Goal: Information Seeking & Learning: Learn about a topic

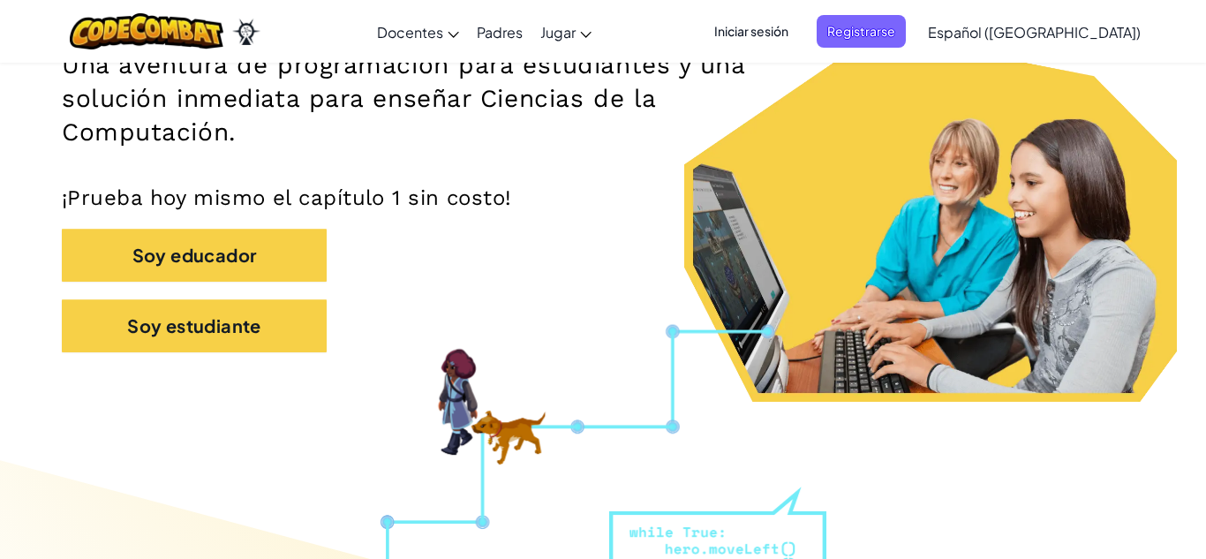
scroll to position [303, 0]
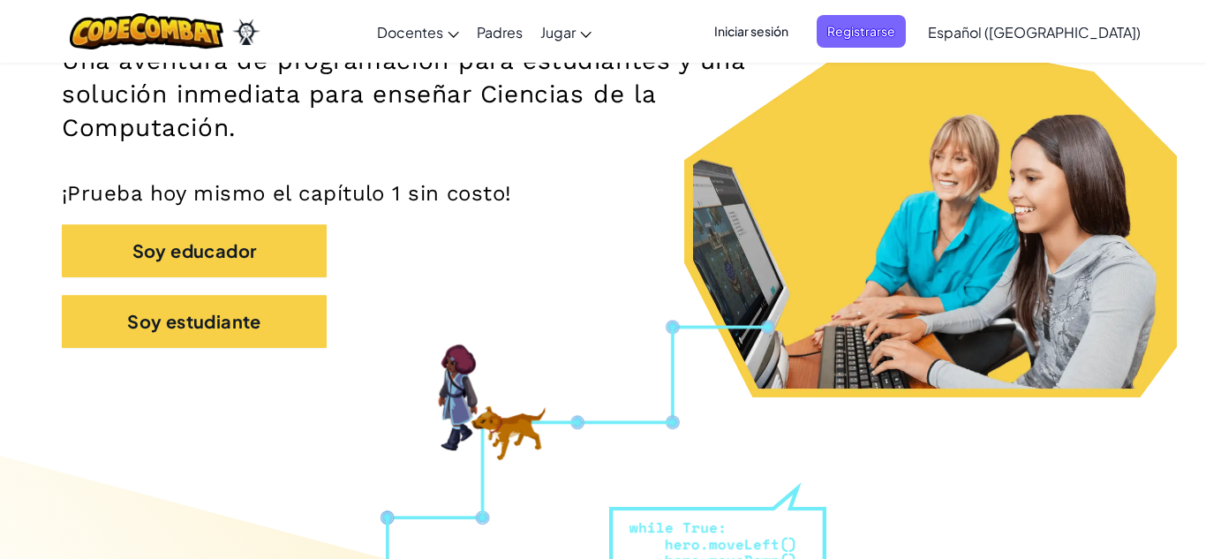
click at [469, 328] on div "Soy estudiante" at bounding box center [603, 330] width 1083 height 71
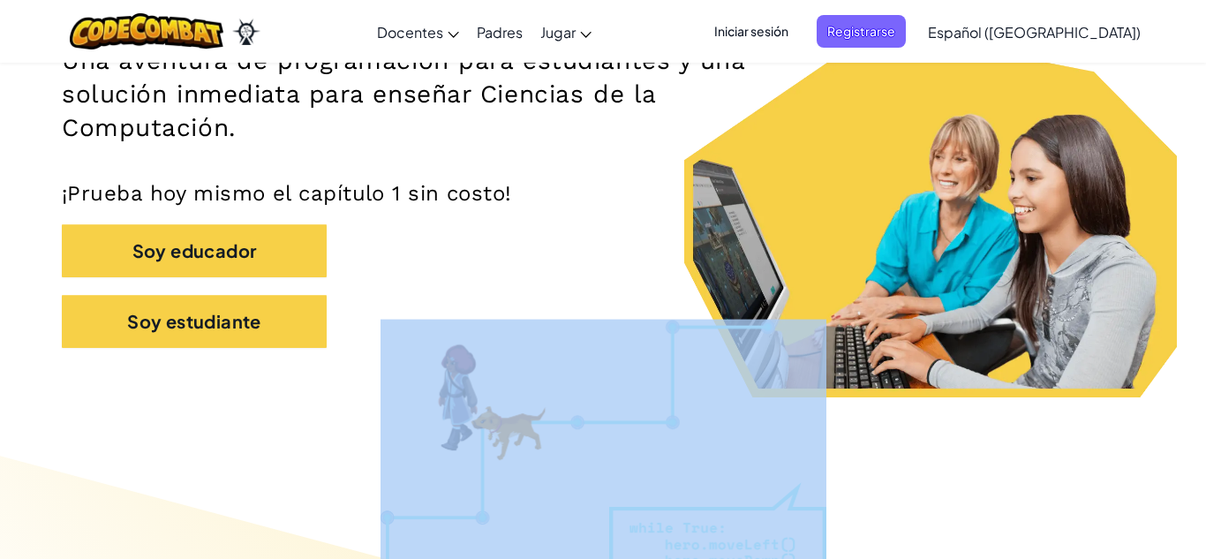
click at [522, 185] on p "¡Prueba hoy mismo el capítulo 1 sin costo!" at bounding box center [603, 193] width 1083 height 26
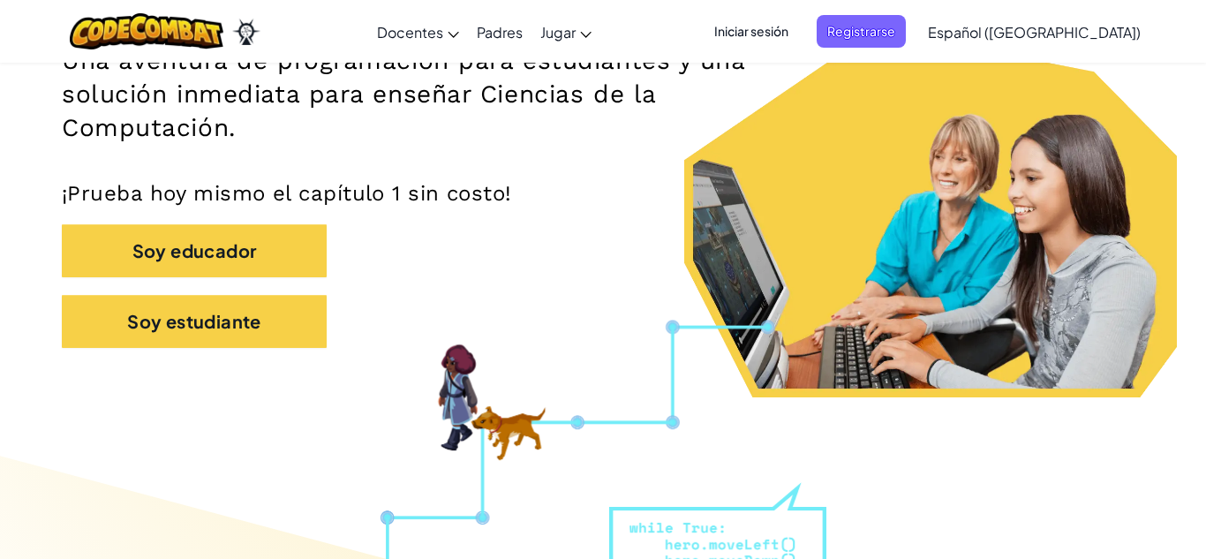
click at [529, 128] on h2 "Una aventura de programación para estudiantes y una solución inmediata para ens…" at bounding box center [424, 94] width 725 height 101
click at [546, 328] on div "Soy estudiante" at bounding box center [603, 330] width 1083 height 71
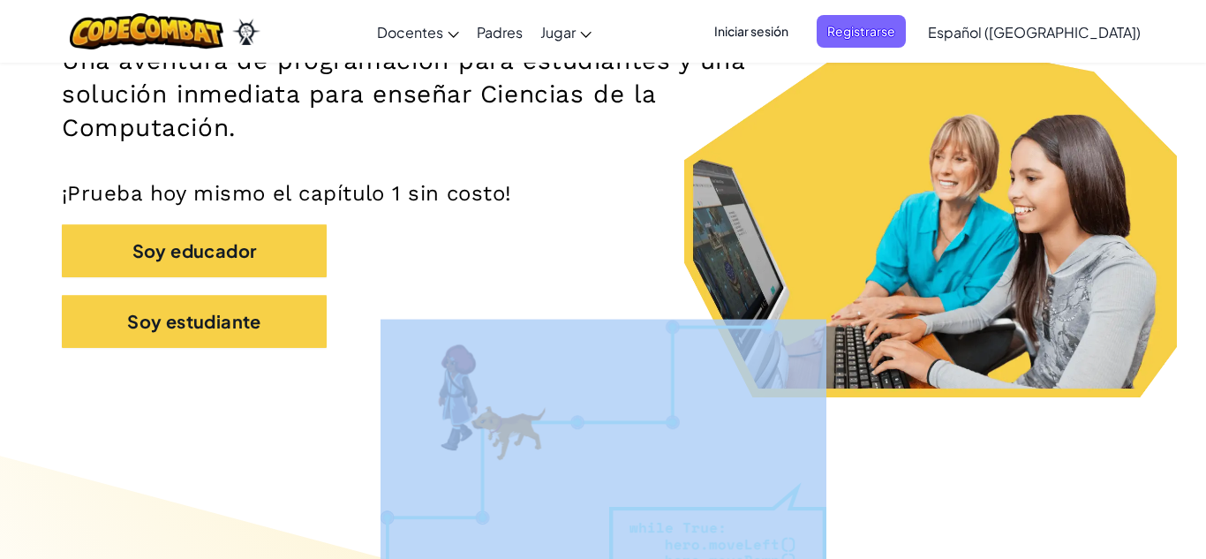
click at [570, 290] on div "Soy educador" at bounding box center [603, 259] width 1083 height 71
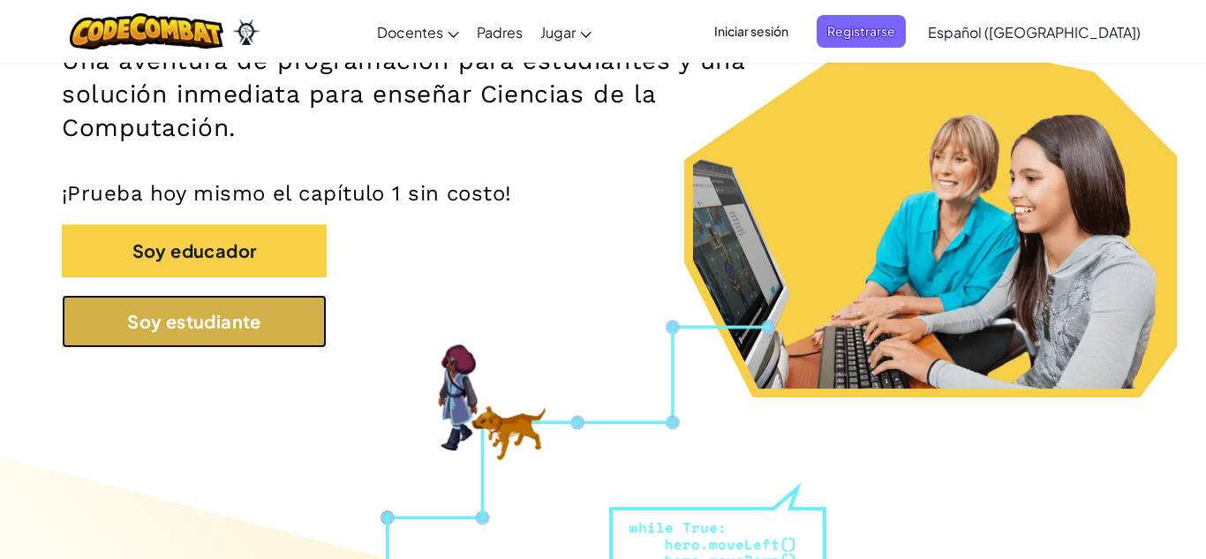
click at [203, 320] on button "Soy estudiante" at bounding box center [194, 321] width 265 height 53
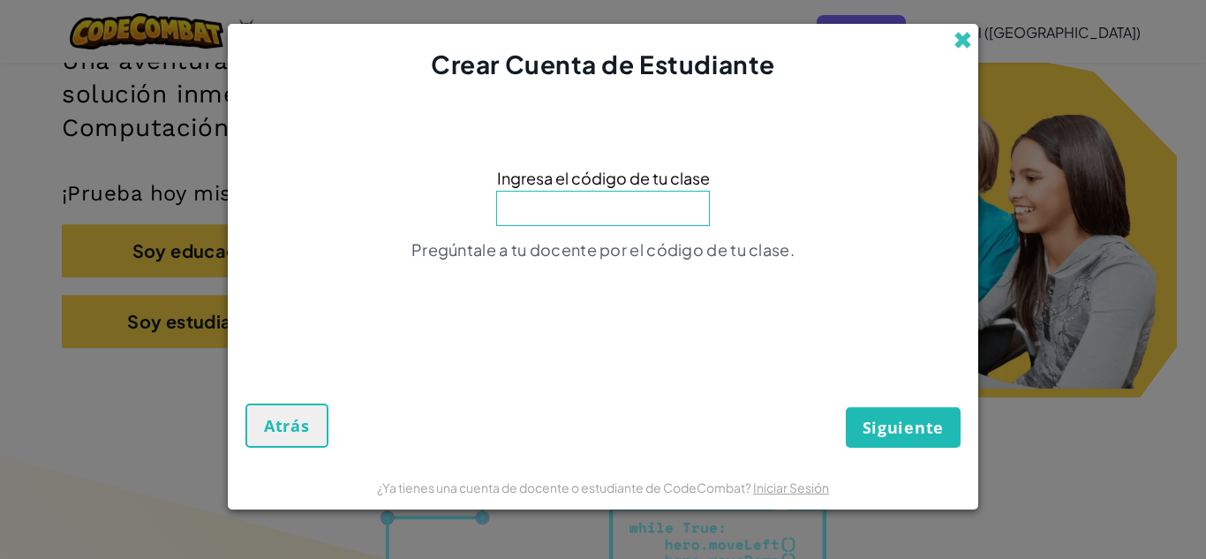
click at [960, 41] on span at bounding box center [963, 40] width 19 height 19
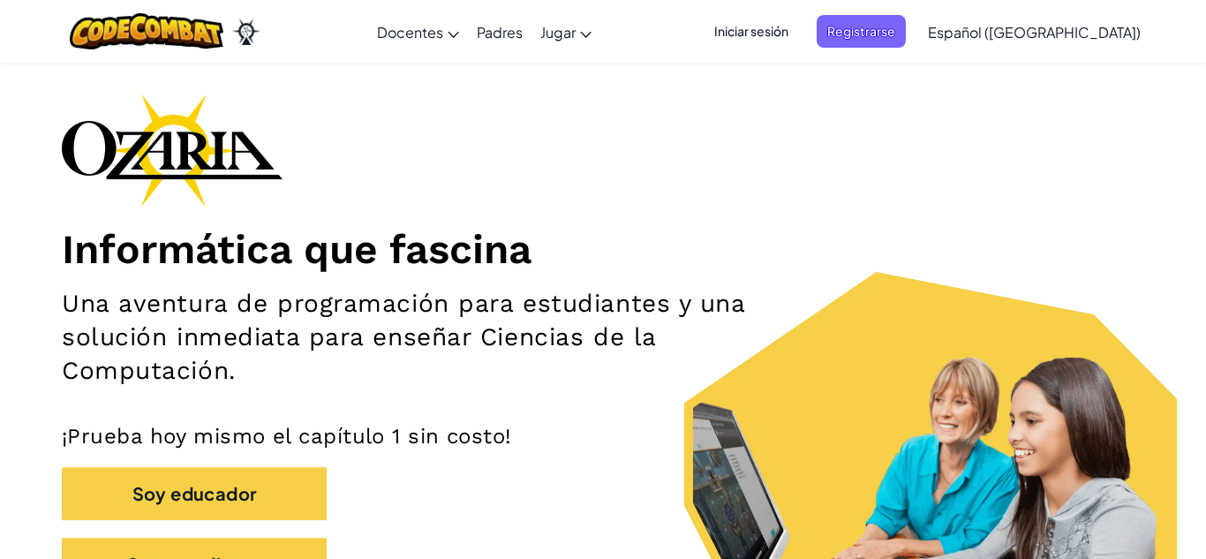
scroll to position [0, 0]
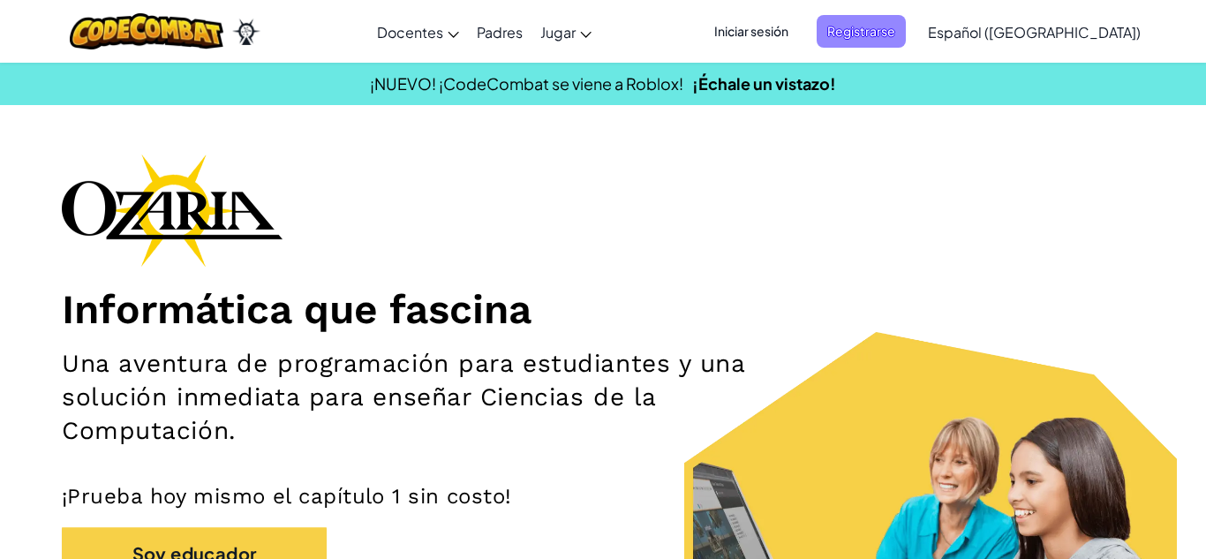
click at [905, 19] on span "Registrarse" at bounding box center [861, 31] width 89 height 33
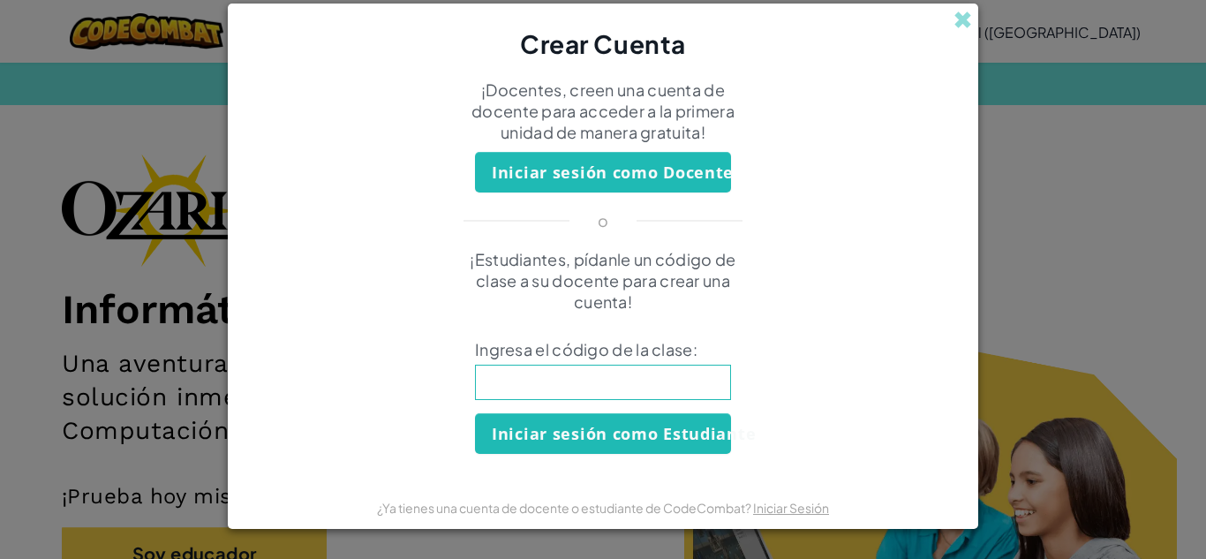
click at [640, 381] on input at bounding box center [603, 382] width 256 height 35
type input "d"
type input "EggLazyOld"
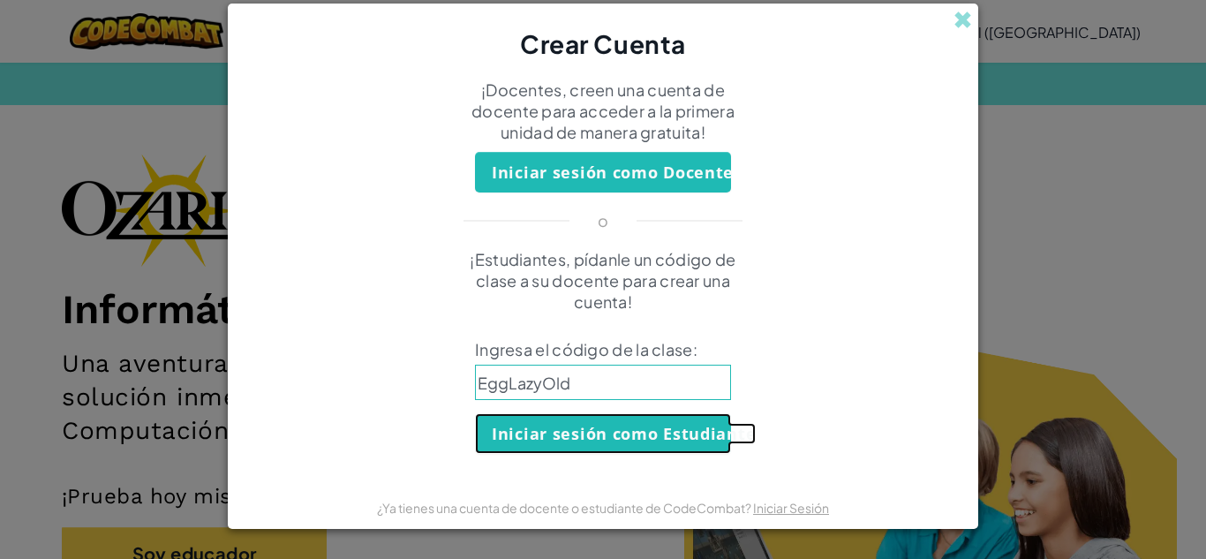
click at [604, 426] on button "Iniciar sesión como Estudiante" at bounding box center [603, 433] width 256 height 41
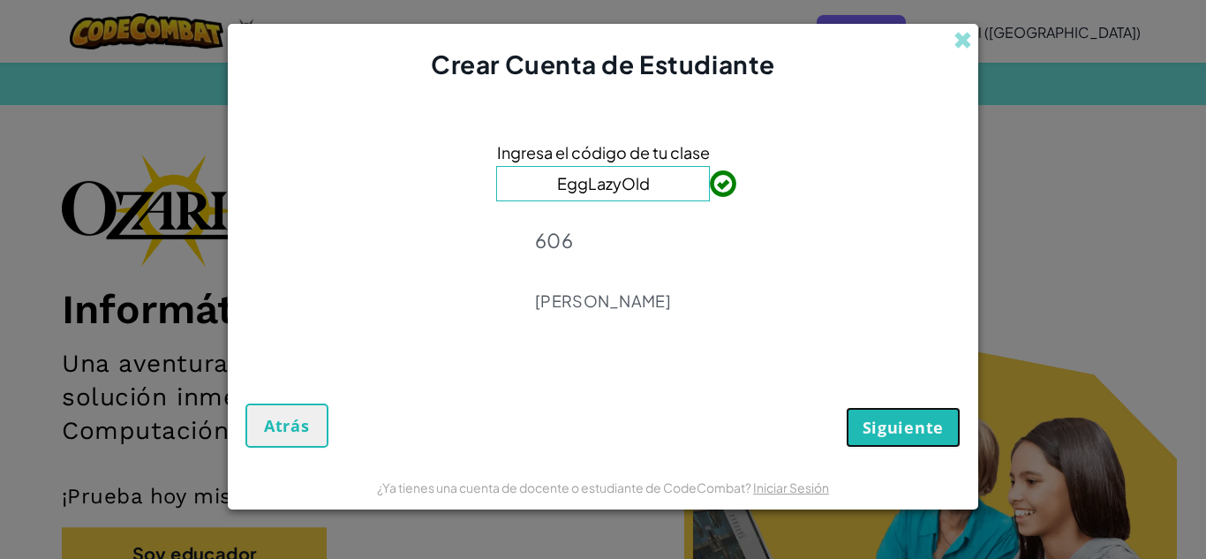
click at [870, 431] on span "Siguiente" at bounding box center [903, 427] width 81 height 21
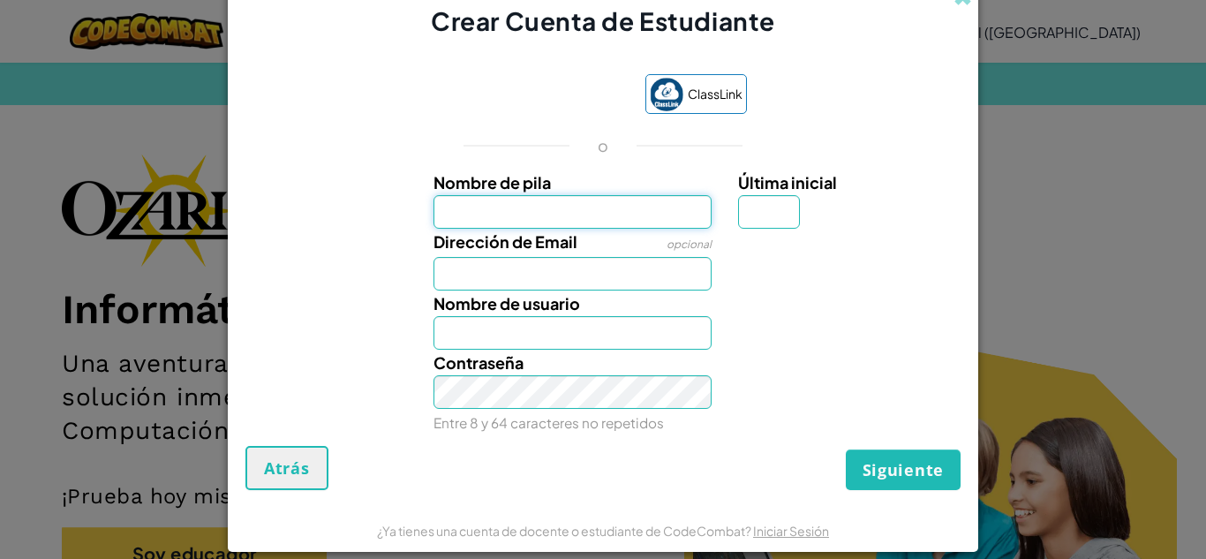
click at [565, 215] on input "Nombre de pila" at bounding box center [573, 212] width 279 height 34
type input "Rodrigo"
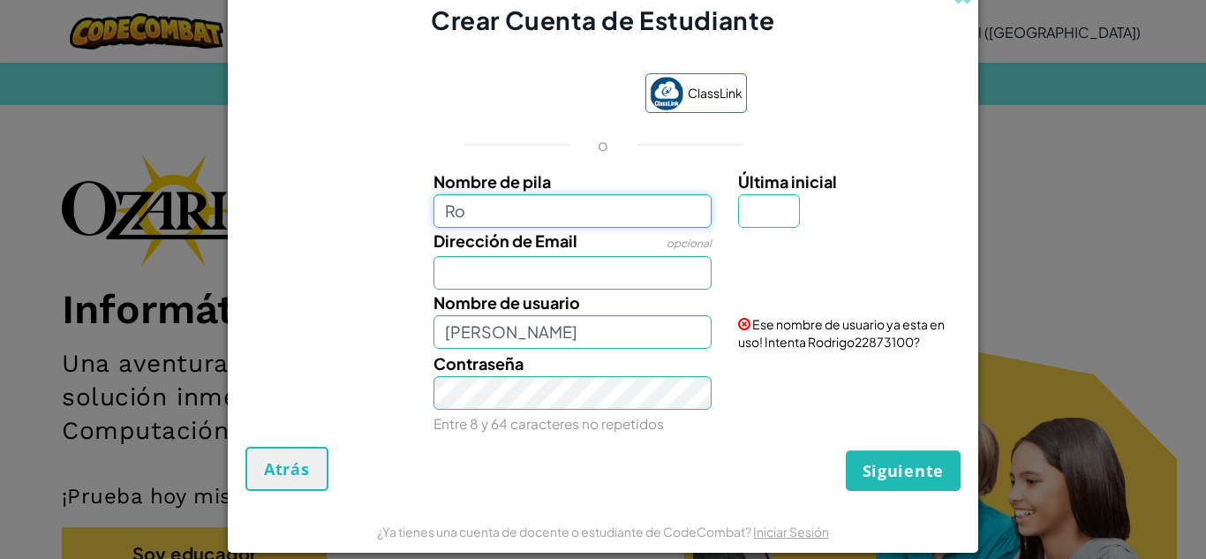
type input "R"
type input "Rodrigo"
click at [582, 281] on input "Dirección de Email" at bounding box center [573, 273] width 279 height 34
type input "Al07142466@tecmilenio.mx"
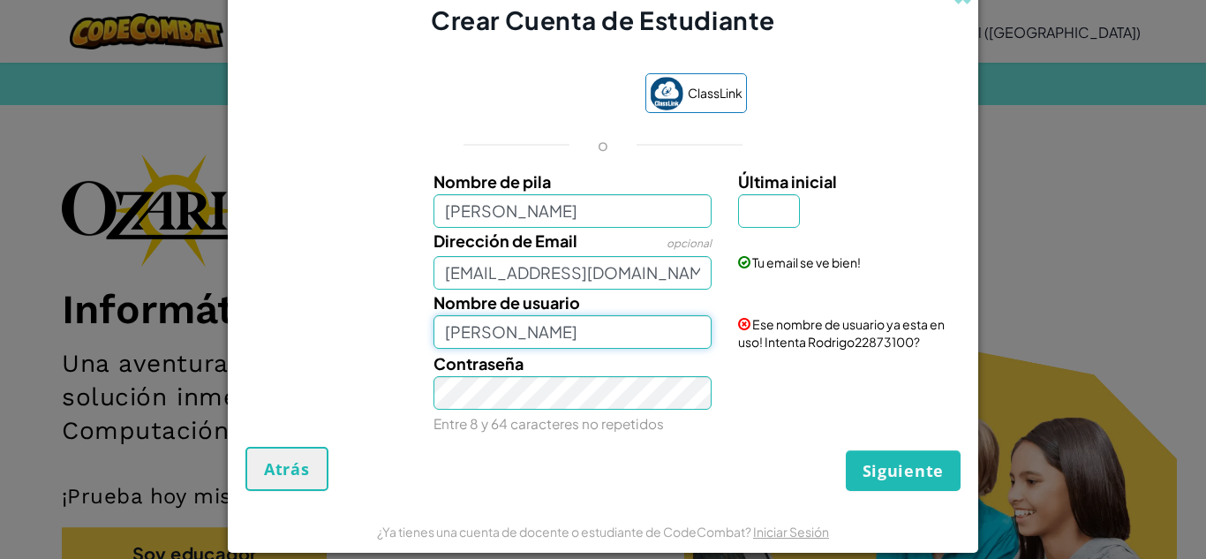
click at [670, 328] on input "Rodrigo" at bounding box center [573, 332] width 279 height 34
click at [592, 330] on input "Rodrigo71" at bounding box center [573, 332] width 279 height 34
click at [548, 323] on input "Rodrigo10" at bounding box center [573, 332] width 279 height 34
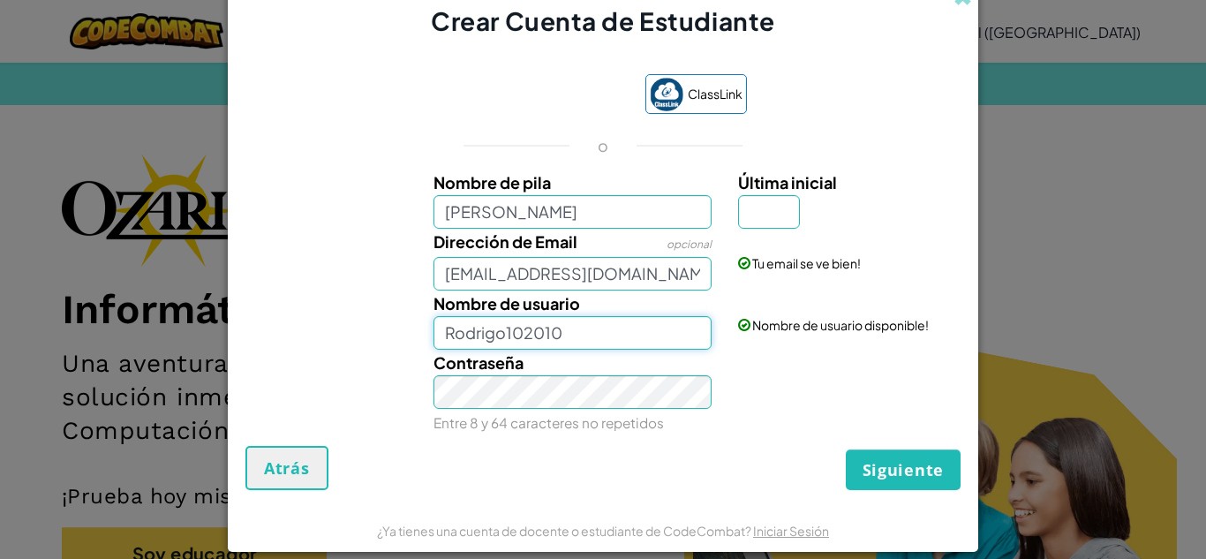
click at [590, 320] on input "Rodrigo102010" at bounding box center [573, 333] width 279 height 34
type input "Rodrigo1071"
click at [788, 213] on input "Última inicial" at bounding box center [769, 212] width 62 height 34
type input "T"
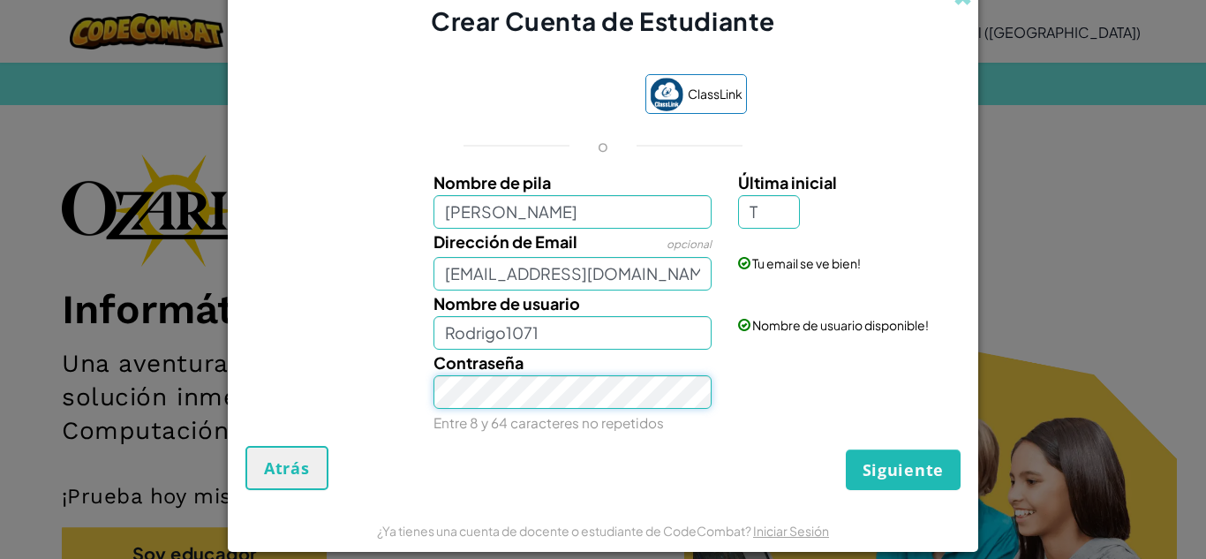
type input "RodrigoT"
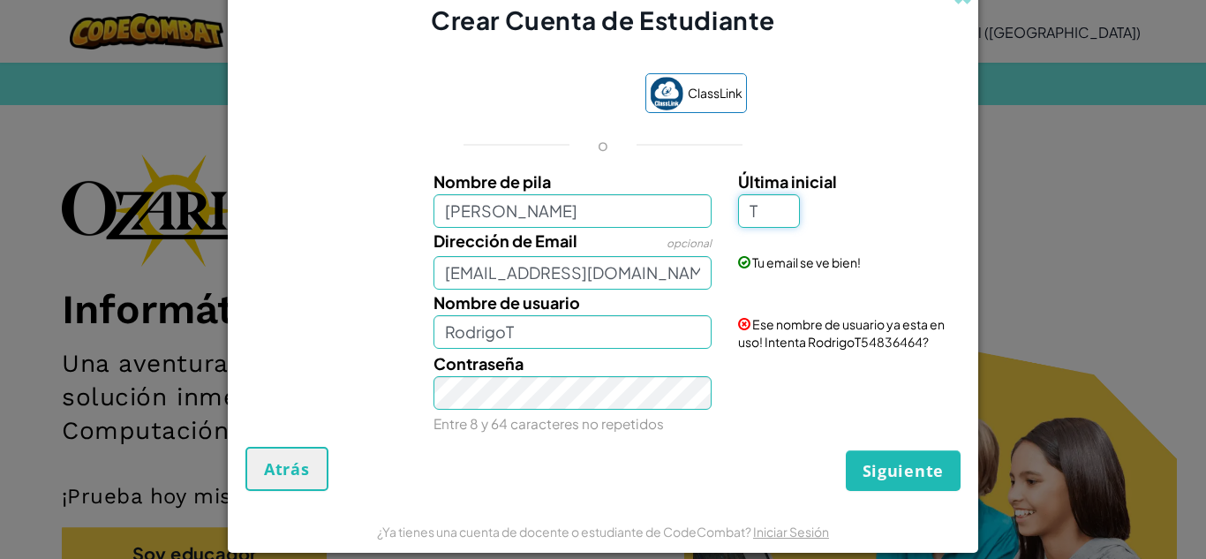
click at [791, 217] on input "T" at bounding box center [769, 211] width 62 height 34
click at [545, 341] on input "Rodrigo" at bounding box center [573, 332] width 279 height 34
type input "Rodrigo7110"
click at [523, 455] on div "Siguiente Atrás" at bounding box center [602, 469] width 715 height 44
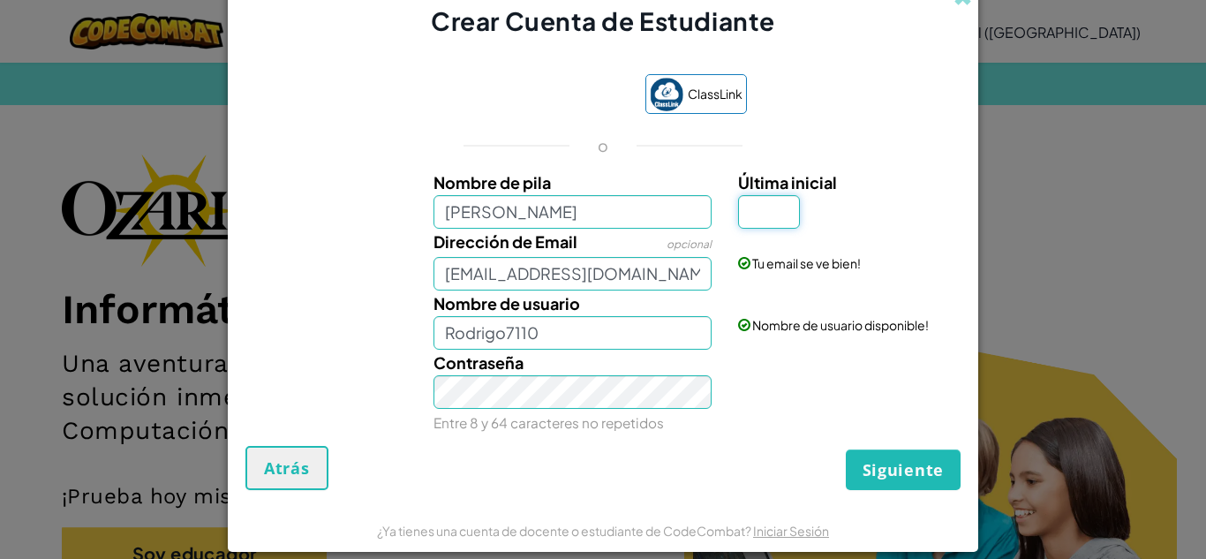
click at [773, 210] on input "Última inicial" at bounding box center [769, 212] width 62 height 34
type input "T"
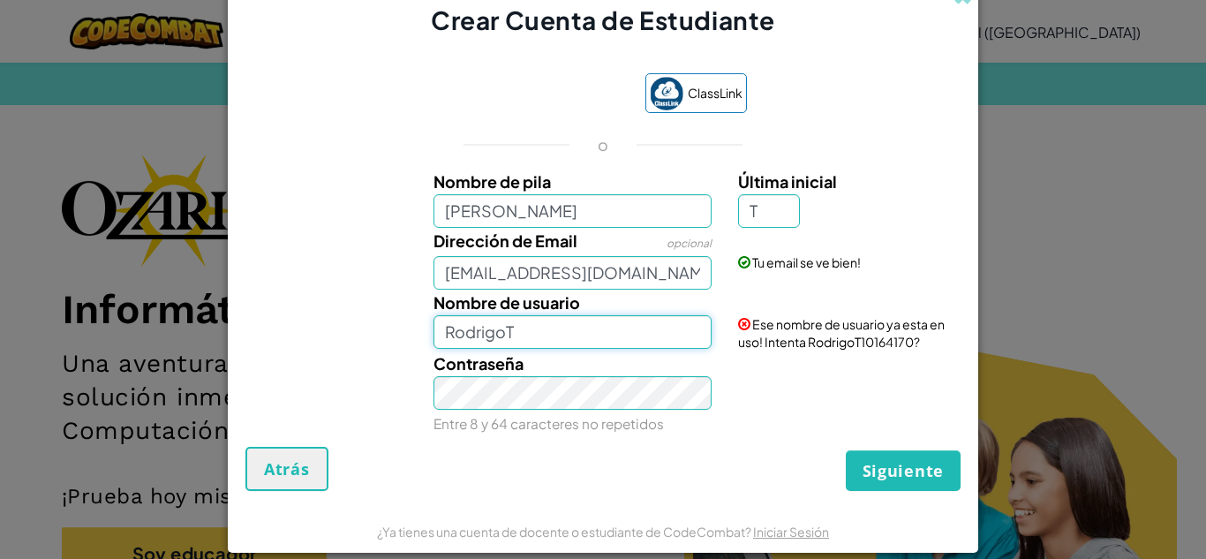
click at [657, 329] on input "RodrigoT" at bounding box center [573, 332] width 279 height 34
type input "RodrigoT7110"
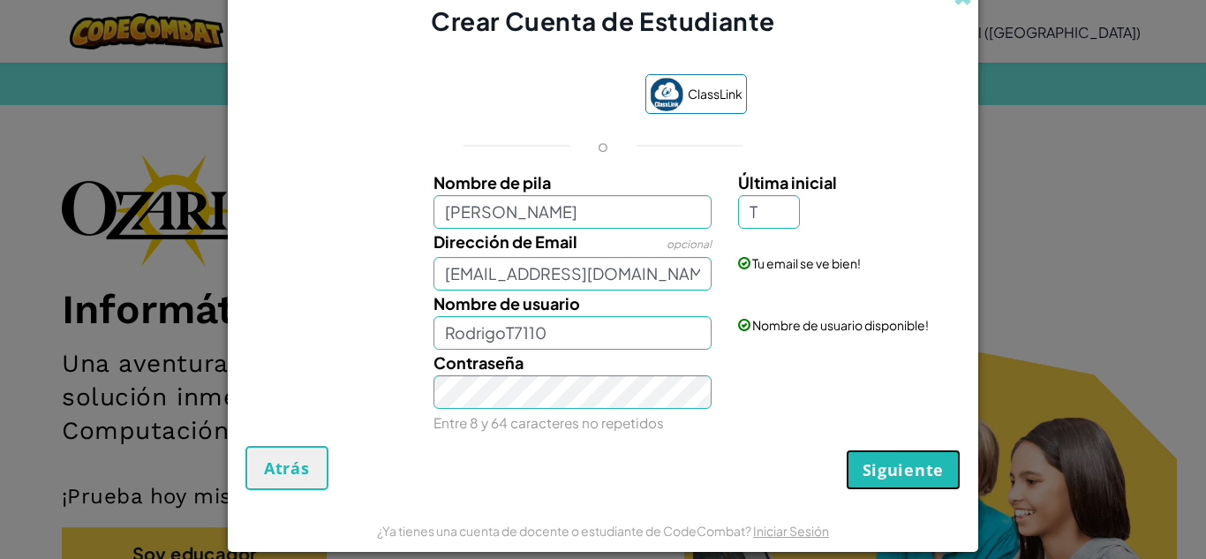
click at [910, 480] on button "Siguiente" at bounding box center [903, 469] width 115 height 41
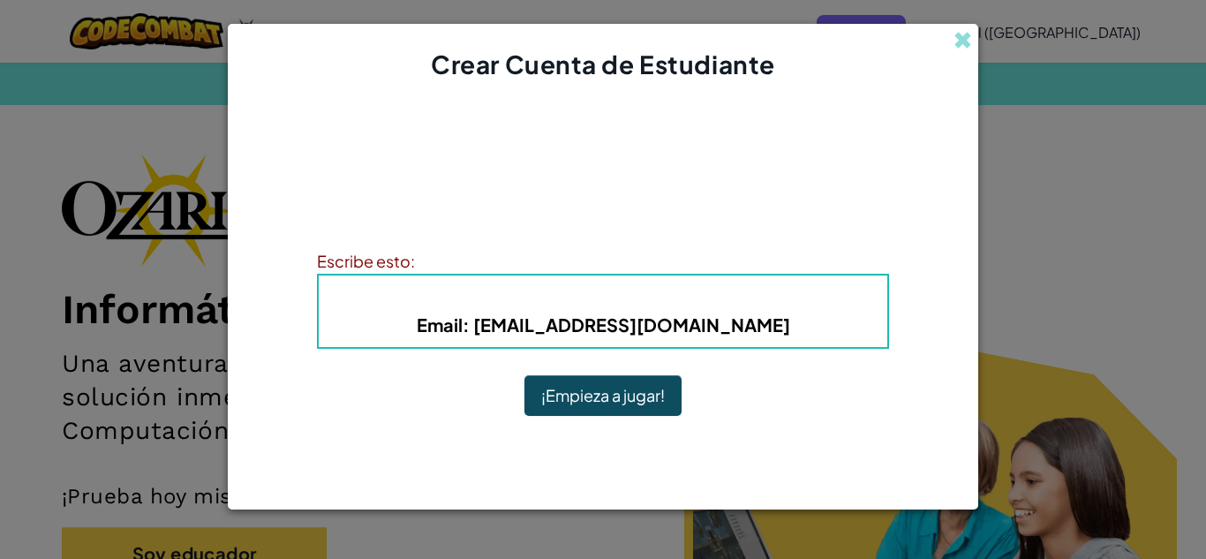
click at [463, 324] on span "Email" at bounding box center [440, 324] width 46 height 22
click at [618, 388] on button "¡Empieza a jugar!" at bounding box center [602, 395] width 157 height 41
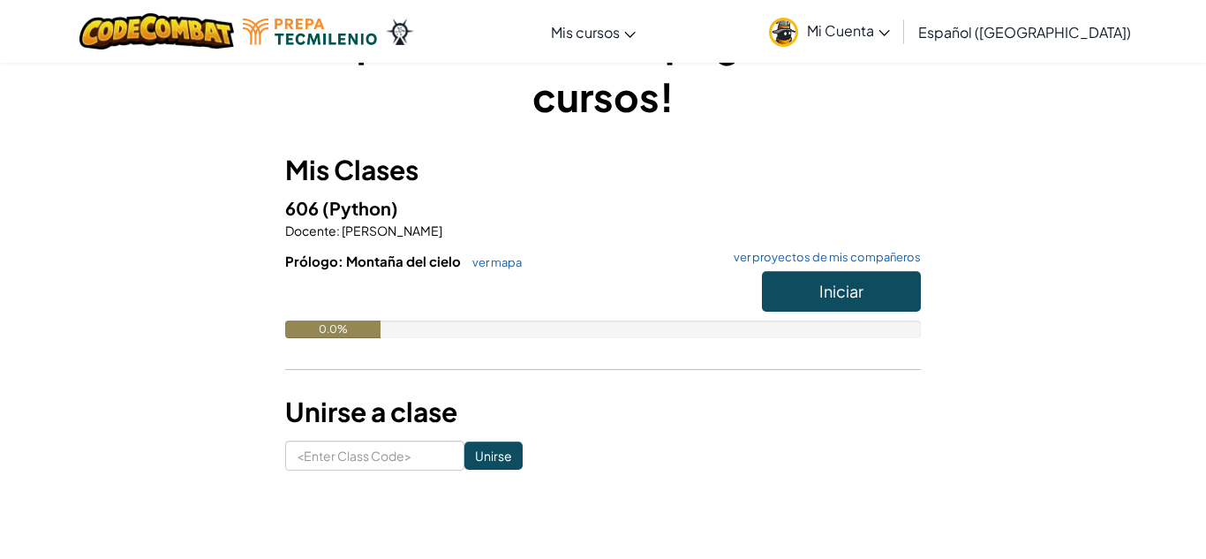
scroll to position [70, 0]
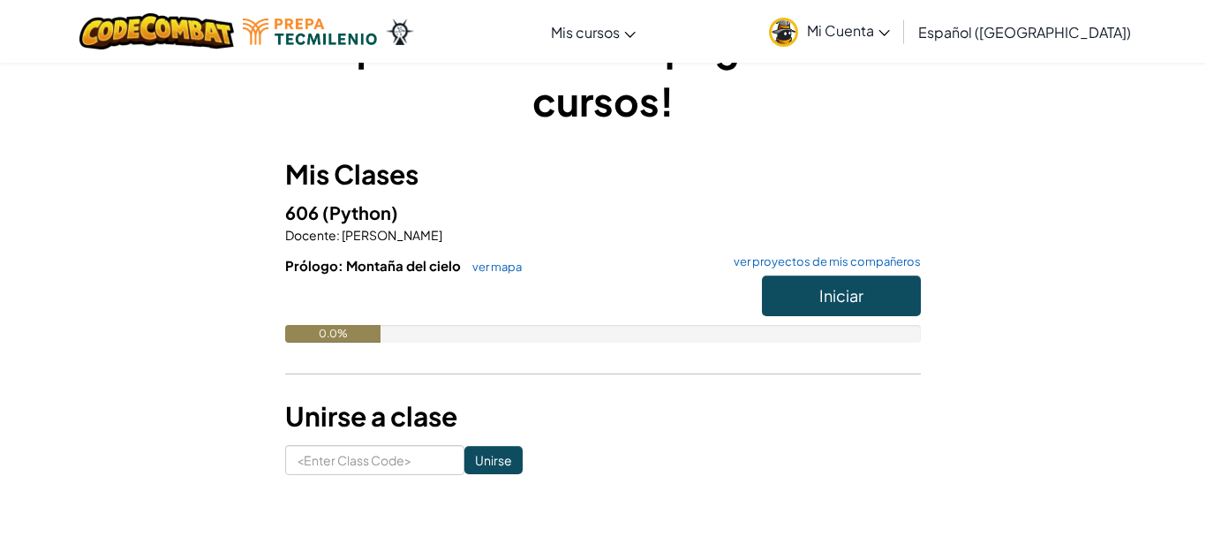
click at [798, 25] on img at bounding box center [783, 32] width 29 height 29
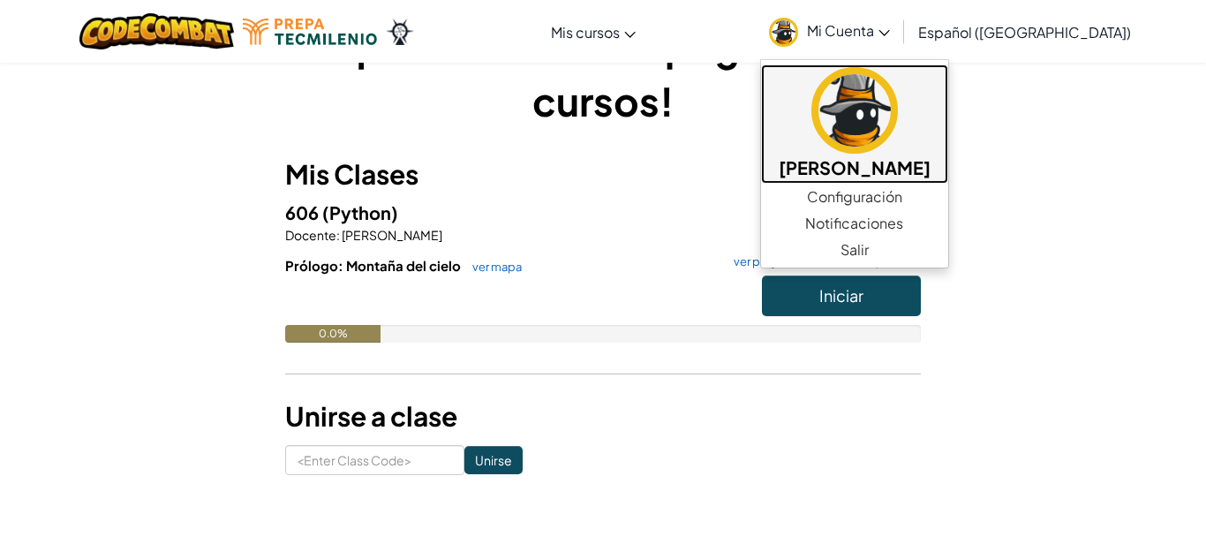
click at [879, 98] on img at bounding box center [854, 110] width 87 height 87
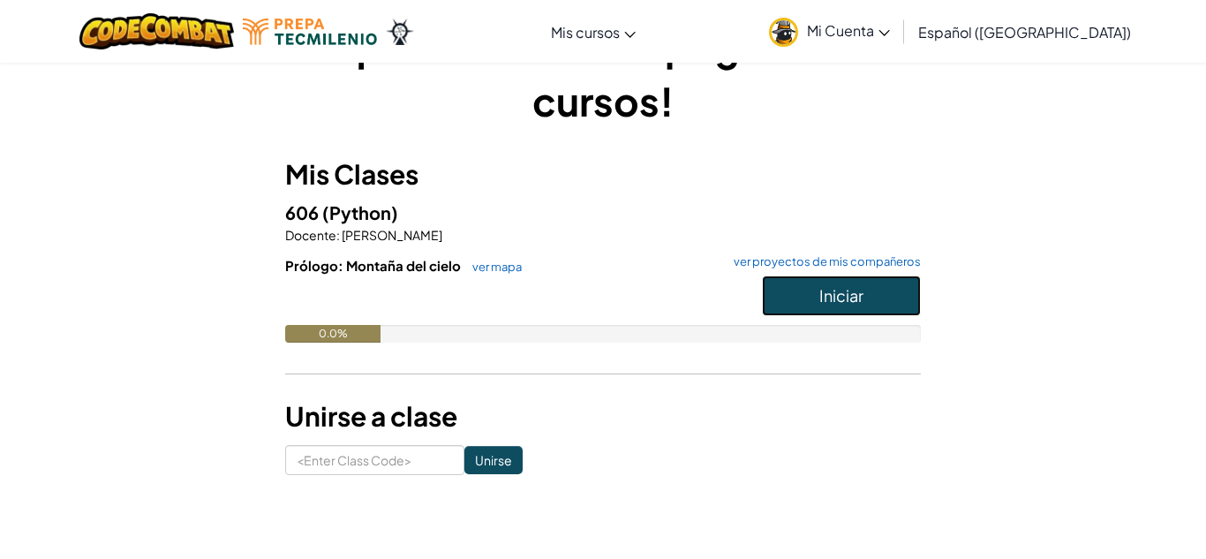
click at [856, 293] on span "Iniciar" at bounding box center [841, 295] width 44 height 20
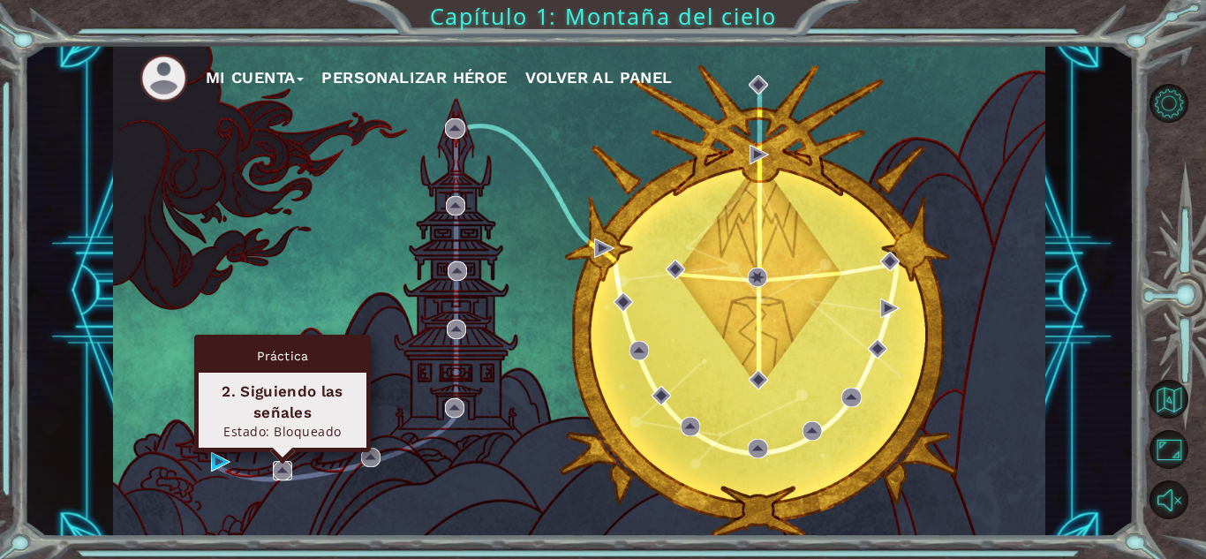
click at [280, 474] on img at bounding box center [282, 470] width 19 height 19
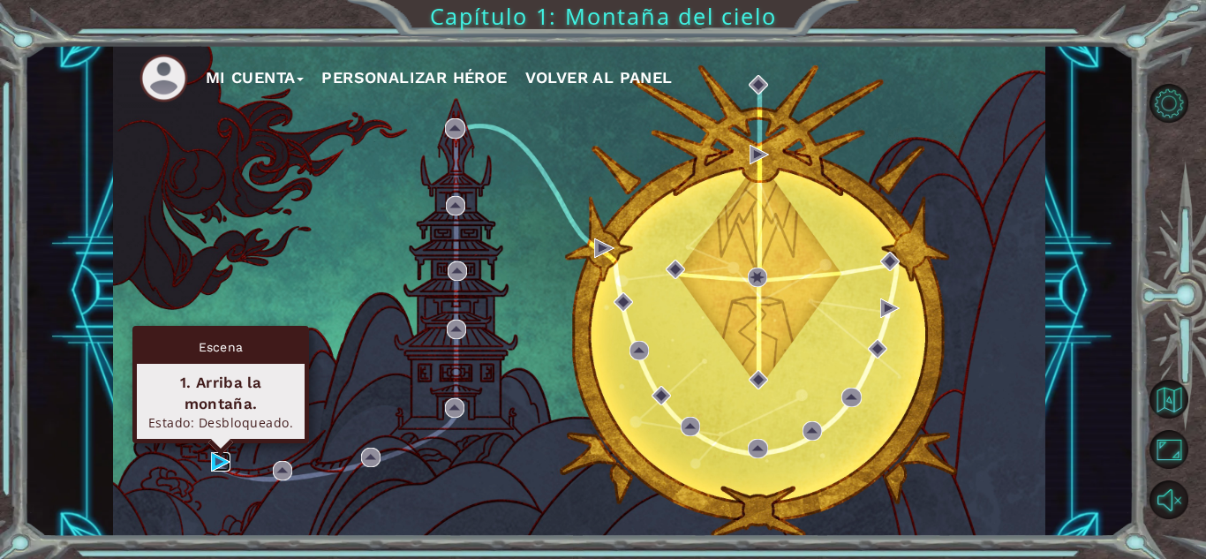
click at [223, 464] on img at bounding box center [220, 461] width 19 height 19
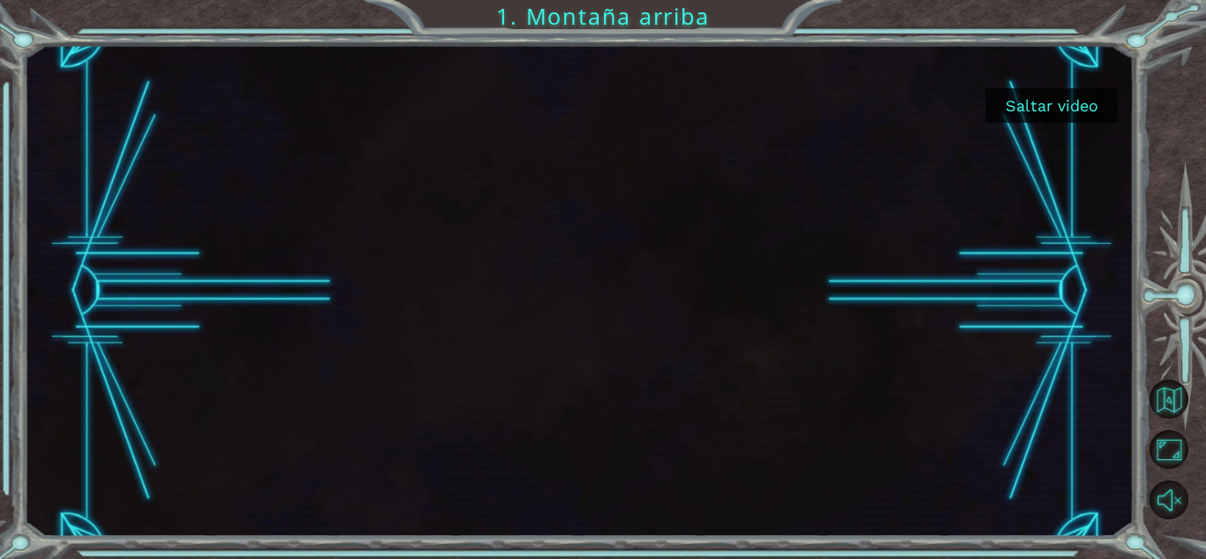
click at [1040, 98] on button "Saltar video" at bounding box center [1051, 105] width 132 height 34
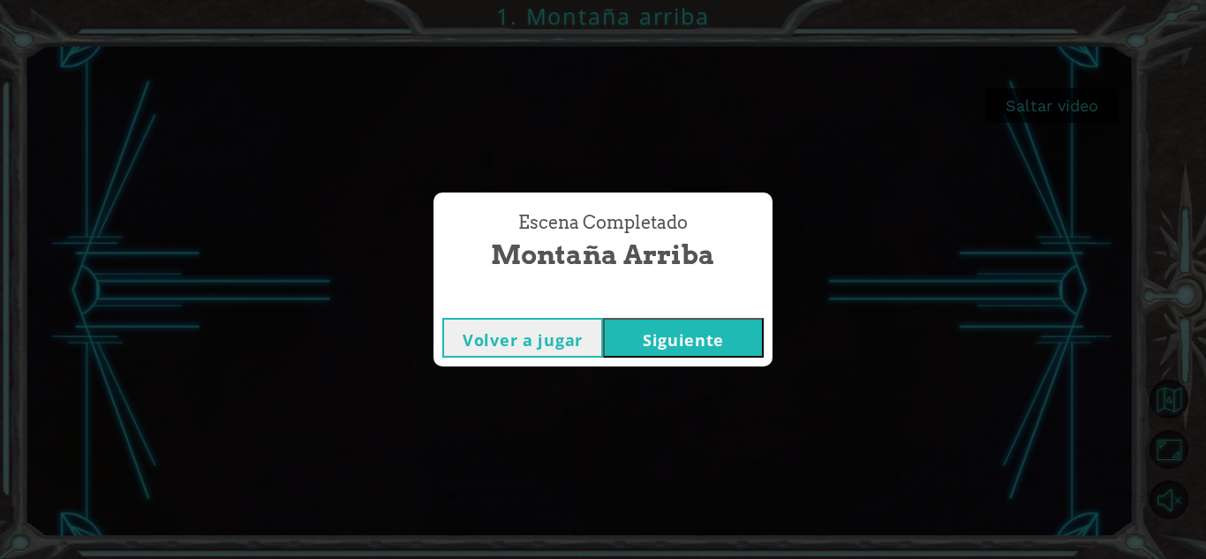
click at [726, 344] on button "Siguiente" at bounding box center [683, 338] width 161 height 40
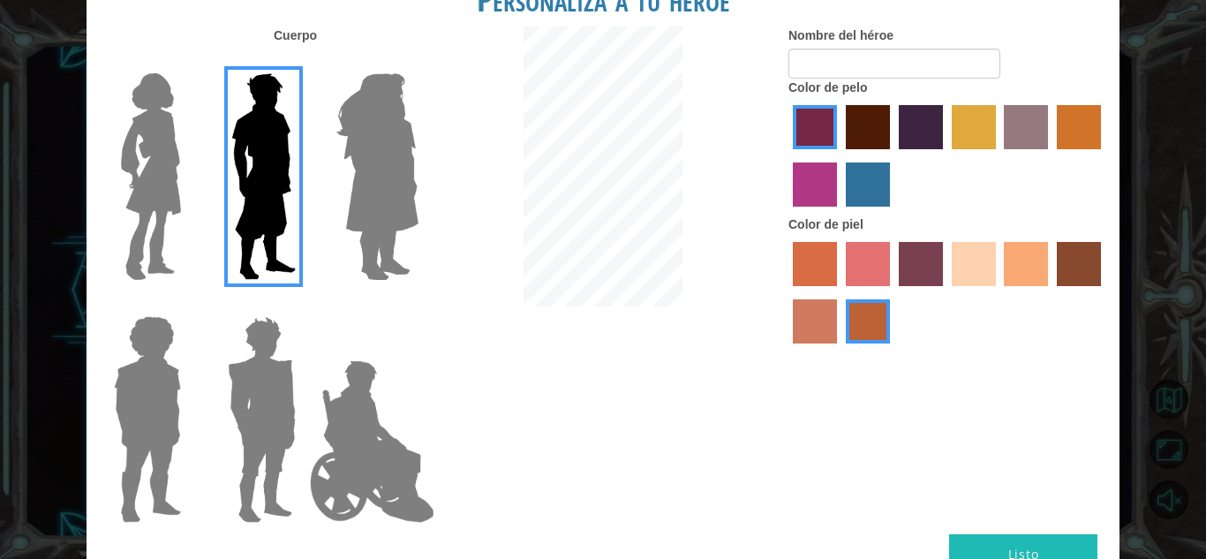
click at [251, 419] on img at bounding box center [262, 419] width 82 height 221
click at [303, 305] on input "Hero Garnet" at bounding box center [303, 305] width 0 height 0
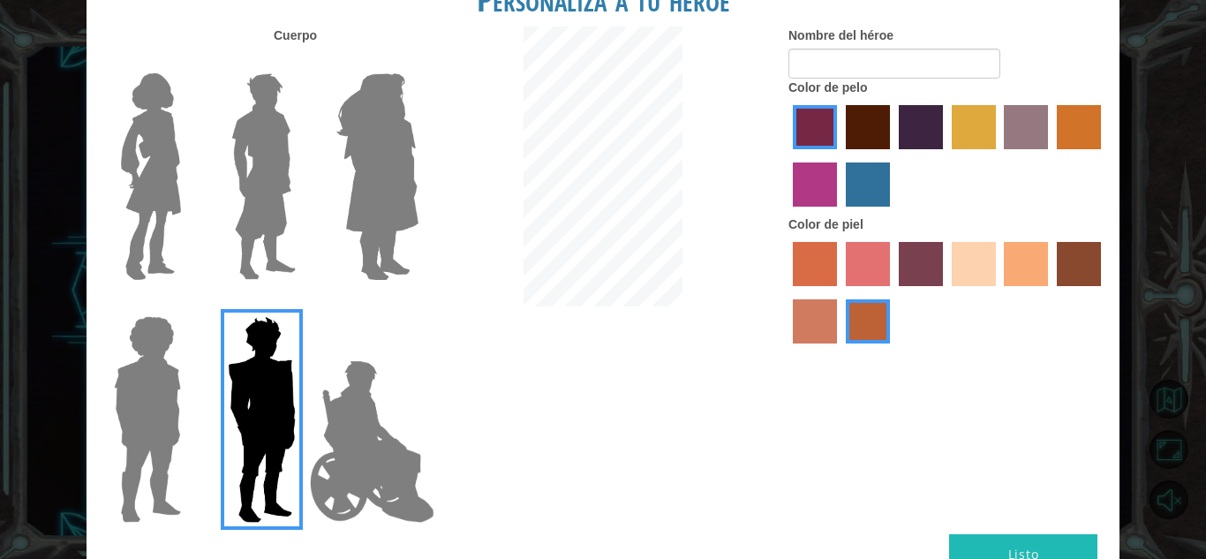
click at [248, 206] on img at bounding box center [263, 176] width 79 height 221
click at [303, 62] on input "Hero Lars" at bounding box center [303, 62] width 0 height 0
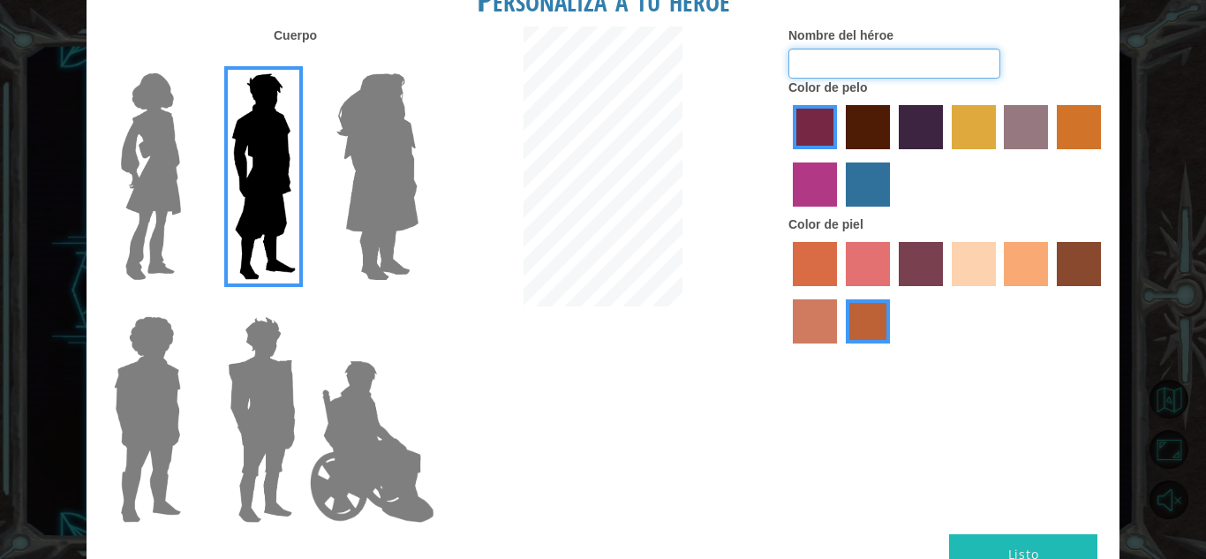
click at [886, 59] on input "Nombre del héroe" at bounding box center [894, 64] width 212 height 30
type input "Carlitos"
click at [878, 132] on label "maroon hair color" at bounding box center [868, 127] width 44 height 44
click at [840, 155] on input "maroon hair color" at bounding box center [840, 155] width 0 height 0
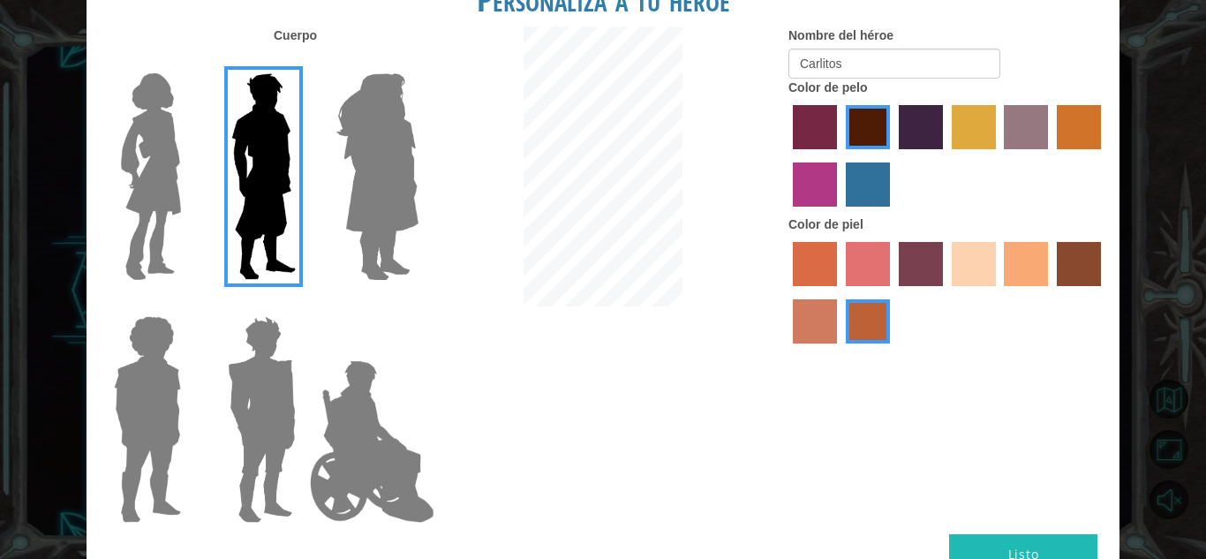
click at [1057, 263] on label "karma skin color" at bounding box center [1079, 264] width 44 height 44
click at [1051, 292] on input "karma skin color" at bounding box center [1051, 292] width 0 height 0
click at [989, 271] on label "sandy beach skin color" at bounding box center [974, 264] width 44 height 44
click at [946, 292] on input "sandy beach skin color" at bounding box center [946, 292] width 0 height 0
click at [287, 372] on img at bounding box center [262, 419] width 82 height 221
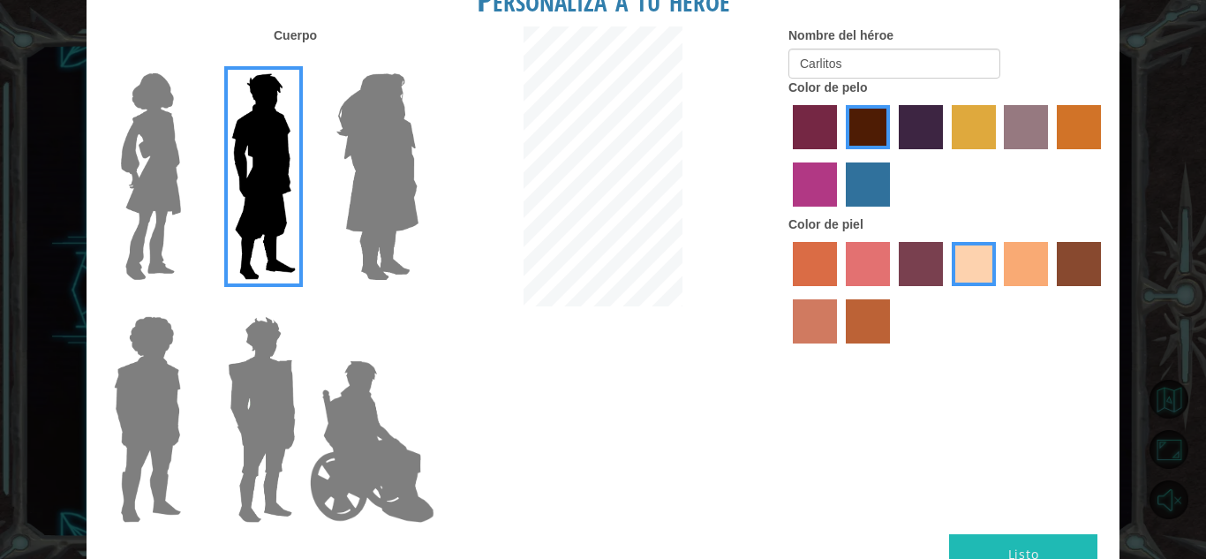
click at [303, 305] on input "Hero Garnet" at bounding box center [303, 305] width 0 height 0
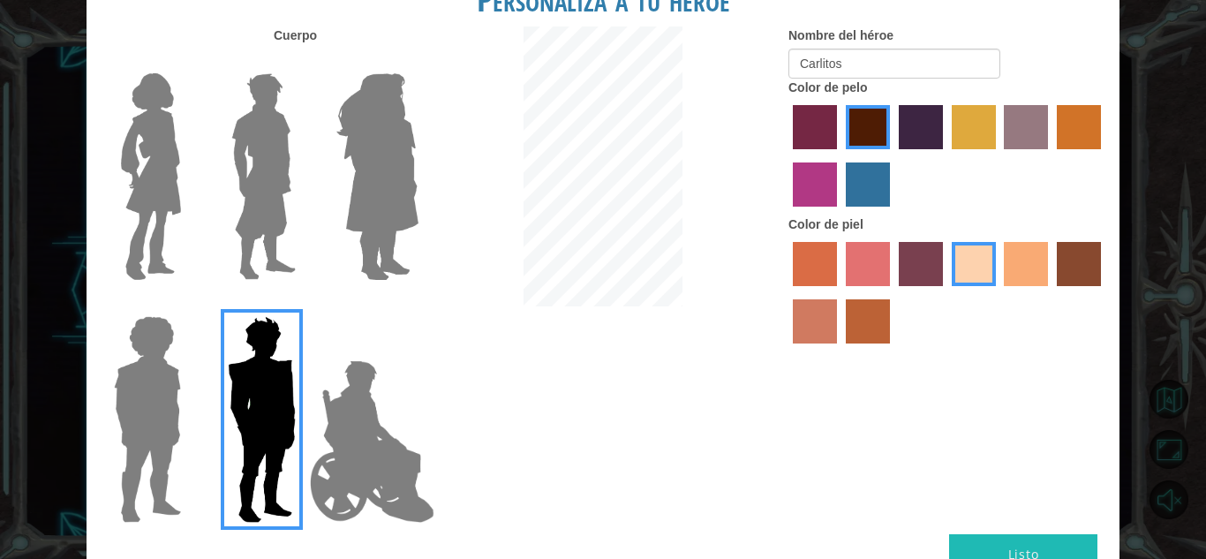
click at [273, 142] on img at bounding box center [263, 176] width 79 height 221
click at [303, 62] on input "Hero Lars" at bounding box center [303, 62] width 0 height 0
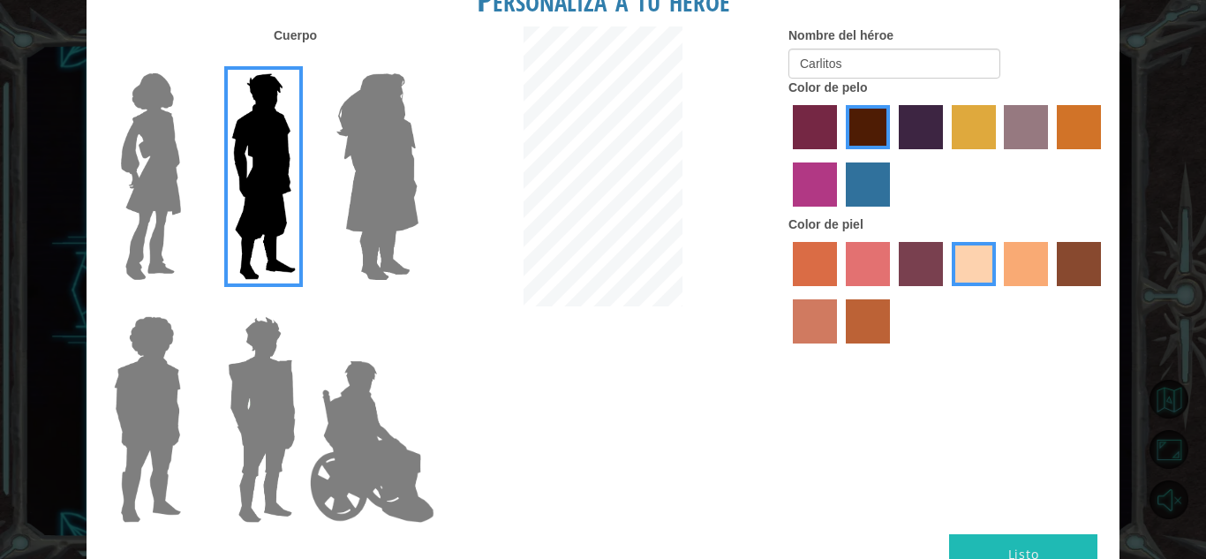
click at [985, 539] on button "Listo" at bounding box center [1023, 554] width 148 height 40
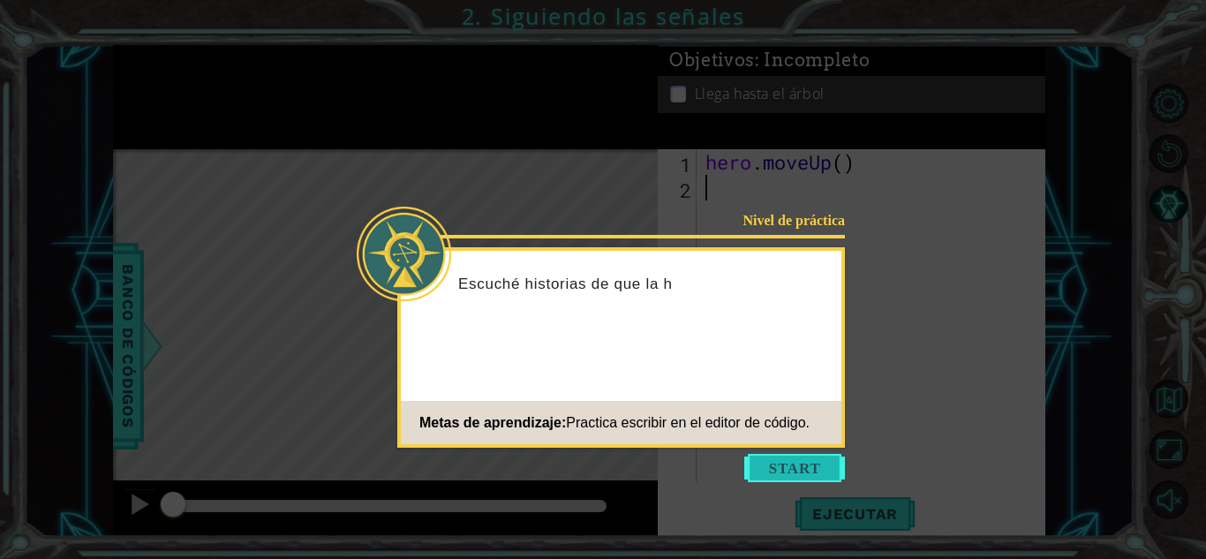
click at [792, 460] on button "Start" at bounding box center [794, 468] width 101 height 28
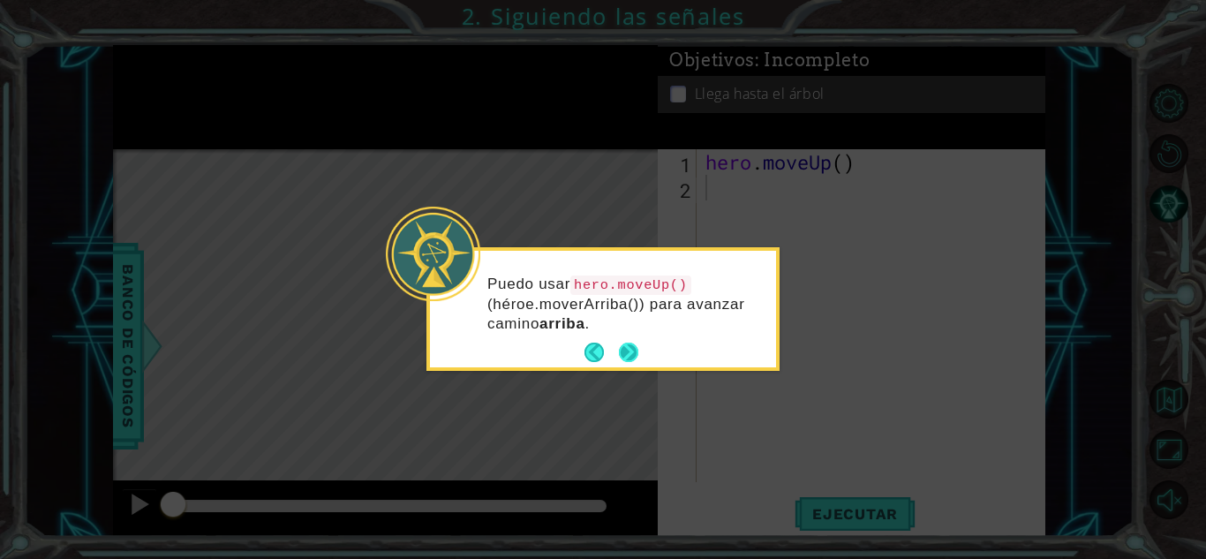
click at [631, 354] on button "Next" at bounding box center [628, 352] width 19 height 19
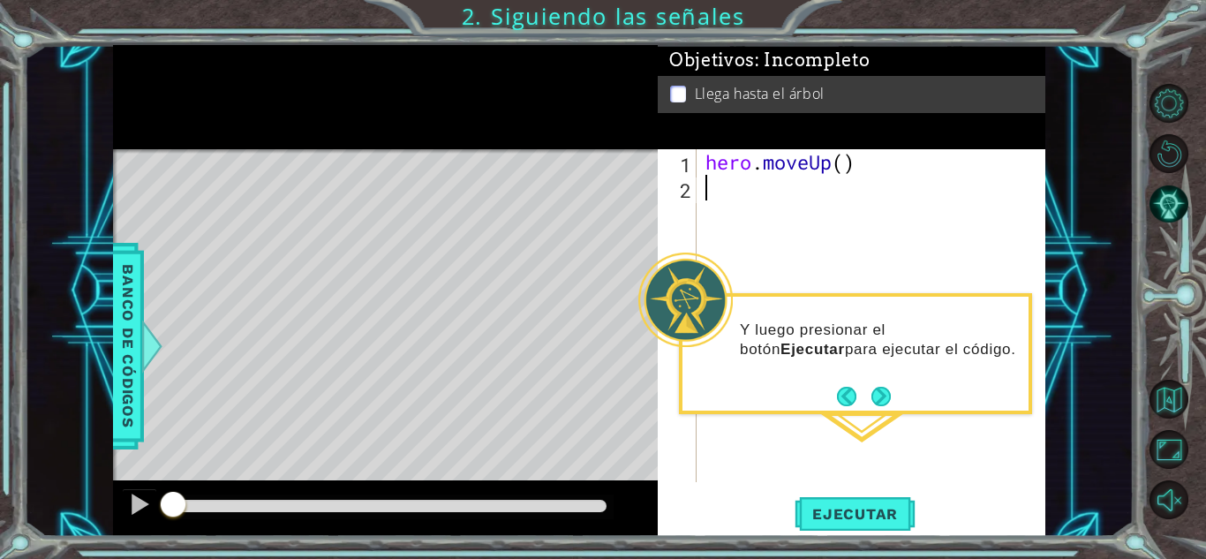
click at [631, 354] on div "Level Map" at bounding box center [521, 409] width 816 height 520
click at [877, 396] on button "Next" at bounding box center [880, 396] width 19 height 19
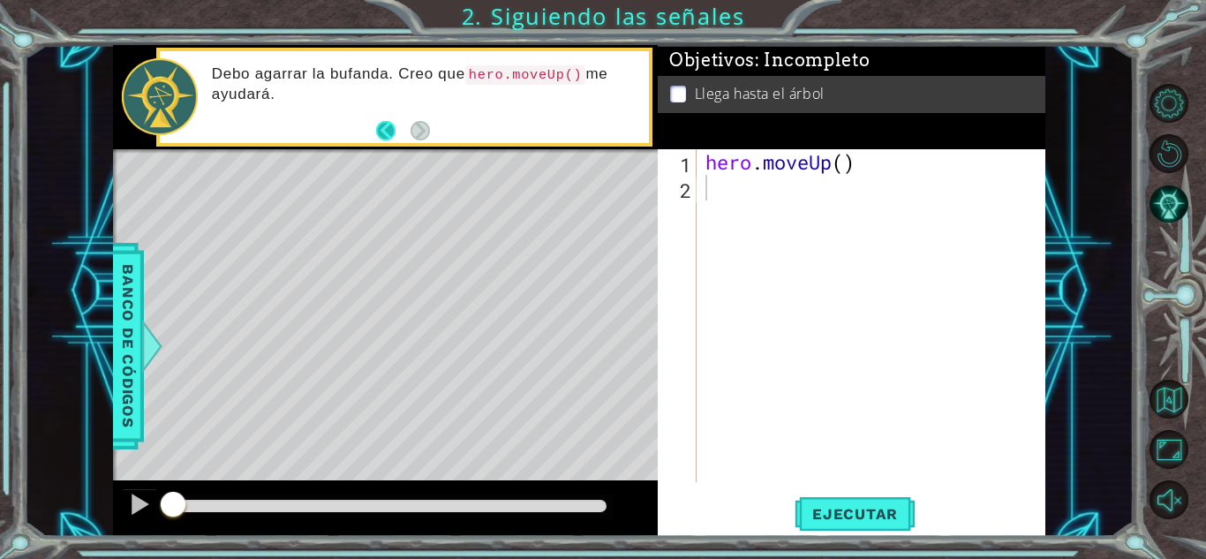
click at [380, 124] on button "Back" at bounding box center [393, 130] width 34 height 19
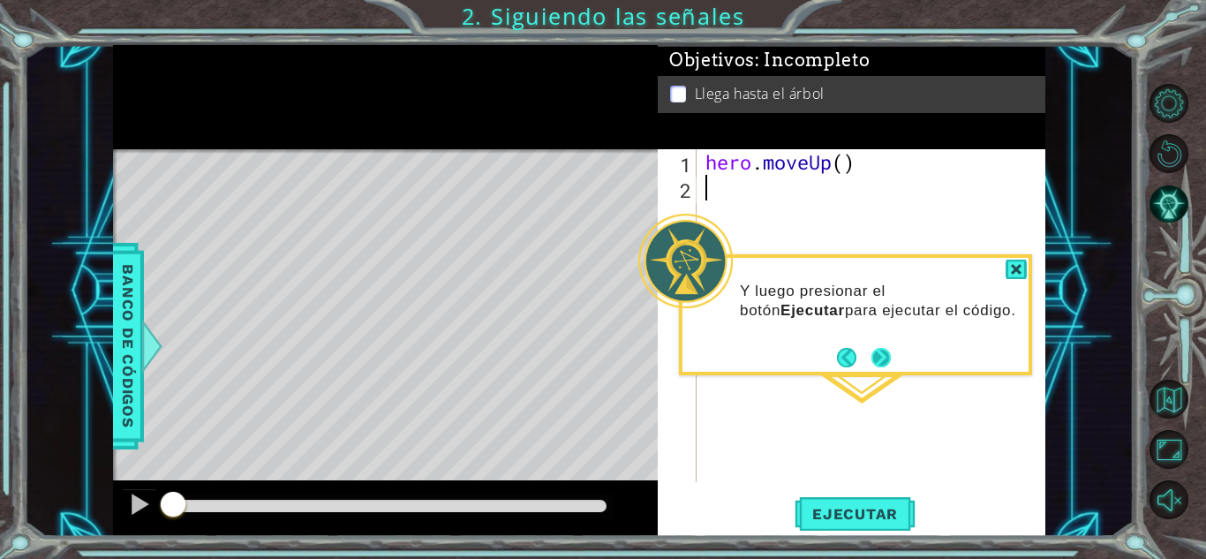
click at [886, 366] on button "Next" at bounding box center [880, 357] width 19 height 19
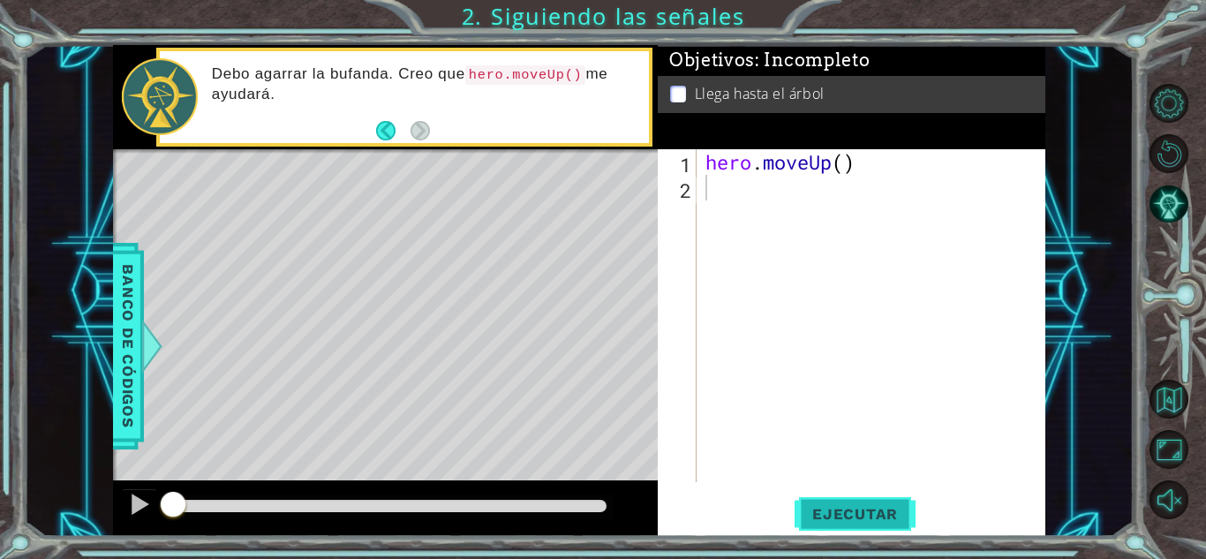
click at [825, 511] on span "Ejecutar" at bounding box center [855, 514] width 121 height 18
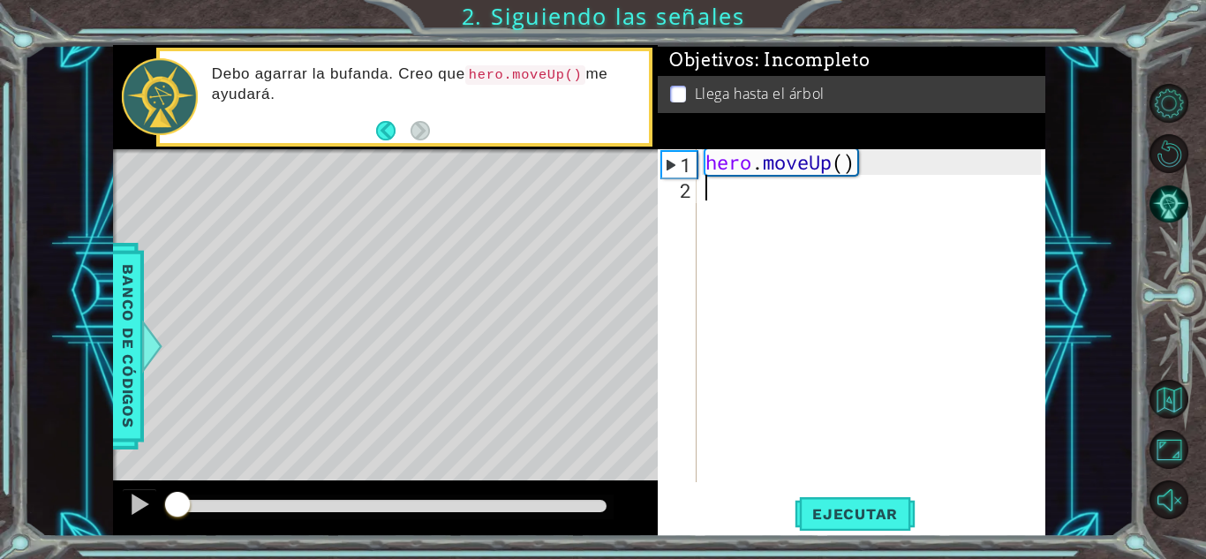
drag, startPoint x: 527, startPoint y: 496, endPoint x: 0, endPoint y: 586, distance: 534.8
click at [0, 558] on html "1 ההההההההההההההההההההההההההההההההההההההההההההההההההההההההההההההההההההההההההההה…" at bounding box center [603, 279] width 1206 height 559
click at [130, 516] on div at bounding box center [139, 504] width 23 height 23
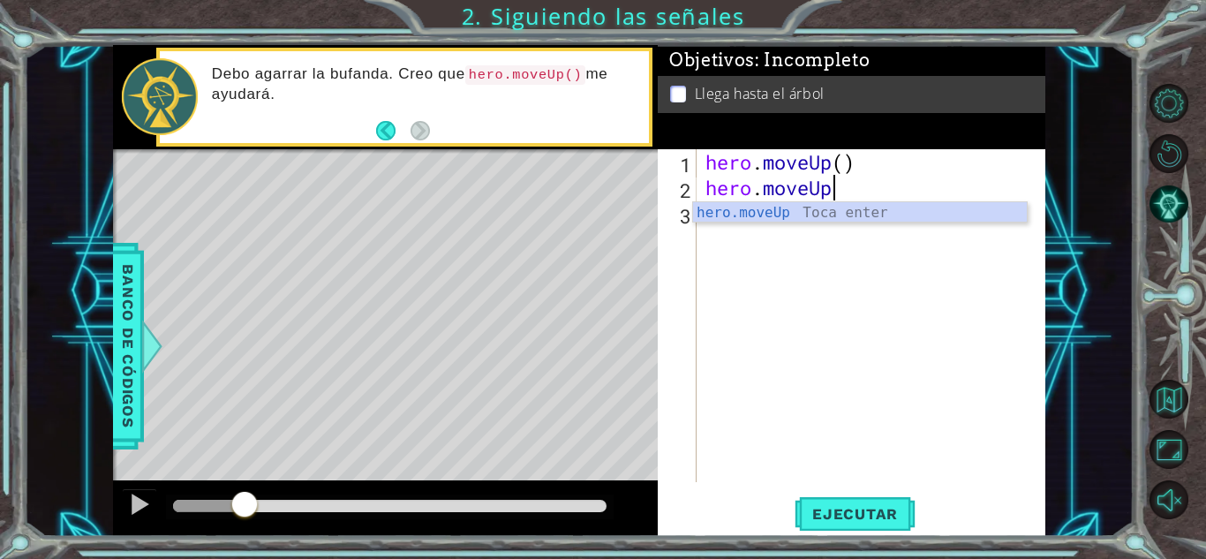
scroll to position [0, 5]
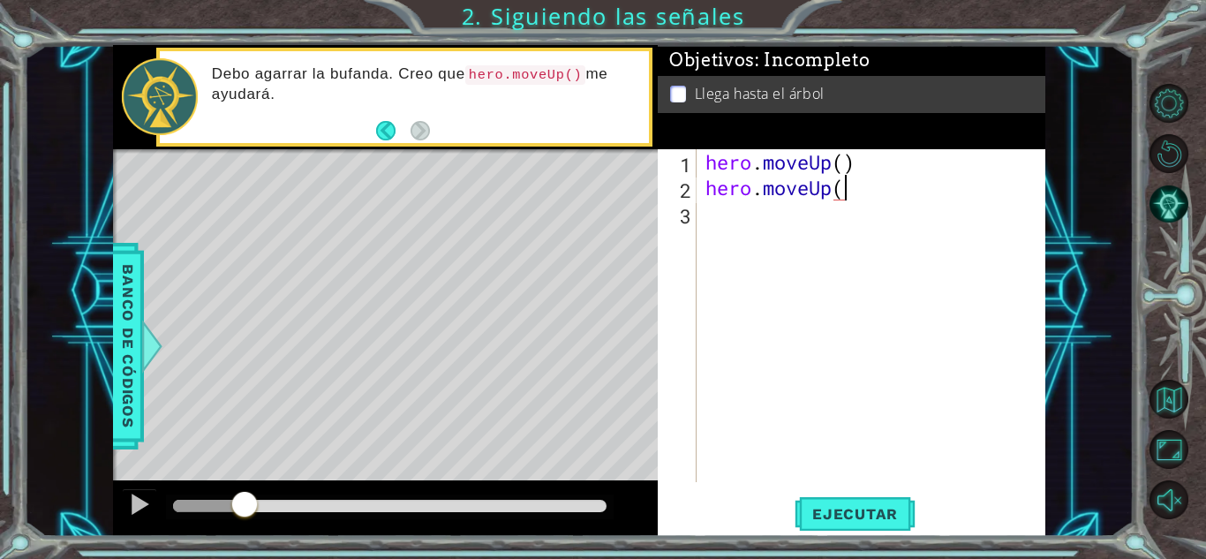
type textarea "hero.moveUp()"
click at [826, 509] on span "Ejecutar" at bounding box center [855, 514] width 121 height 18
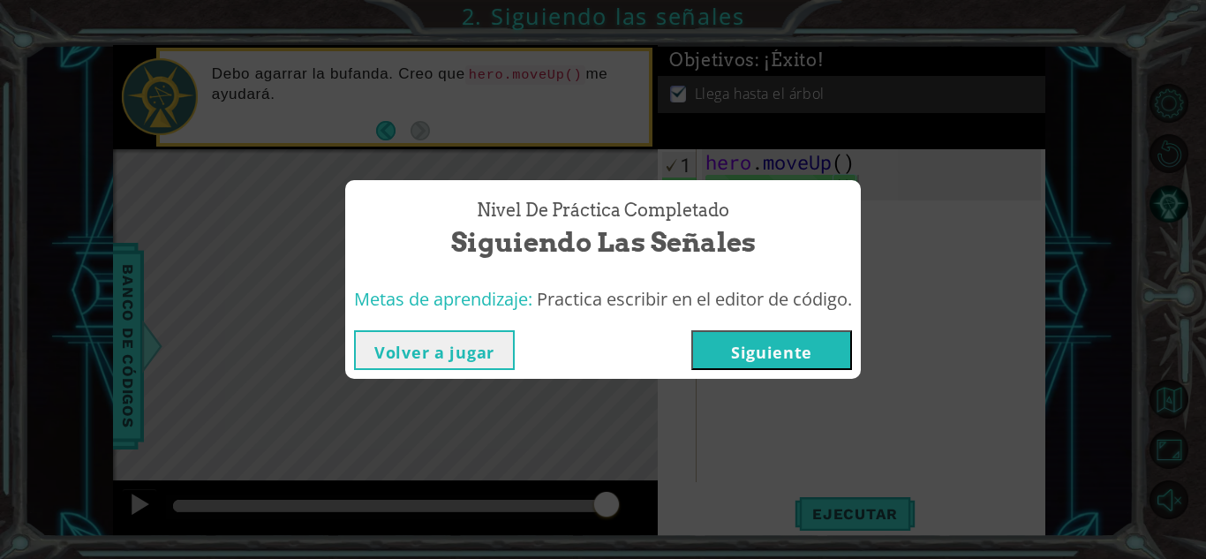
click at [798, 337] on button "Siguiente" at bounding box center [771, 350] width 161 height 40
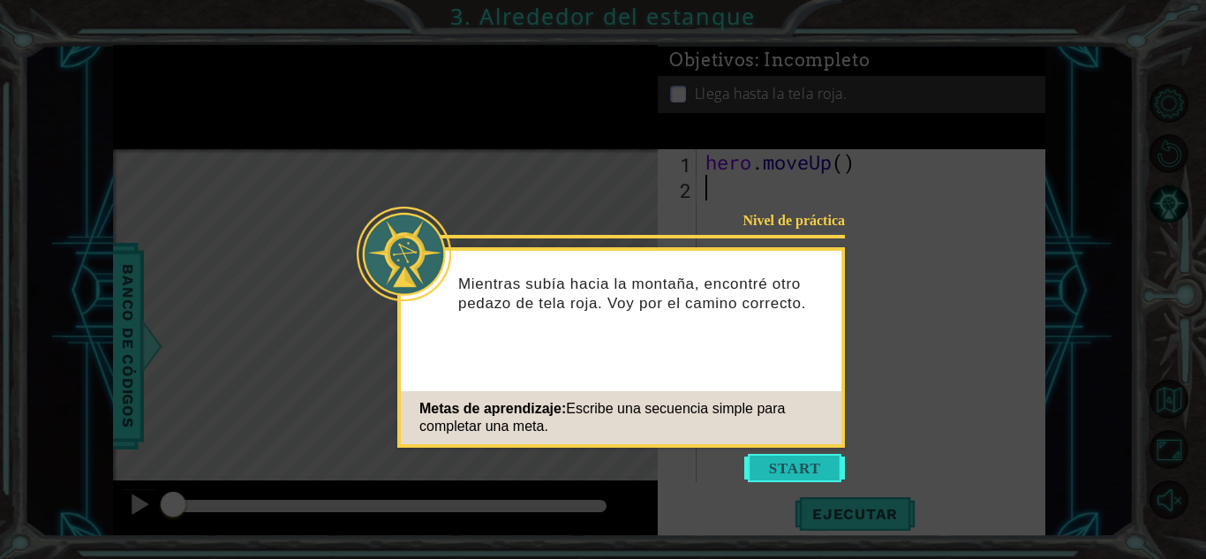
click at [804, 459] on button "Start" at bounding box center [794, 468] width 101 height 28
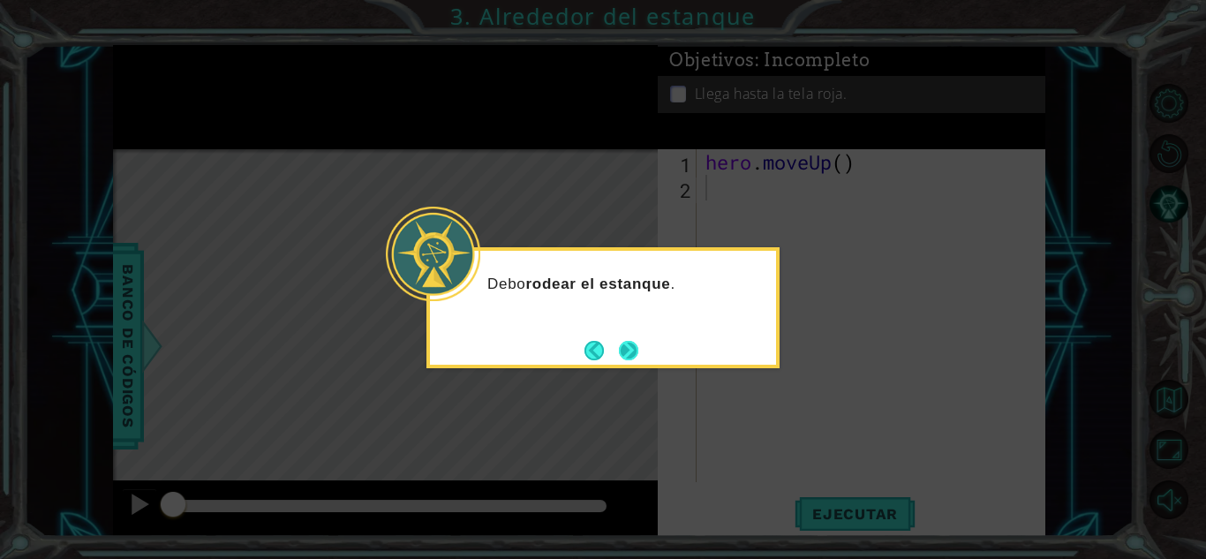
click at [638, 350] on button "Next" at bounding box center [628, 350] width 19 height 19
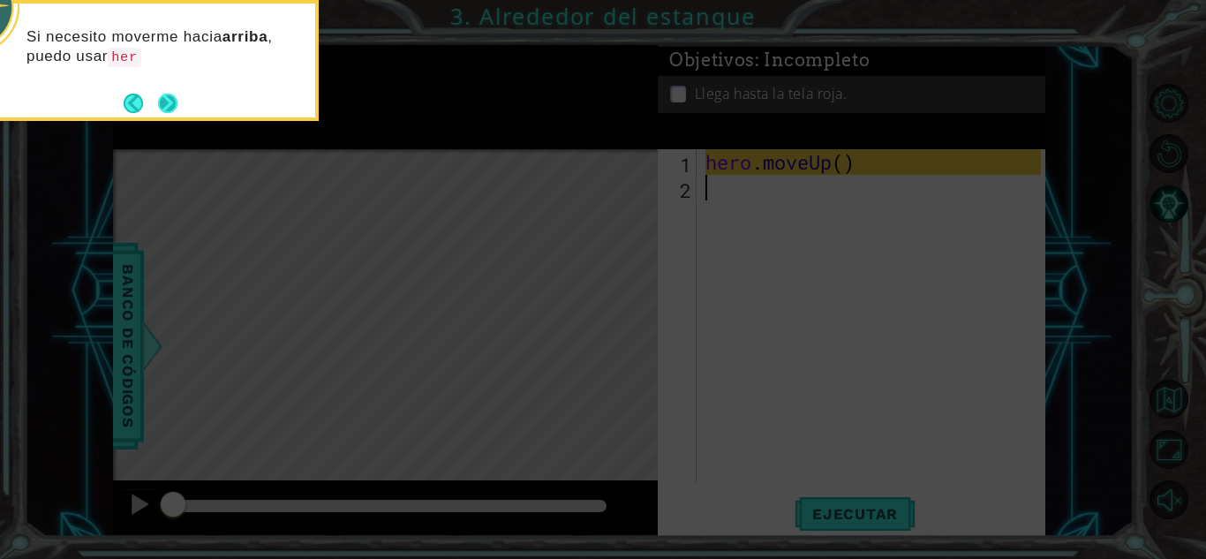
click at [158, 108] on button "Next" at bounding box center [167, 103] width 19 height 19
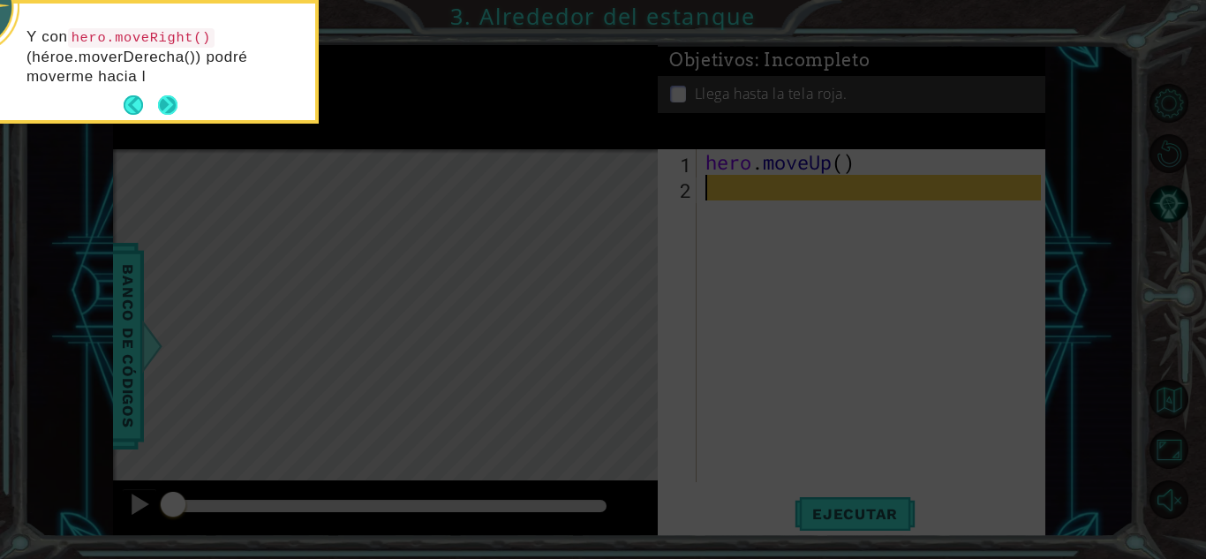
click at [170, 95] on button "Next" at bounding box center [167, 104] width 19 height 19
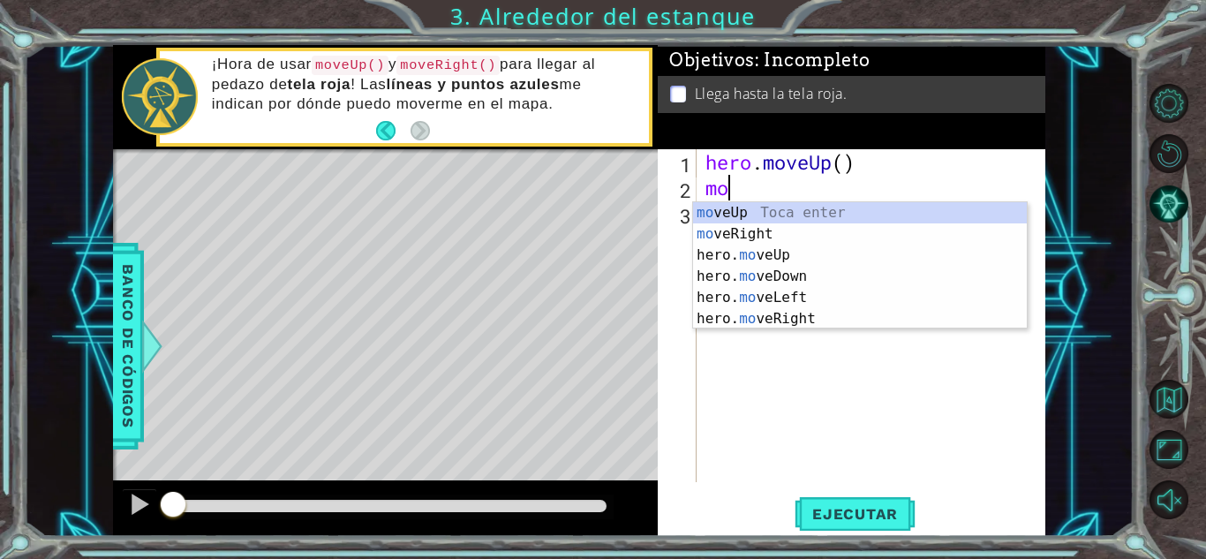
type textarea "m"
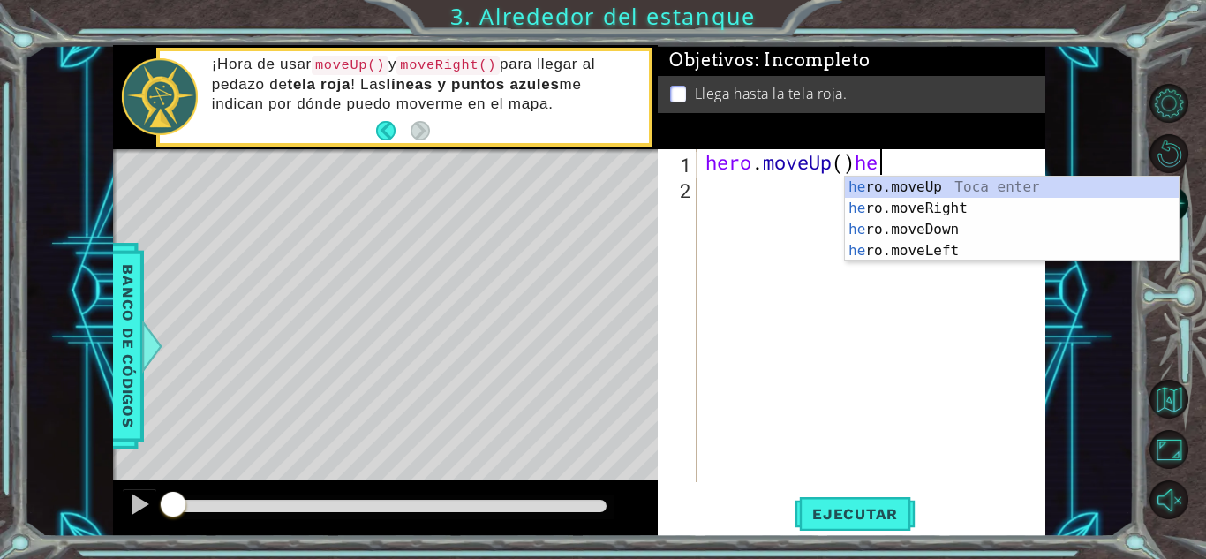
scroll to position [0, 6]
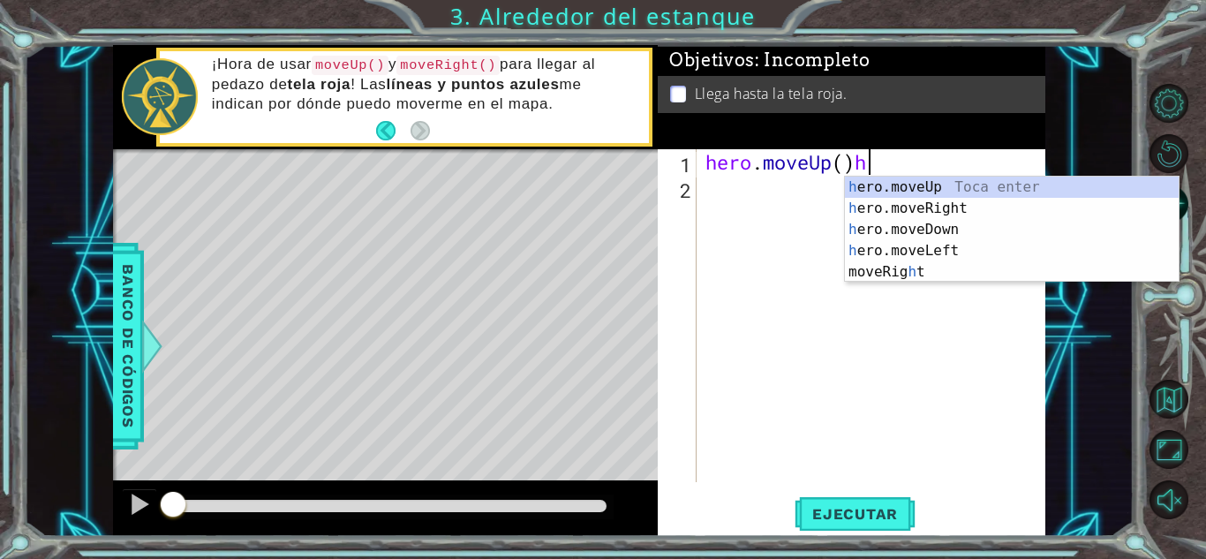
type textarea "hero.moveUp()"
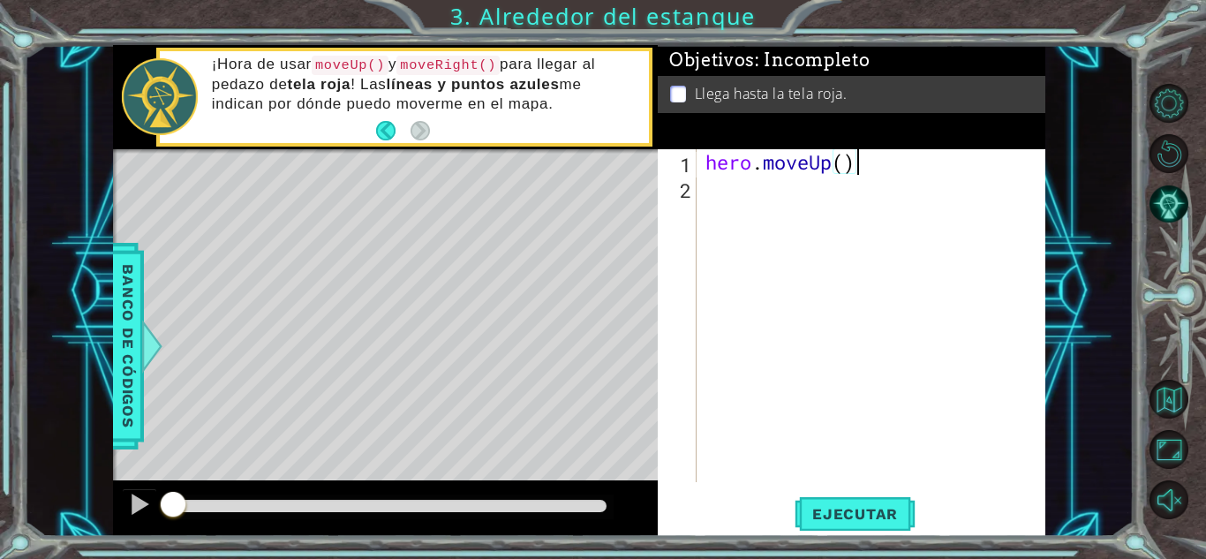
scroll to position [0, 0]
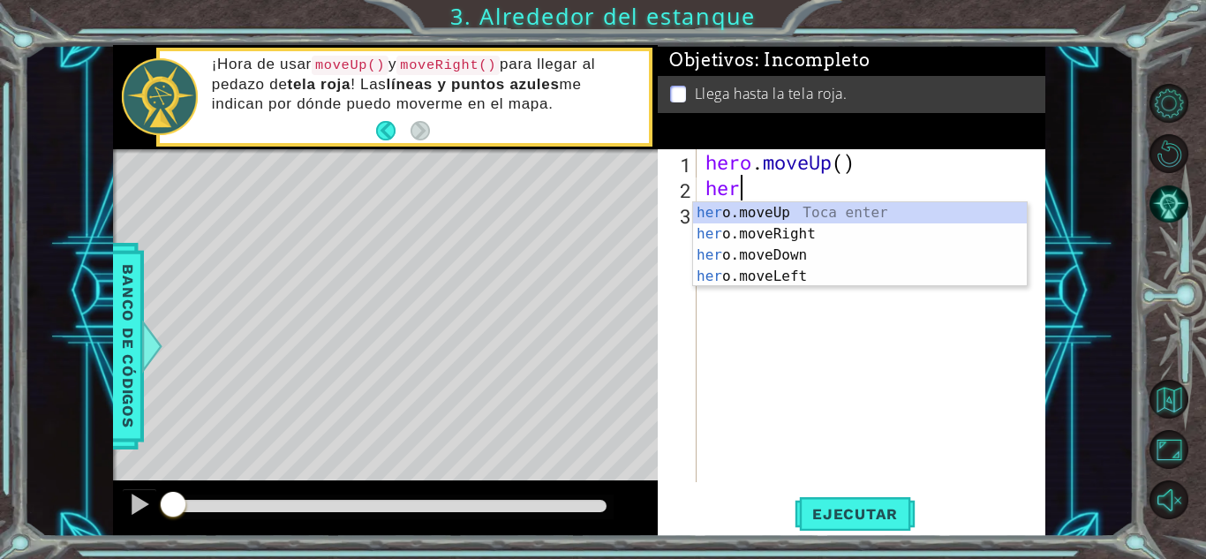
type textarea "hero"
click at [814, 212] on div "hero .moveUp Toca enter hero .moveRight Toca enter hero .moveDown Toca enter he…" at bounding box center [860, 265] width 334 height 127
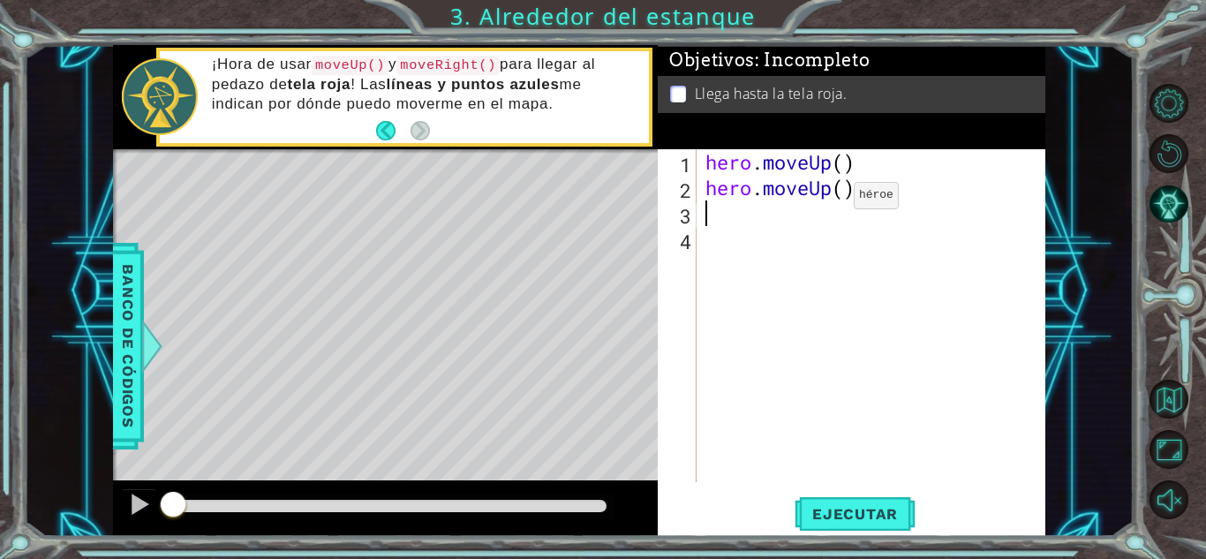
scroll to position [0, 0]
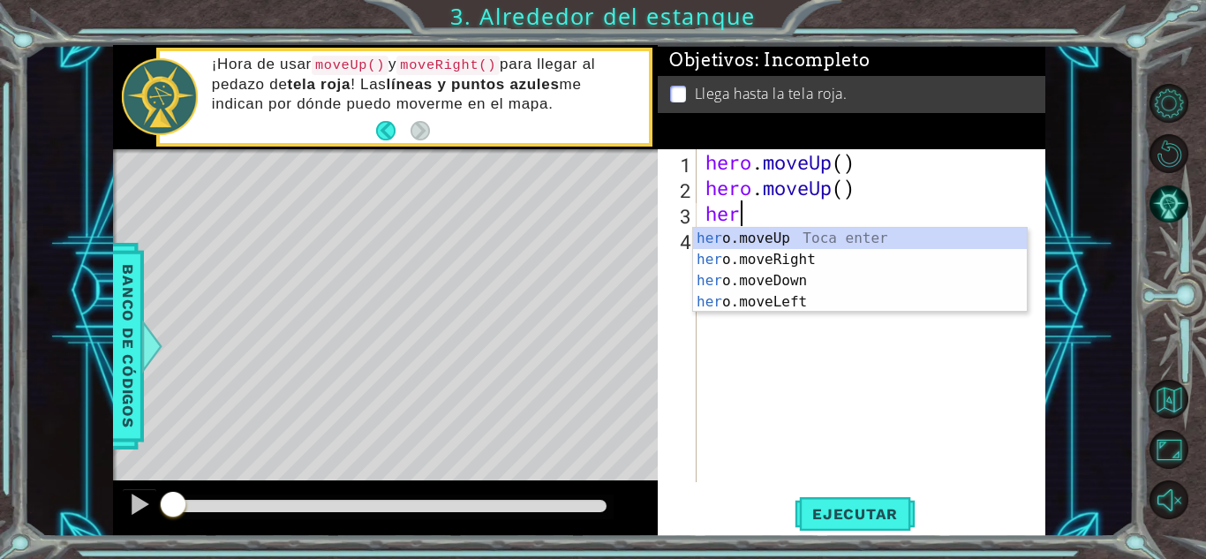
type textarea "hero"
click at [834, 257] on div "hero .moveUp Toca enter hero .moveRight Toca enter hero .moveDown Toca enter he…" at bounding box center [860, 291] width 334 height 127
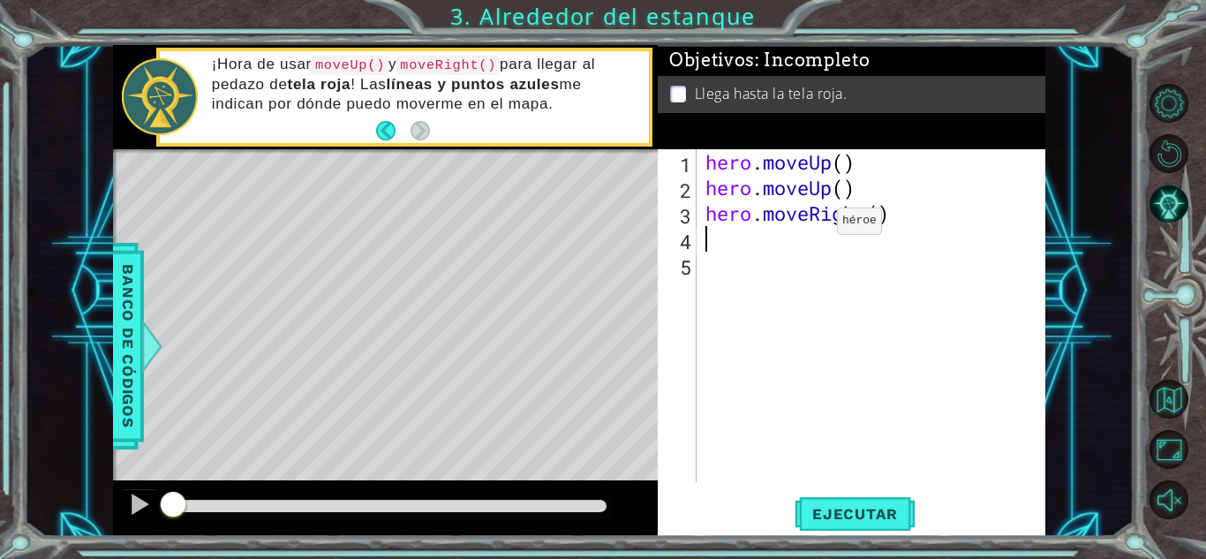
scroll to position [0, 0]
type textarea "he"
click at [908, 502] on button "Ejecutar" at bounding box center [855, 513] width 121 height 39
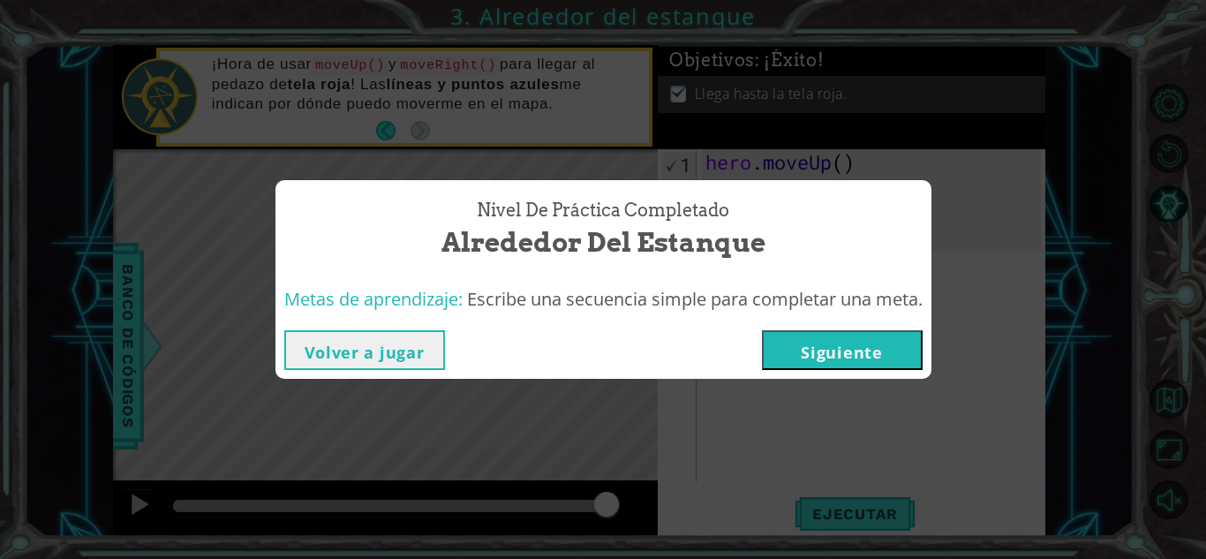
click at [910, 366] on button "Siguiente" at bounding box center [842, 350] width 161 height 40
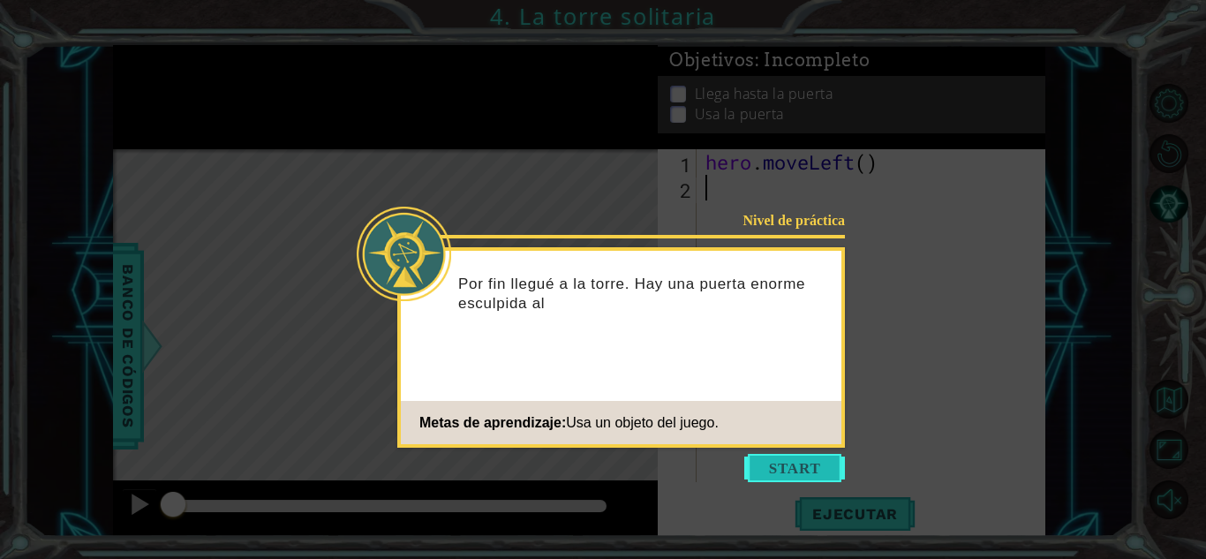
click at [816, 455] on button "Start" at bounding box center [794, 468] width 101 height 28
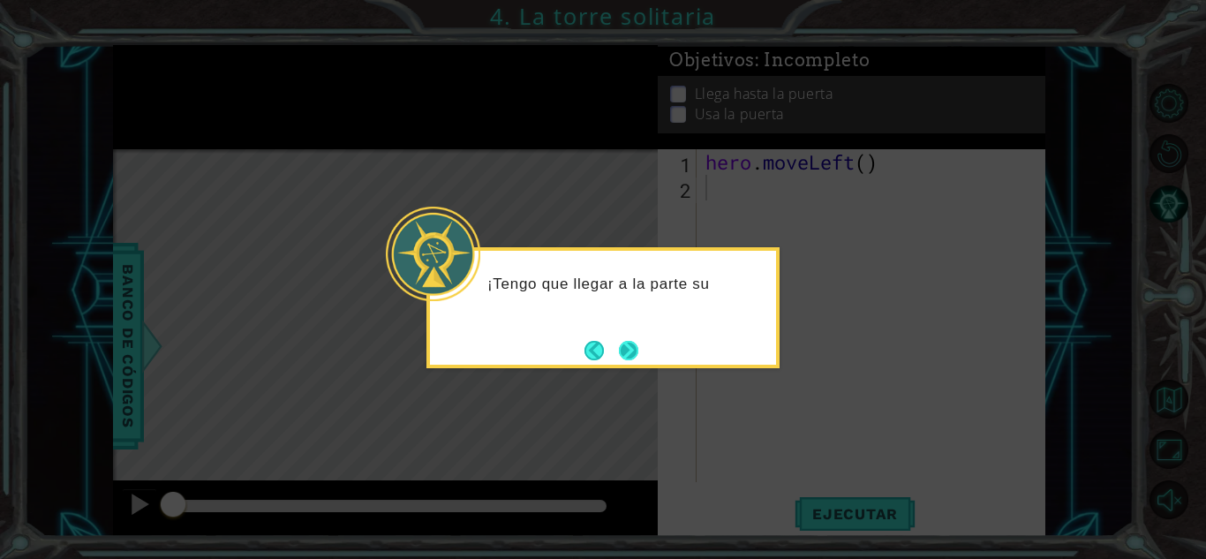
click at [635, 342] on button "Next" at bounding box center [628, 350] width 19 height 19
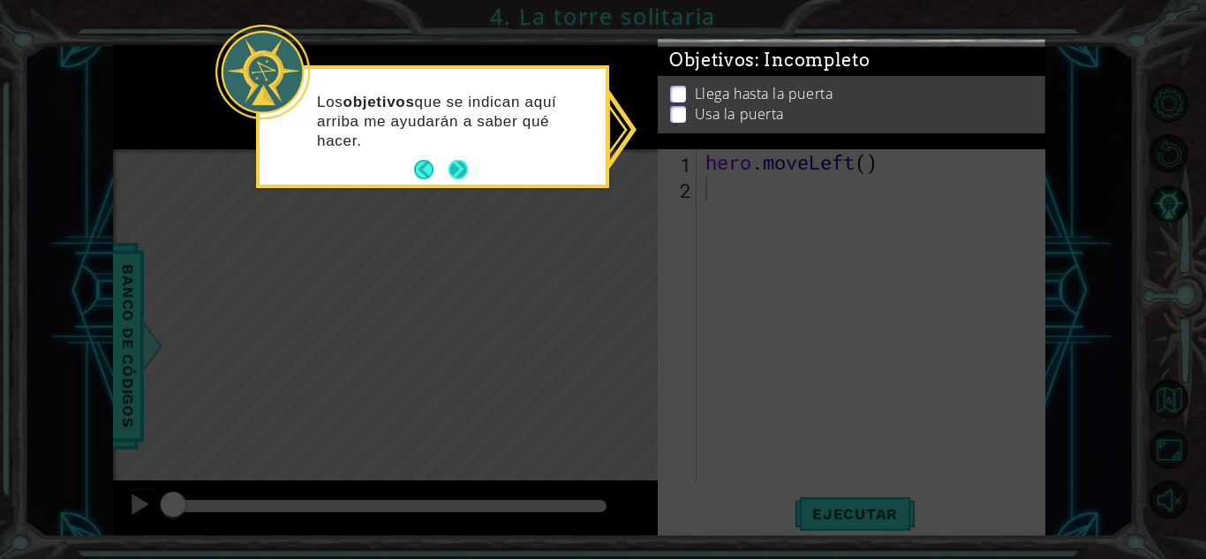
click at [463, 177] on button "Next" at bounding box center [458, 169] width 19 height 19
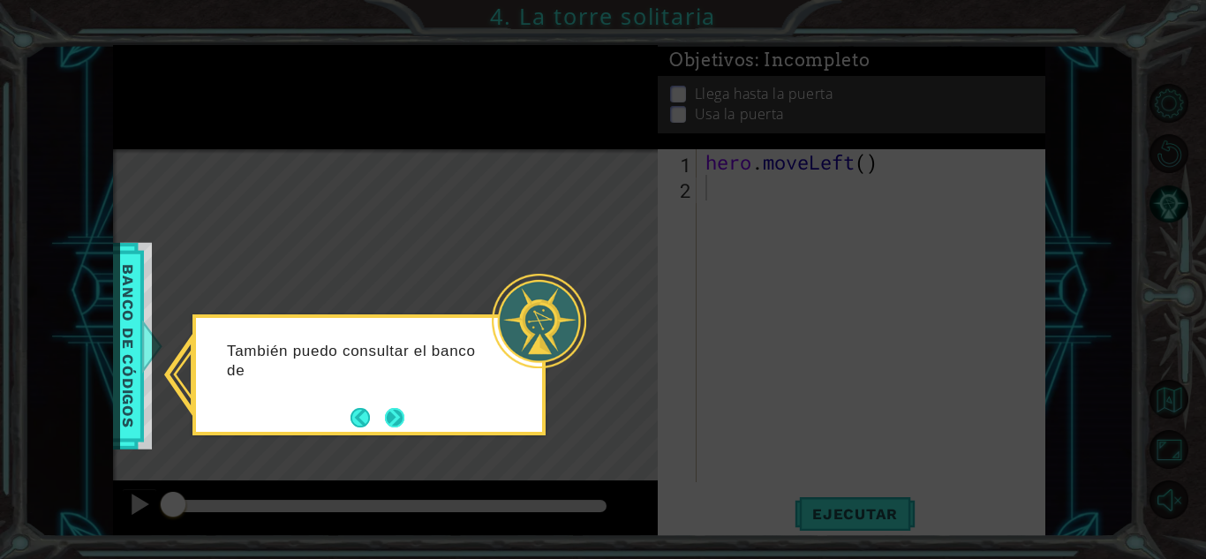
click at [393, 418] on button "Next" at bounding box center [394, 417] width 19 height 19
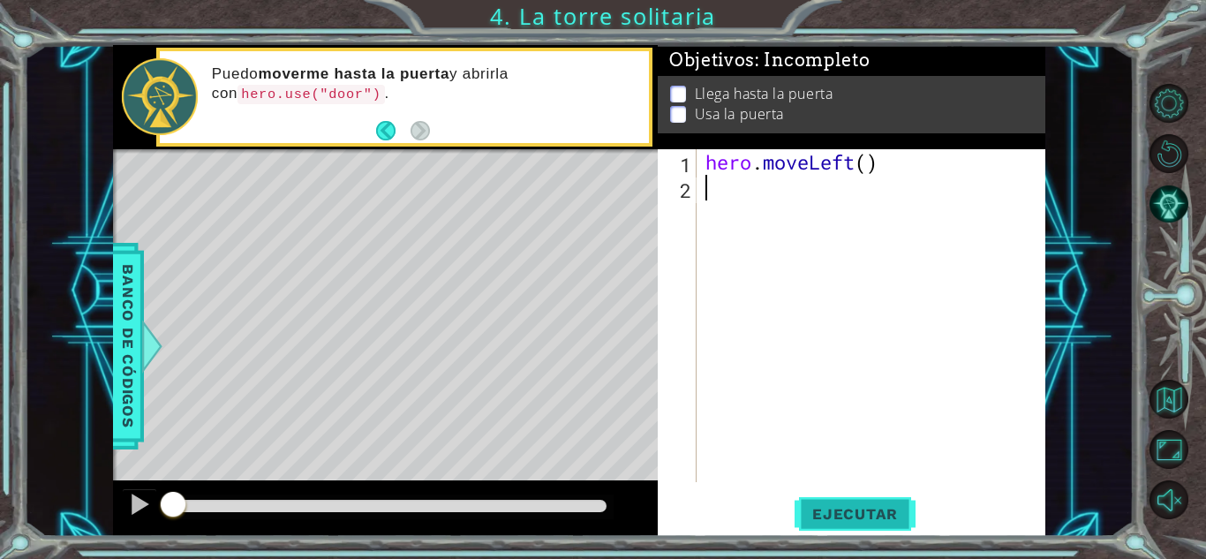
click at [853, 509] on span "Ejecutar" at bounding box center [855, 514] width 121 height 18
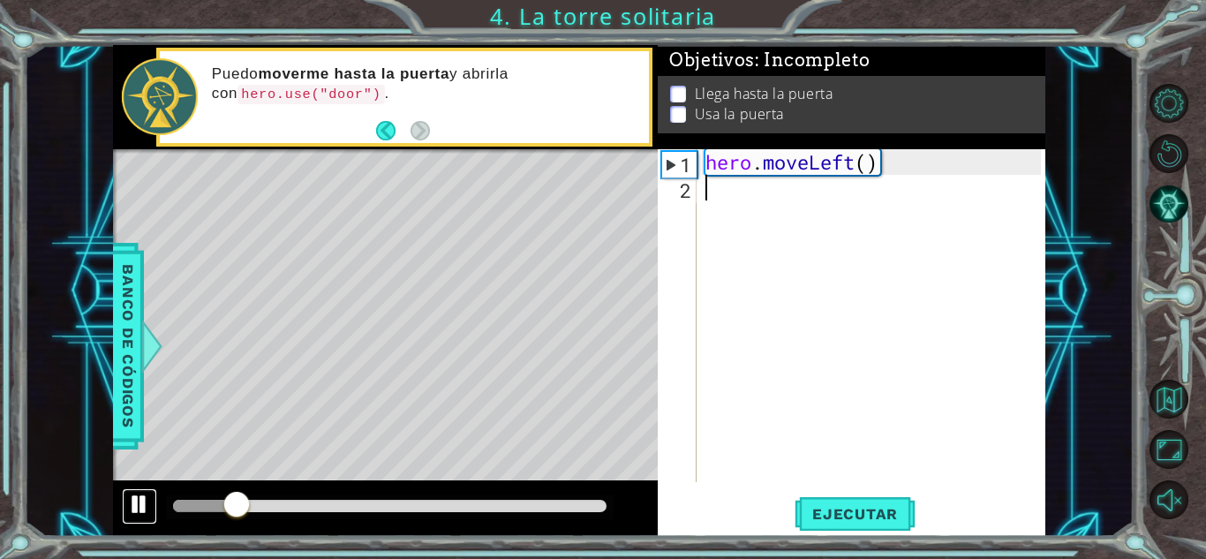
click at [141, 501] on div at bounding box center [139, 504] width 23 height 23
click at [275, 513] on div at bounding box center [390, 506] width 448 height 25
drag, startPoint x: 253, startPoint y: 498, endPoint x: 155, endPoint y: 498, distance: 98.0
click at [155, 498] on div at bounding box center [385, 508] width 545 height 57
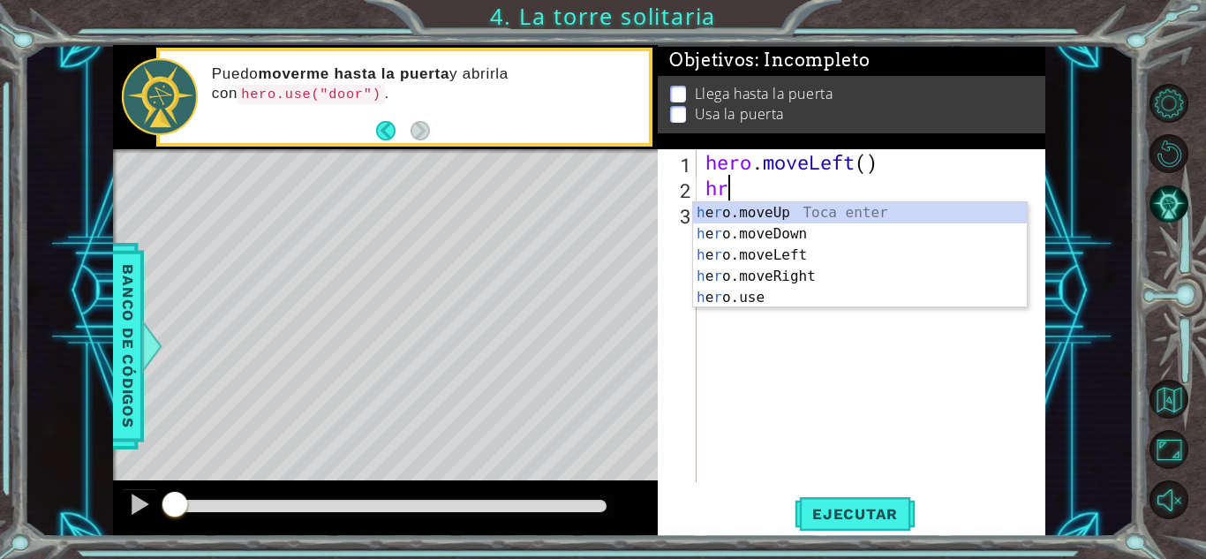
type textarea "her"
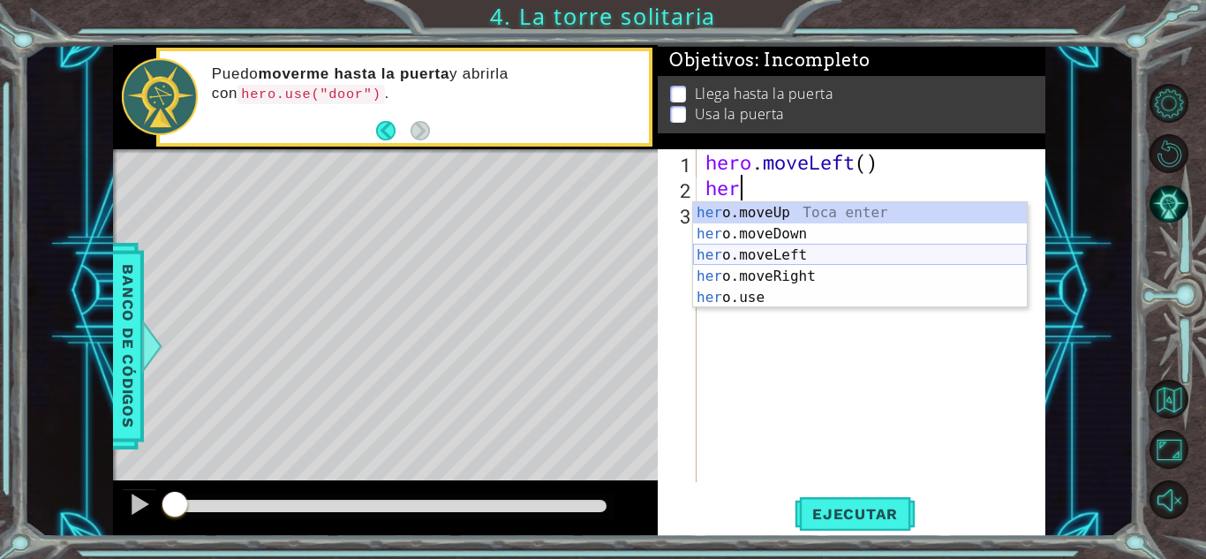
click at [777, 255] on div "her o.moveUp Toca enter her o.moveDown Toca enter her o.moveLeft [PERSON_NAME] …" at bounding box center [860, 276] width 334 height 148
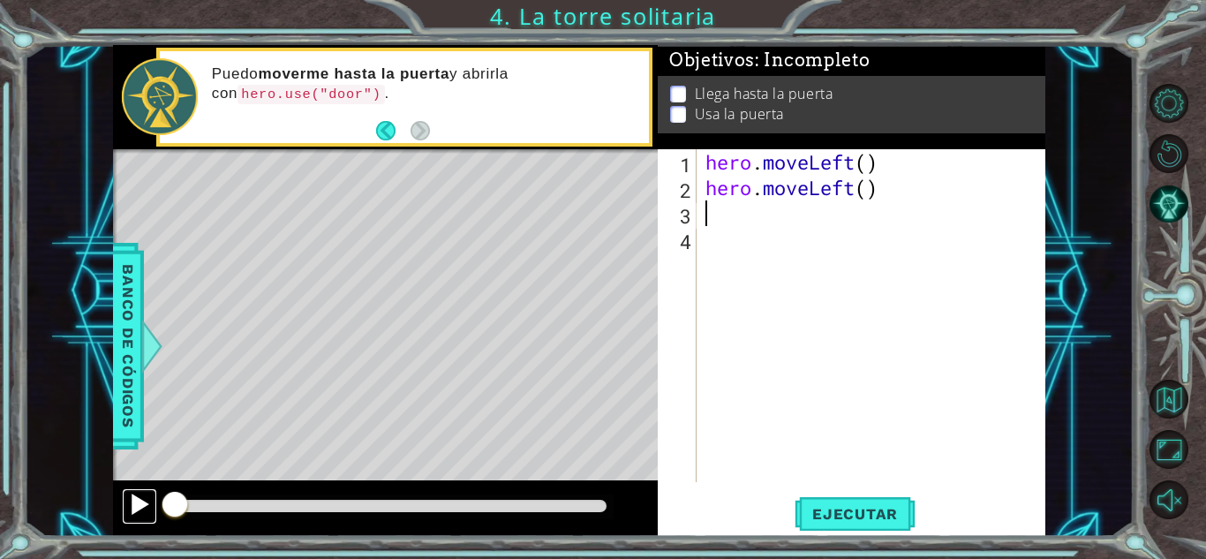
click at [136, 515] on div at bounding box center [139, 504] width 23 height 23
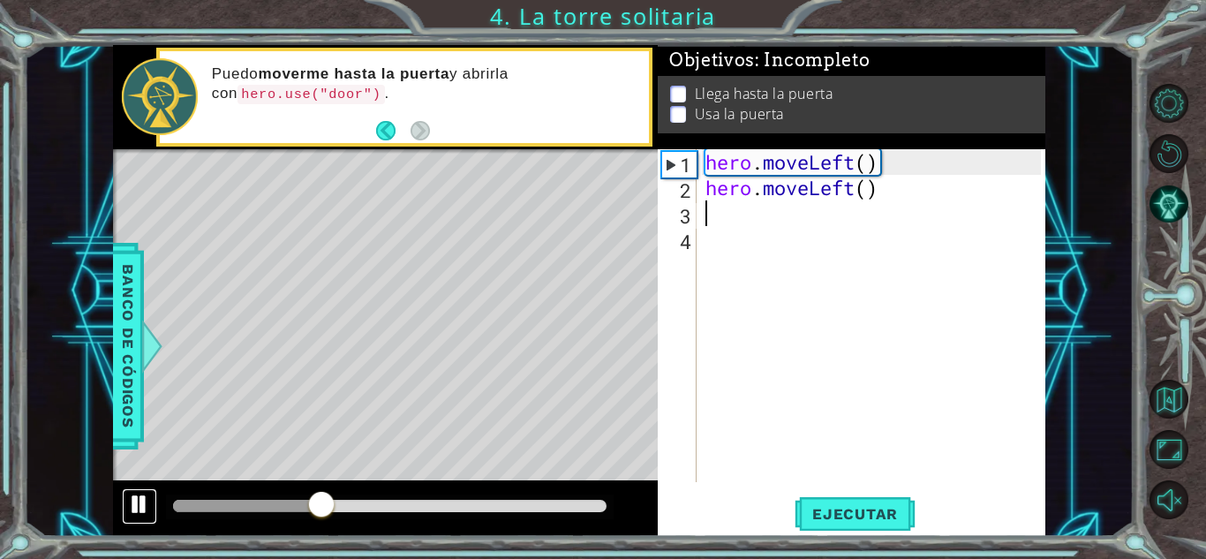
click at [134, 504] on div at bounding box center [139, 504] width 23 height 23
click at [859, 191] on div "hero . moveLeft ( ) hero . moveLeft ( )" at bounding box center [876, 341] width 348 height 384
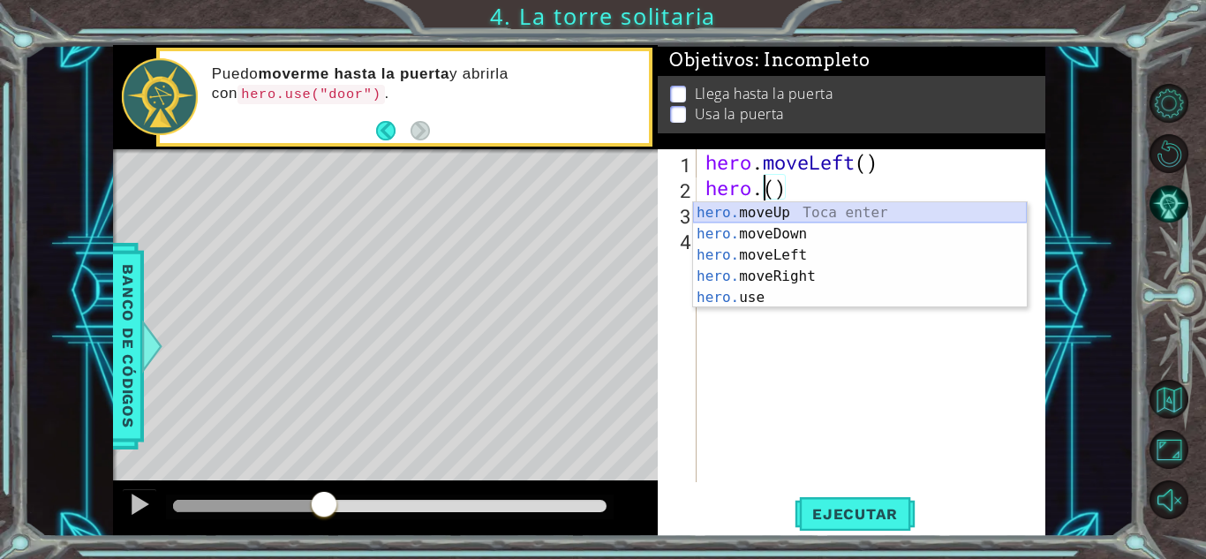
click at [858, 213] on div "hero. moveUp Toca enter hero. moveDown Toca enter hero. moveLeft Toca enter her…" at bounding box center [860, 276] width 334 height 148
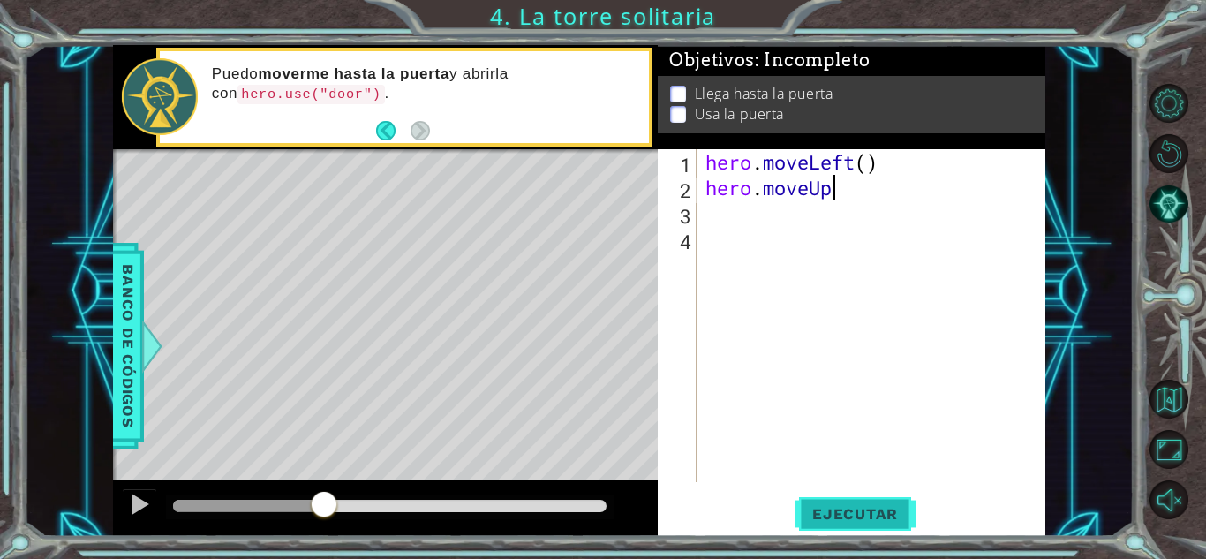
click at [841, 517] on span "Ejecutar" at bounding box center [855, 514] width 121 height 18
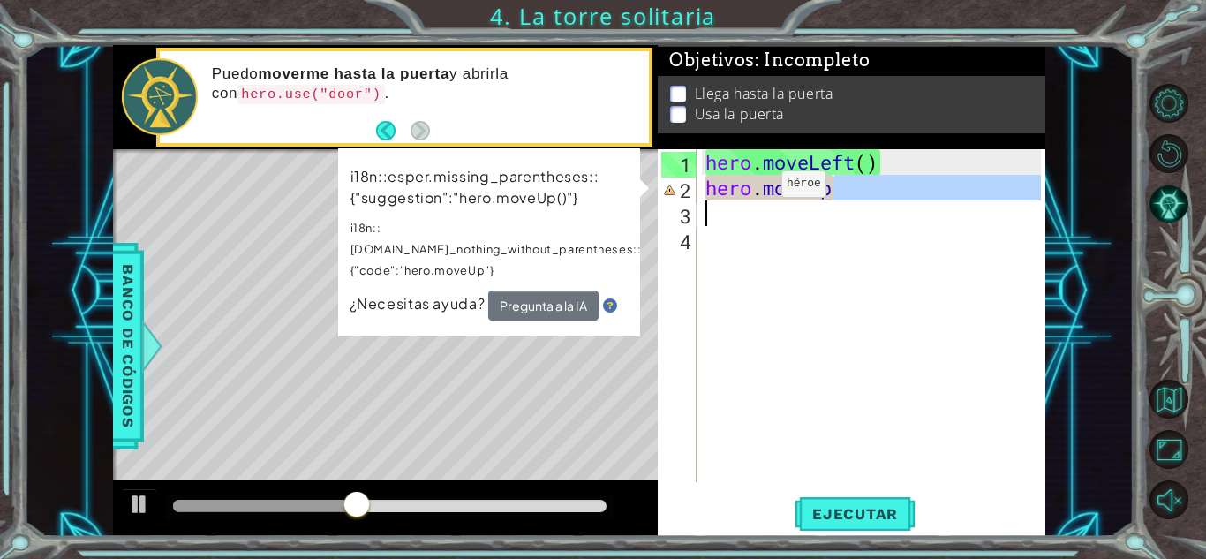
drag, startPoint x: 849, startPoint y: 188, endPoint x: 480, endPoint y: 202, distance: 369.3
click at [480, 202] on div "1 ההההההההההההההההההההההההההההההההההההההההההההההההההההההההההההההההההההההההההההה…" at bounding box center [579, 291] width 932 height 492
click at [844, 200] on div "hero . moveLeft ( ) hero . moveUp" at bounding box center [871, 315] width 339 height 333
type textarea "hero.moveUp"
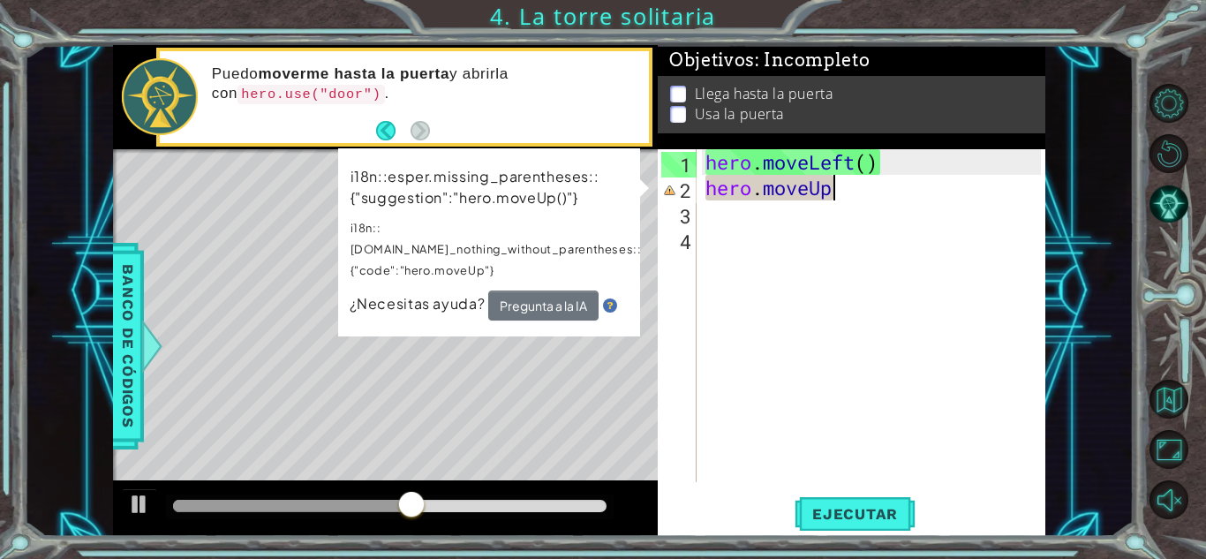
click at [844, 201] on div "hero . moveLeft ( ) hero . moveUp" at bounding box center [876, 341] width 348 height 384
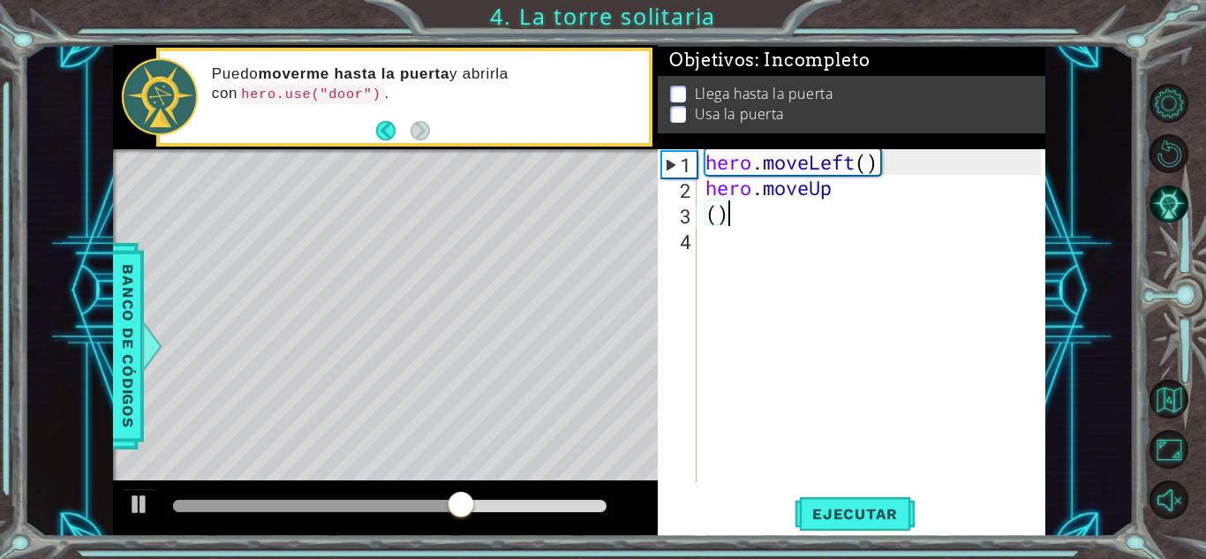
type textarea "("
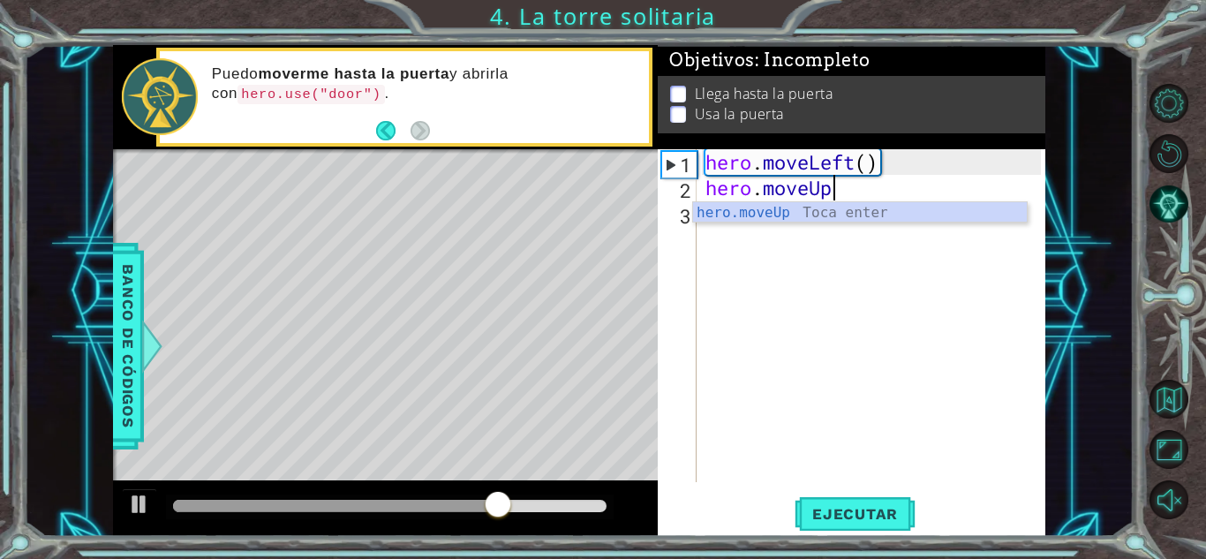
scroll to position [0, 5]
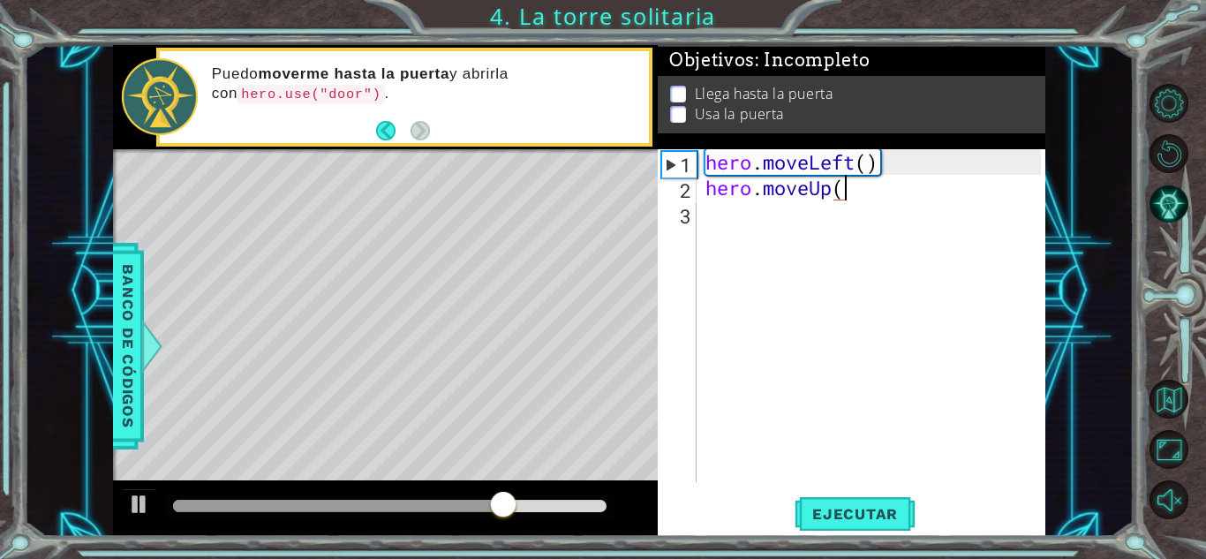
type textarea "hero.moveUp()"
click at [758, 229] on div "hero . moveLeft ( ) hero . moveUp ( )" at bounding box center [876, 341] width 348 height 384
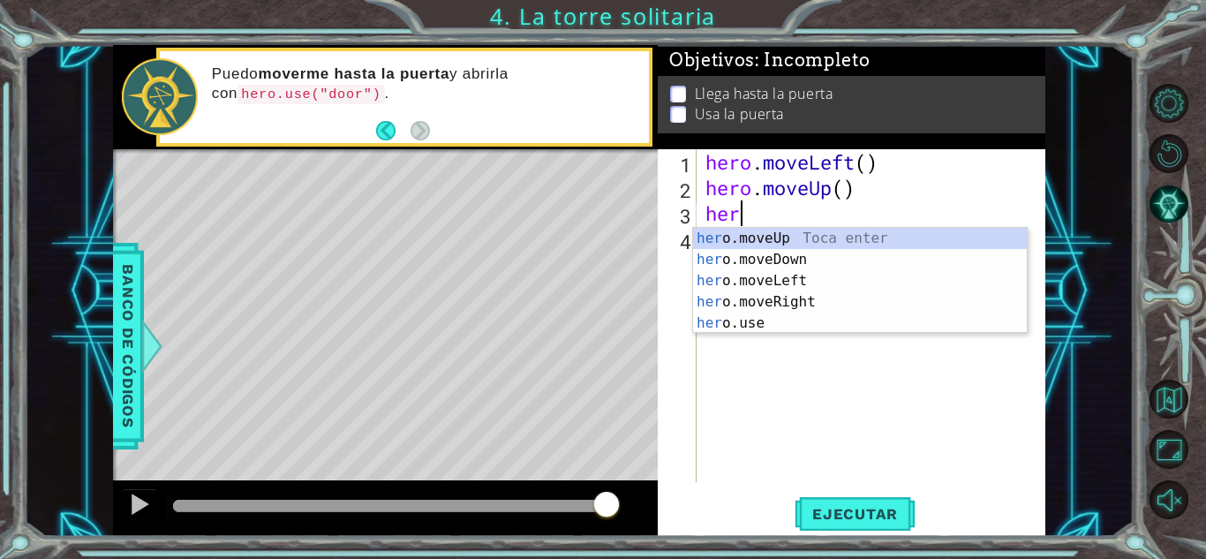
type textarea "hero"
click at [835, 232] on div "hero .moveUp Toca enter hero .moveDown Toca enter hero .moveLeft Toca enter her…" at bounding box center [860, 302] width 334 height 148
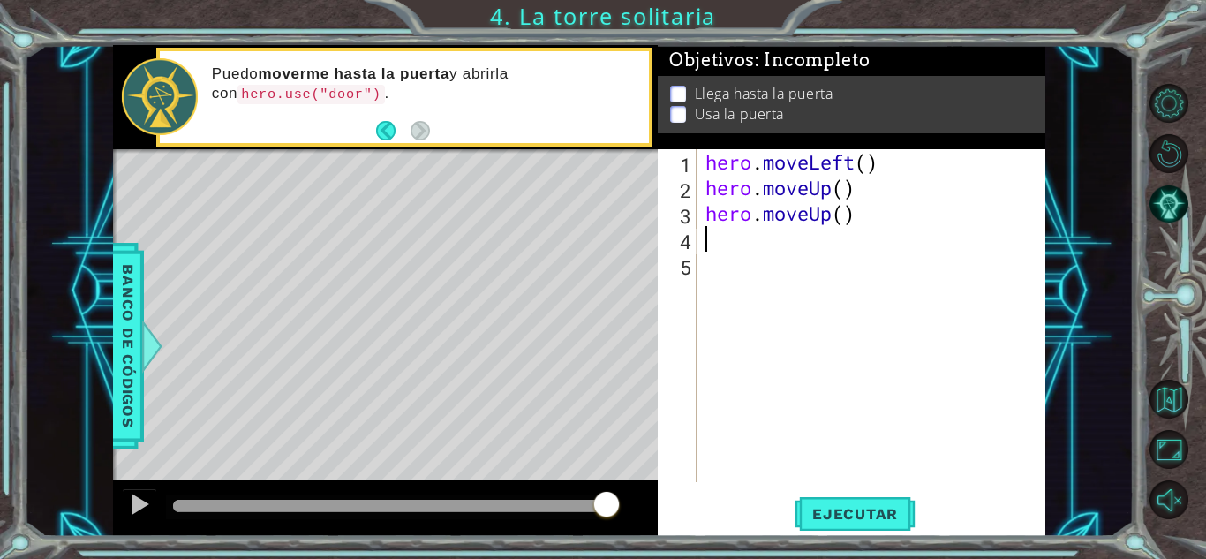
type textarea "her"
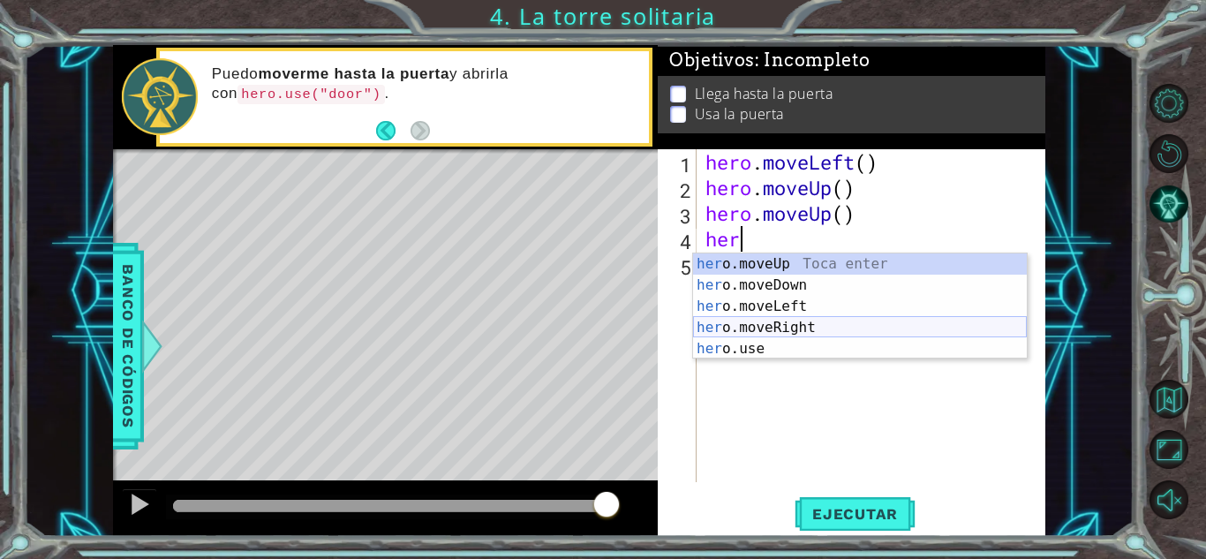
click at [808, 321] on div "her o.moveUp Toca enter her o.moveDown Toca enter her o.moveLeft [PERSON_NAME] …" at bounding box center [860, 327] width 334 height 148
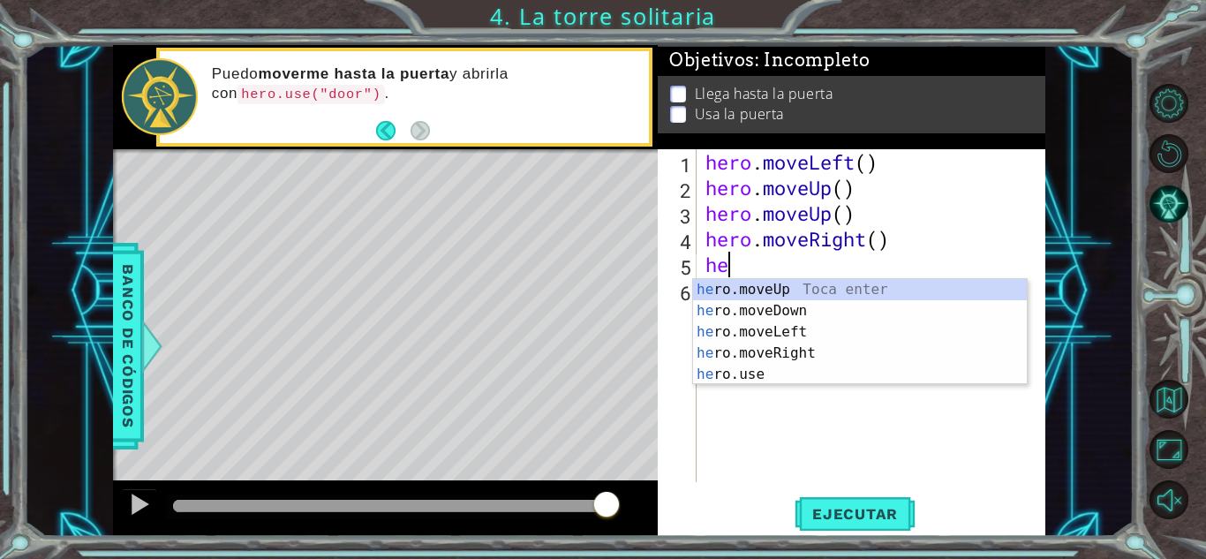
type textarea "hero"
click at [833, 286] on div "hero .moveUp Toca enter hero .moveDown Toca enter hero .moveLeft Toca enter her…" at bounding box center [860, 353] width 334 height 148
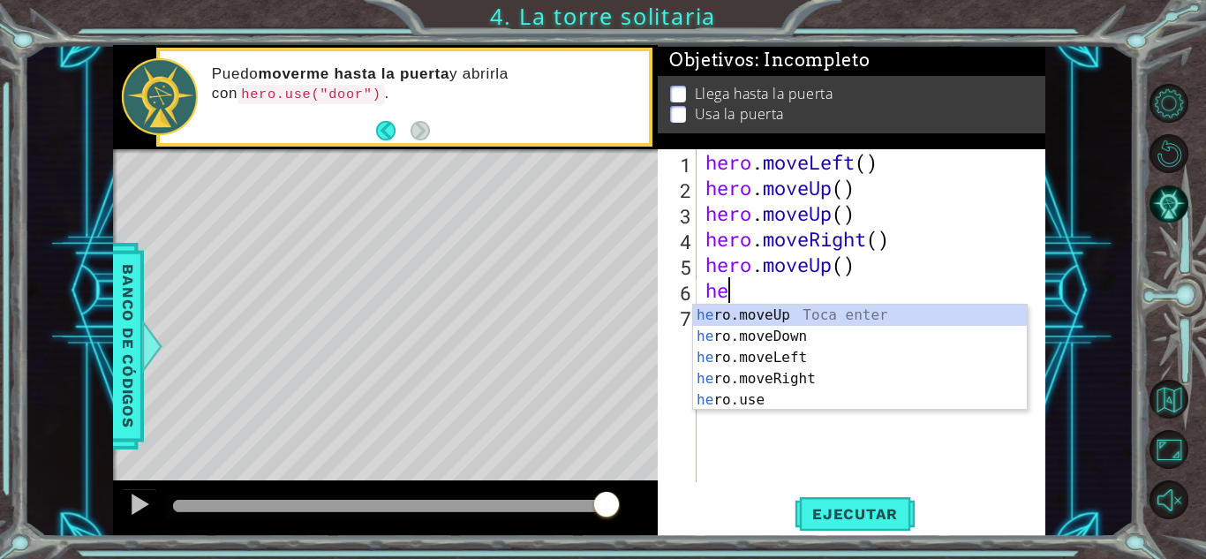
type textarea "her"
click at [807, 311] on div "her o.moveUp Toca enter her o.moveDown Toca enter her o.moveLeft [PERSON_NAME] …" at bounding box center [860, 379] width 334 height 148
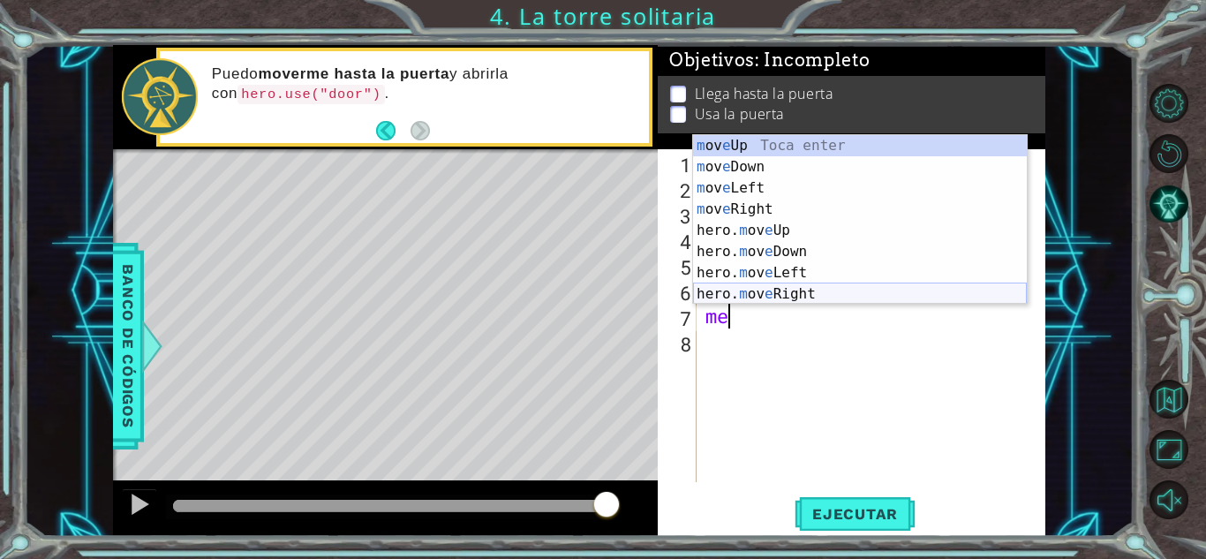
type textarea "m"
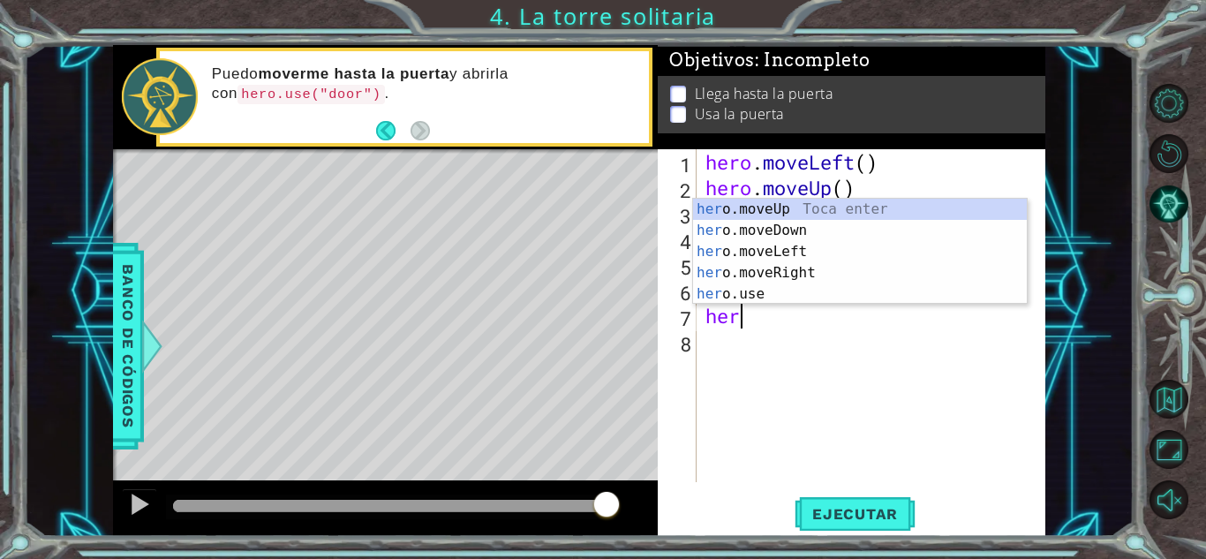
type textarea "hero"
click at [798, 276] on div "hero .moveUp Toca enter hero .moveDown Toca enter hero .moveLeft Toca enter her…" at bounding box center [860, 273] width 334 height 148
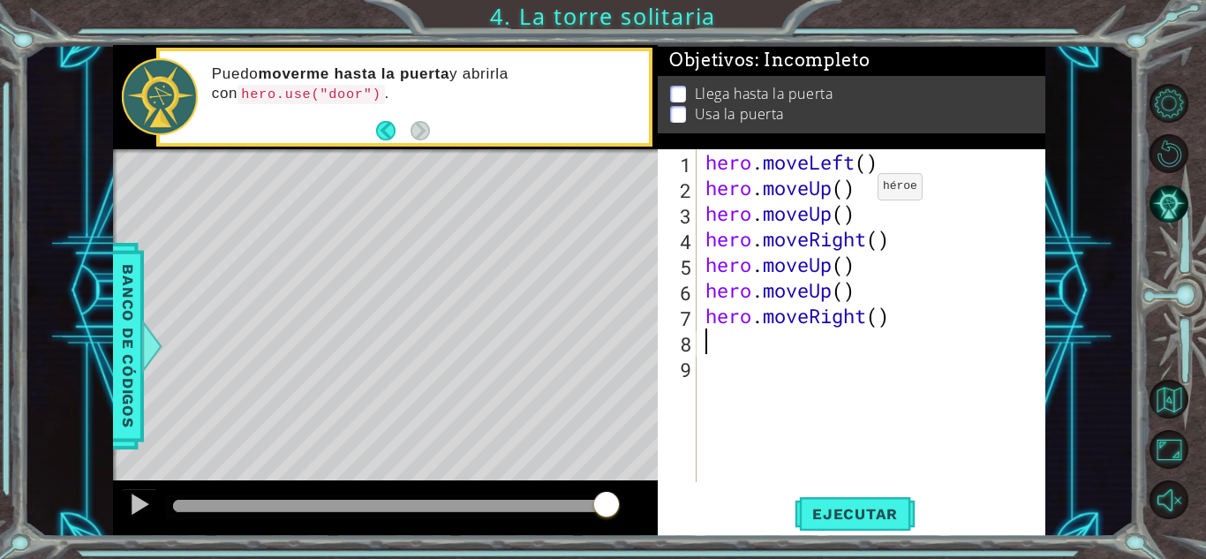
scroll to position [0, 0]
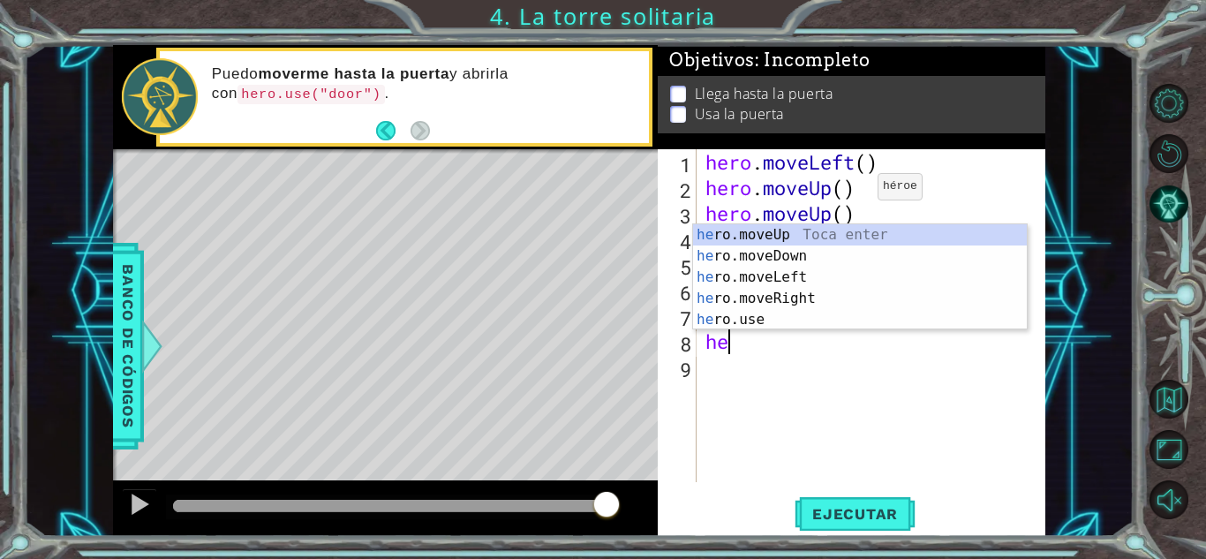
type textarea "her"
click at [810, 239] on div "her o.moveUp Toca enter her o.moveDown Toca enter her o.moveLeft [PERSON_NAME] …" at bounding box center [860, 298] width 334 height 148
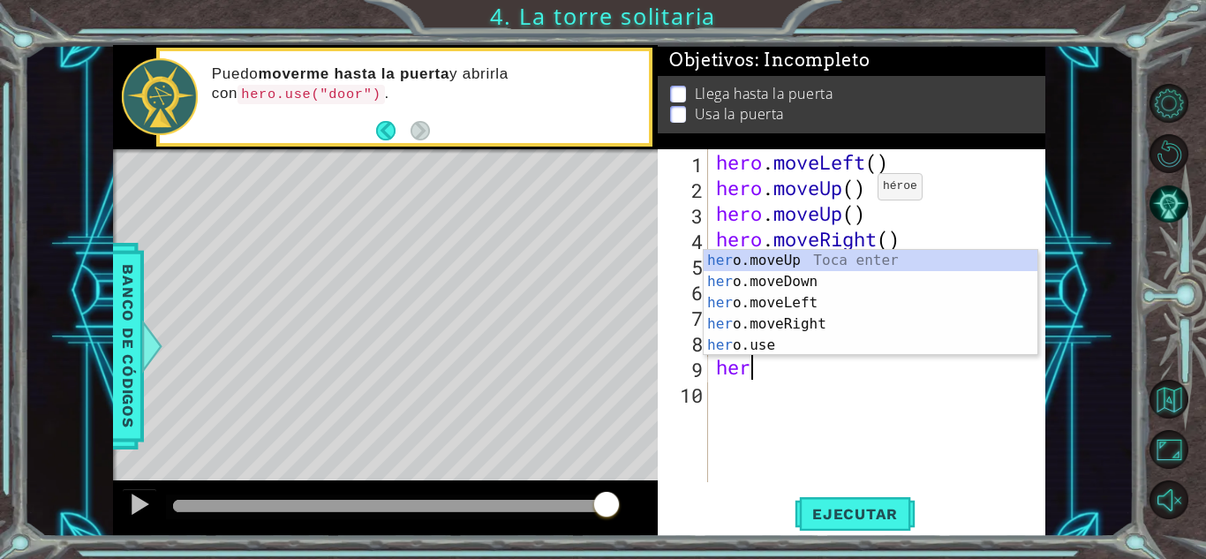
type textarea "hero"
click at [820, 262] on div "hero .moveUp Toca enter hero .moveDown Toca enter hero .moveLeft Toca enter her…" at bounding box center [871, 324] width 334 height 148
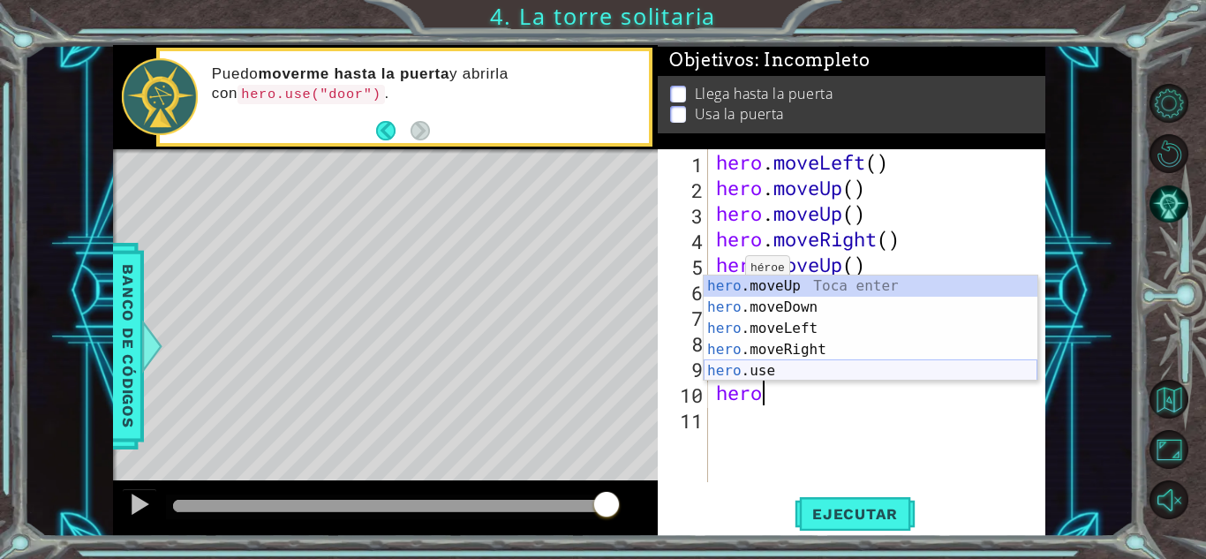
click at [753, 370] on div "hero .moveUp Toca enter hero .moveDown Toca enter hero .moveLeft Toca enter her…" at bounding box center [871, 349] width 334 height 148
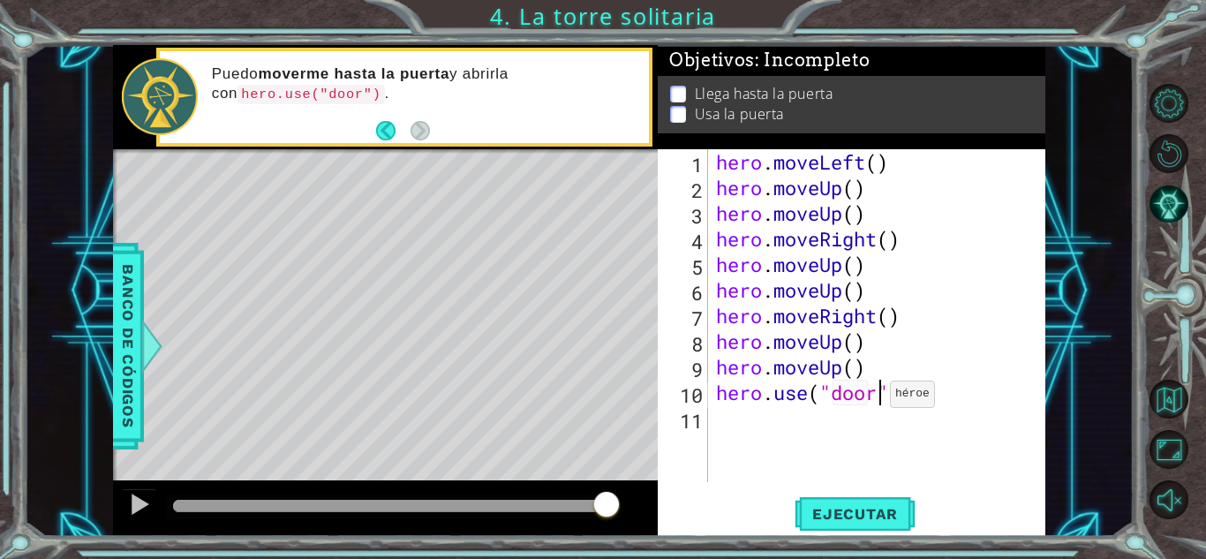
scroll to position [0, 7]
click at [871, 520] on span "Ejecutar" at bounding box center [855, 514] width 121 height 18
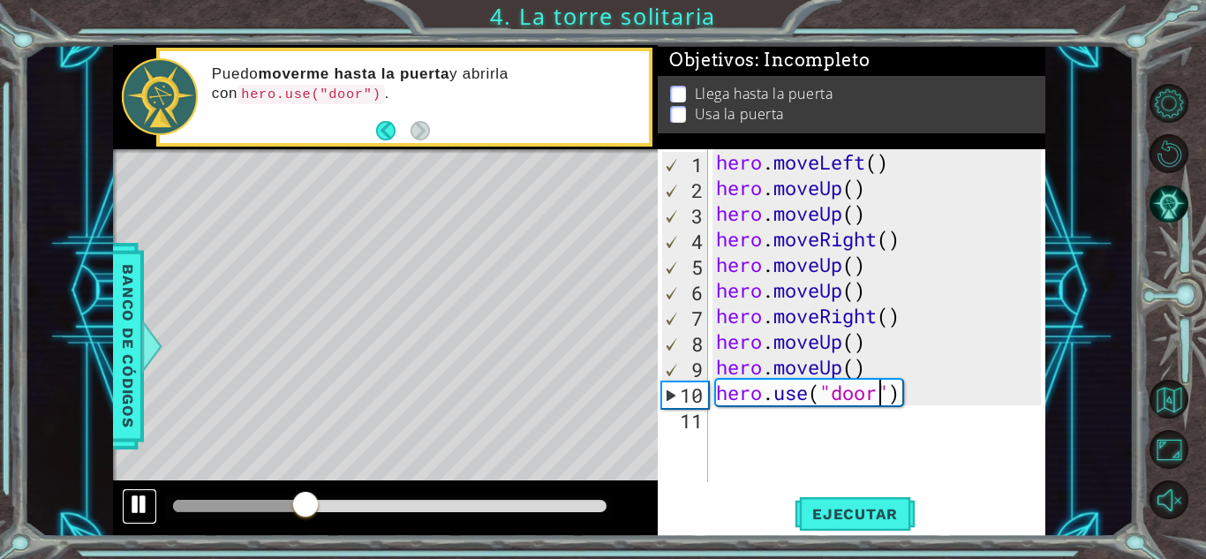
click at [139, 500] on div at bounding box center [139, 504] width 23 height 23
drag, startPoint x: 309, startPoint y: 514, endPoint x: 15, endPoint y: 558, distance: 297.3
click at [15, 558] on div "1 ההההההההההההההההההההההההההההההההההההההההההההההההההההההההההההההההההההההההההההה…" at bounding box center [603, 279] width 1206 height 559
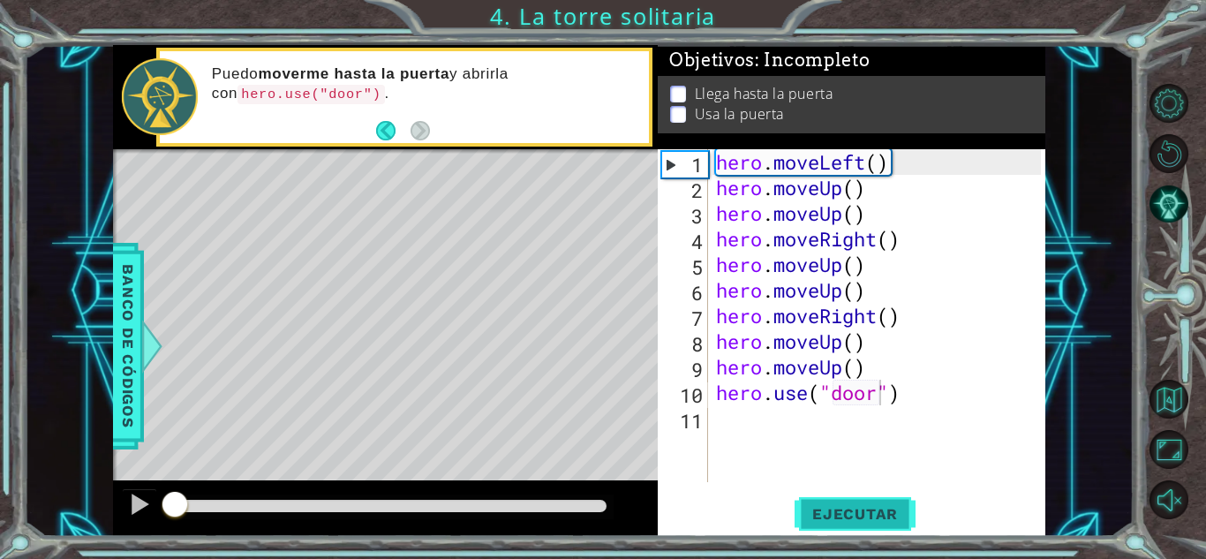
click at [852, 505] on span "Ejecutar" at bounding box center [855, 514] width 121 height 18
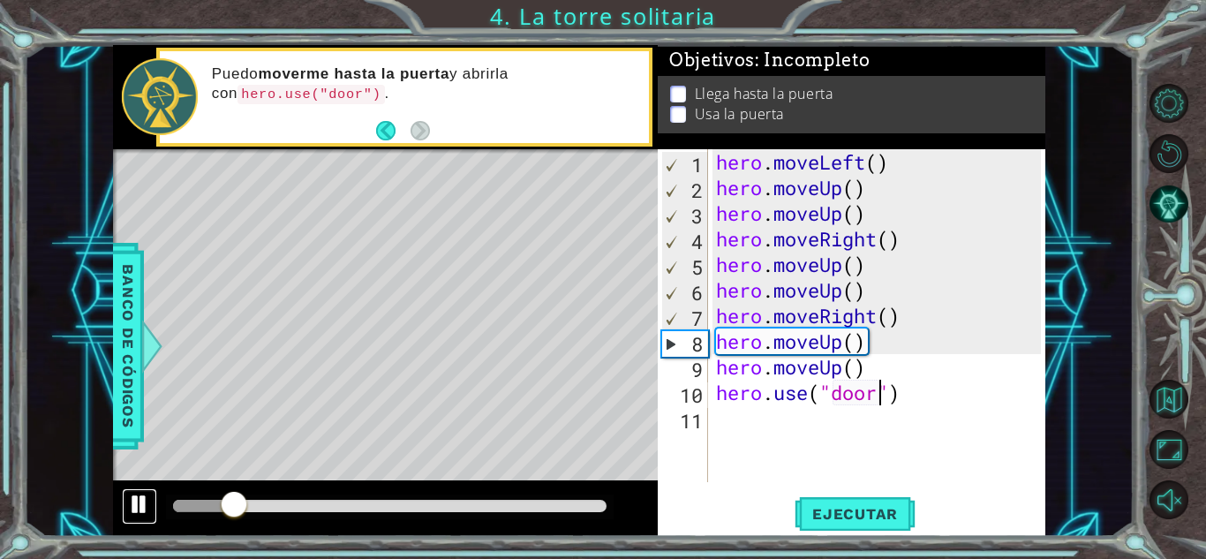
click at [145, 510] on div at bounding box center [139, 504] width 23 height 23
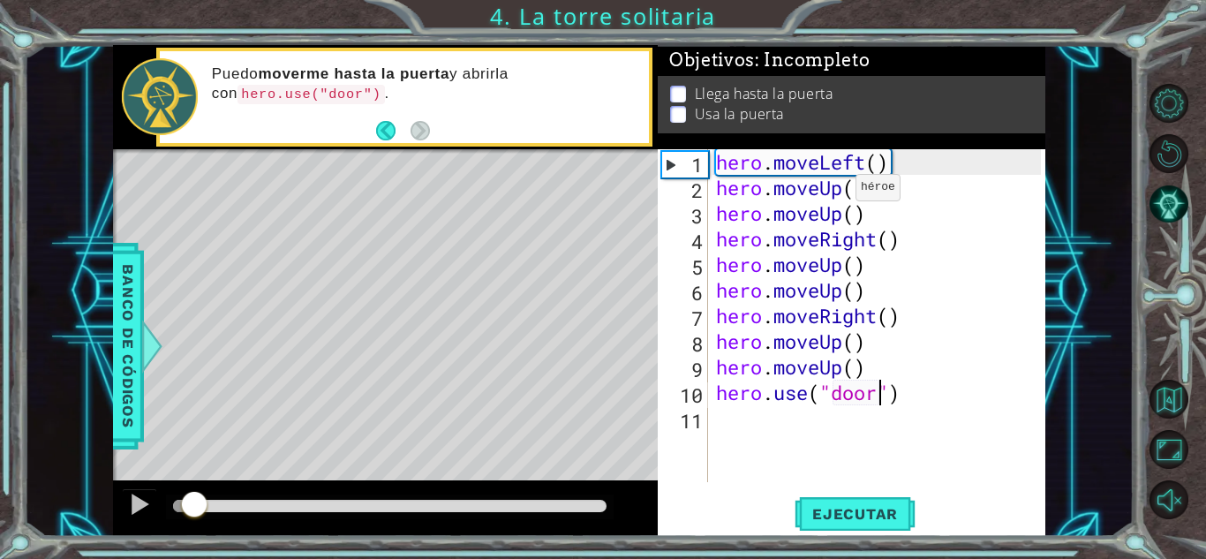
drag, startPoint x: 235, startPoint y: 499, endPoint x: 177, endPoint y: 505, distance: 58.6
click at [178, 505] on div at bounding box center [194, 506] width 32 height 32
click at [140, 509] on div at bounding box center [139, 504] width 23 height 23
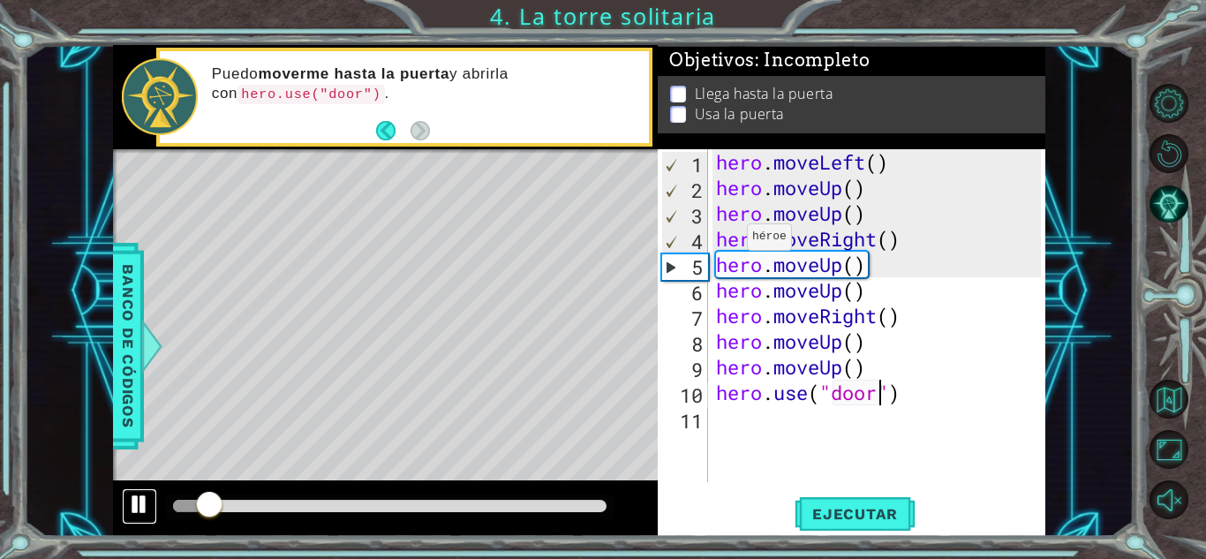
click at [140, 509] on div at bounding box center [139, 504] width 23 height 23
click at [875, 239] on div "hero . moveLeft ( ) hero . moveUp ( ) hero . moveUp ( ) hero . moveRight ( ) he…" at bounding box center [881, 341] width 337 height 384
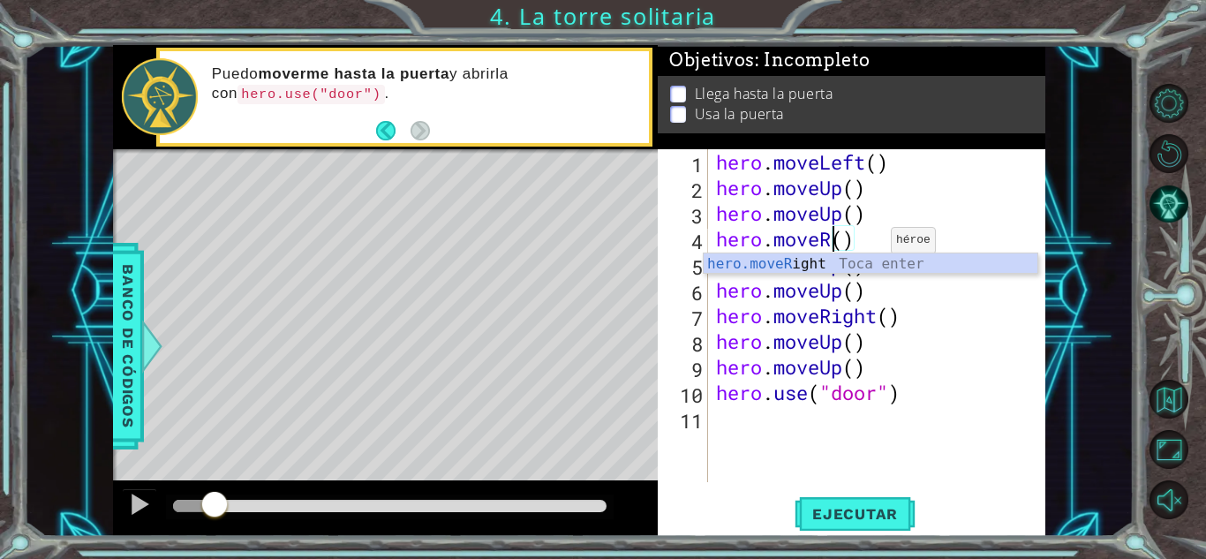
scroll to position [0, 5]
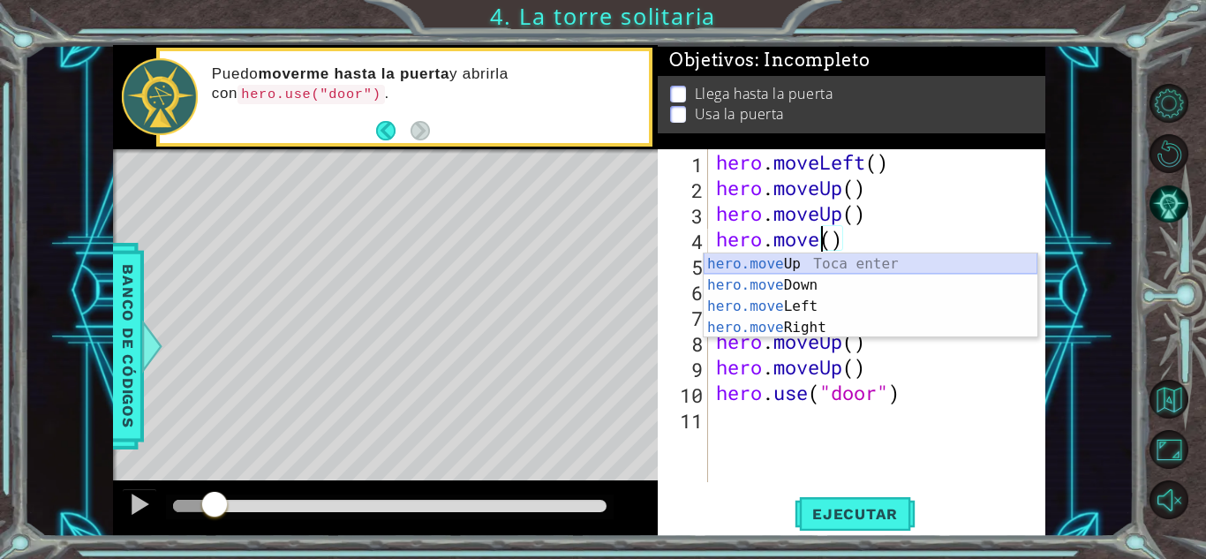
click at [845, 265] on div "hero.move Up Toca enter hero.move Down Toca enter hero.move Left Toca enter her…" at bounding box center [871, 316] width 334 height 127
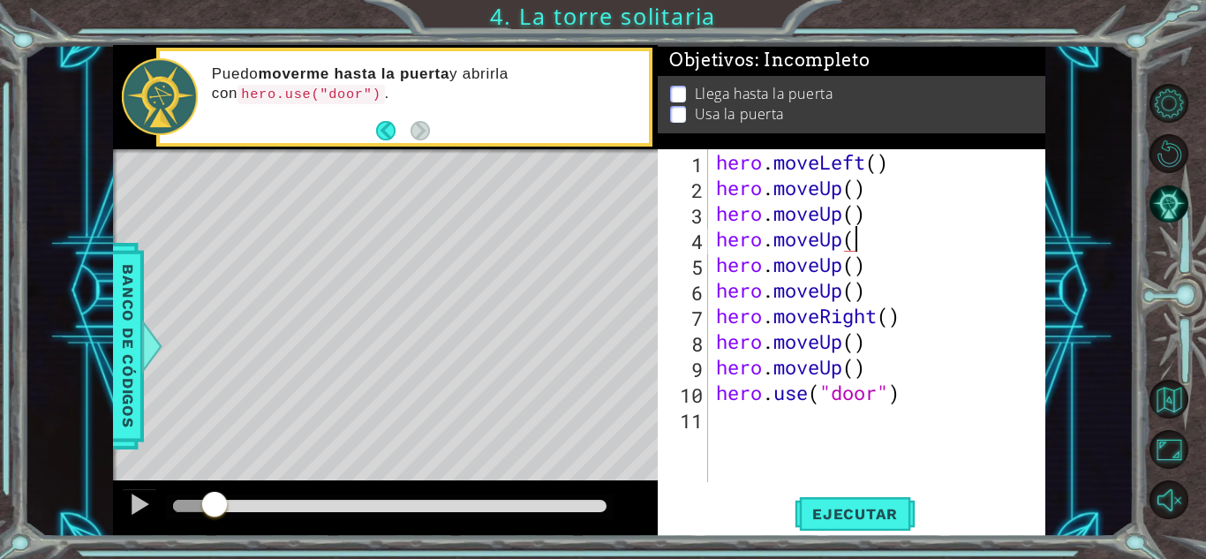
type textarea "hero.moveUp()"
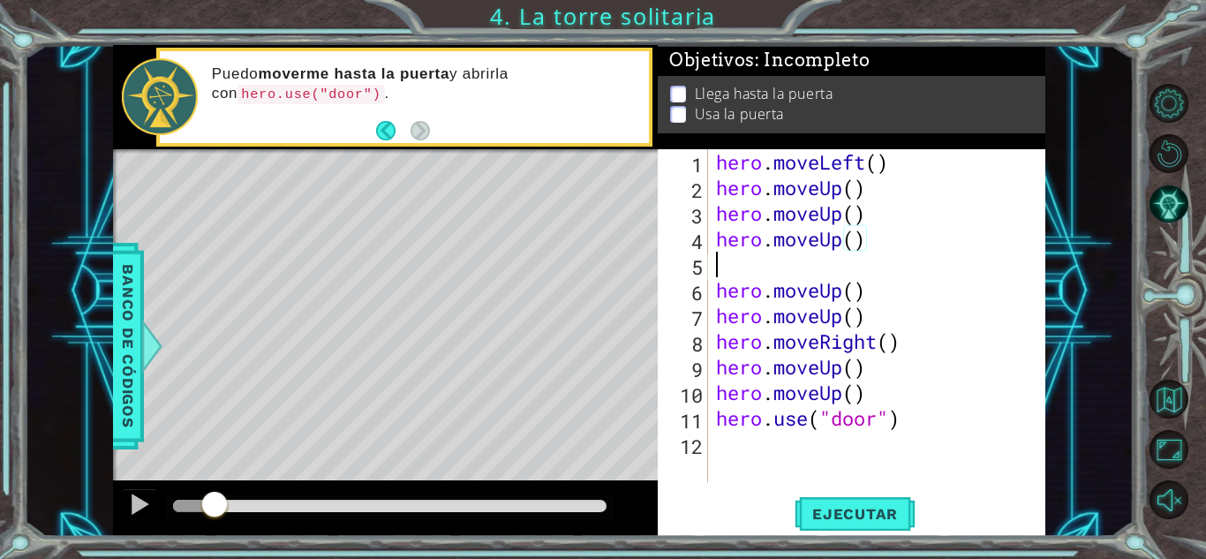
scroll to position [0, 0]
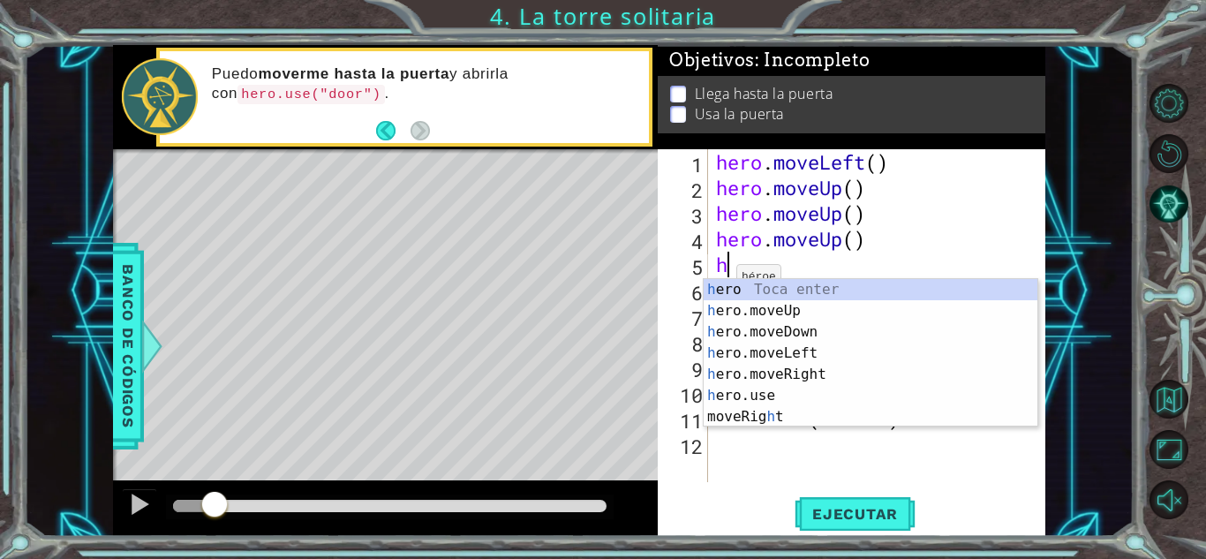
type textarea "her"
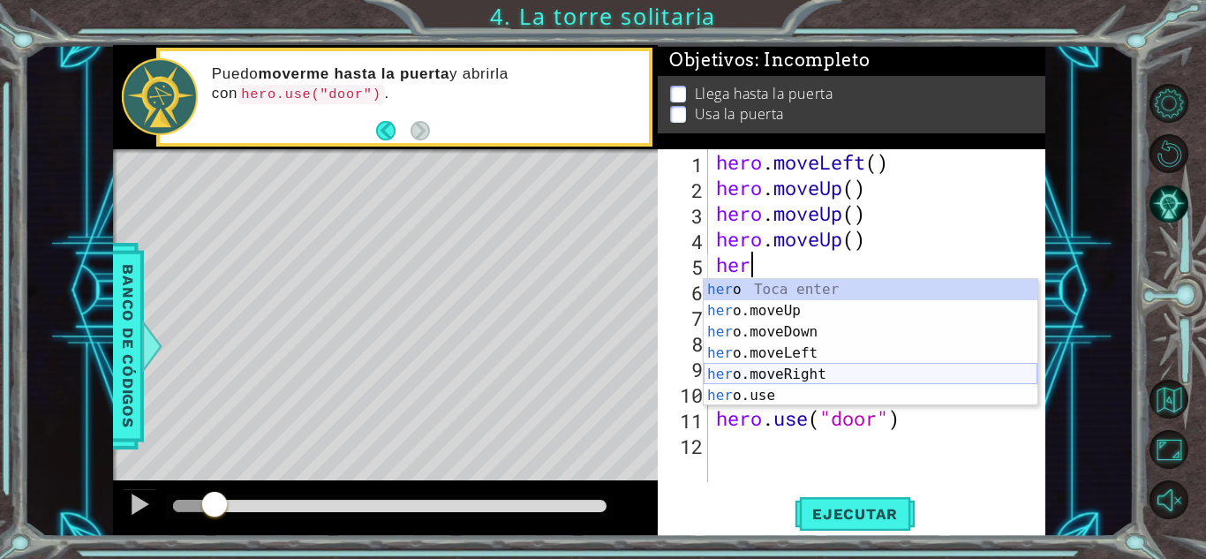
click at [790, 366] on div "her o Toca enter her o.moveUp Toca enter her o.moveDown Toca enter her o.moveLe…" at bounding box center [871, 364] width 334 height 170
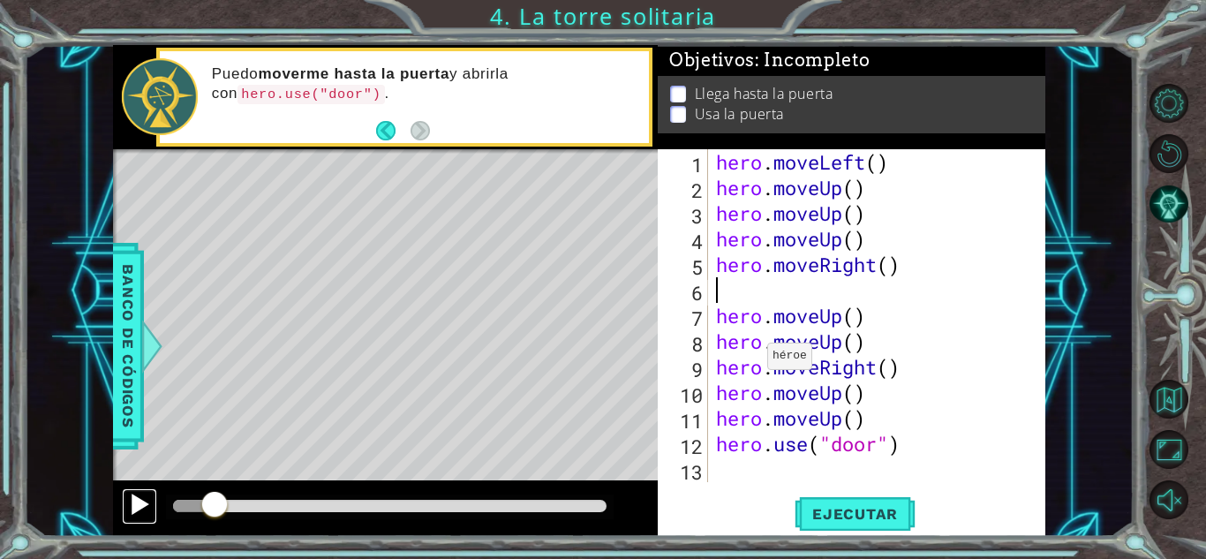
click at [147, 500] on div at bounding box center [139, 504] width 23 height 23
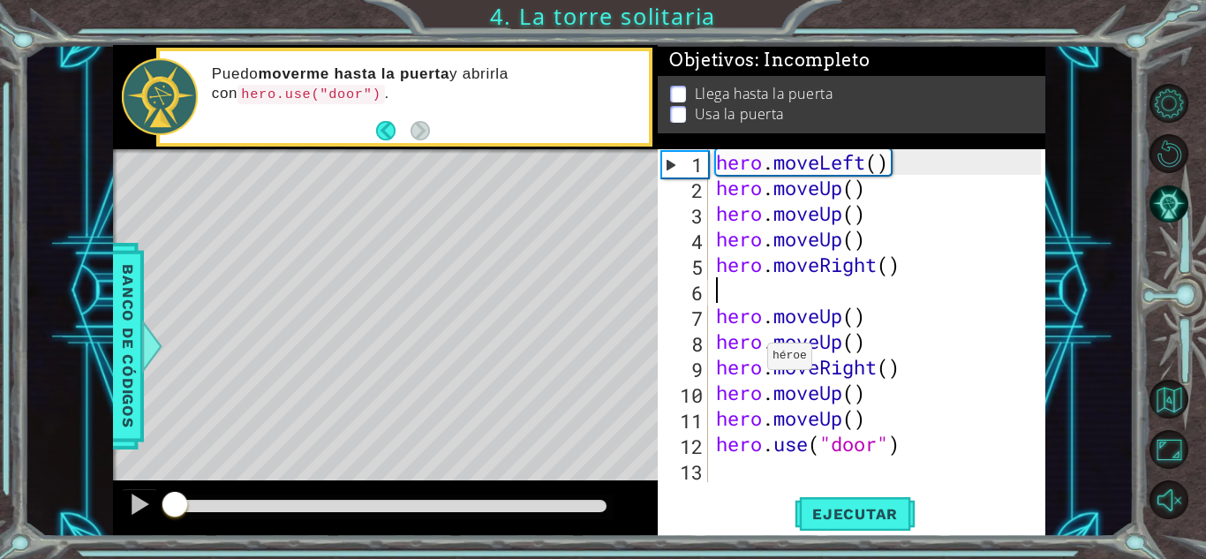
drag, startPoint x: 260, startPoint y: 502, endPoint x: 172, endPoint y: 501, distance: 87.4
click at [172, 501] on div at bounding box center [175, 506] width 32 height 32
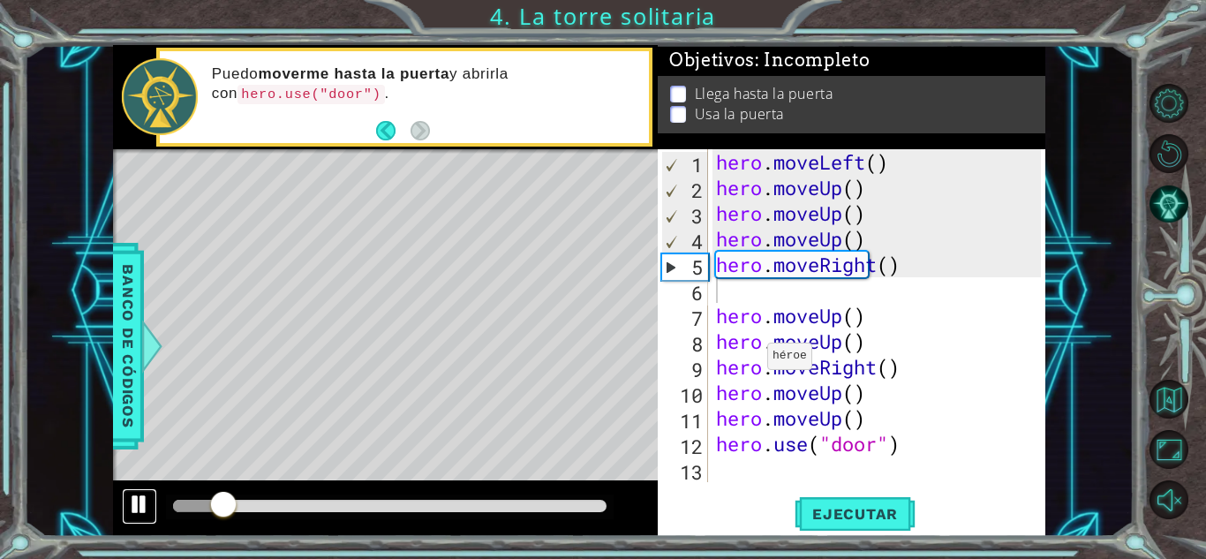
click at [132, 497] on div at bounding box center [139, 504] width 23 height 23
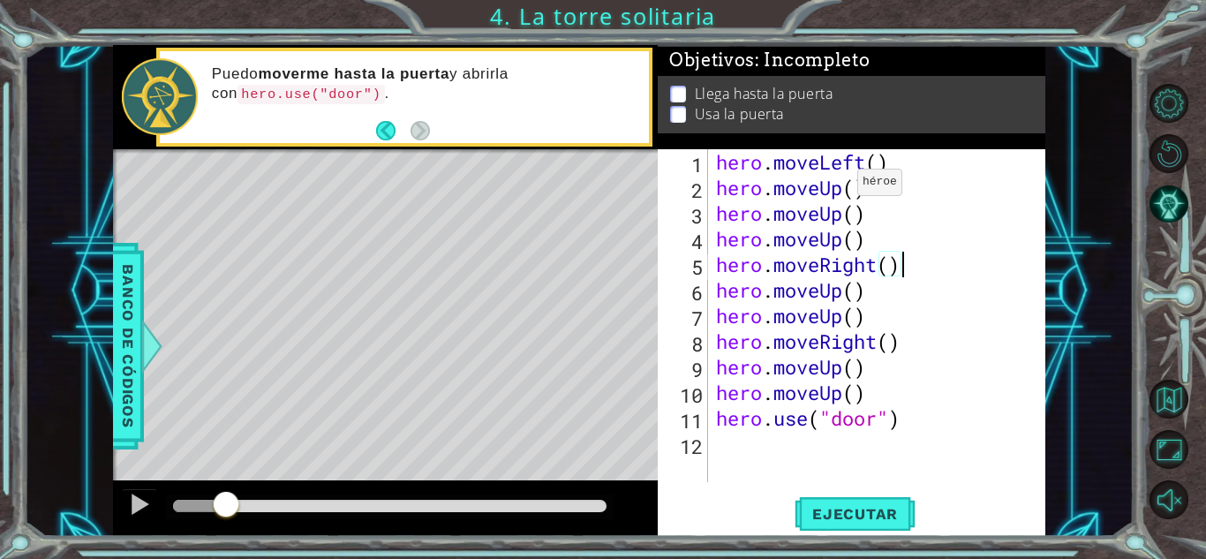
click at [841, 186] on div "hero . moveLeft ( ) hero . moveUp ( ) hero . moveUp ( ) hero . moveUp ( ) hero …" at bounding box center [881, 341] width 337 height 384
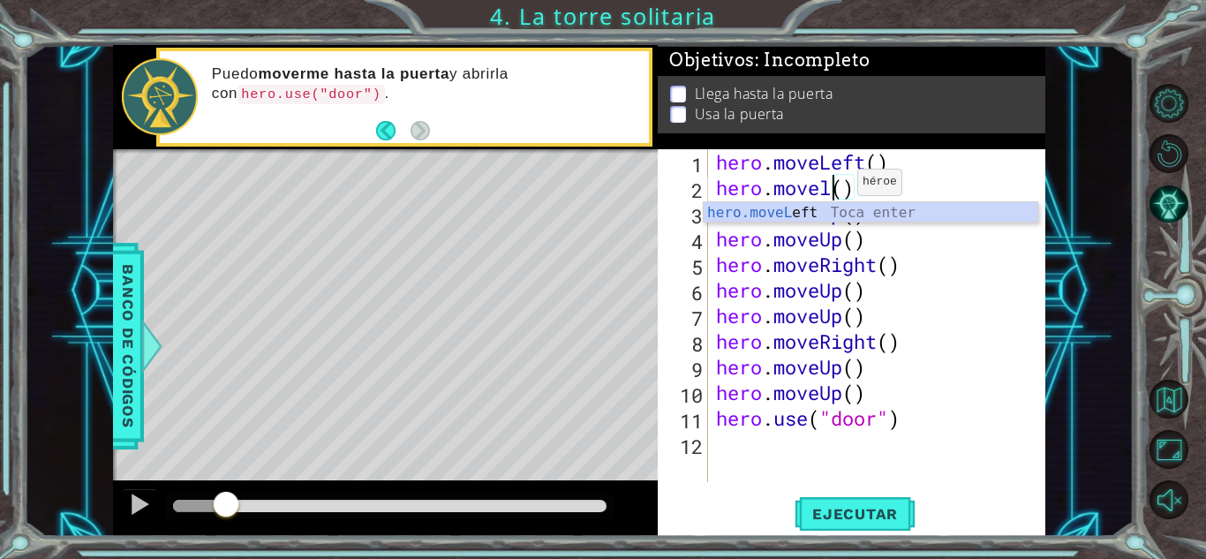
scroll to position [0, 6]
click at [836, 209] on div "hero.moveLeft Toca enter" at bounding box center [871, 234] width 334 height 64
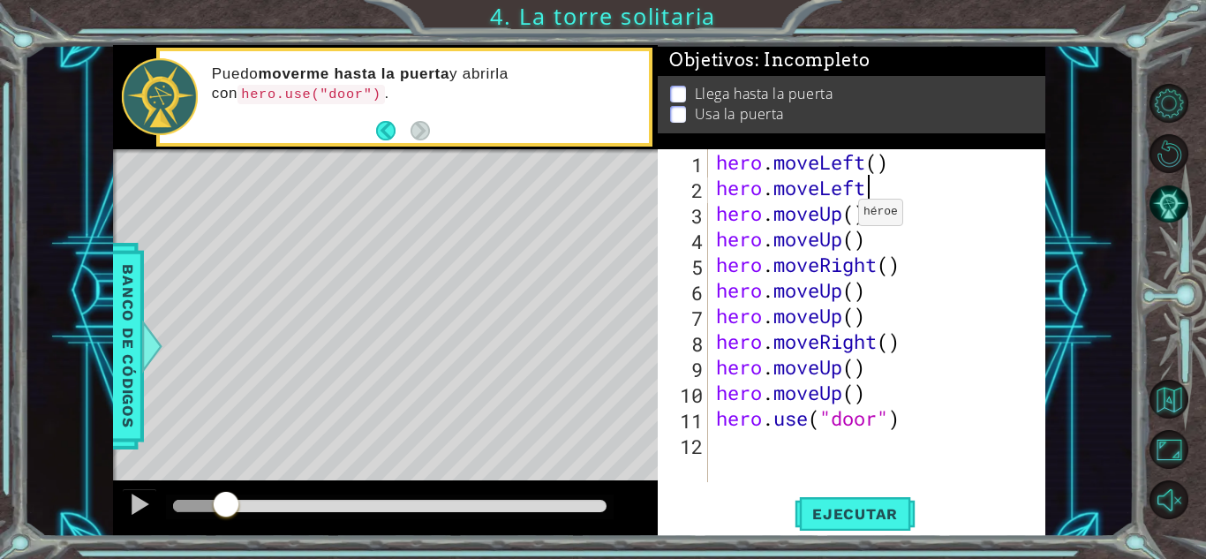
click at [842, 216] on div "hero . moveLeft ( ) hero . moveLeft hero . moveUp ( ) hero . moveUp ( ) hero . …" at bounding box center [881, 341] width 337 height 384
click at [153, 507] on button at bounding box center [139, 506] width 35 height 36
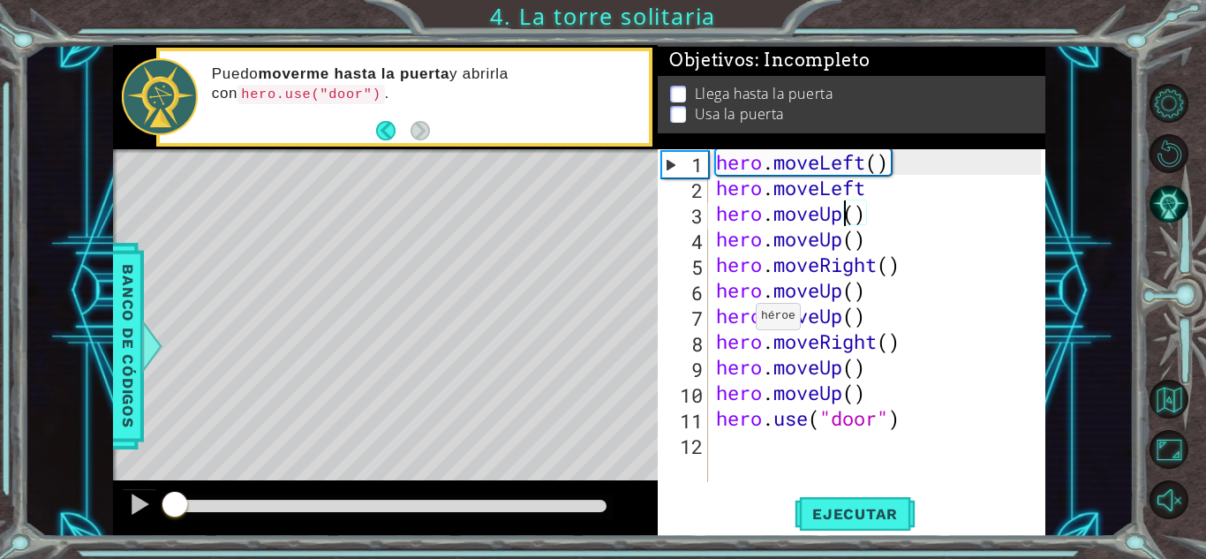
drag, startPoint x: 247, startPoint y: 495, endPoint x: 117, endPoint y: 499, distance: 130.7
click at [117, 499] on div at bounding box center [385, 508] width 545 height 57
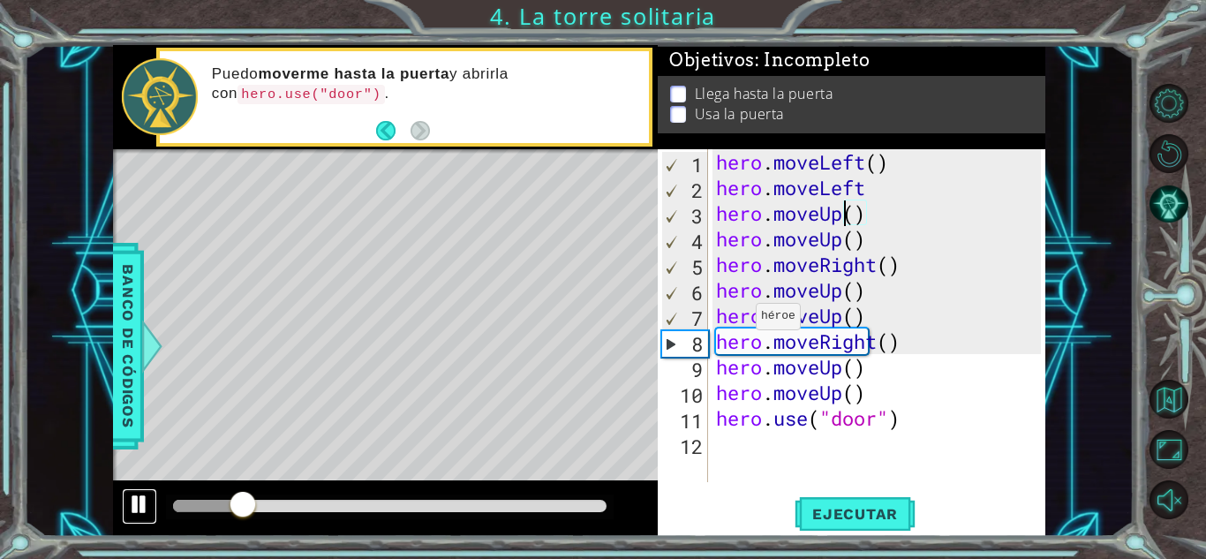
click at [137, 498] on div at bounding box center [139, 504] width 23 height 23
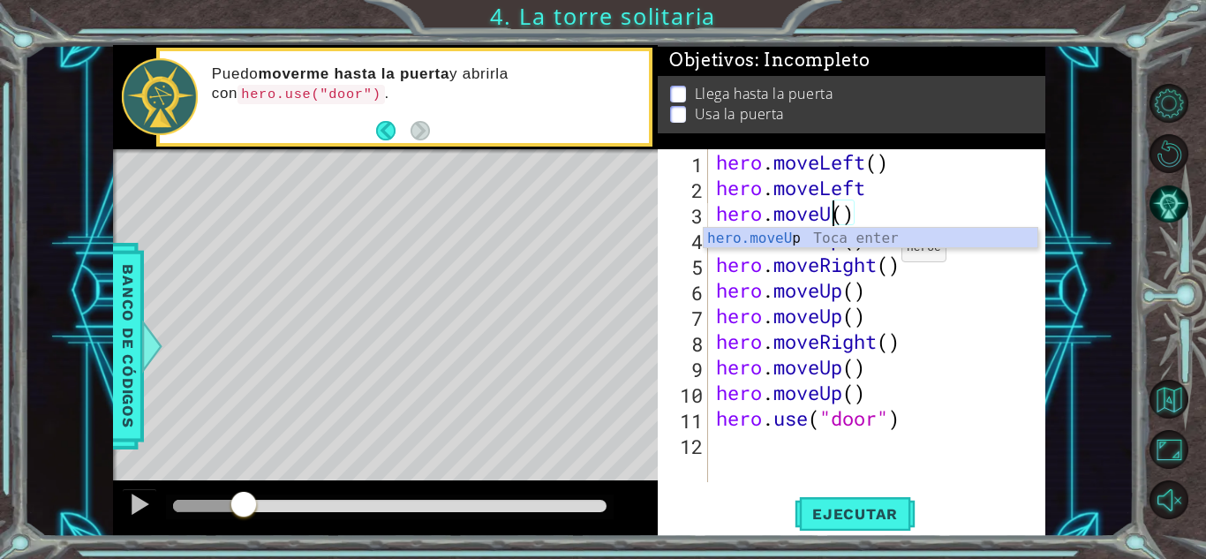
scroll to position [0, 5]
click at [858, 233] on div "hero.moveL eft Toca enter" at bounding box center [871, 260] width 334 height 64
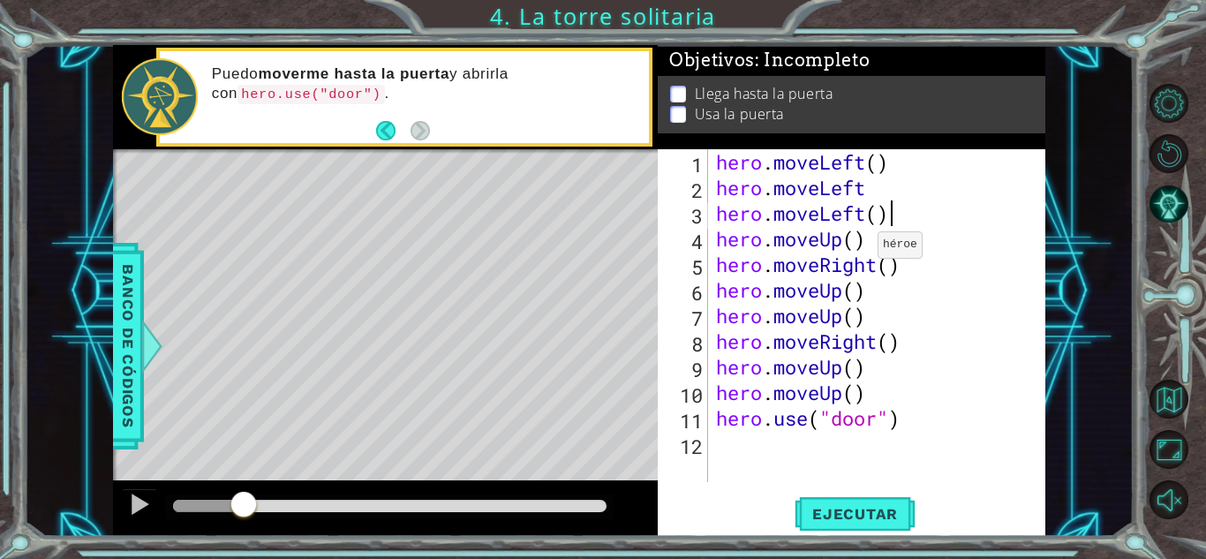
scroll to position [0, 7]
click at [872, 197] on div "hero . moveLeft ( ) hero . moveLeft hero . moveLeft ( ) hero . moveUp ( ) hero …" at bounding box center [881, 341] width 337 height 384
click at [871, 505] on span "Ejecutar" at bounding box center [855, 514] width 121 height 18
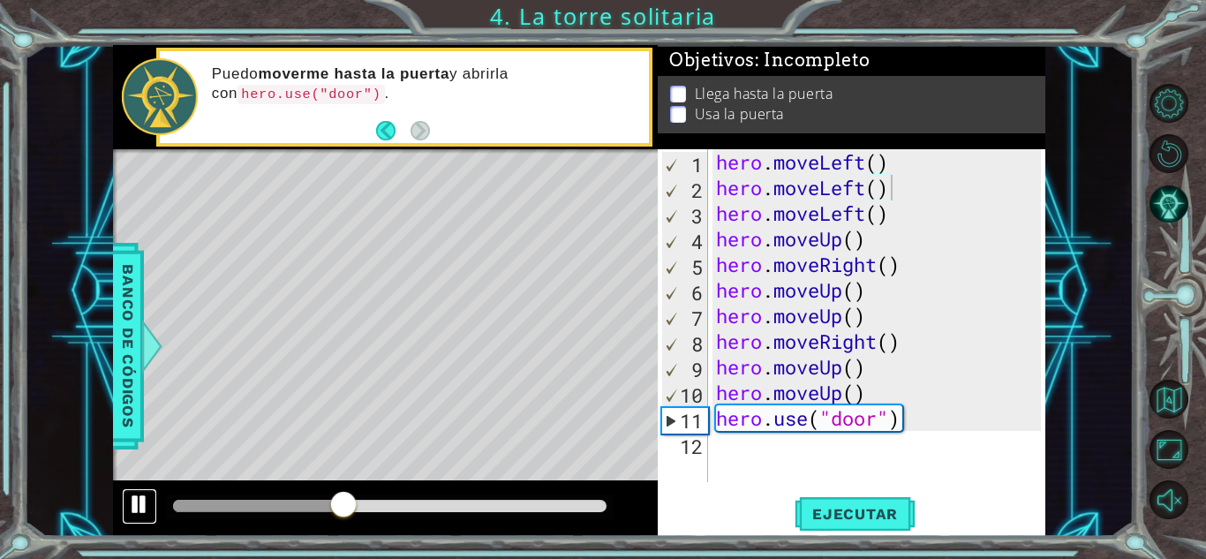
click at [147, 509] on div at bounding box center [139, 504] width 23 height 23
click at [896, 392] on div "hero . moveLeft ( ) hero . moveLeft ( ) hero . moveLeft ( ) hero . moveUp ( ) h…" at bounding box center [881, 341] width 337 height 384
type textarea "hero.moveUp()"
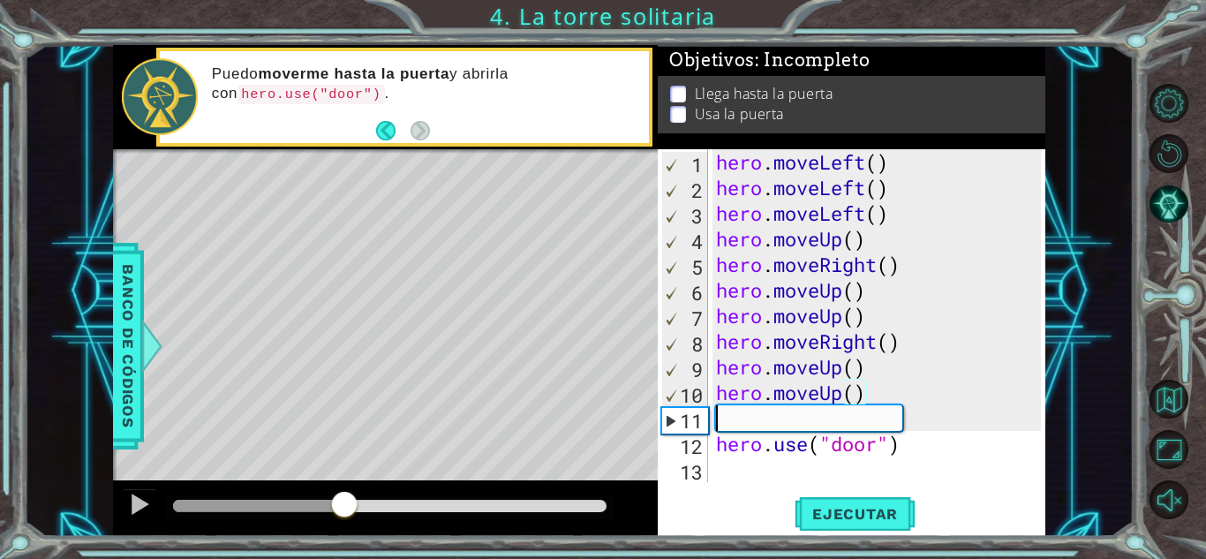
scroll to position [0, 0]
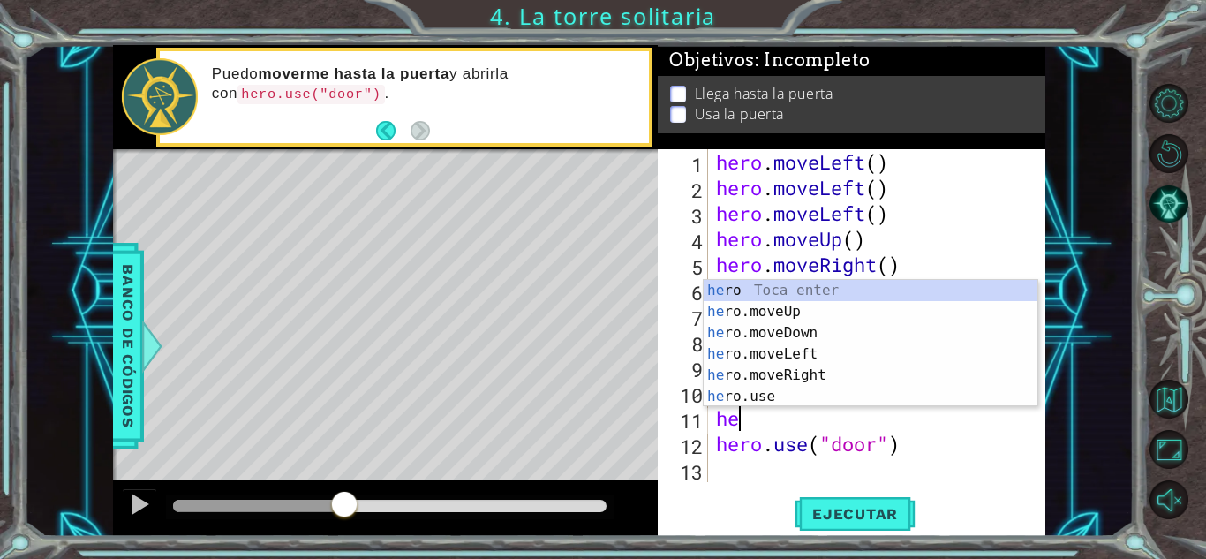
type textarea "hero"
click at [800, 312] on div "hero Toca enter hero .moveUp Toca enter hero .moveDown Toca enter hero .moveLef…" at bounding box center [871, 365] width 334 height 170
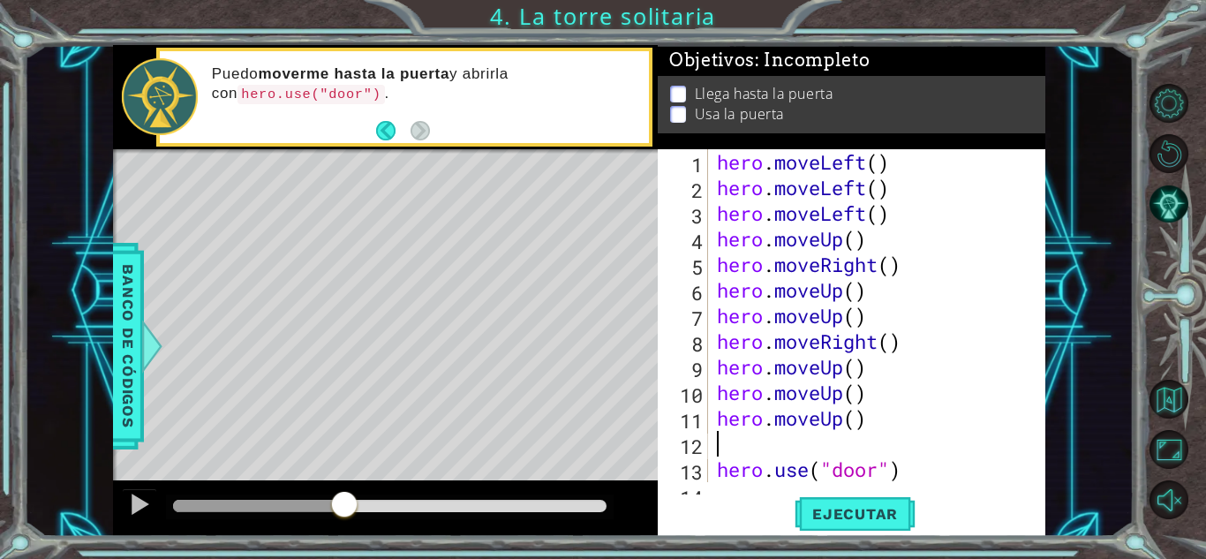
scroll to position [0, 0]
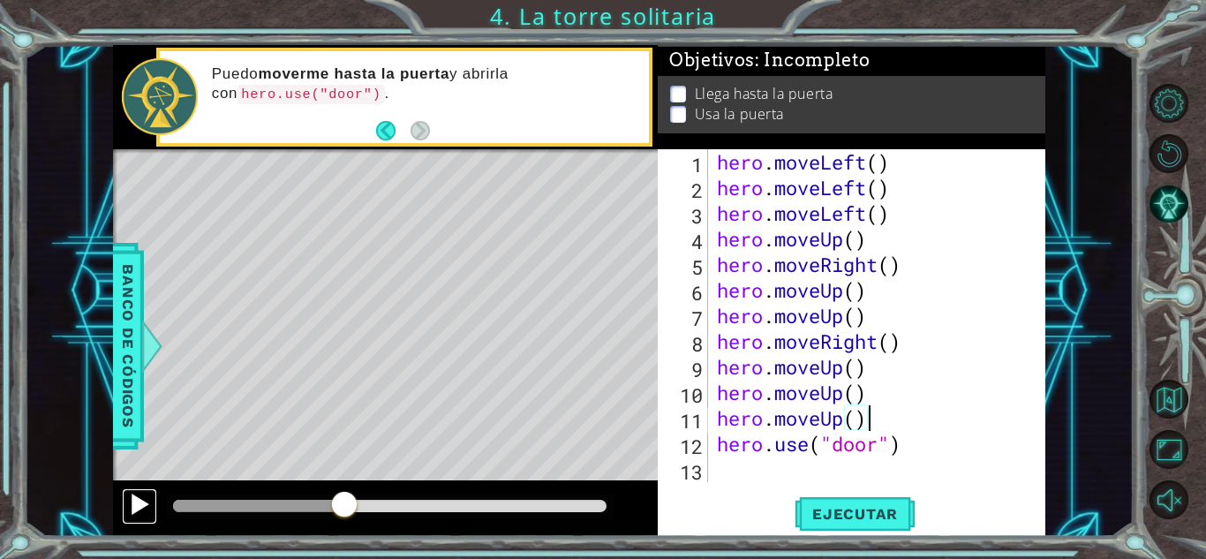
click at [139, 504] on div at bounding box center [139, 504] width 23 height 23
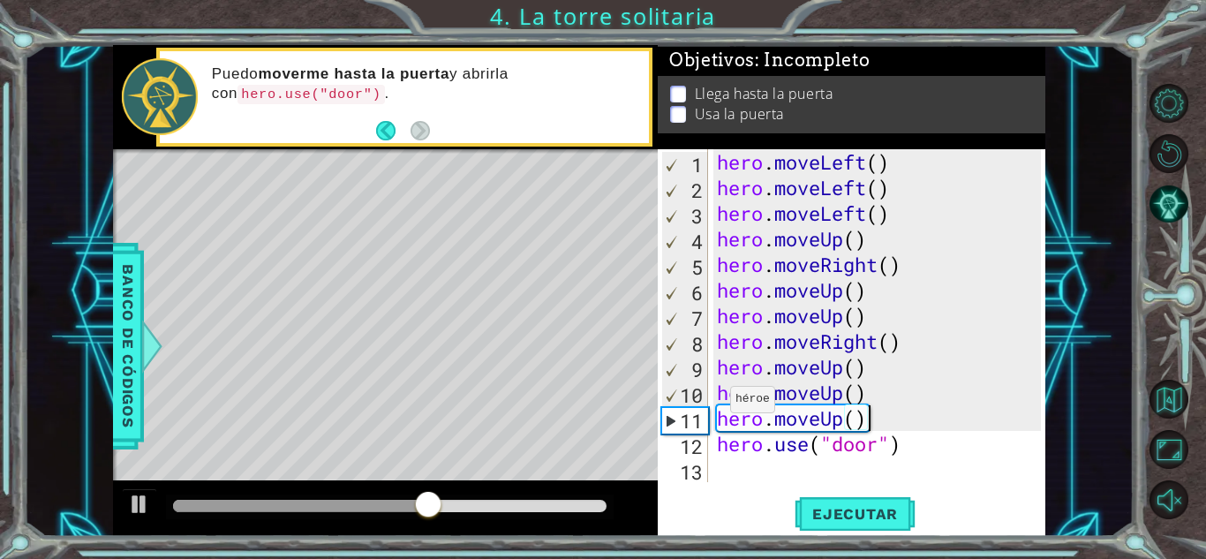
click at [672, 401] on div "10" at bounding box center [685, 395] width 46 height 26
click at [854, 526] on button "Ejecutar" at bounding box center [855, 513] width 121 height 39
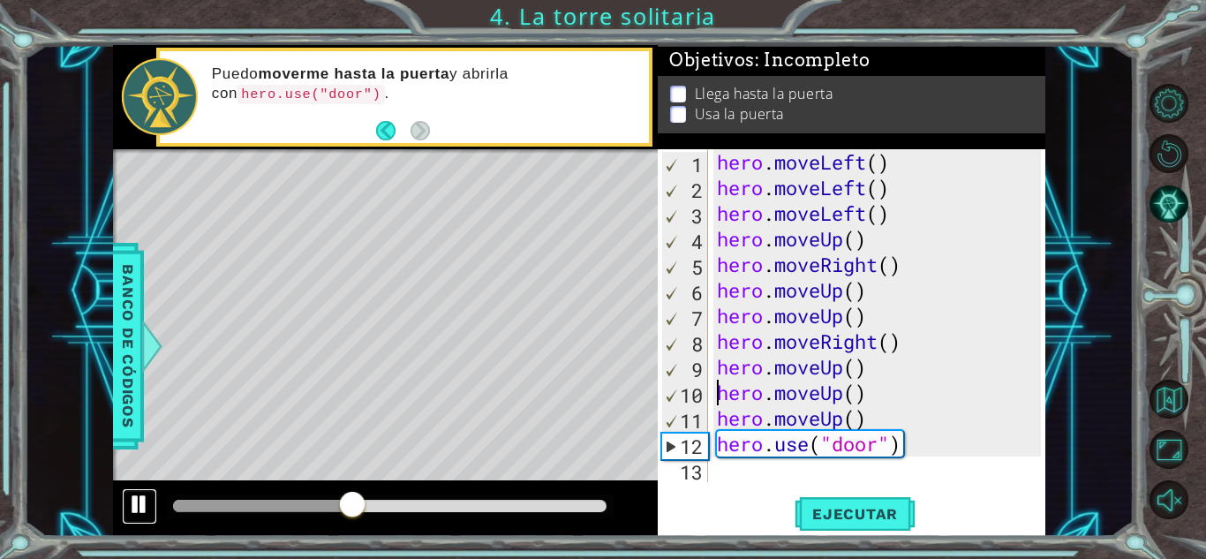
click at [145, 500] on div at bounding box center [139, 504] width 23 height 23
click at [843, 415] on div "hero . moveLeft ( ) hero . moveLeft ( ) hero . moveLeft ( ) hero . moveUp ( ) h…" at bounding box center [881, 341] width 336 height 384
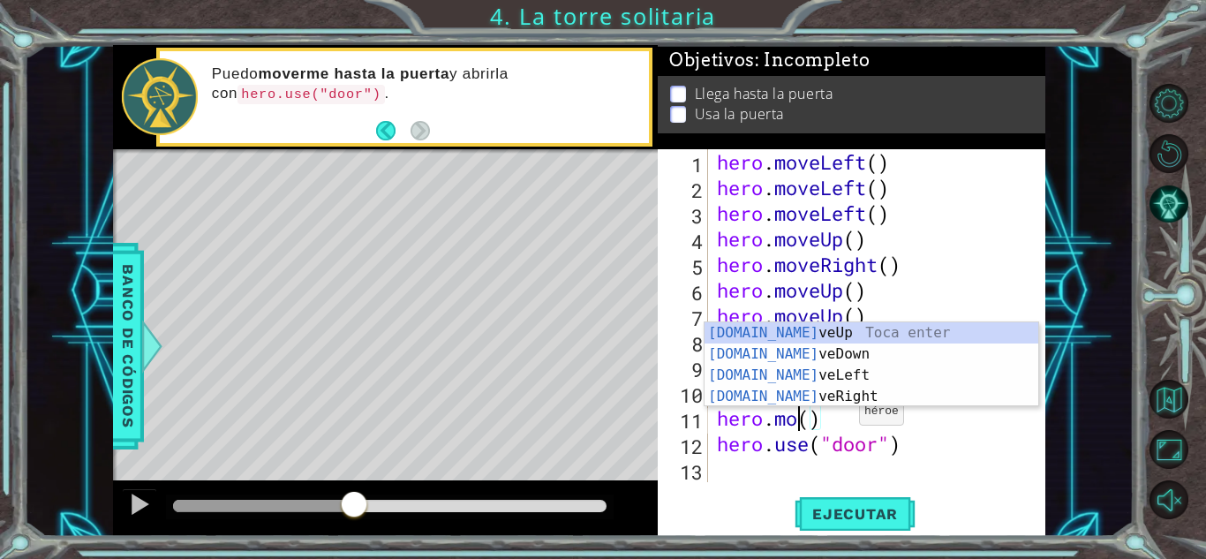
scroll to position [0, 4]
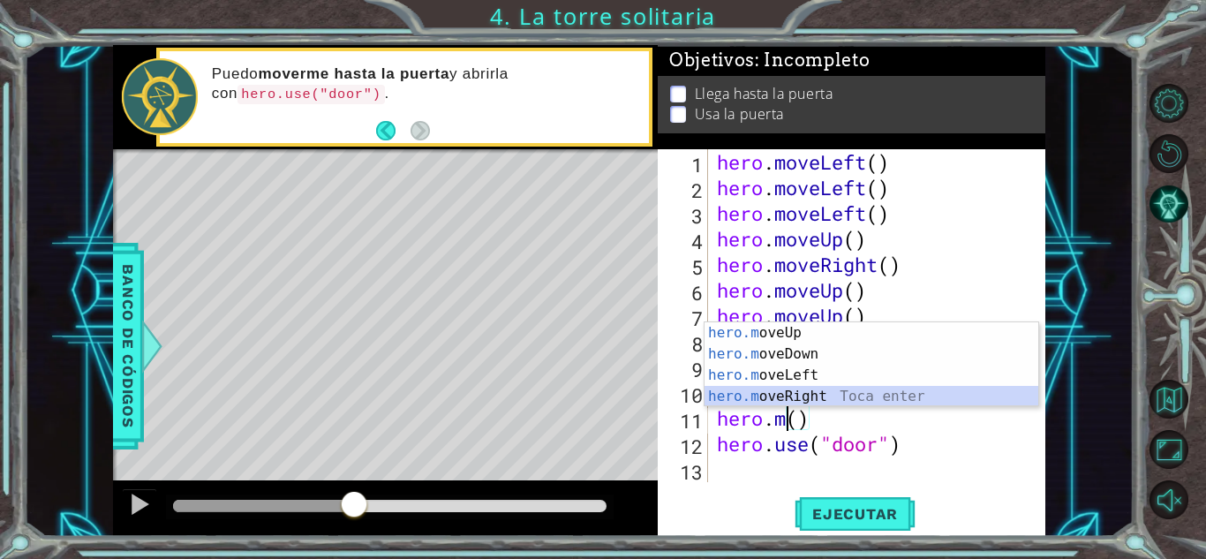
click at [870, 393] on div "hero.m oveUp Toca enter hero.m oveDown Toca enter hero.m oveLeft Toca enter her…" at bounding box center [872, 385] width 334 height 127
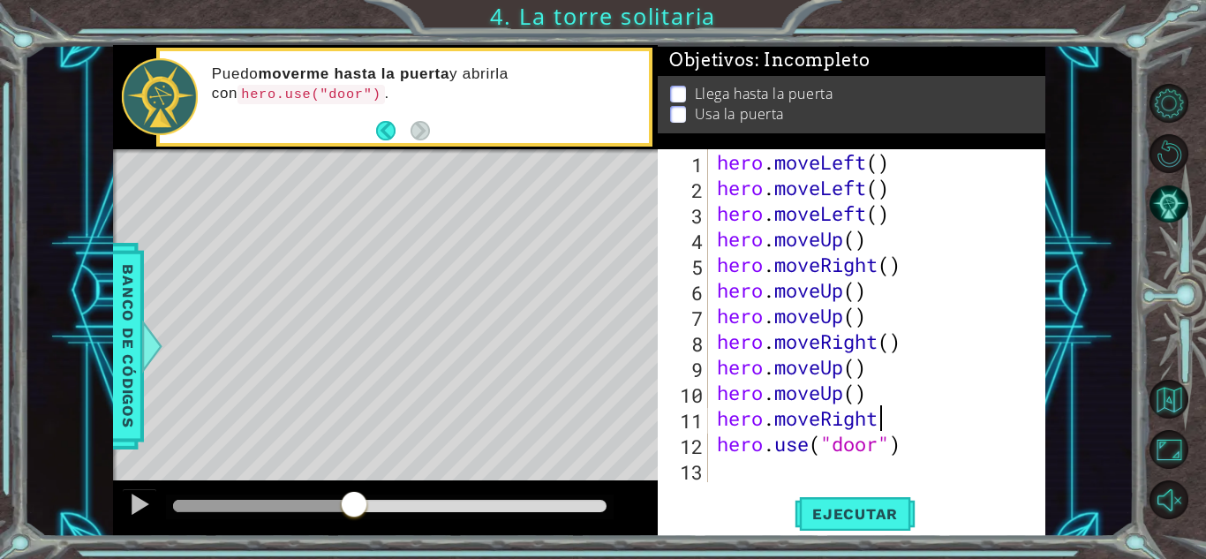
scroll to position [0, 7]
type textarea "hero.moveRight()"
click at [856, 521] on span "Ejecutar" at bounding box center [855, 514] width 121 height 18
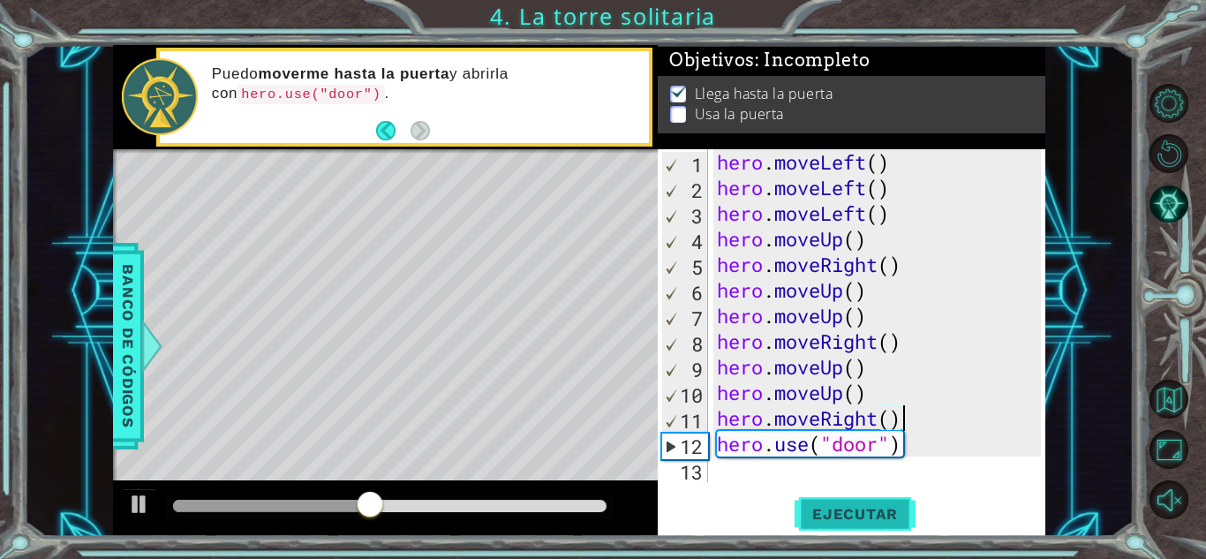
scroll to position [0, 0]
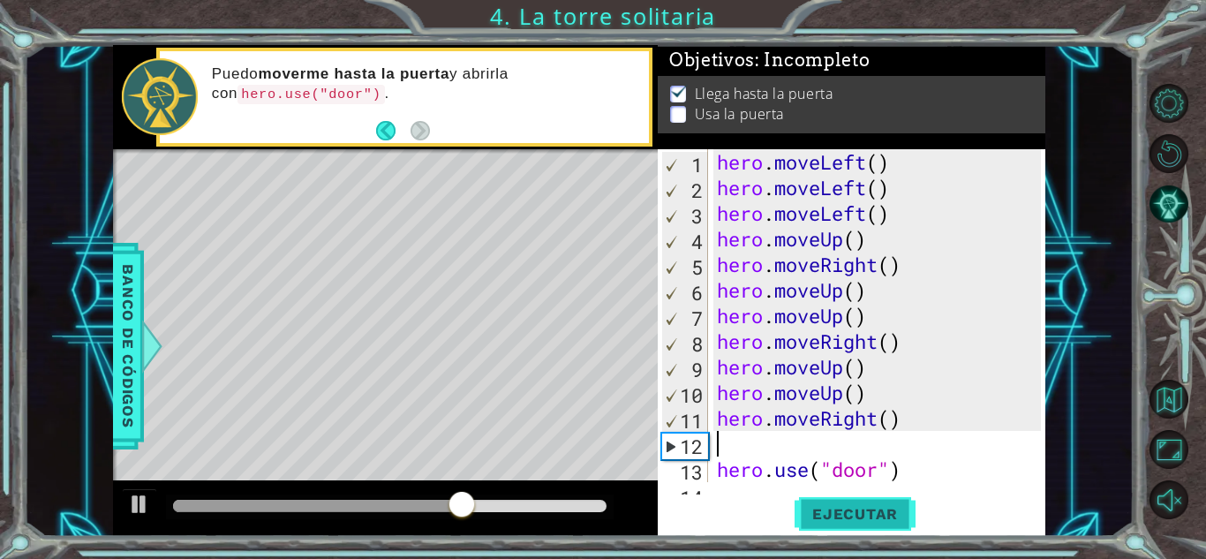
type textarea "her"
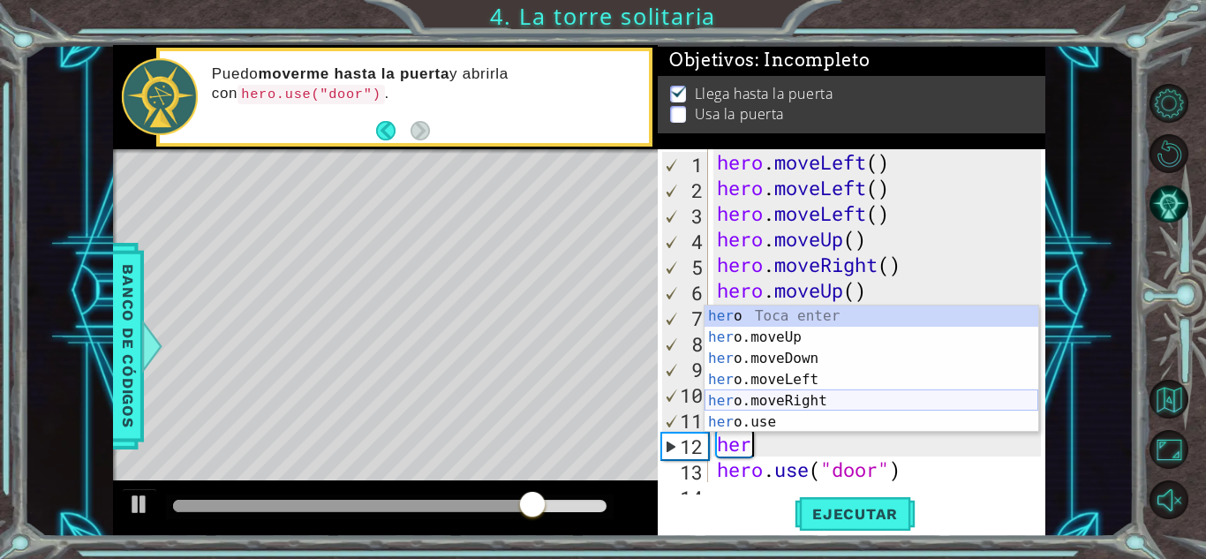
click at [822, 394] on div "her o Toca enter her o.moveUp Toca enter her o.moveDown Toca enter her o.moveLe…" at bounding box center [872, 391] width 334 height 170
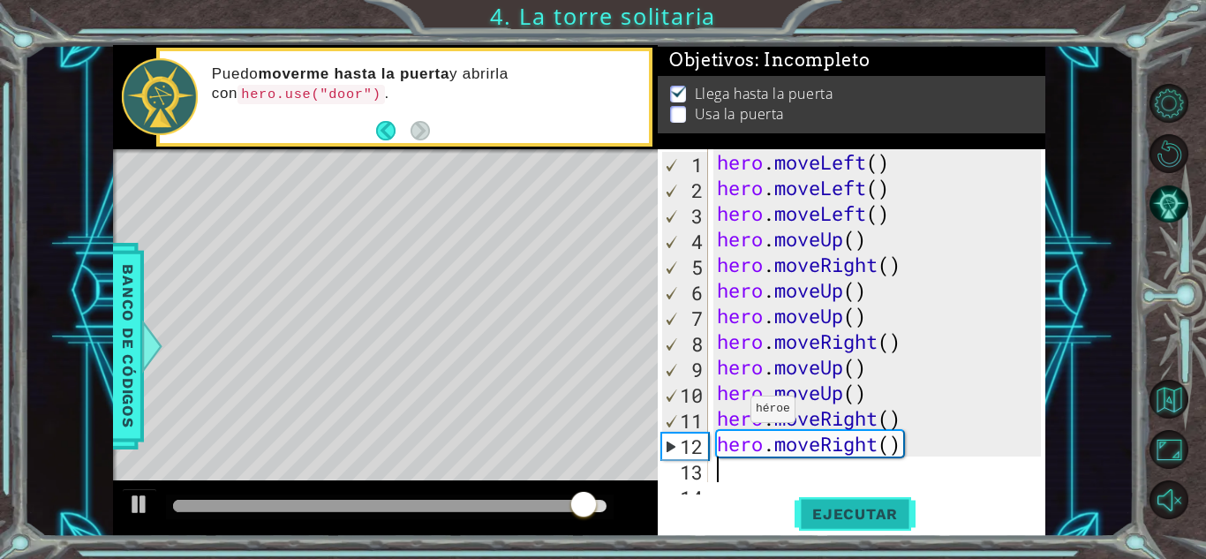
click at [849, 500] on button "Ejecutar" at bounding box center [855, 513] width 121 height 39
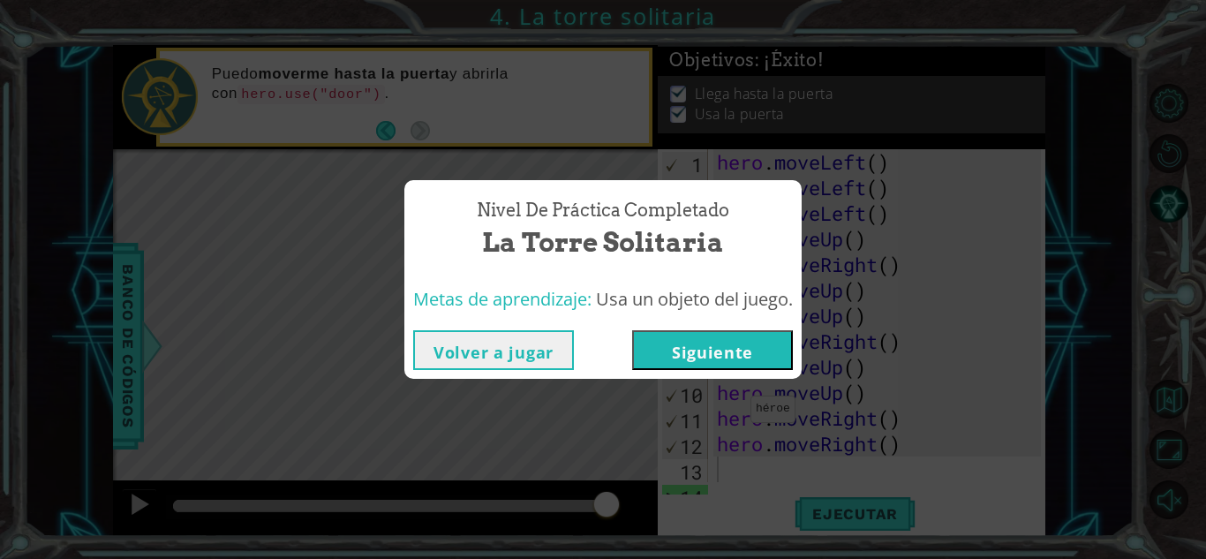
click at [762, 362] on button "Siguiente" at bounding box center [712, 350] width 161 height 40
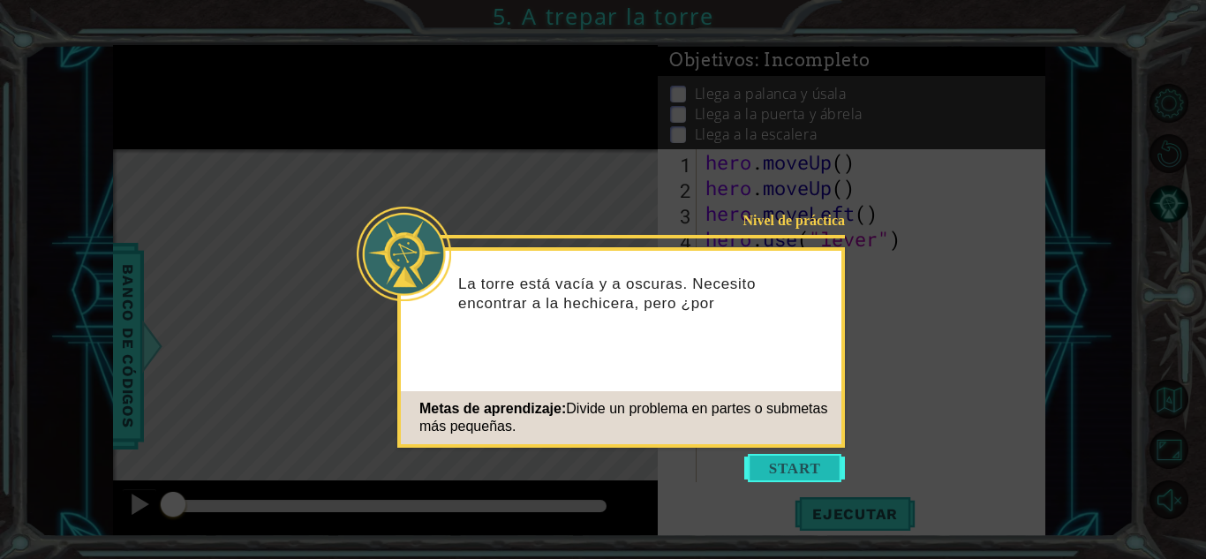
click at [761, 454] on button "Start" at bounding box center [794, 468] width 101 height 28
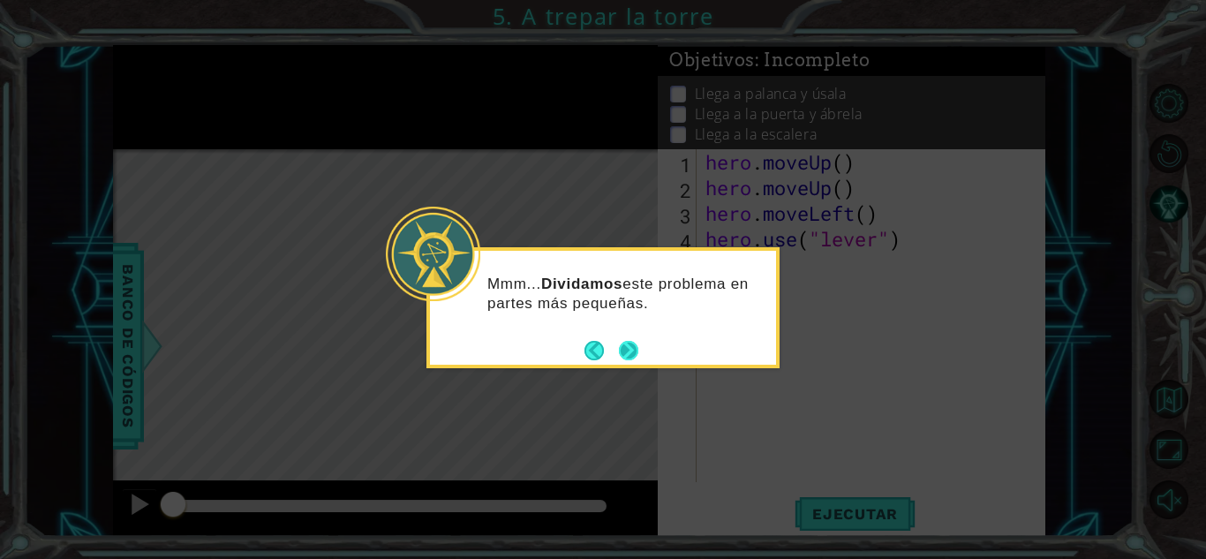
click at [631, 357] on button "Next" at bounding box center [628, 350] width 19 height 19
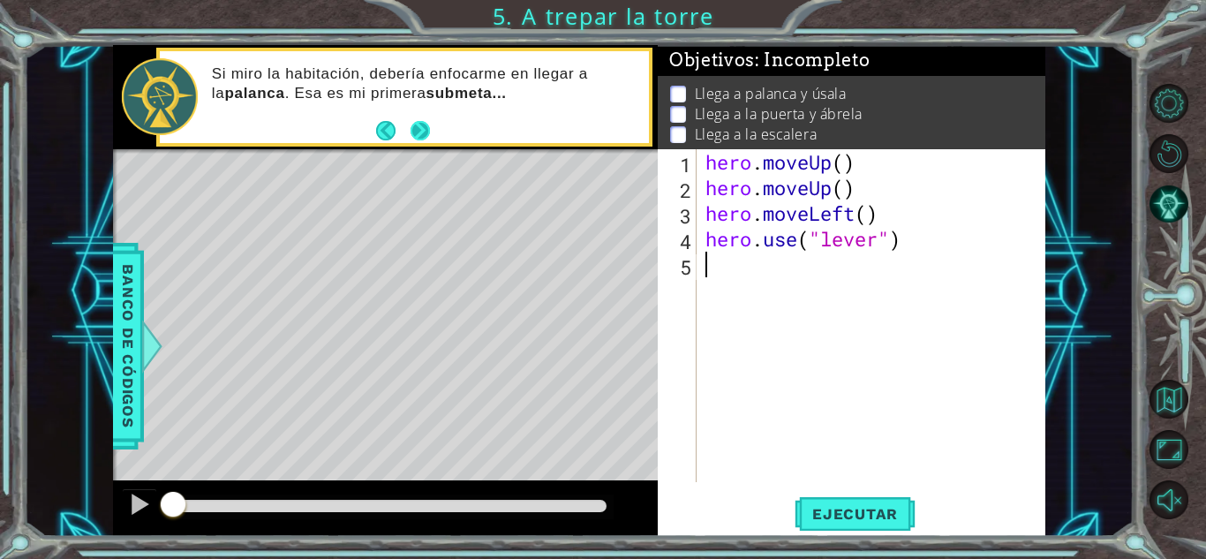
click at [411, 128] on button "Next" at bounding box center [420, 130] width 19 height 19
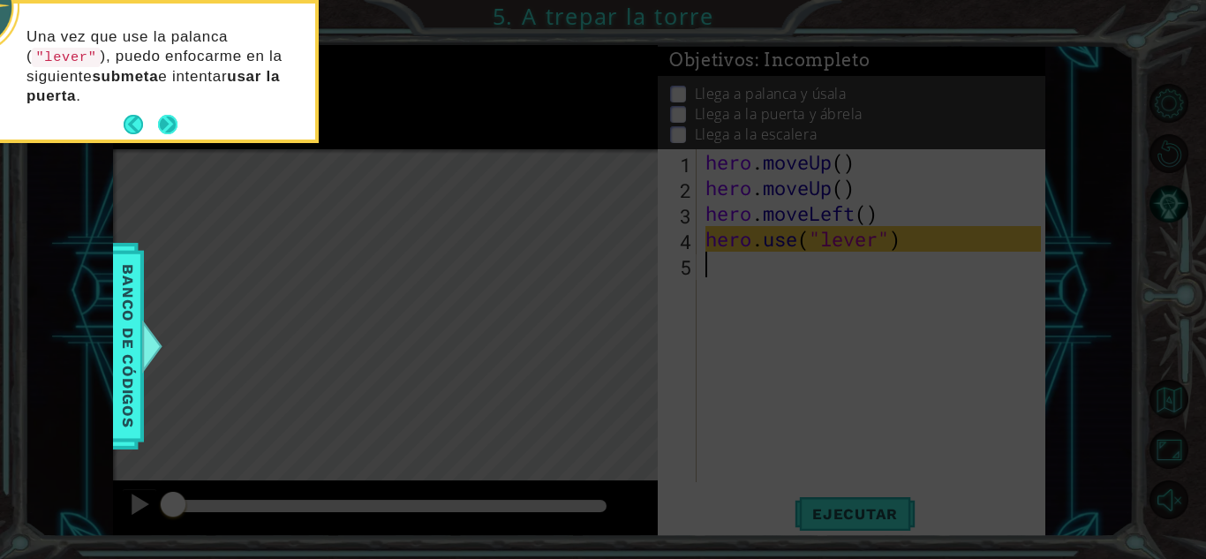
click at [158, 115] on button "Next" at bounding box center [167, 124] width 19 height 19
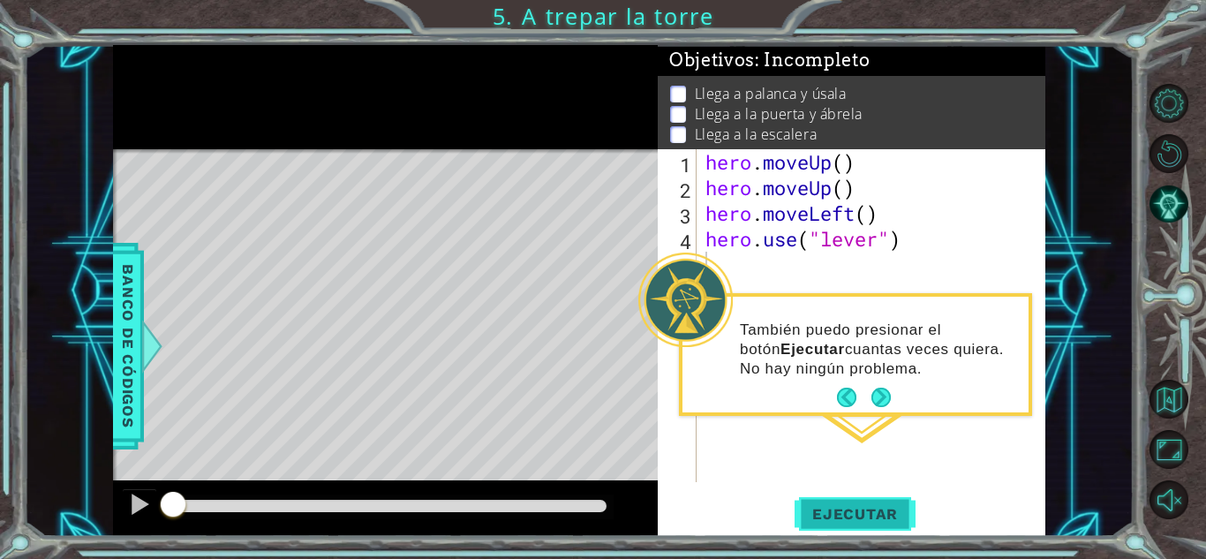
click at [831, 510] on span "Ejecutar" at bounding box center [855, 514] width 121 height 18
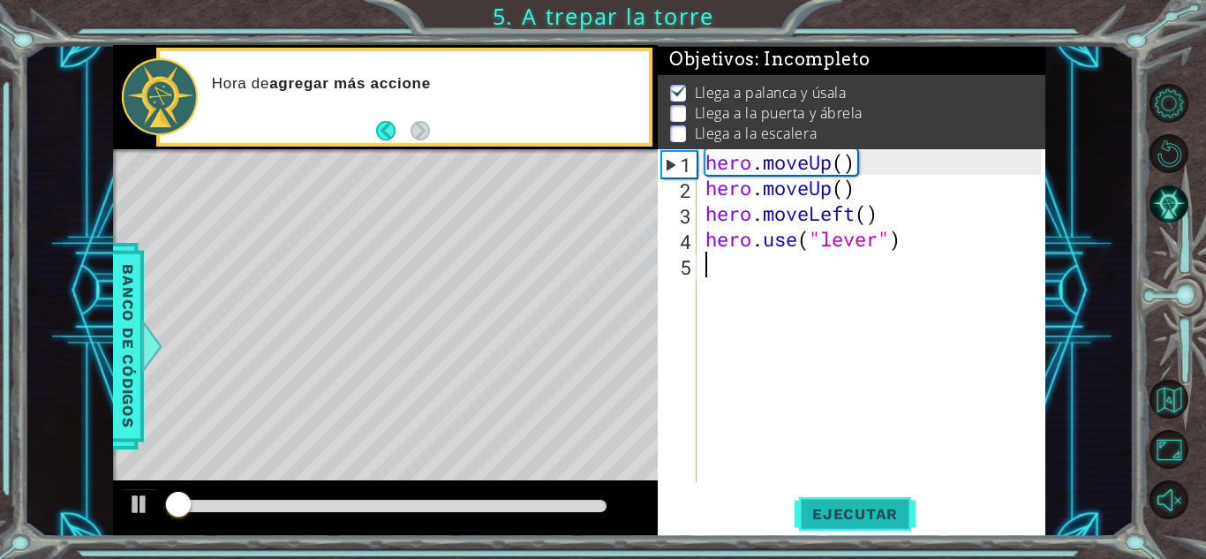
scroll to position [2, 0]
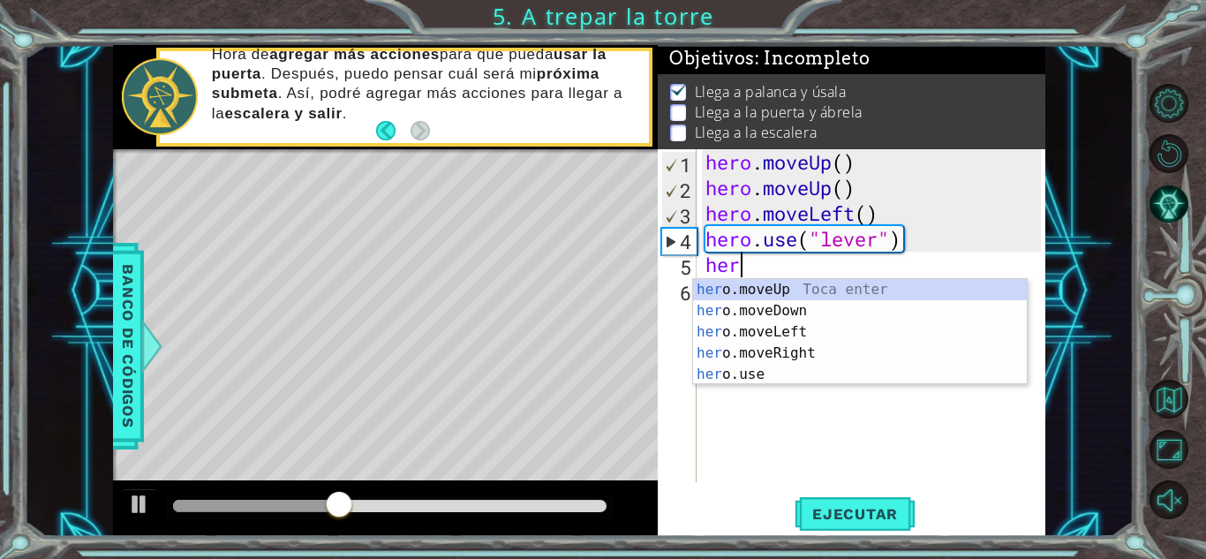
type textarea "her"
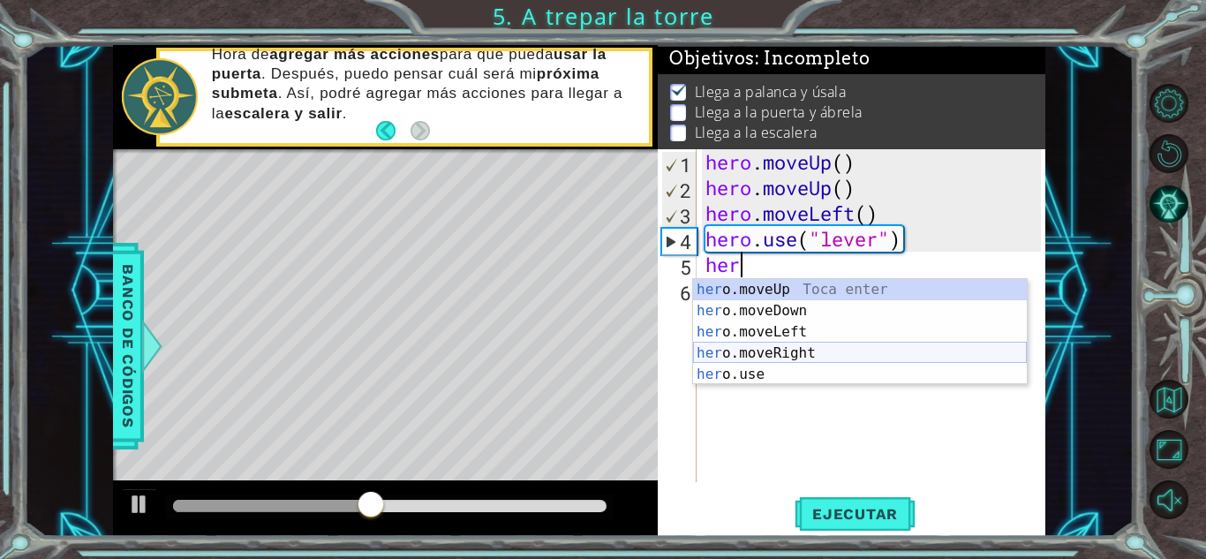
click at [823, 353] on div "her o.moveUp Toca enter her o.moveDown Toca enter her o.moveLeft [PERSON_NAME] …" at bounding box center [860, 353] width 334 height 148
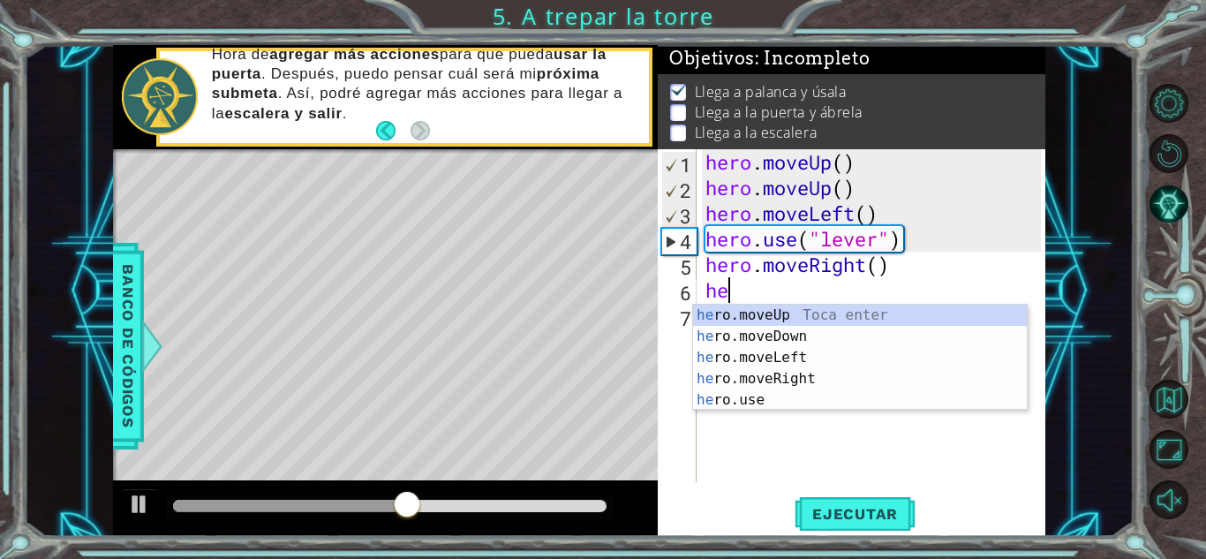
type textarea "her"
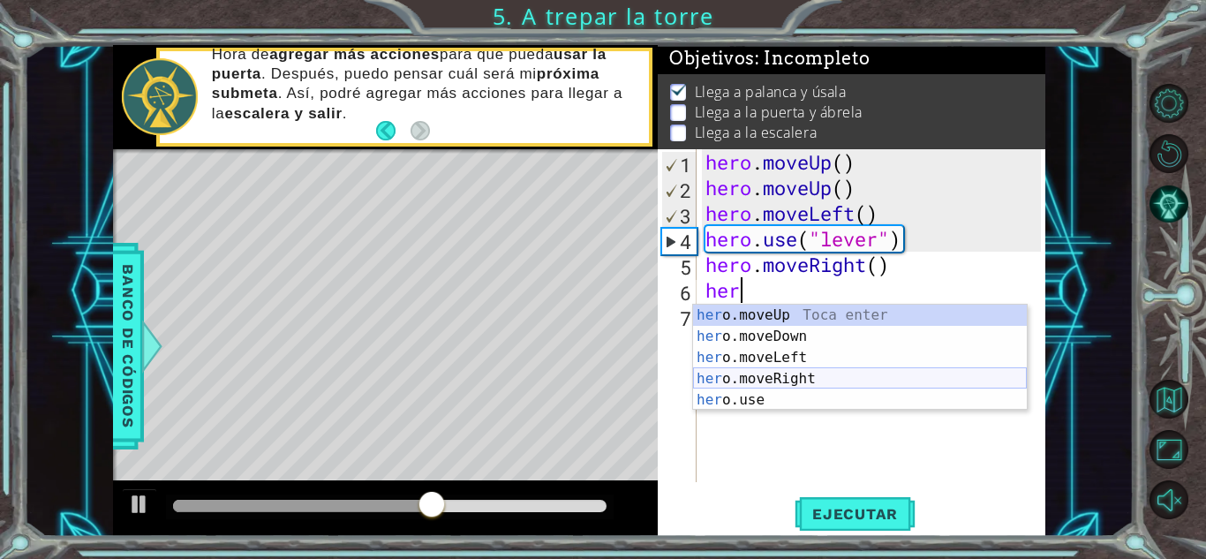
click at [806, 369] on div "her o.moveUp Toca enter her o.moveDown Toca enter her o.moveLeft [PERSON_NAME] …" at bounding box center [860, 379] width 334 height 148
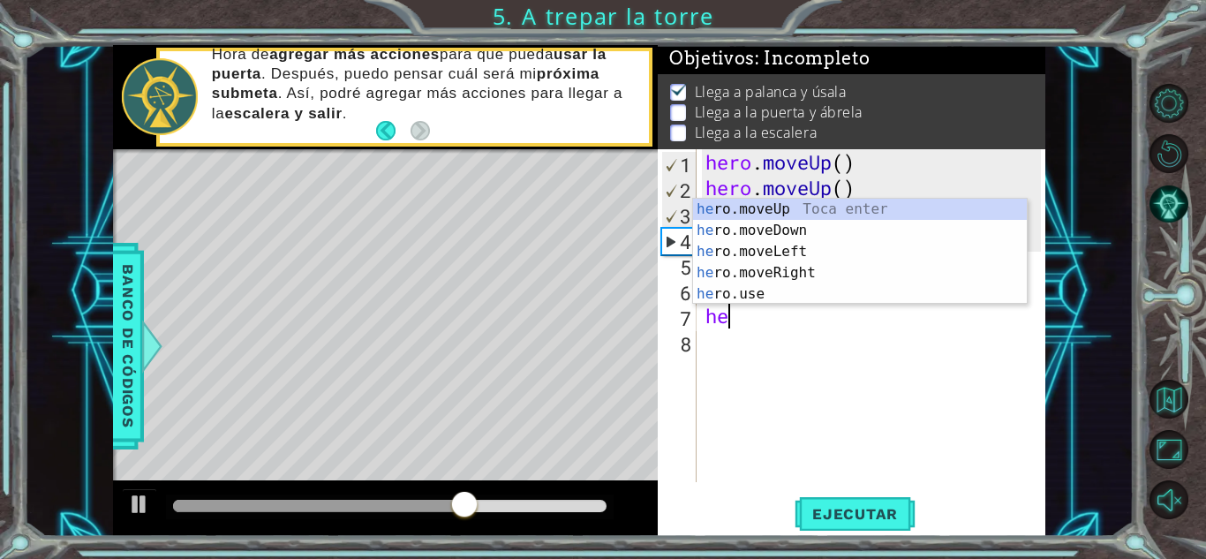
type textarea "hero"
click at [852, 276] on div "hero .moveUp Toca enter hero .moveDown Toca enter hero .moveLeft Toca enter her…" at bounding box center [860, 273] width 334 height 148
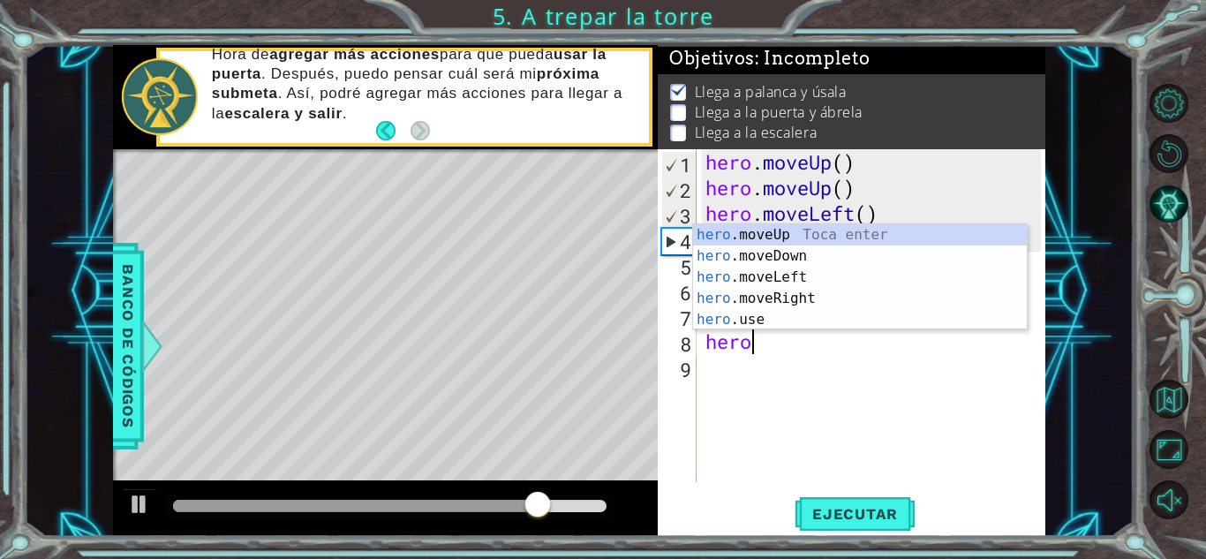
scroll to position [0, 2]
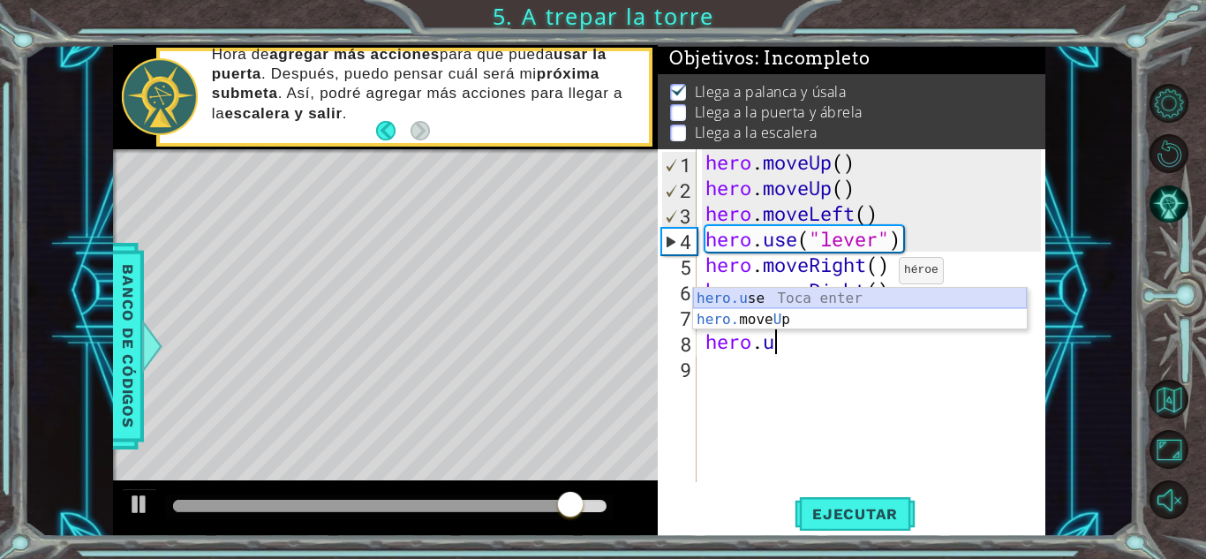
click at [782, 298] on div "hero.u se Toca enter hero. move U p Toca enter" at bounding box center [860, 330] width 334 height 85
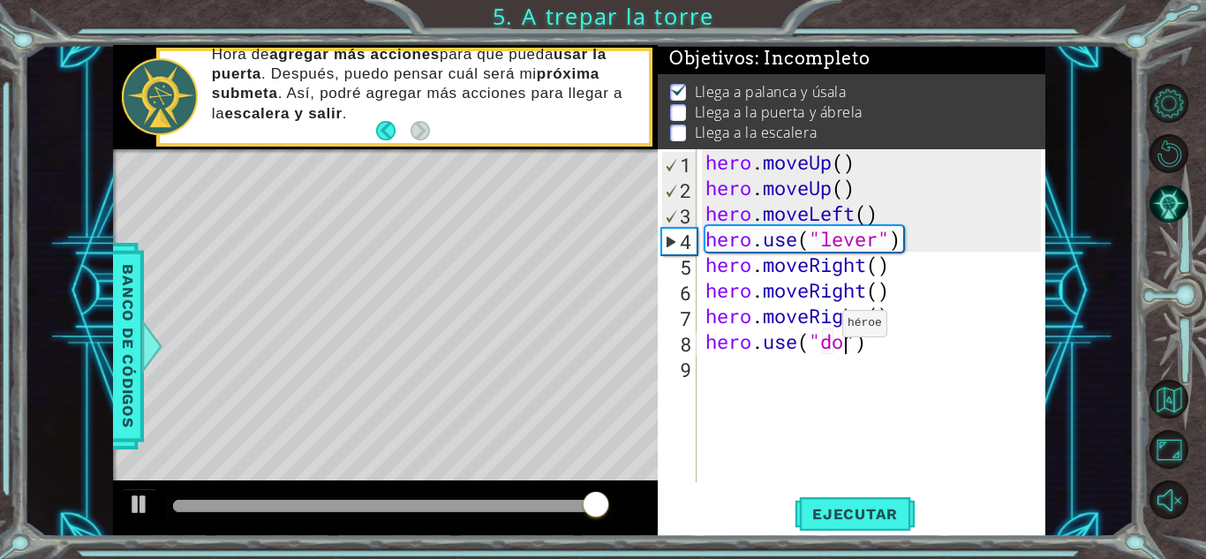
scroll to position [0, 6]
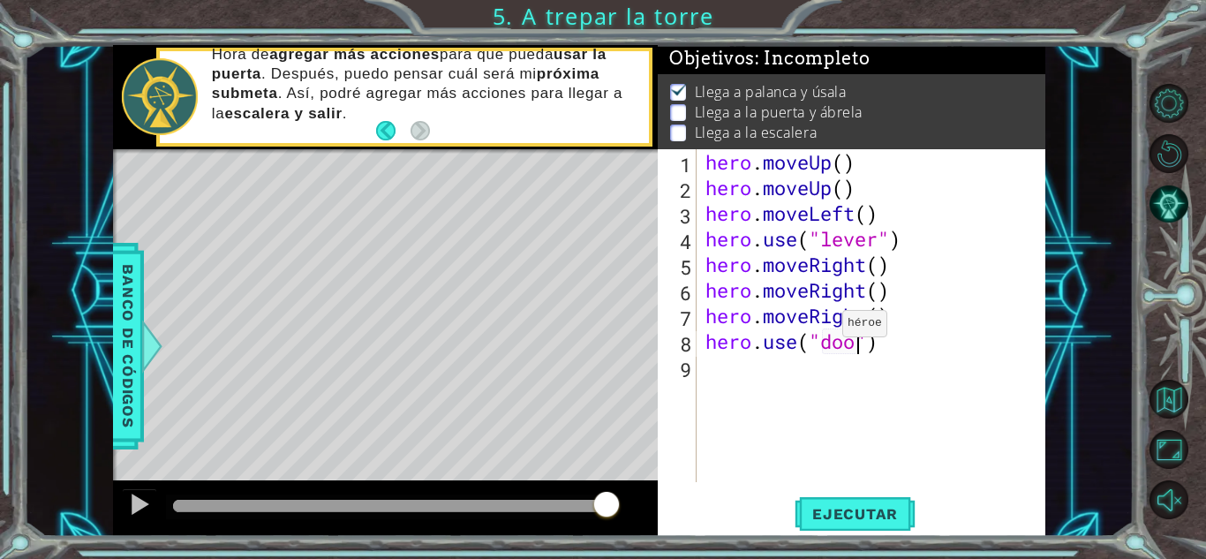
type textarea "hero.use("door")"
click at [937, 337] on div "hero . moveUp ( ) hero . moveUp ( ) hero . moveLeft ( ) hero . use ( "lever" ) …" at bounding box center [876, 341] width 348 height 384
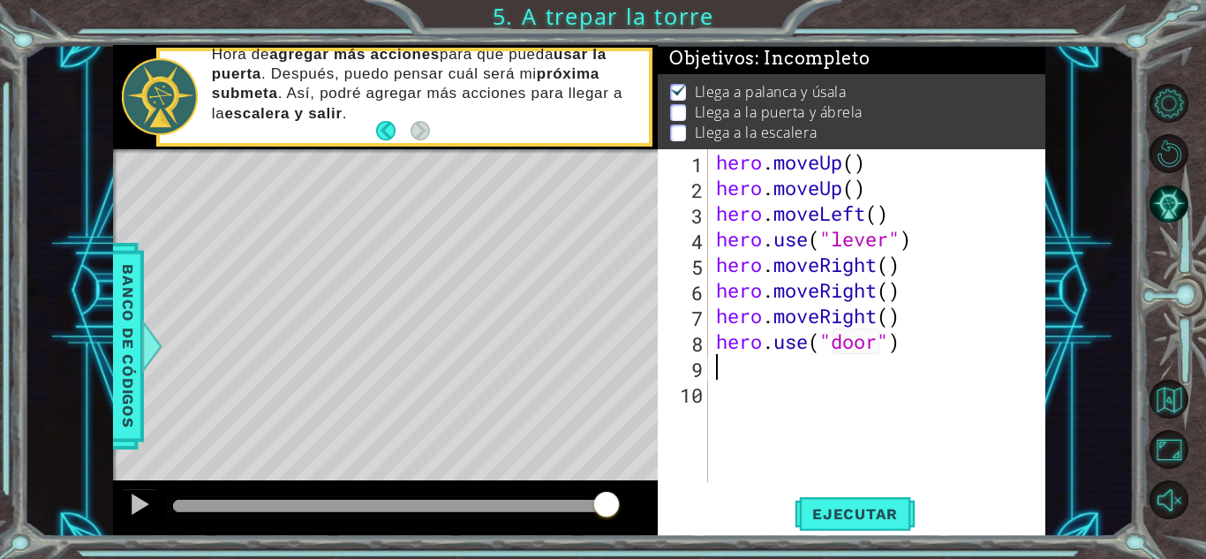
scroll to position [0, 0]
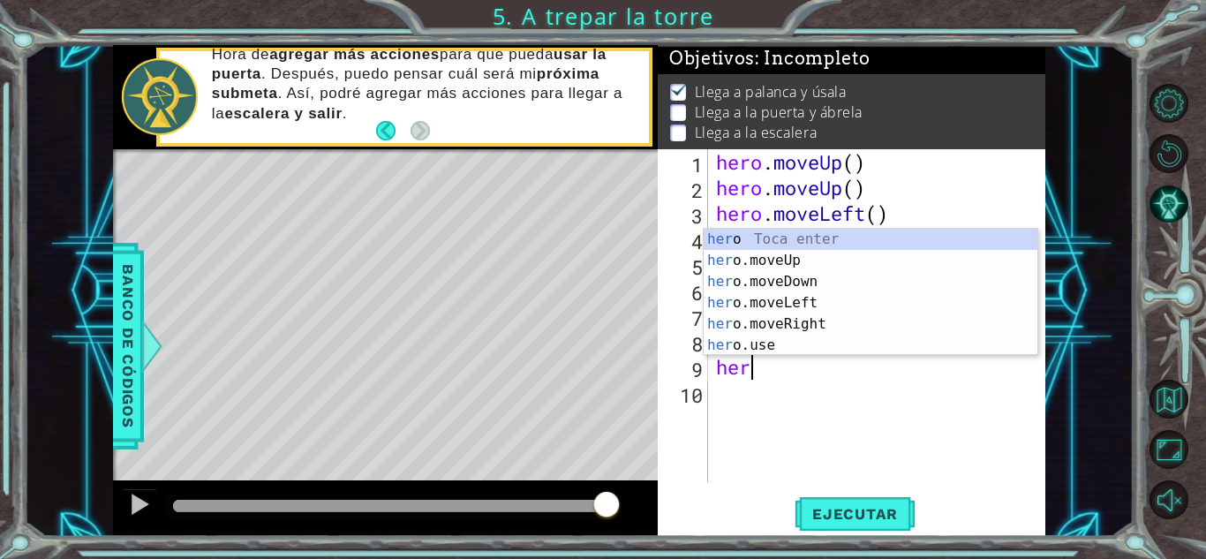
type textarea "hero"
click at [880, 267] on div "hero Toca enter hero .moveUp Toca enter hero .moveDown Toca enter hero .moveLef…" at bounding box center [871, 314] width 334 height 170
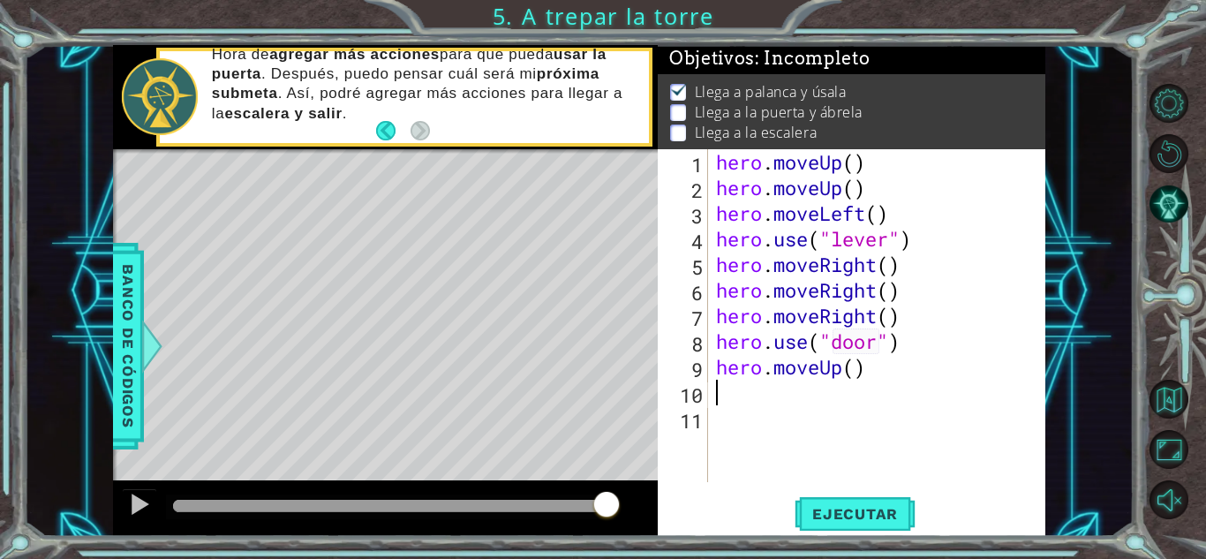
scroll to position [0, 0]
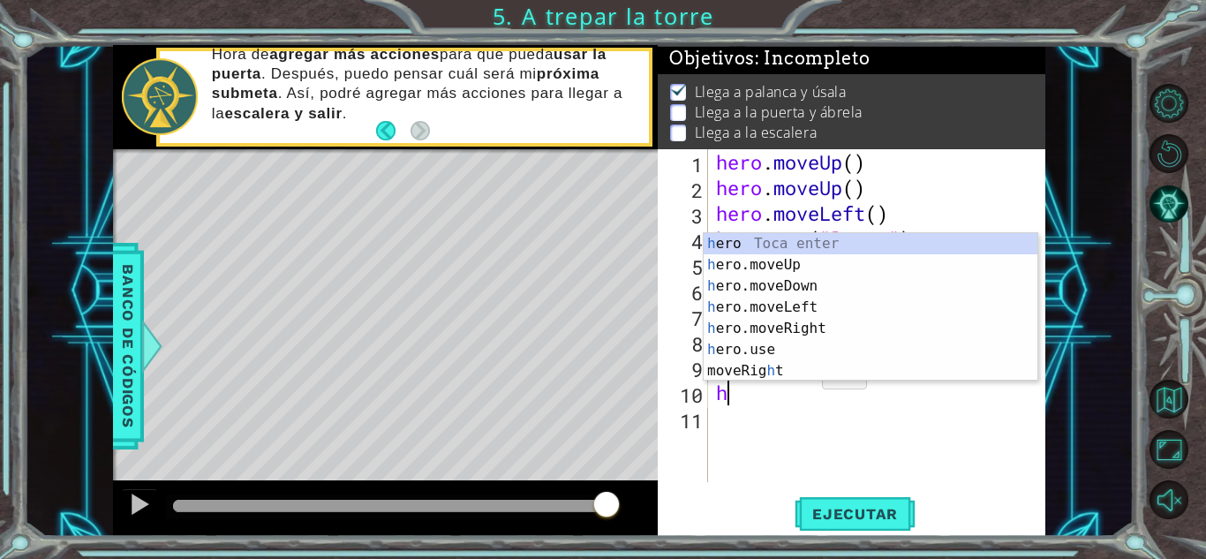
type textarea "her"
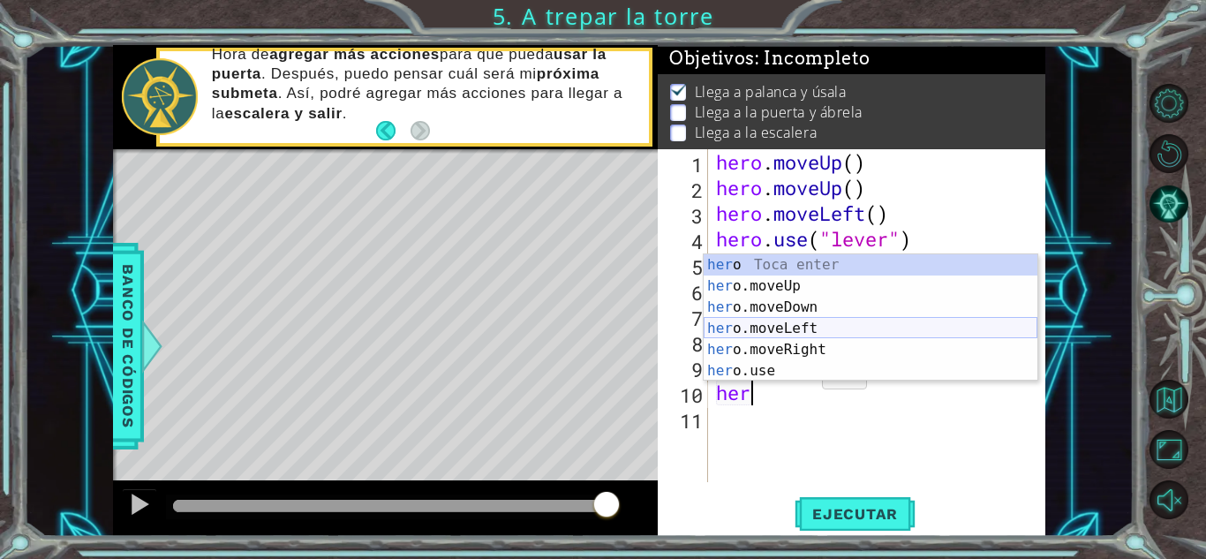
click at [779, 322] on div "her o Toca enter her o.moveUp Toca enter her o.moveDown Toca enter her o.moveLe…" at bounding box center [871, 339] width 334 height 170
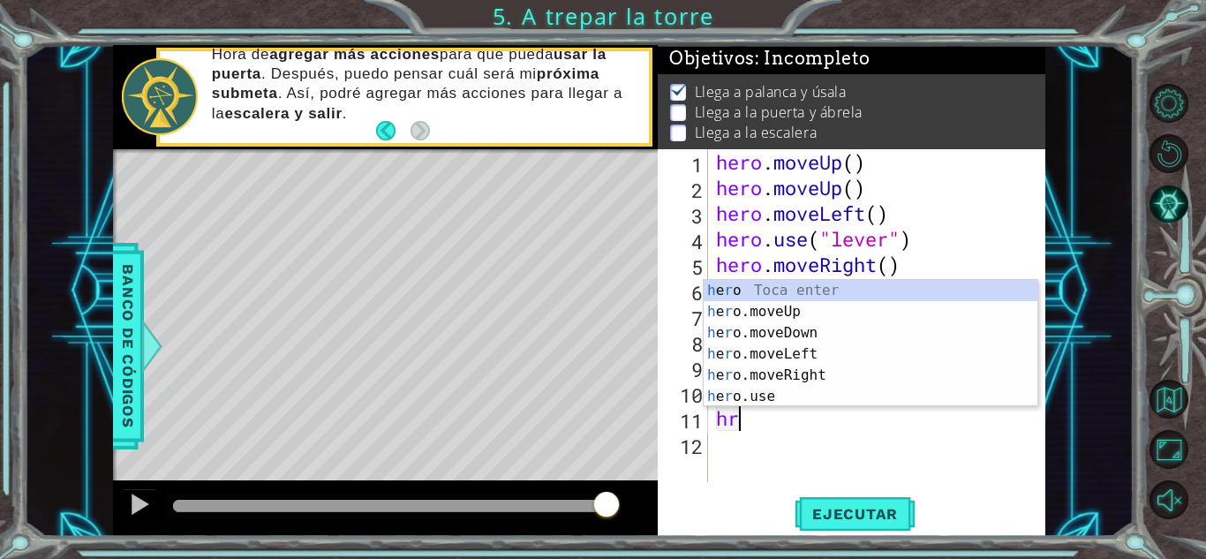
type textarea "her"
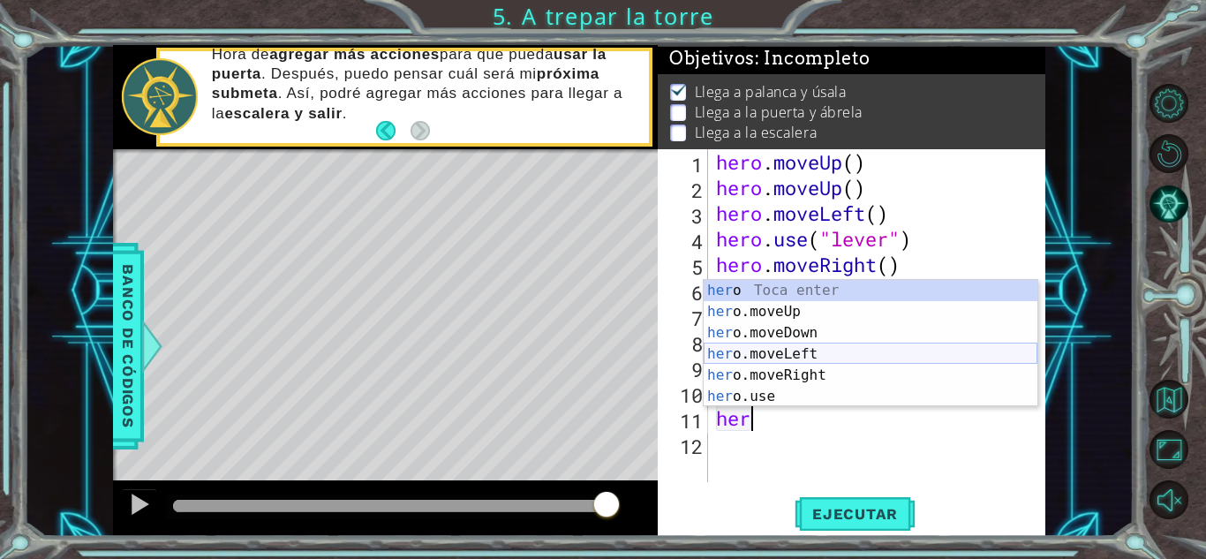
click at [804, 356] on div "her o Toca enter her o.moveUp Toca enter her o.moveDown Toca enter her o.moveLe…" at bounding box center [871, 365] width 334 height 170
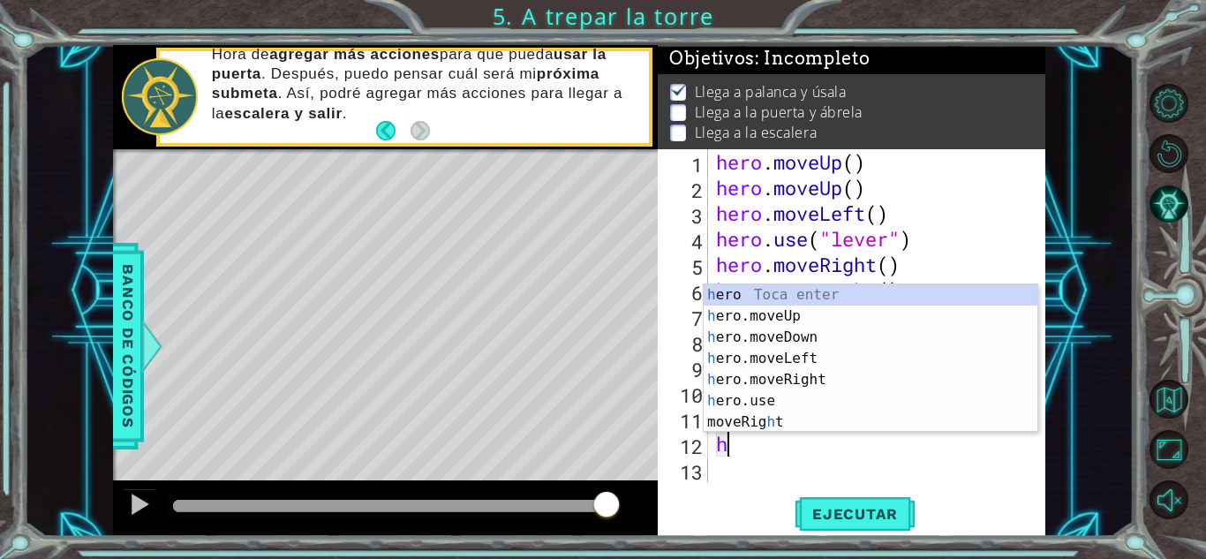
type textarea "her"
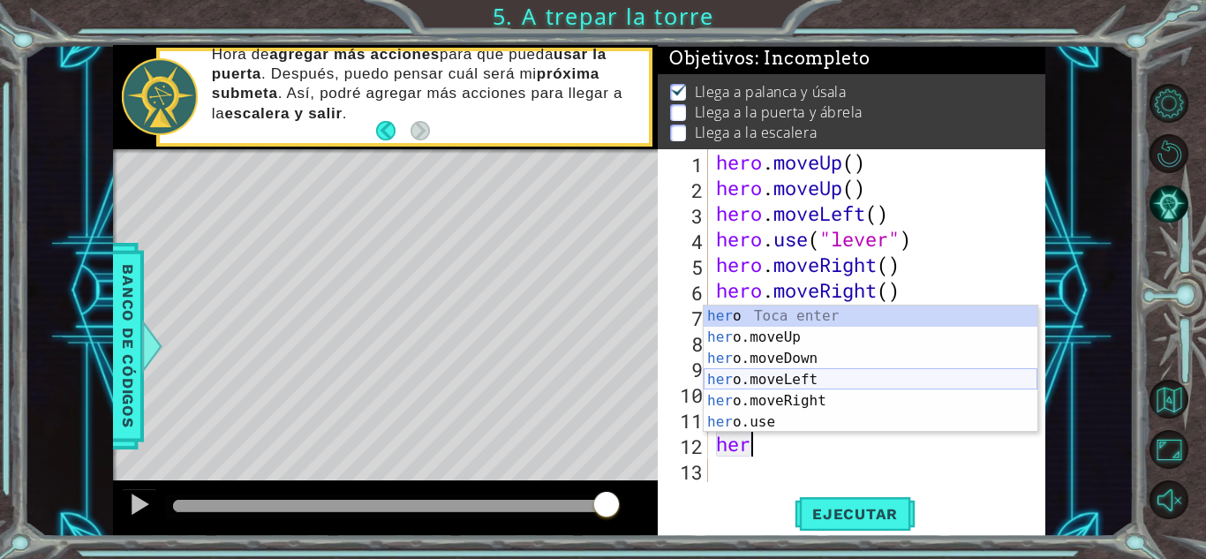
click at [777, 377] on div "her o Toca enter her o.moveUp Toca enter her o.moveDown Toca enter her o.moveLe…" at bounding box center [871, 391] width 334 height 170
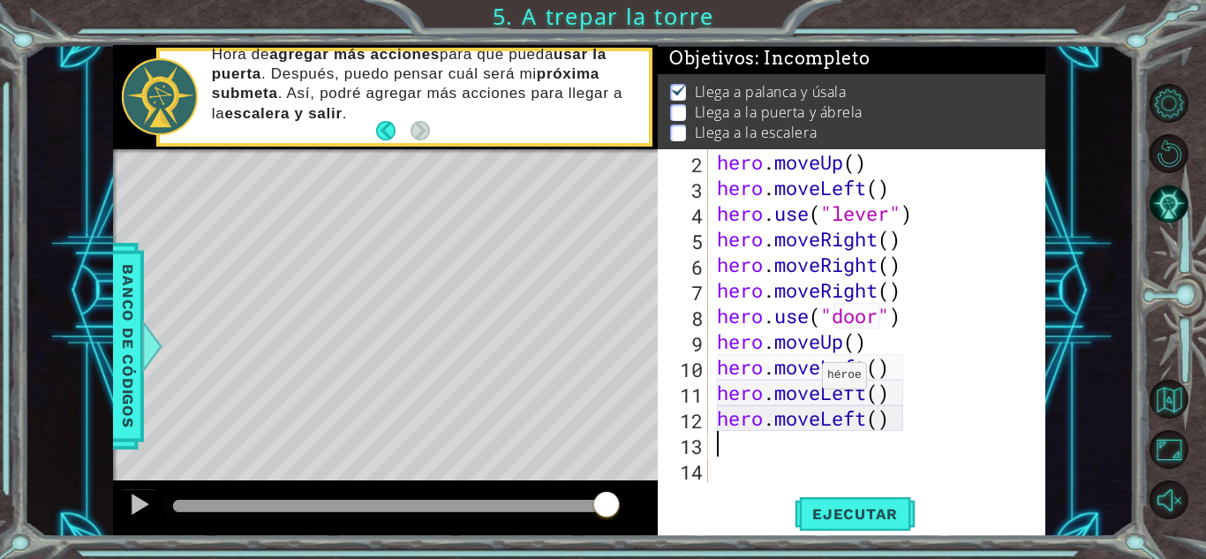
scroll to position [26, 0]
click at [850, 509] on span "Ejecutar" at bounding box center [855, 514] width 121 height 18
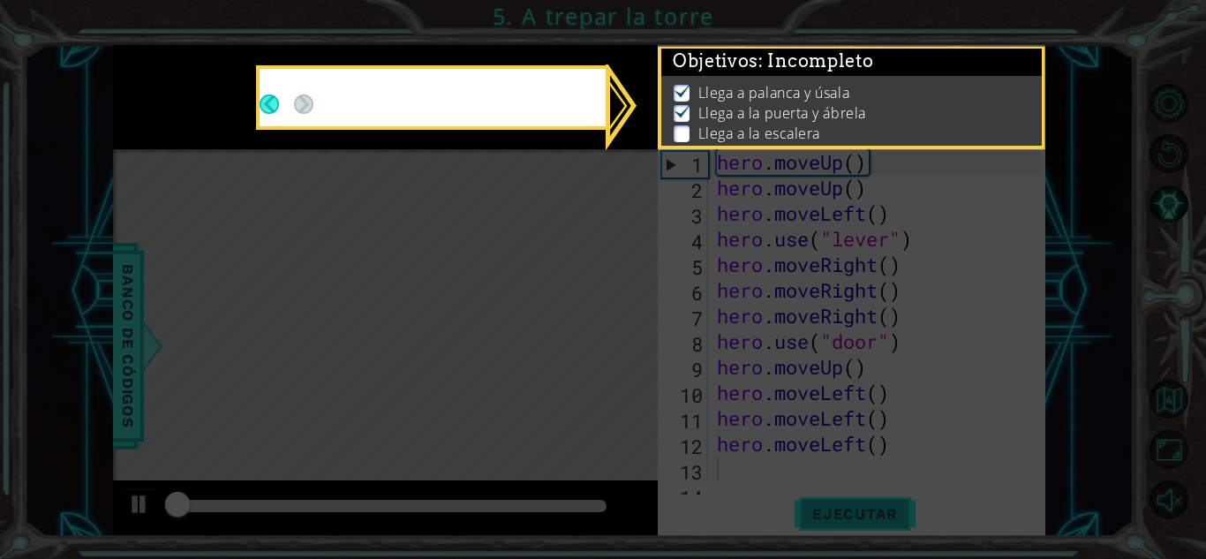
scroll to position [0, 0]
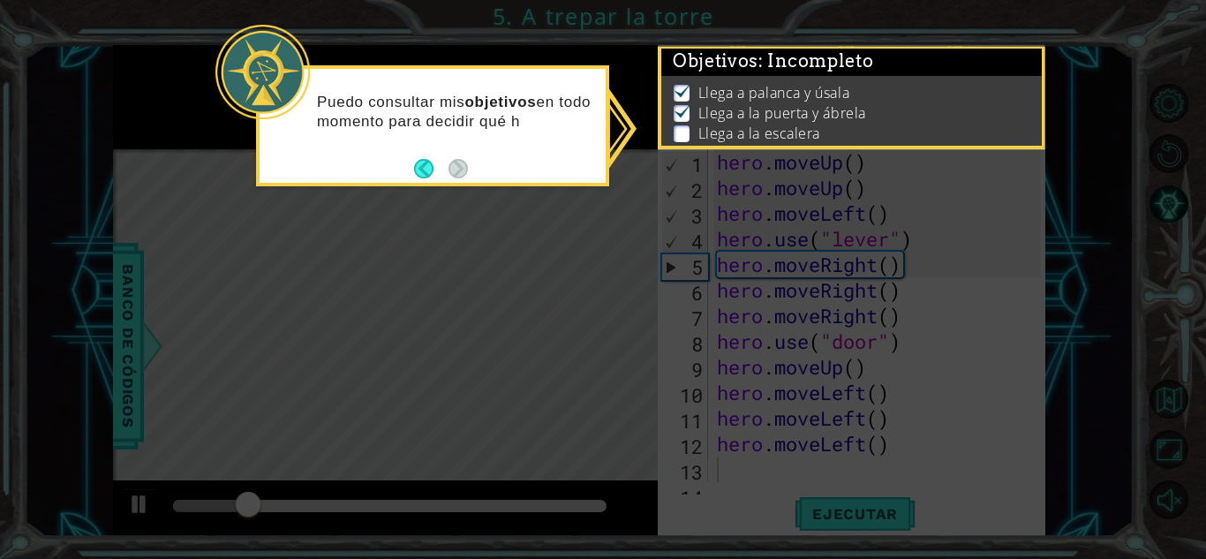
click at [542, 223] on icon at bounding box center [603, 279] width 1206 height 559
click at [427, 169] on button "Back" at bounding box center [431, 168] width 34 height 19
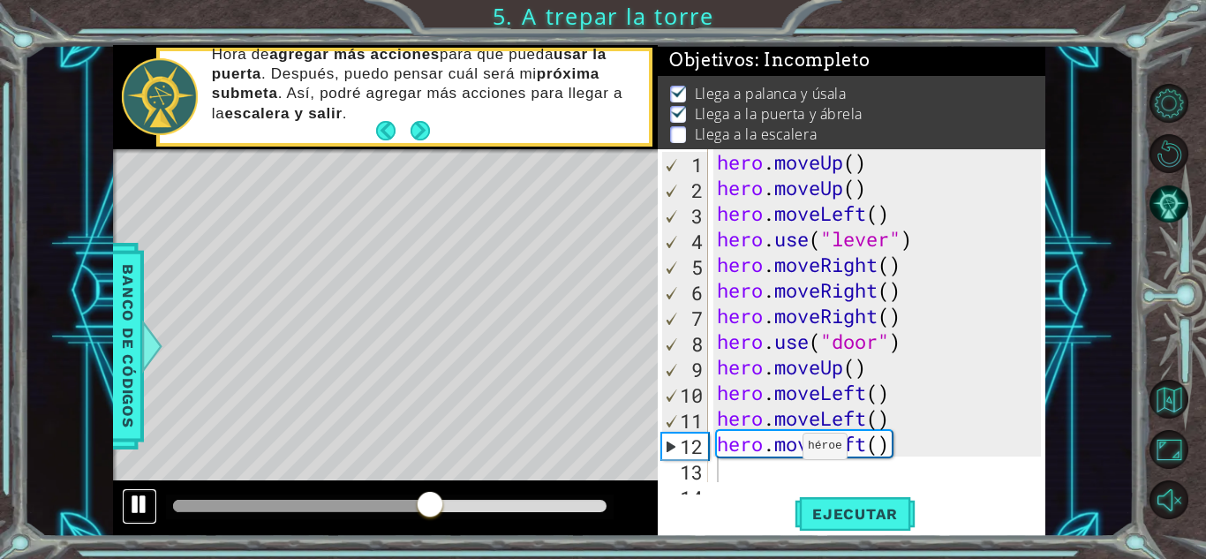
click at [137, 499] on div at bounding box center [139, 504] width 23 height 23
click at [909, 368] on div "hero . moveUp ( ) hero . moveUp ( ) hero . moveLeft ( ) hero . use ( "lever" ) …" at bounding box center [881, 341] width 336 height 384
type textarea "hero.moveUp()"
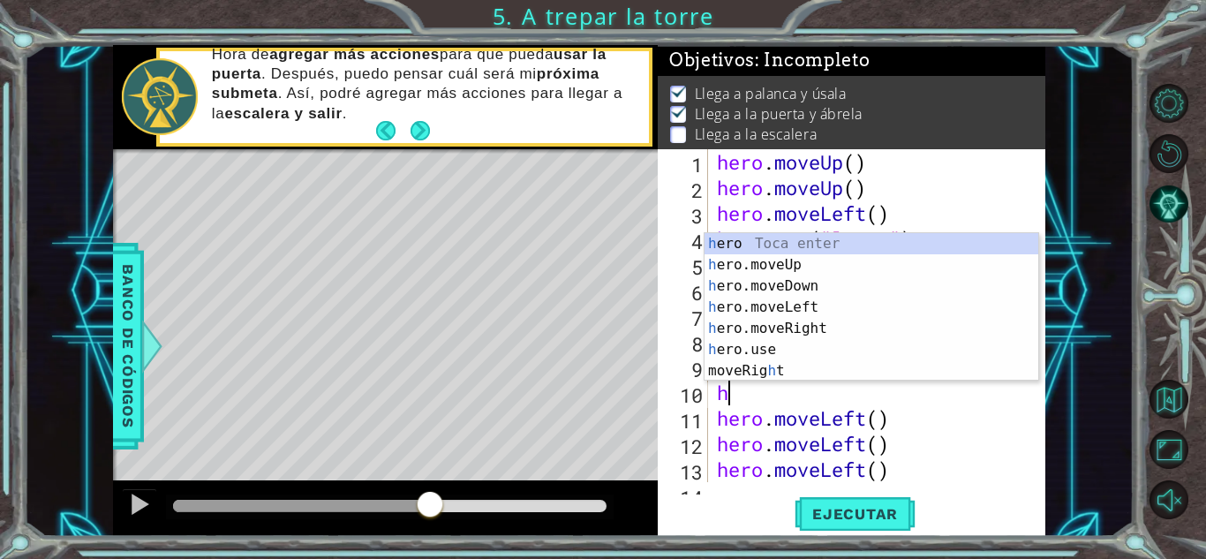
type textarea "her"
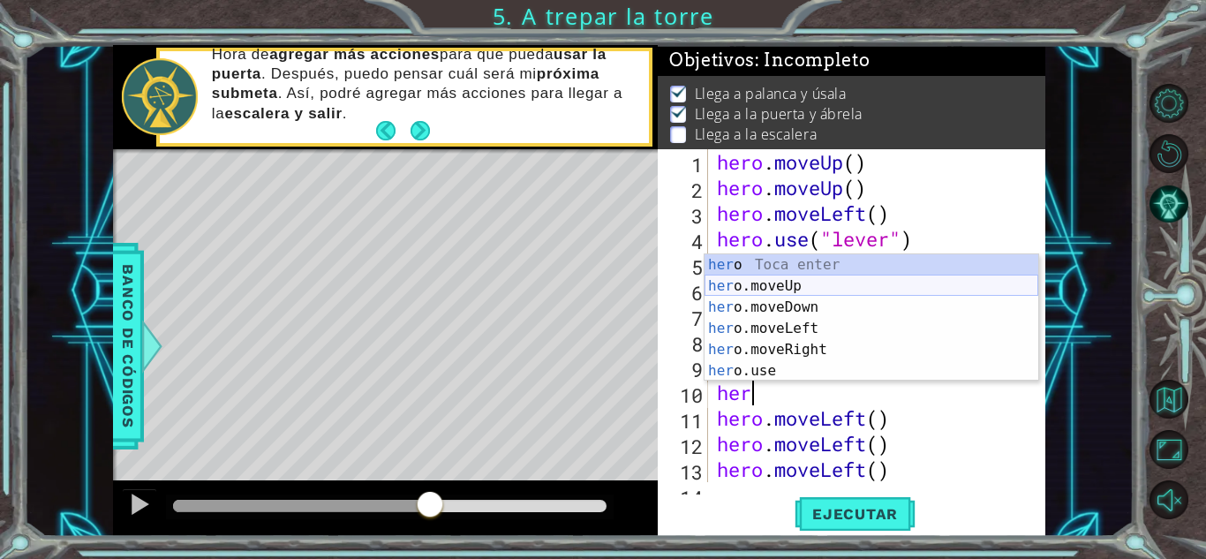
click at [835, 286] on div "her o Toca enter her o.moveUp Toca enter her o.moveDown Toca enter her o.moveLe…" at bounding box center [872, 339] width 334 height 170
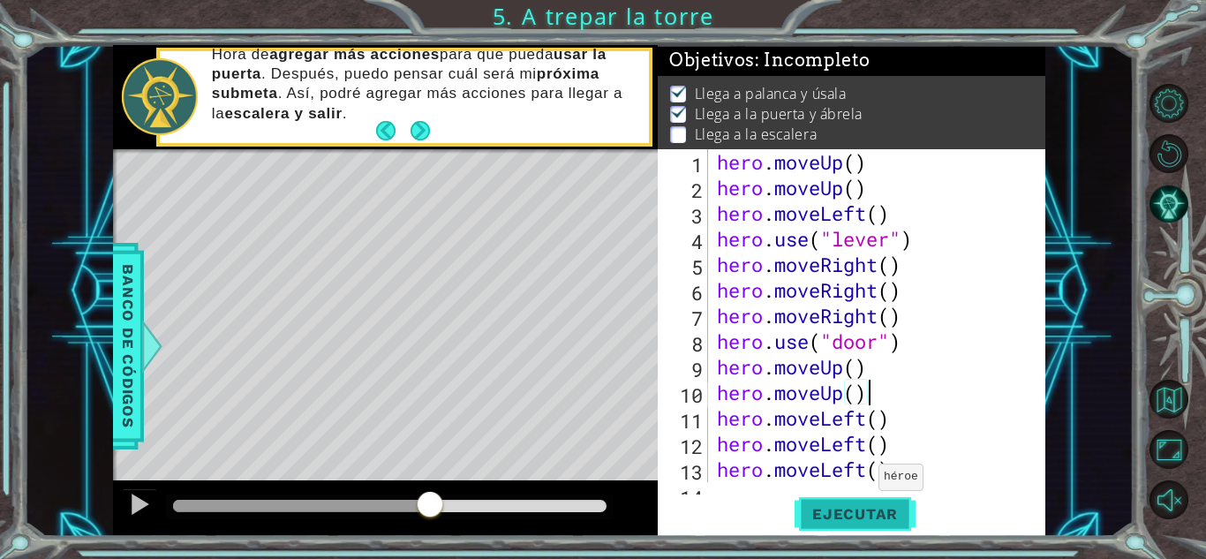
type textarea "hero.moveUp()"
click at [857, 502] on button "Ejecutar" at bounding box center [855, 513] width 121 height 39
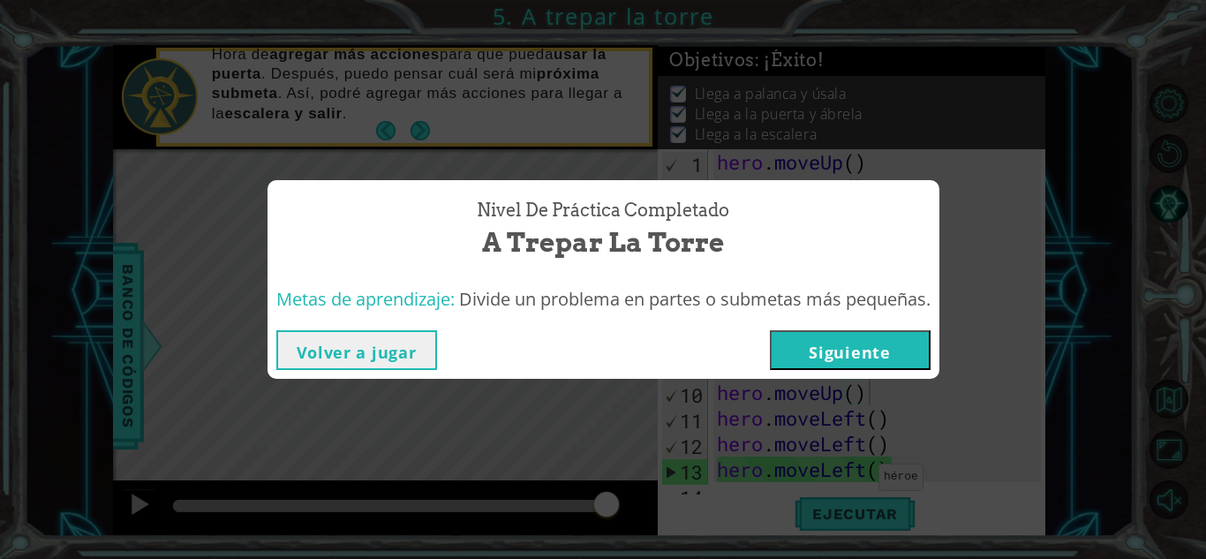
click at [885, 353] on button "Siguiente" at bounding box center [850, 350] width 161 height 40
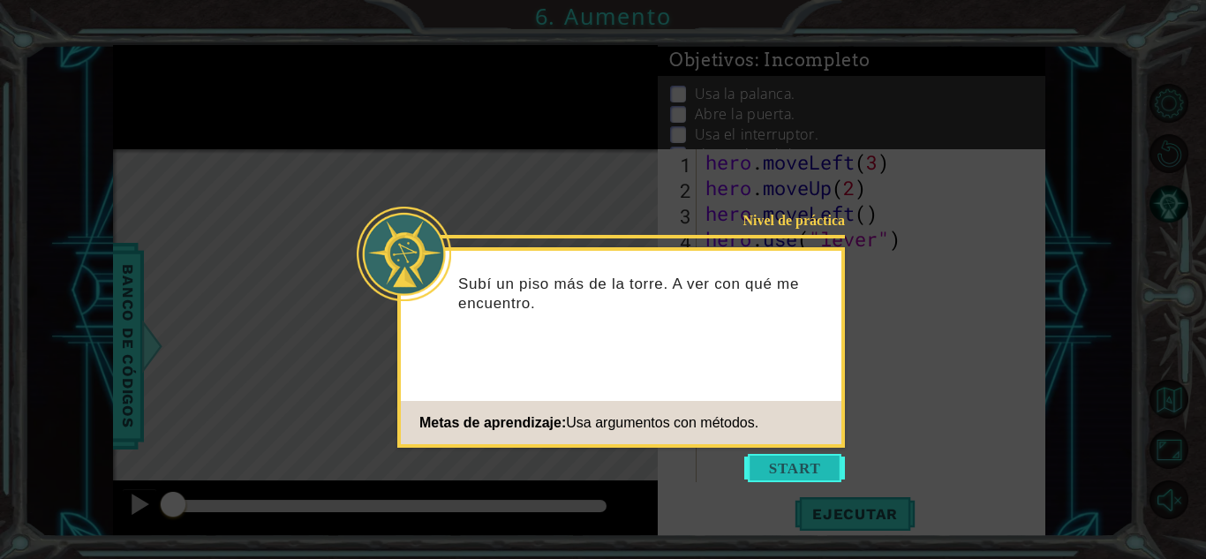
click at [792, 463] on button "Start" at bounding box center [794, 468] width 101 height 28
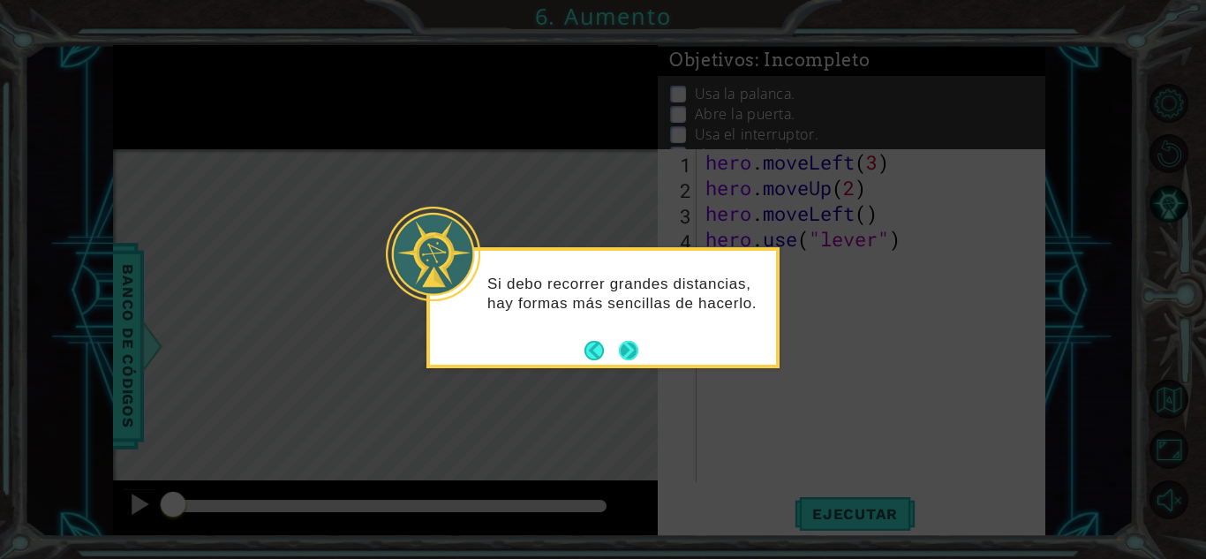
click at [625, 357] on button "Next" at bounding box center [628, 350] width 19 height 19
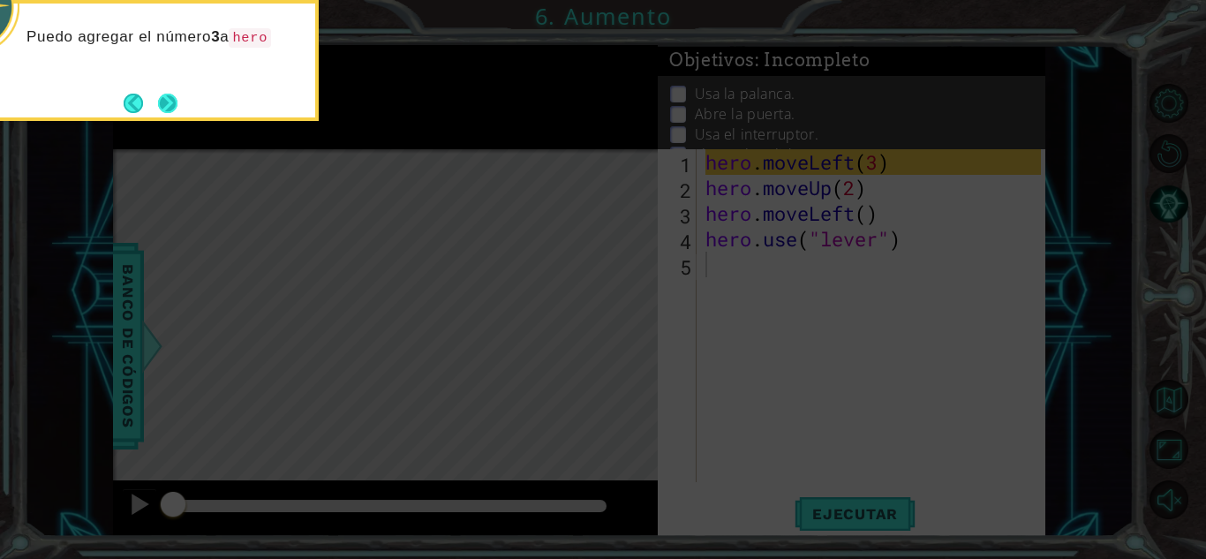
click at [162, 99] on button "Next" at bounding box center [167, 103] width 19 height 19
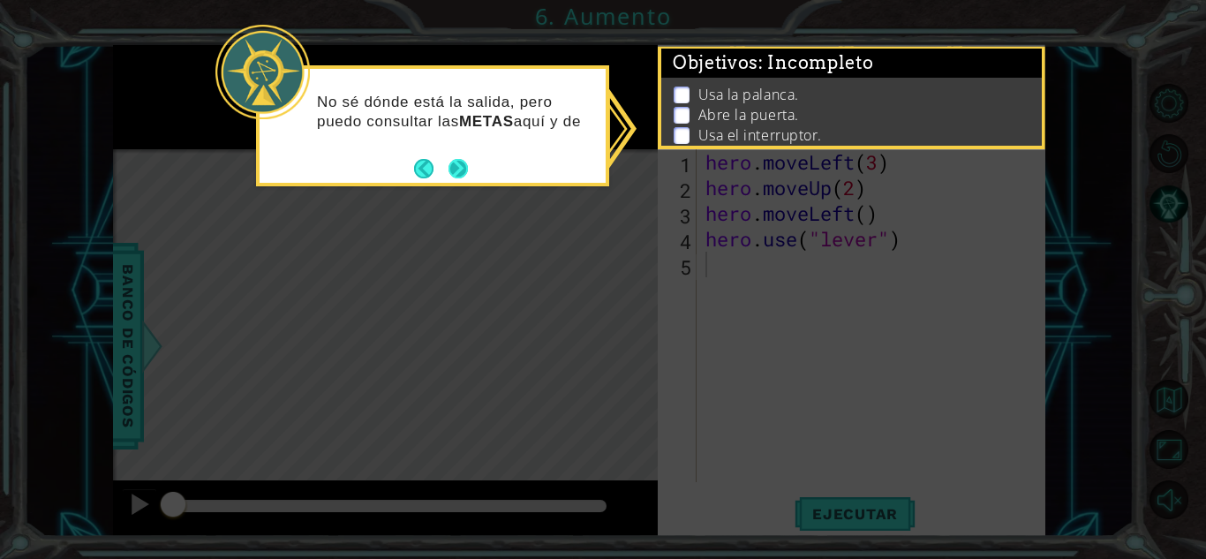
click at [464, 167] on button "Next" at bounding box center [458, 168] width 19 height 19
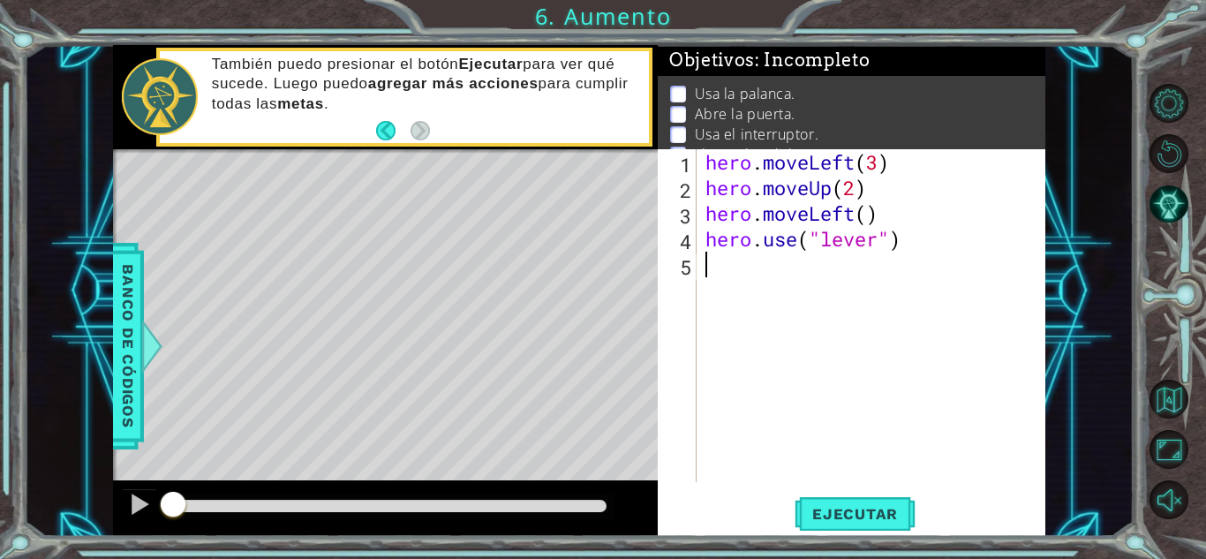
click at [532, 453] on div "Level Map" at bounding box center [521, 409] width 816 height 520
click at [842, 533] on div "1 2 3 4 5 hero . moveLeft ( 3 ) hero . moveUp ( 2 ) hero . moveLeft ( ) hero . …" at bounding box center [852, 342] width 388 height 387
click at [847, 509] on span "Ejecutar" at bounding box center [855, 514] width 121 height 18
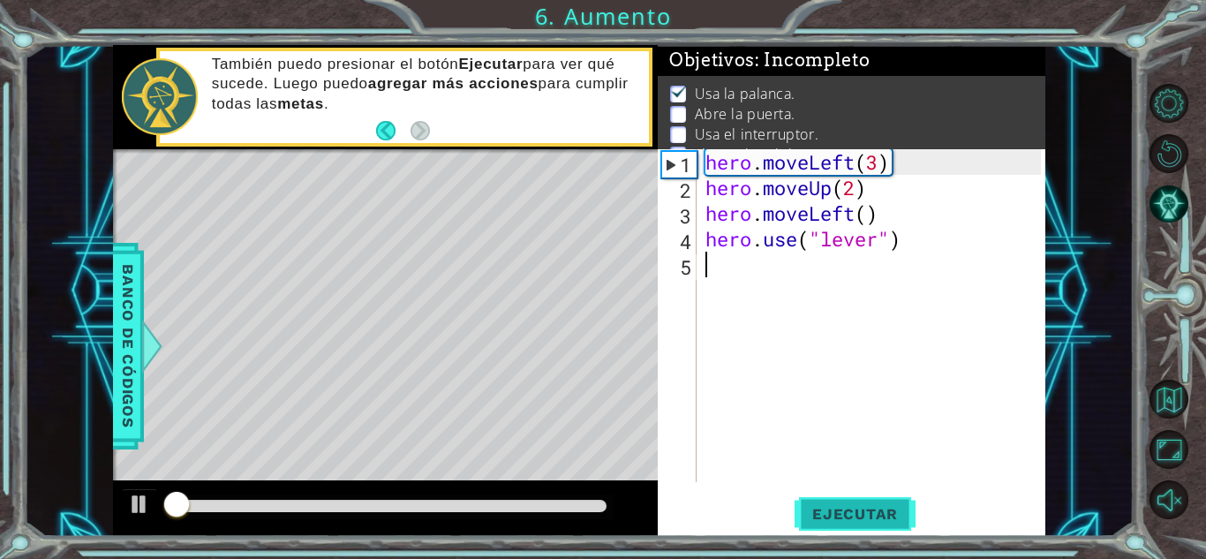
scroll to position [11, 0]
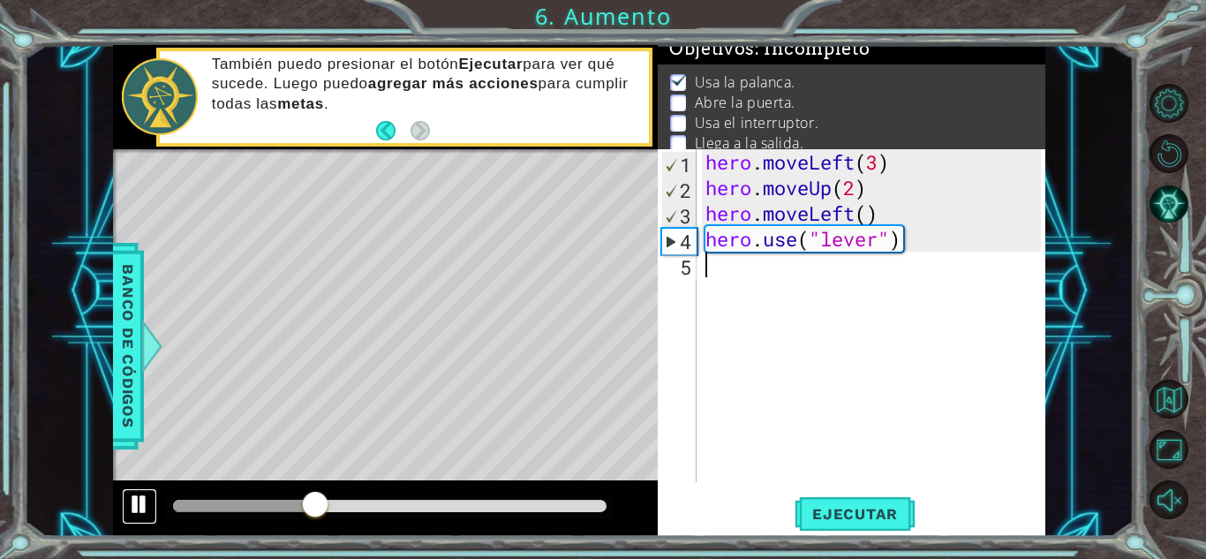
click at [134, 519] on button at bounding box center [139, 506] width 35 height 36
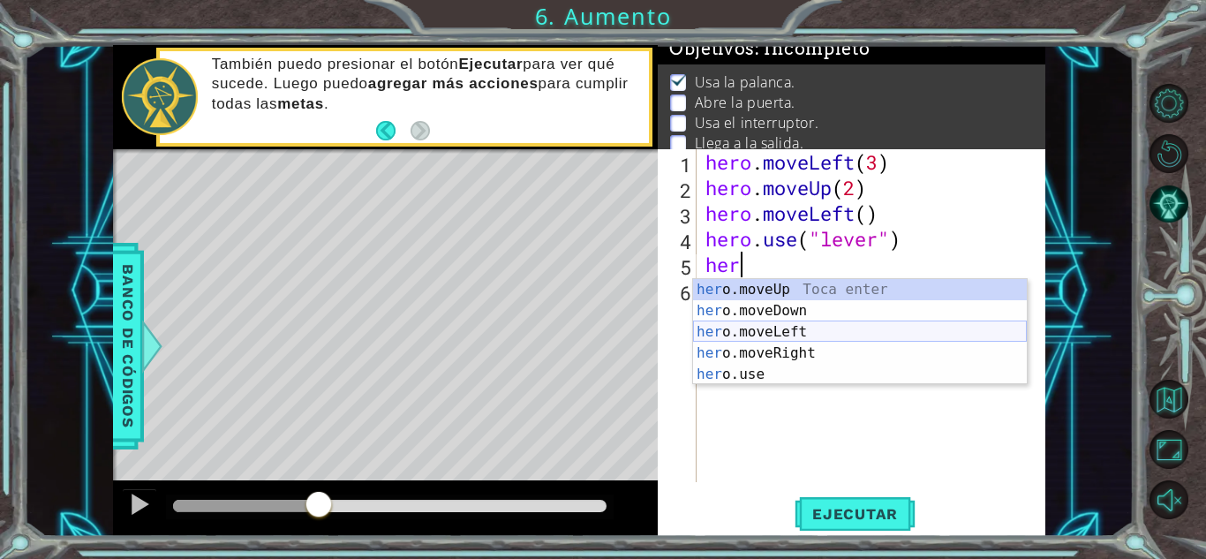
click at [830, 334] on div "her o.moveUp Toca enter her o.moveDown Toca enter her o.moveLeft [PERSON_NAME] …" at bounding box center [860, 353] width 334 height 148
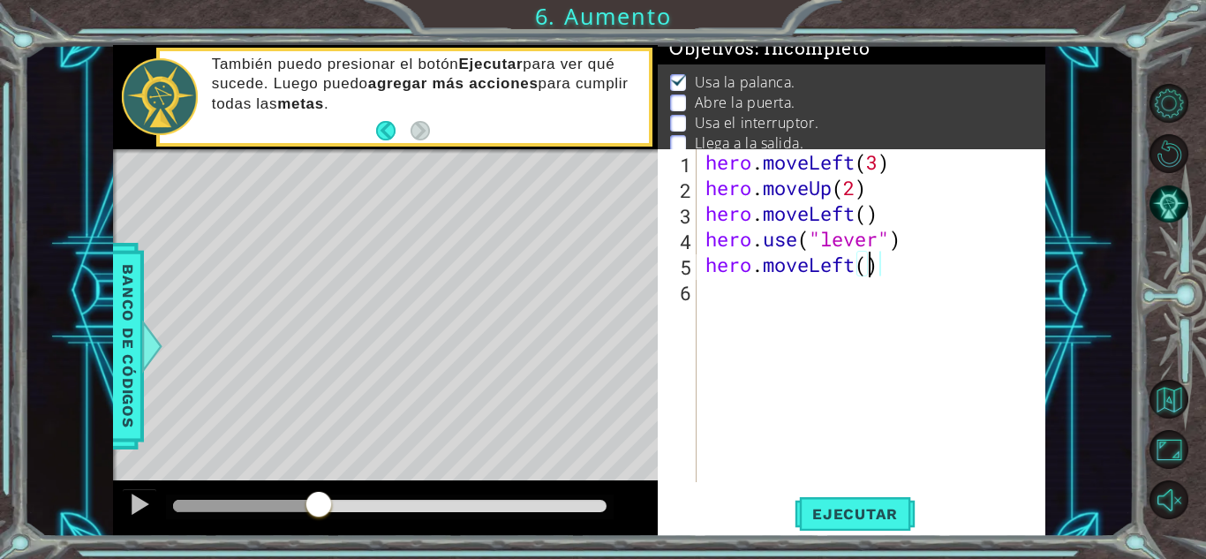
type textarea "hero.moveLeft()"
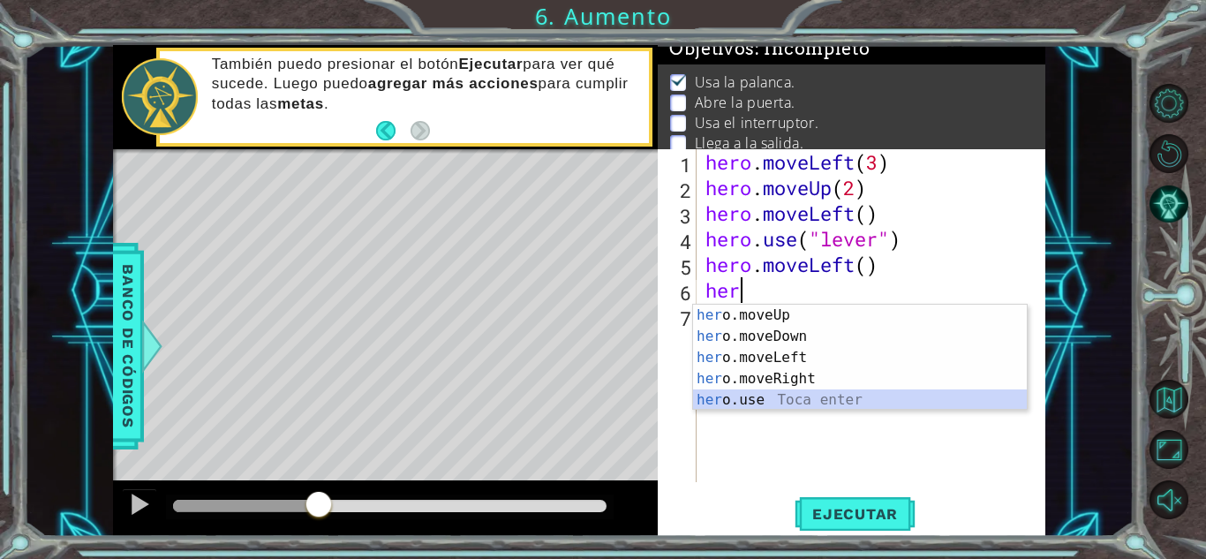
click at [778, 402] on div "her o.moveUp Toca enter her o.moveDown Toca enter her o.moveLeft [PERSON_NAME] …" at bounding box center [860, 379] width 334 height 148
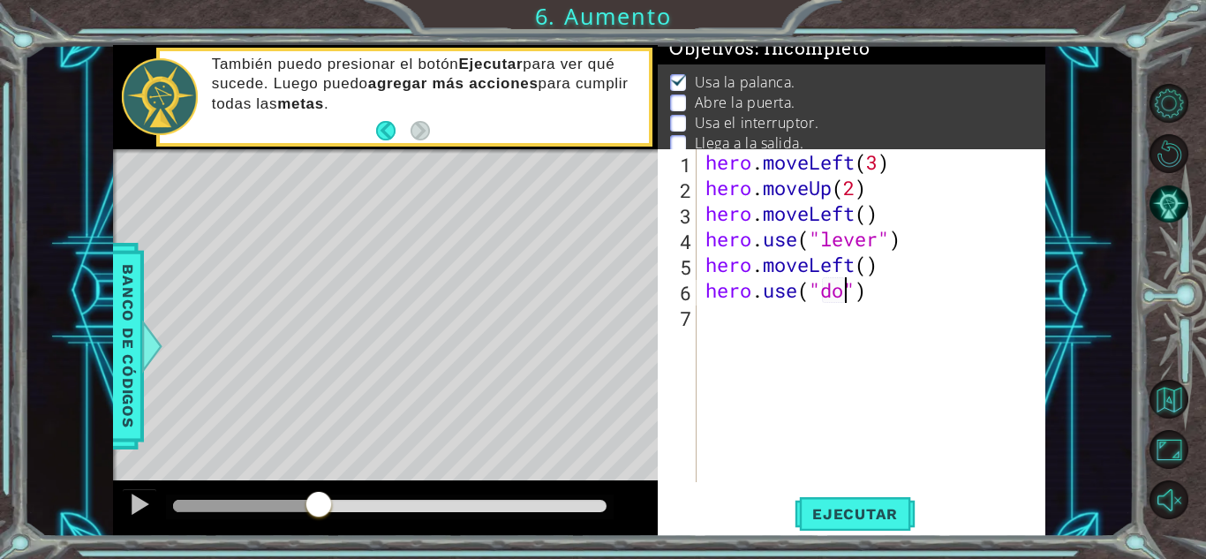
type textarea "hero.use("door")"
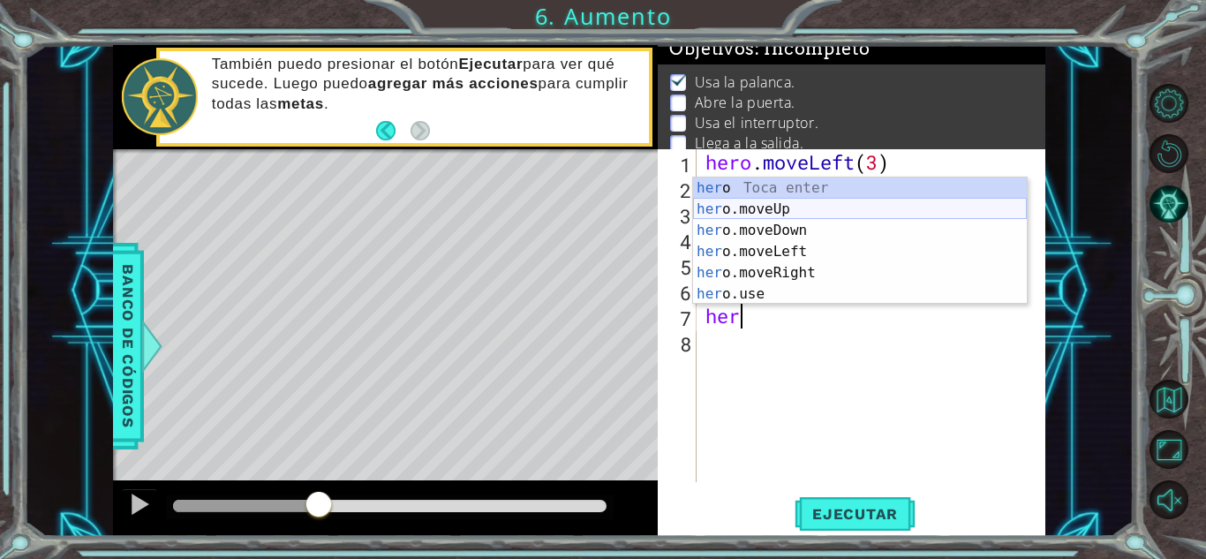
click at [799, 206] on div "her o Toca enter her o.moveUp Toca enter her o.moveDown Toca enter her o.moveLe…" at bounding box center [860, 262] width 334 height 170
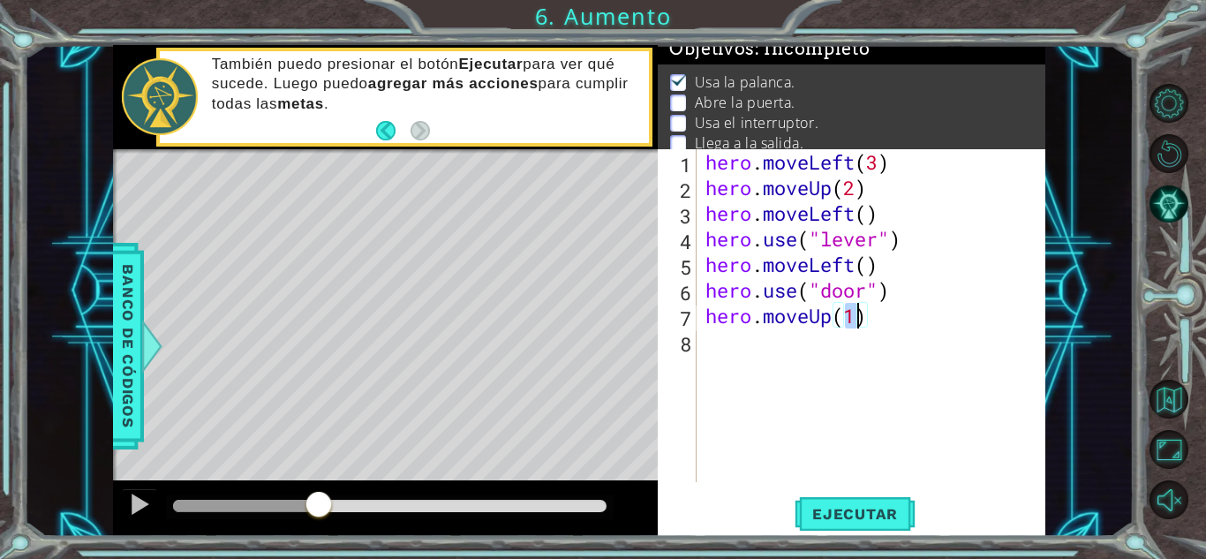
type textarea "hero.moveUp(2)"
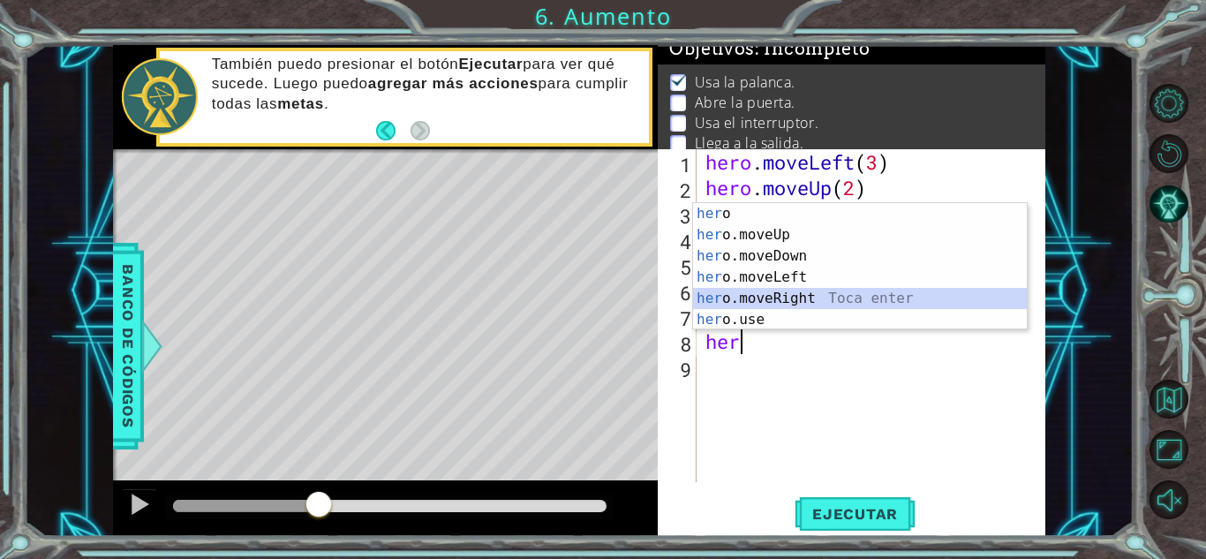
click at [798, 291] on div "her o Toca enter her o.moveUp Toca enter her o.moveDown Toca enter her o.moveLe…" at bounding box center [860, 288] width 334 height 170
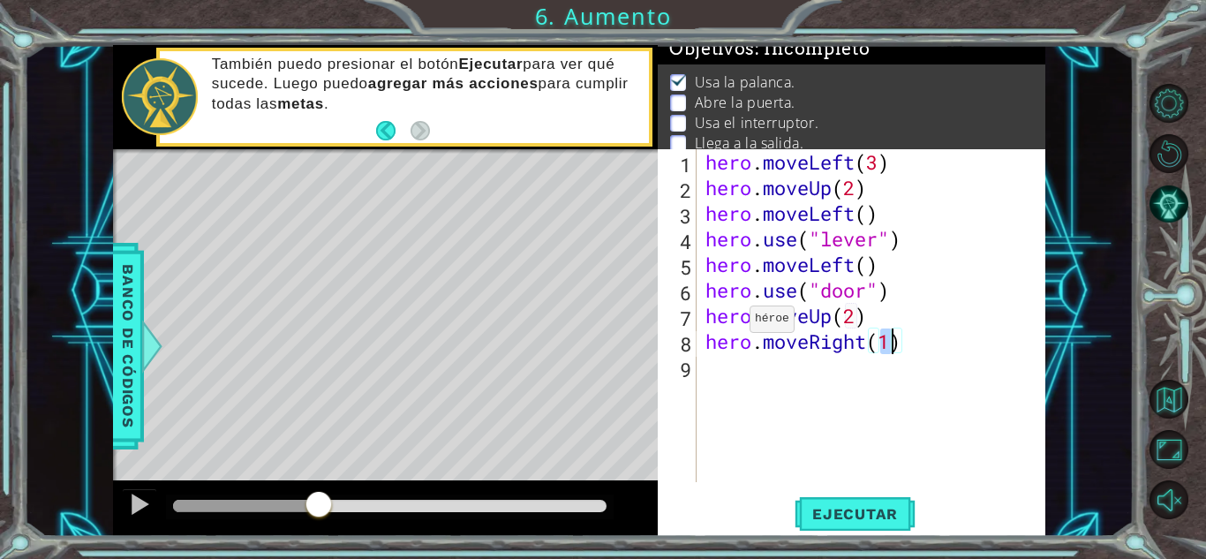
type textarea "hero.moveRight(3)"
click at [726, 361] on div "hero . moveLeft ( 3 ) hero . moveUp ( 2 ) hero . moveLeft ( ) hero . use ( "lev…" at bounding box center [876, 341] width 348 height 384
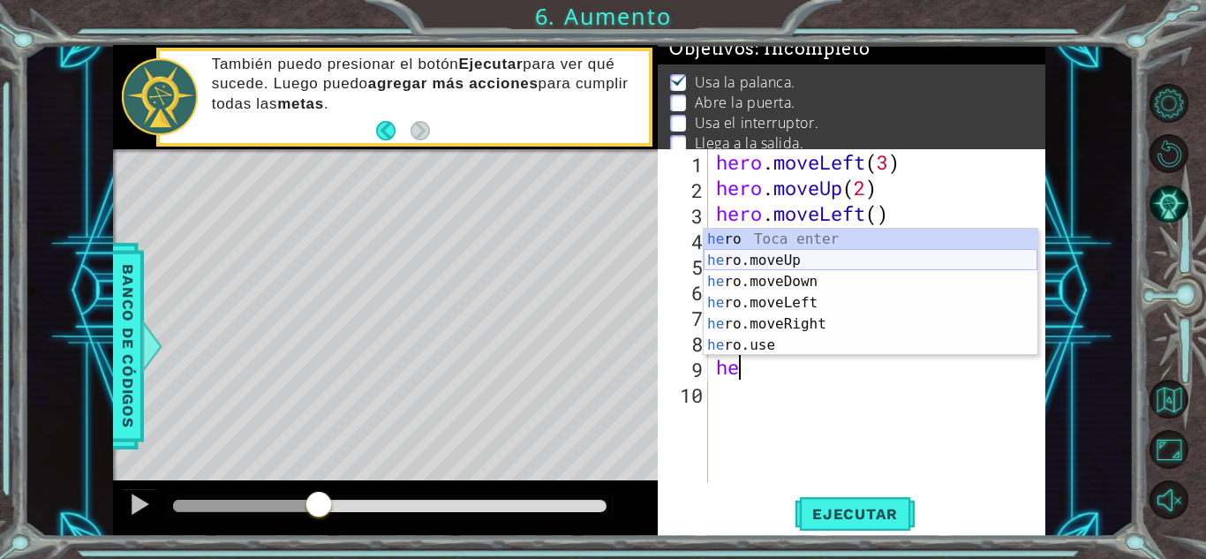
click at [803, 266] on div "he ro Toca enter he ro.moveUp Toca enter he ro.moveDown Toca enter he ro.moveLe…" at bounding box center [871, 314] width 334 height 170
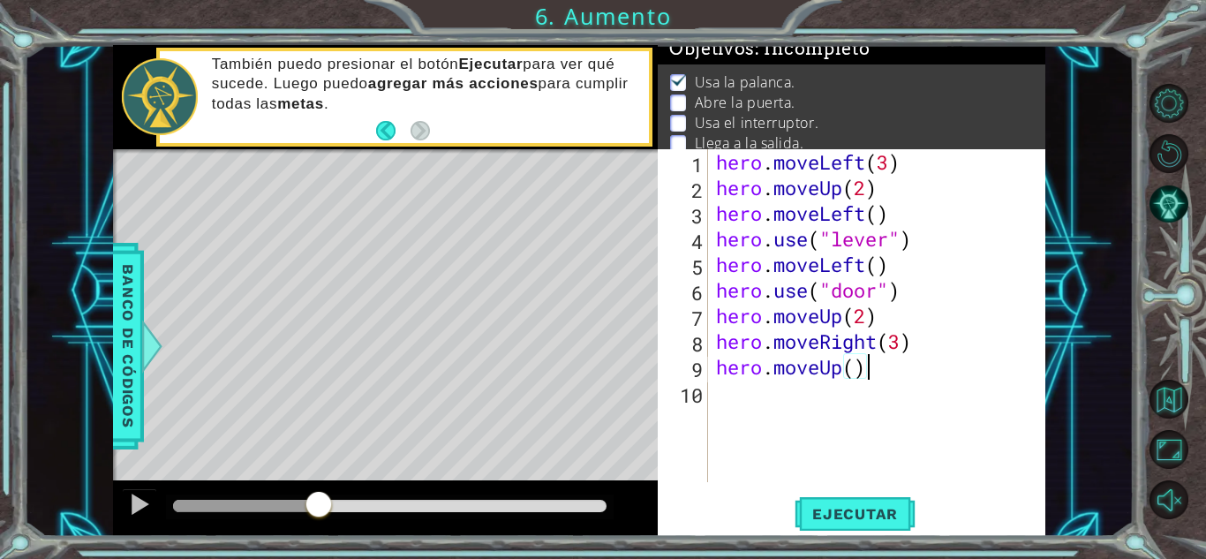
click at [911, 339] on div "hero . moveLeft ( 3 ) hero . moveUp ( 2 ) hero . moveLeft ( ) hero . use ( "lev…" at bounding box center [881, 341] width 337 height 384
click at [906, 338] on div "hero . moveLeft ( 3 ) hero . moveUp ( 2 ) hero . moveLeft ( ) hero . use ( "lev…" at bounding box center [881, 341] width 337 height 384
type textarea "hero.moveRight(2)"
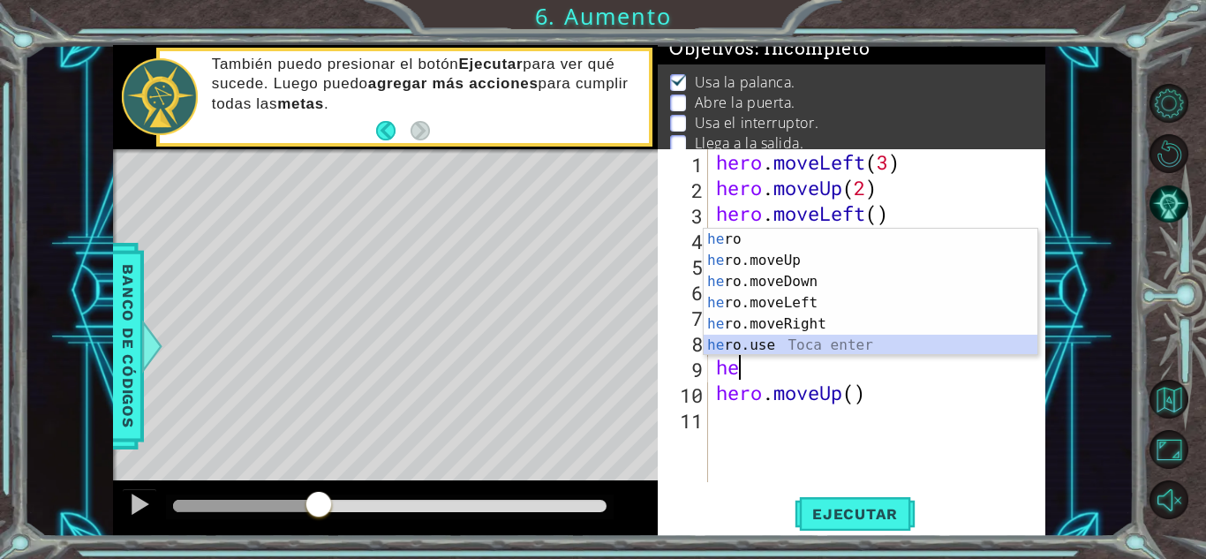
click at [866, 344] on div "he ro Toca enter he ro.moveUp Toca enter he ro.moveDown Toca enter he ro.moveLe…" at bounding box center [871, 314] width 334 height 170
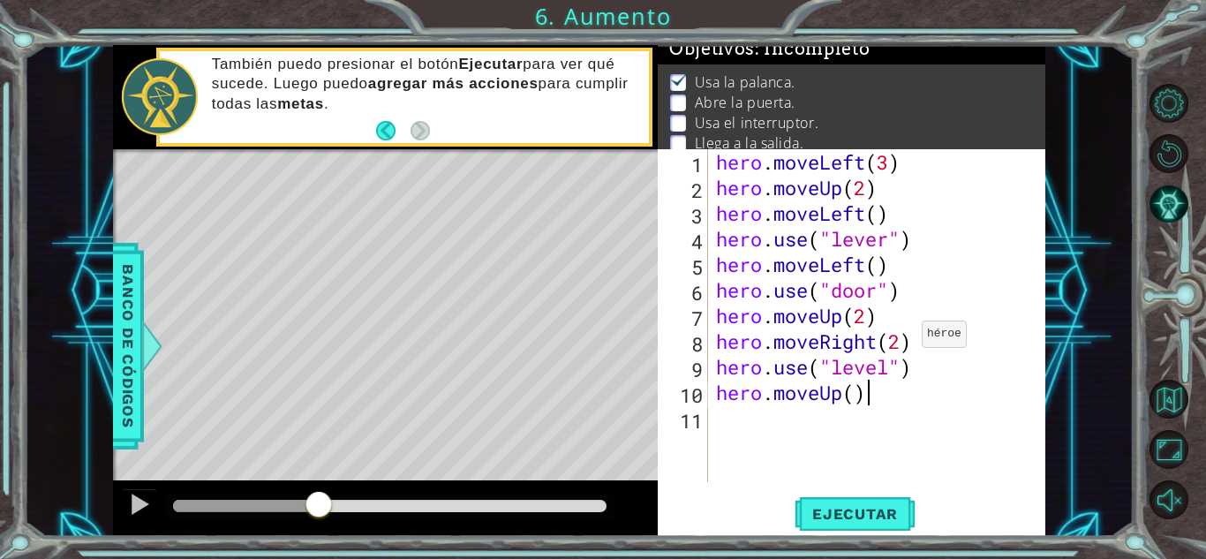
scroll to position [0, 6]
type textarea "hero.use("level")"
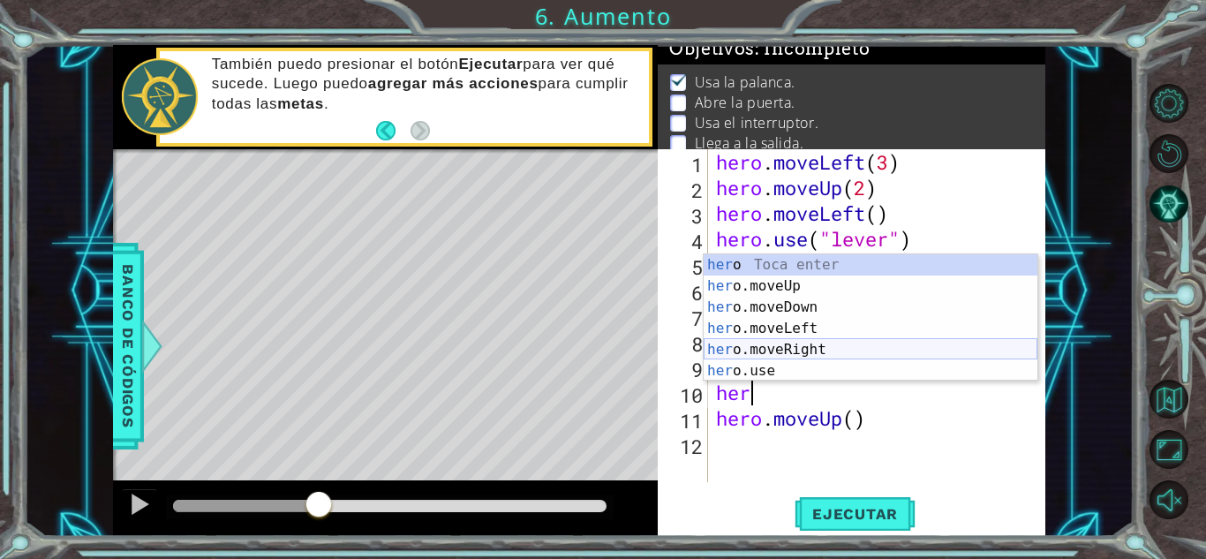
click at [766, 345] on div "her o Toca enter her o.moveUp Toca enter her o.moveDown Toca enter her o.moveLe…" at bounding box center [871, 339] width 334 height 170
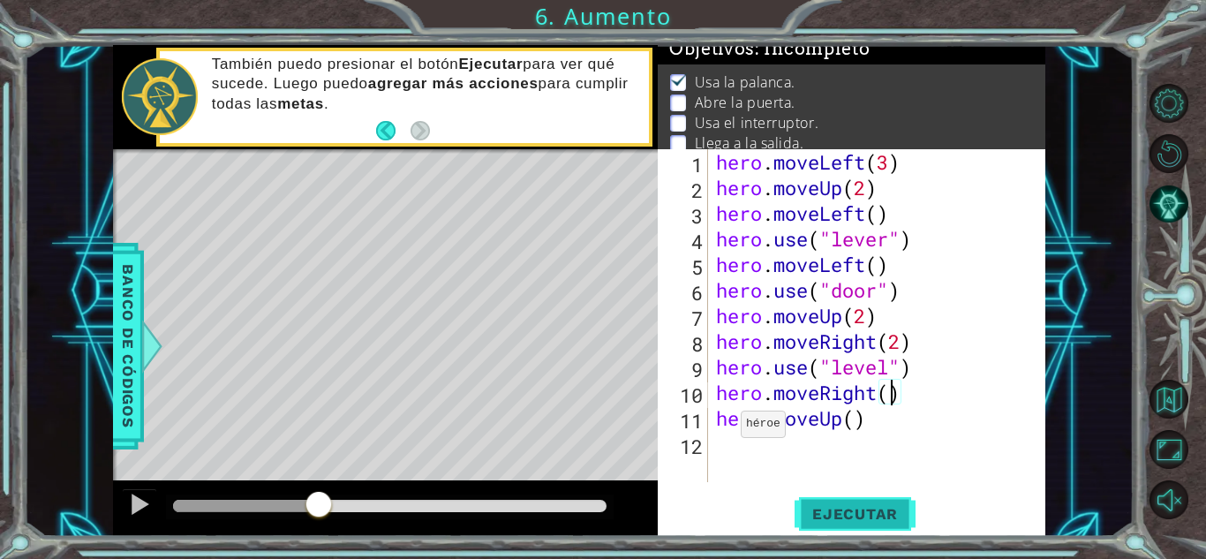
click at [845, 509] on span "Ejecutar" at bounding box center [855, 514] width 121 height 18
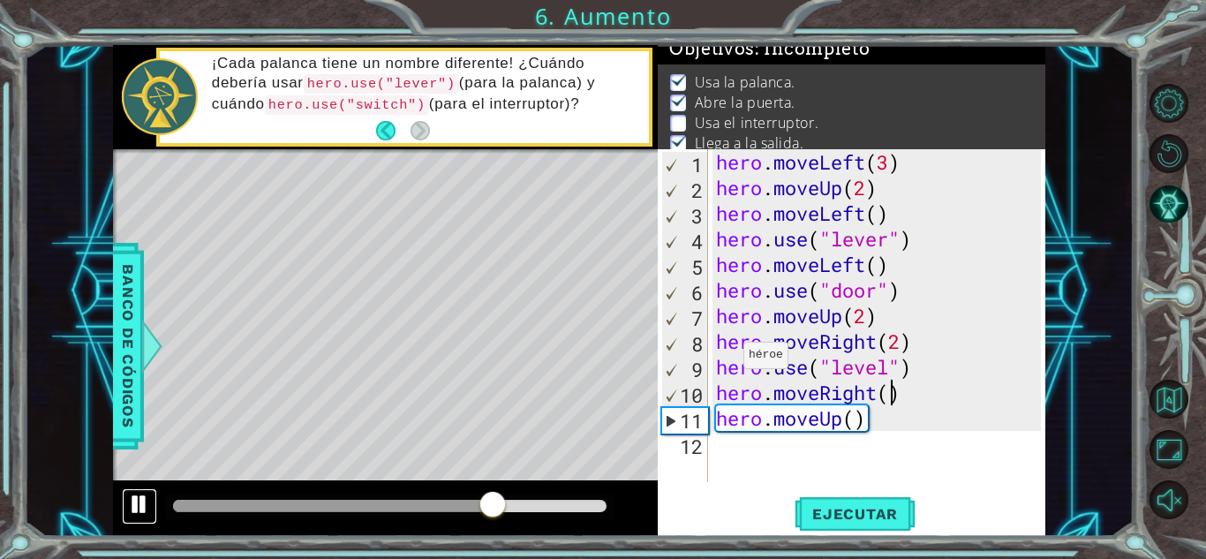
click at [137, 511] on div at bounding box center [139, 504] width 23 height 23
click at [891, 367] on div "hero . moveLeft ( 3 ) hero . moveUp ( 2 ) hero . moveLeft ( ) hero . use ( "lev…" at bounding box center [881, 341] width 337 height 384
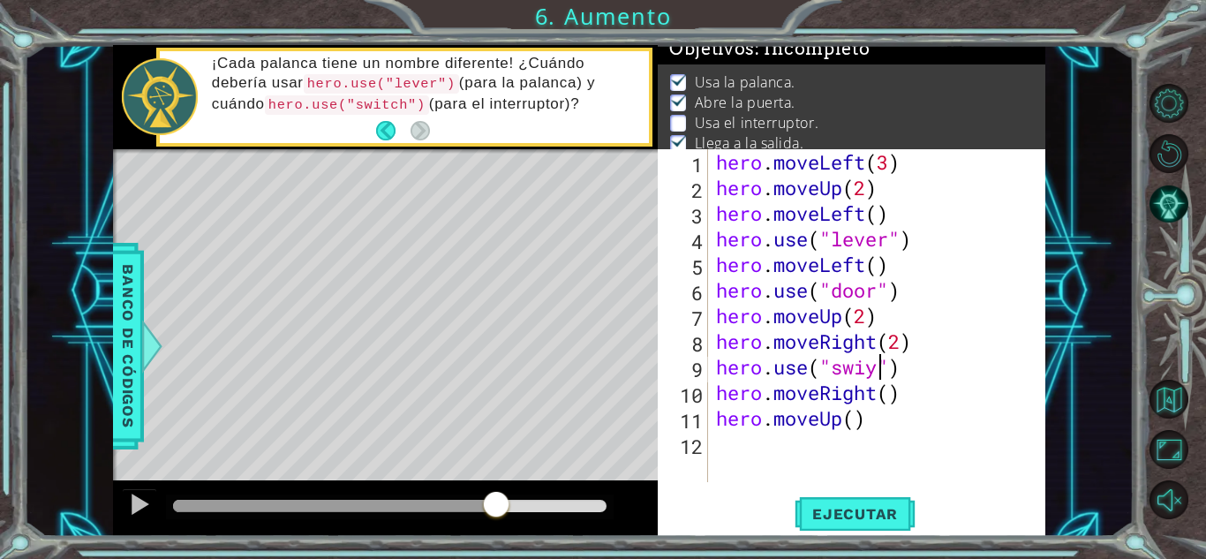
scroll to position [0, 8]
click at [878, 372] on div "hero . moveLeft ( 3 ) hero . moveUp ( 2 ) hero . moveLeft ( ) hero . use ( "lev…" at bounding box center [881, 341] width 337 height 384
type textarea "hero.use("switch")"
click at [846, 516] on span "Ejecutar" at bounding box center [855, 514] width 121 height 18
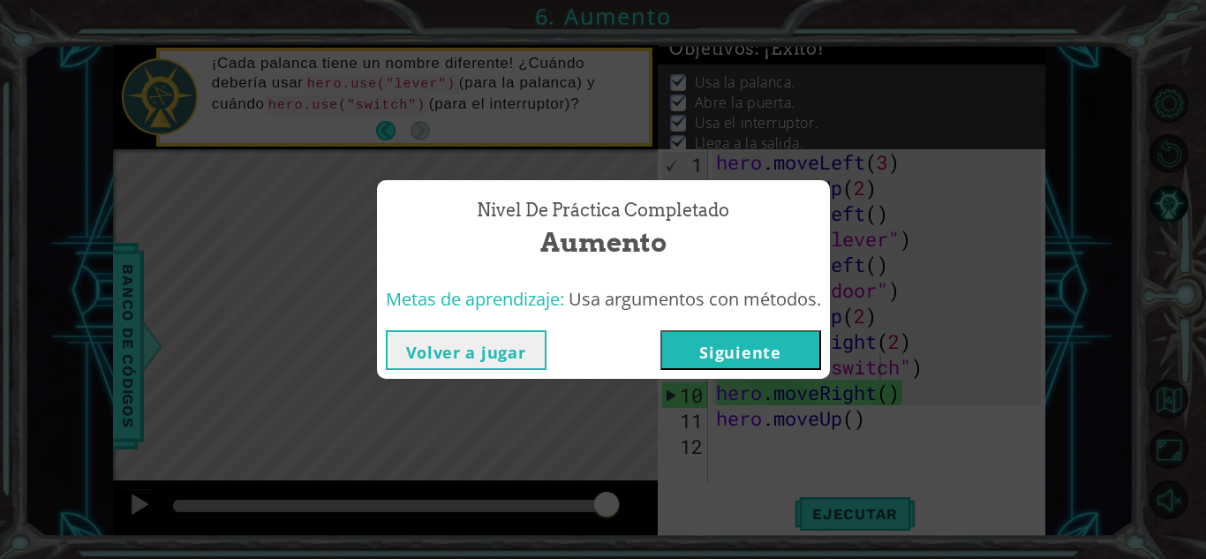
click at [730, 354] on button "Siguiente" at bounding box center [740, 350] width 161 height 40
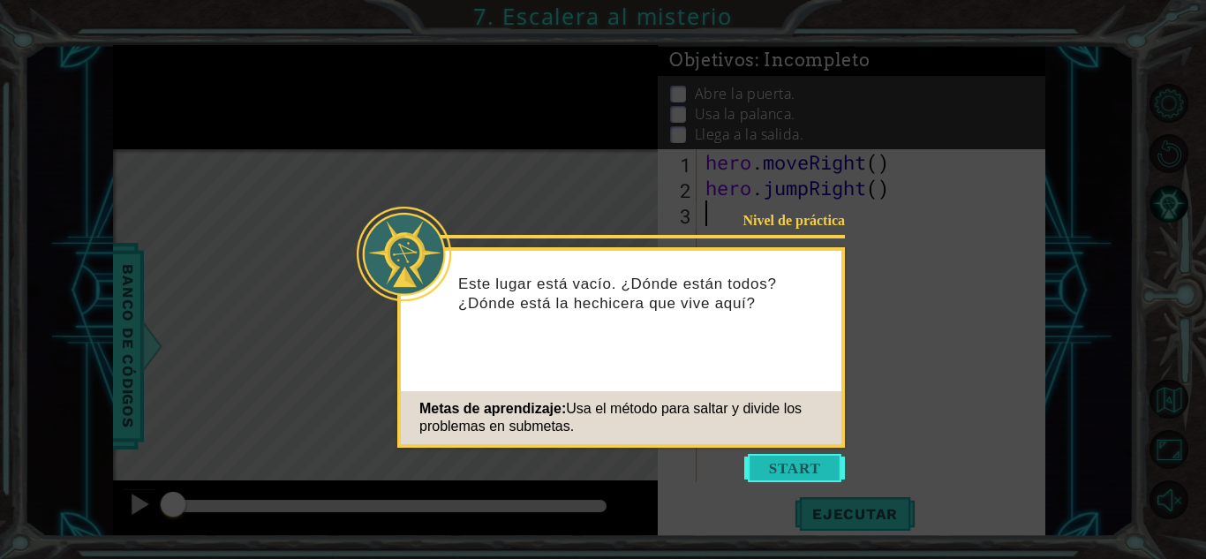
click at [841, 478] on button "Start" at bounding box center [794, 468] width 101 height 28
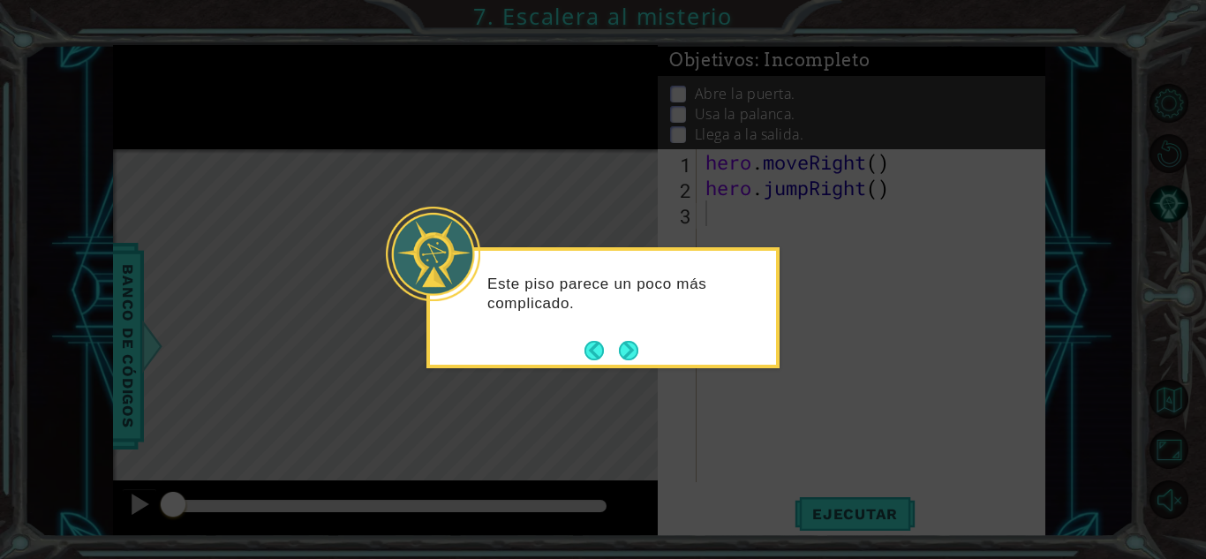
click at [640, 345] on div "Este piso parece un poco más complicado." at bounding box center [603, 302] width 346 height 89
click at [635, 349] on button "Next" at bounding box center [628, 350] width 19 height 19
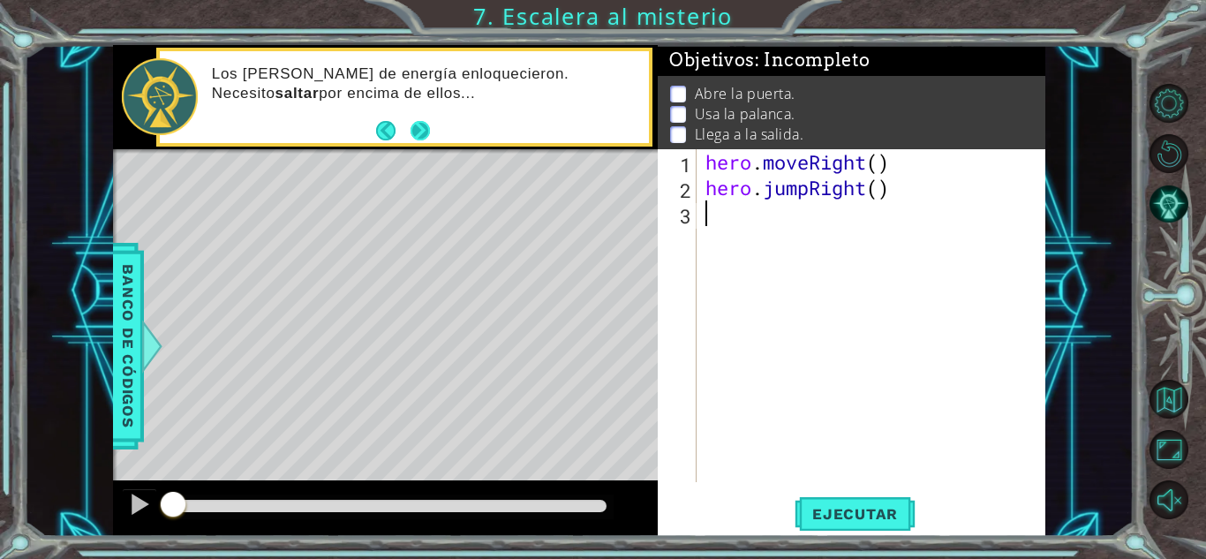
click at [426, 136] on button "Next" at bounding box center [420, 130] width 19 height 19
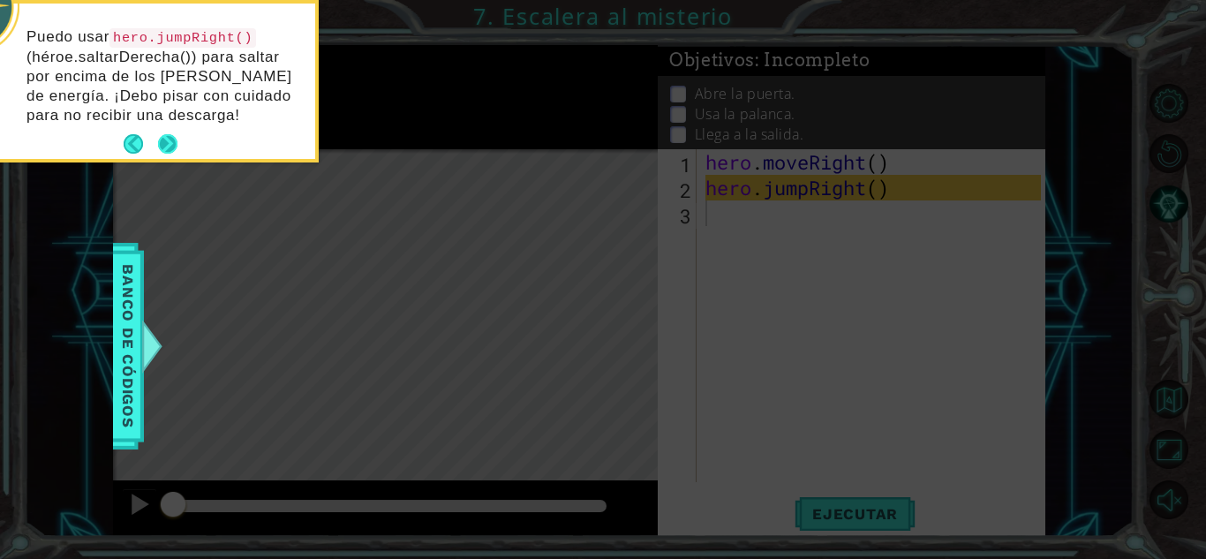
click at [170, 140] on button "Next" at bounding box center [167, 143] width 19 height 19
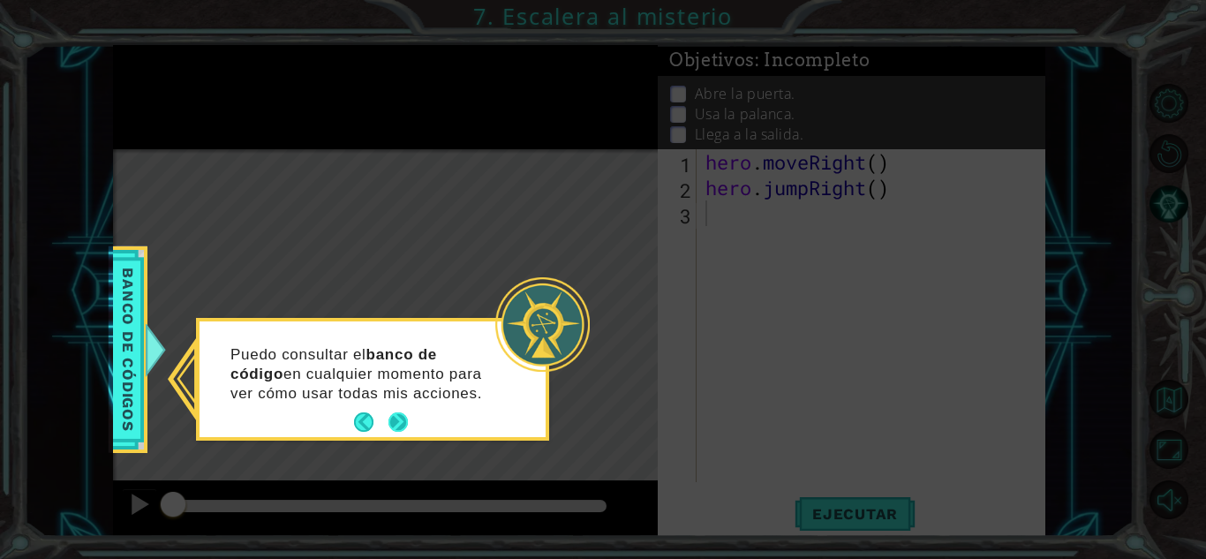
click at [403, 420] on button "Next" at bounding box center [398, 421] width 19 height 19
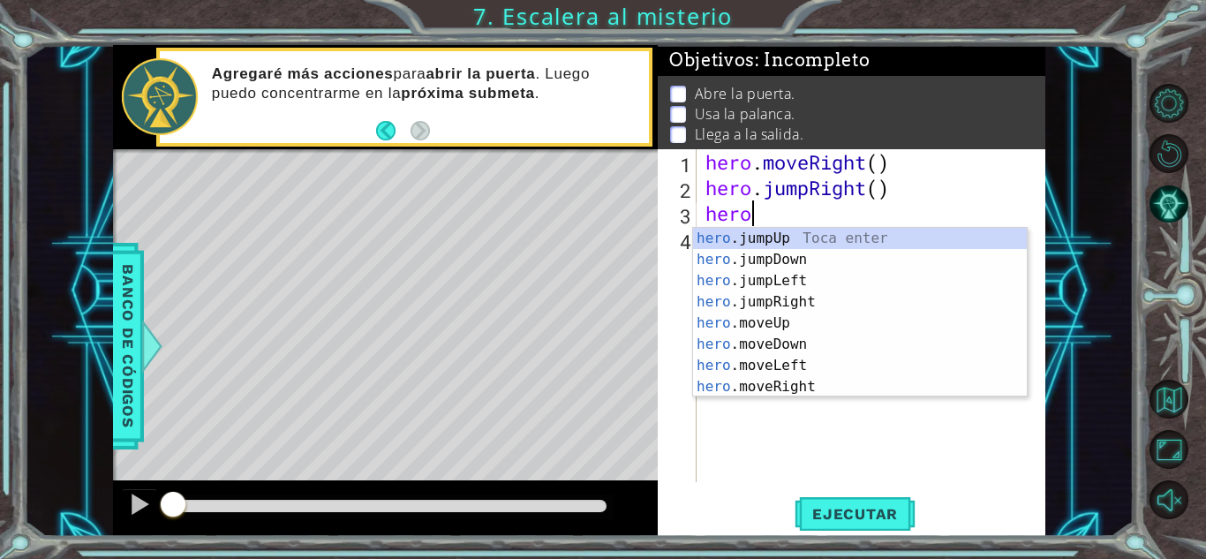
scroll to position [0, 1]
click at [812, 378] on div "hero .jumpUp Toca enter hero .jumpDown Toca enter hero .jumpLeft Toca enter her…" at bounding box center [860, 334] width 334 height 212
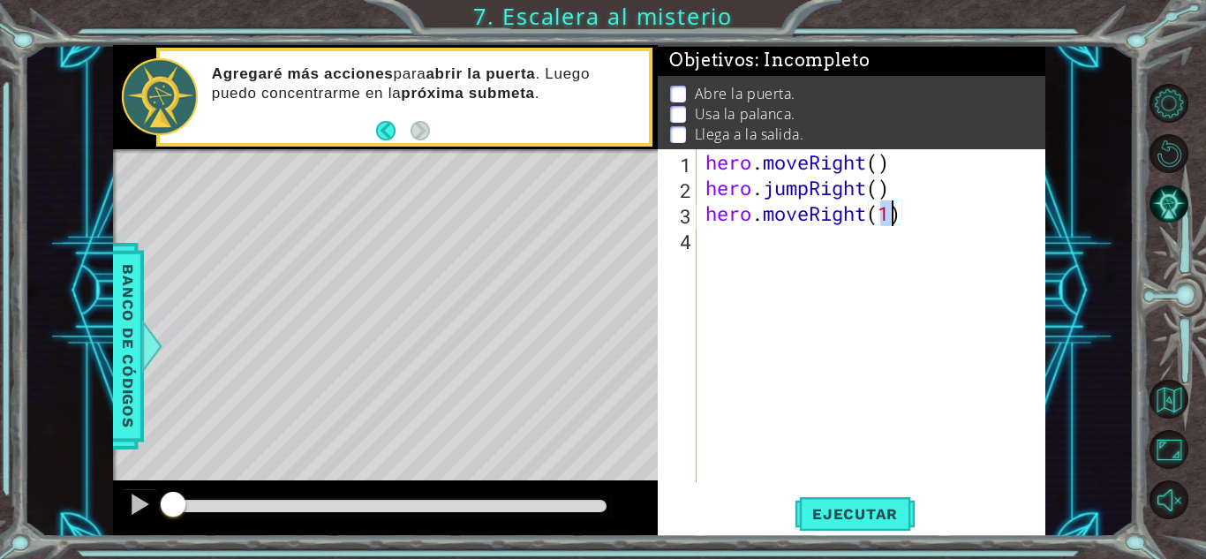
type textarea "hero.moveRight()"
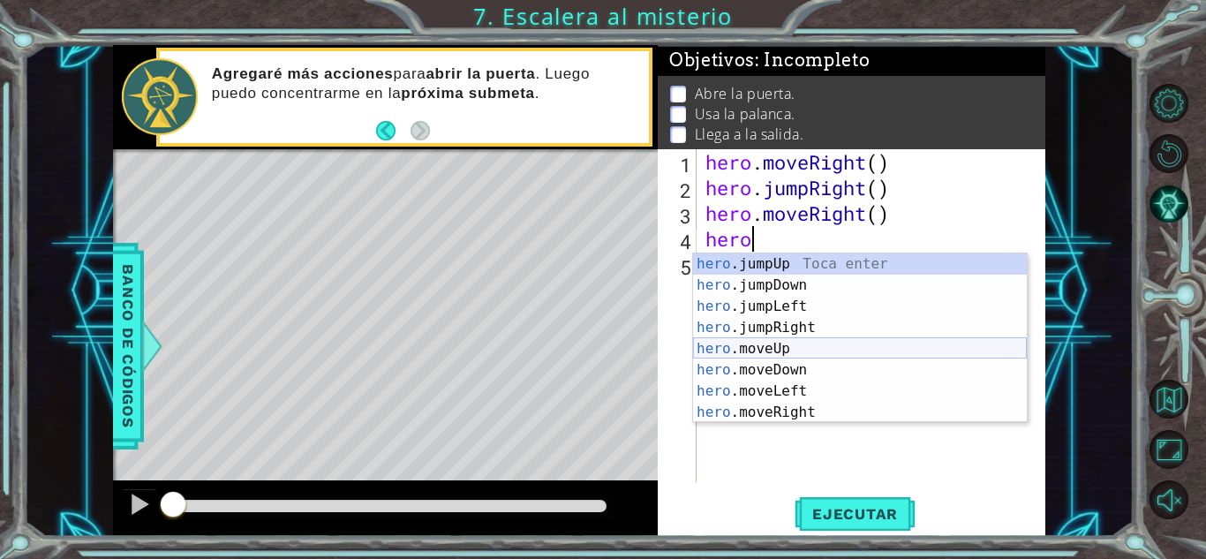
click at [781, 353] on div "hero .jumpUp Toca enter hero .jumpDown Toca enter hero .jumpLeft Toca enter her…" at bounding box center [860, 359] width 334 height 212
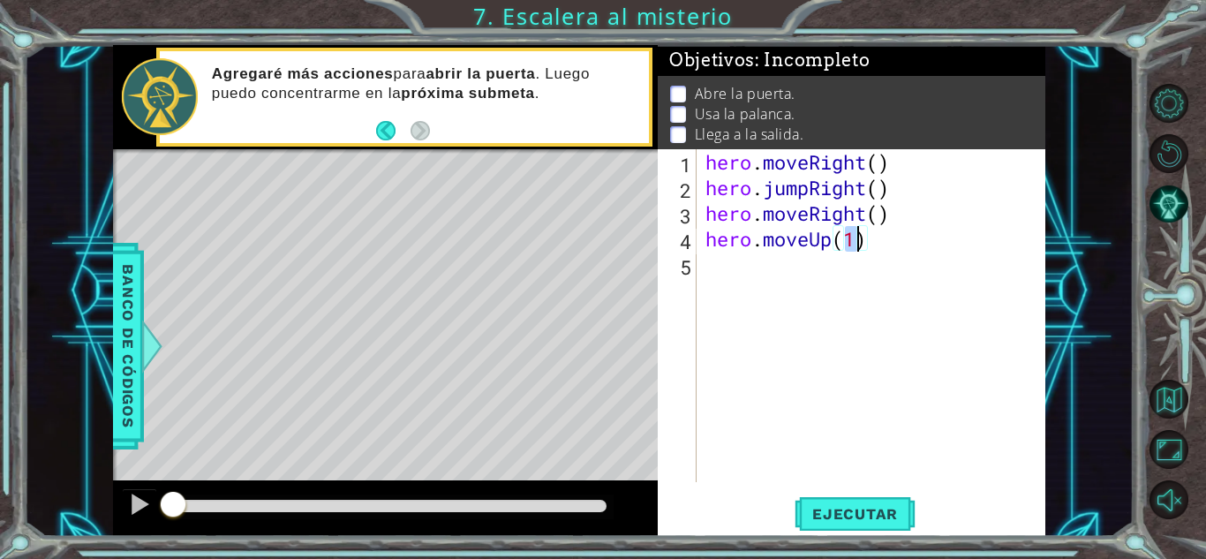
type textarea "hero.moveUp()"
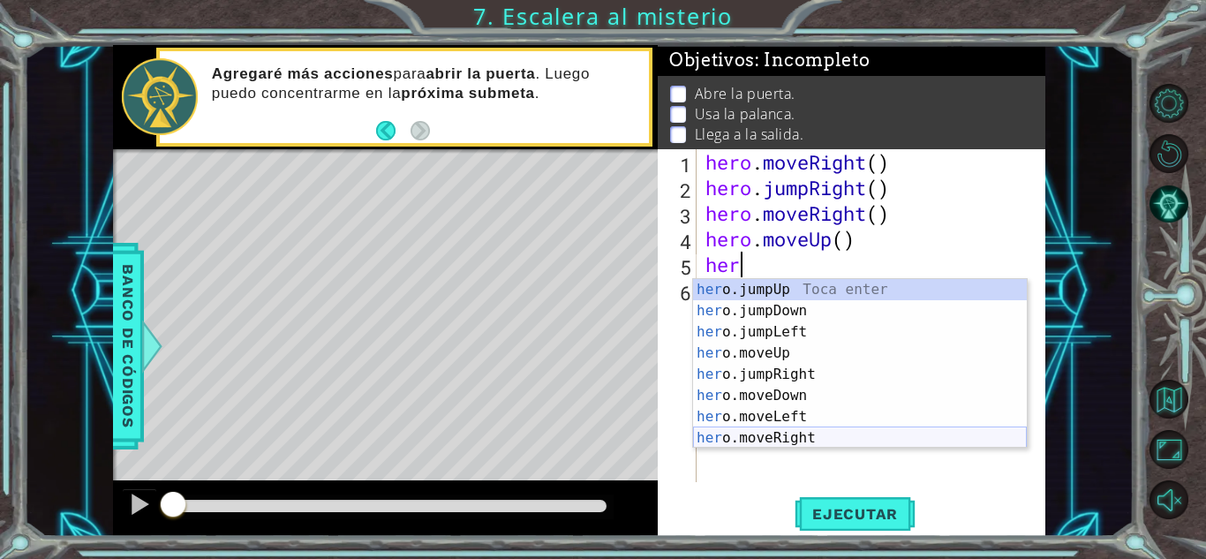
click at [814, 434] on div "her o.jumpUp Toca enter her o.jumpDown Toca enter her o.jumpLeft Toca enter her…" at bounding box center [860, 385] width 334 height 212
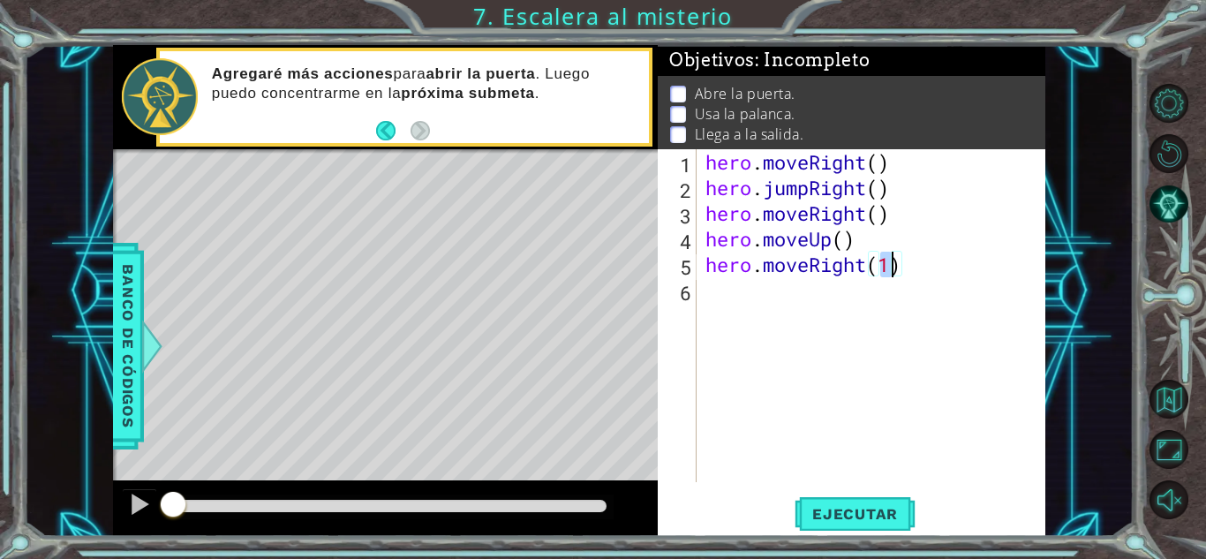
type textarea "hero.moveRight()"
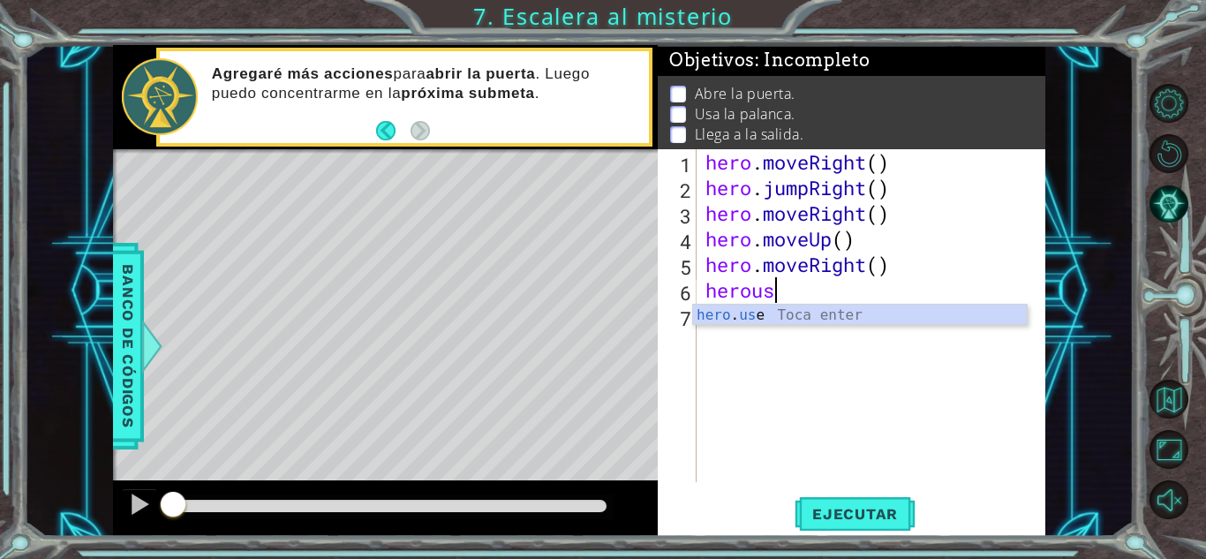
scroll to position [0, 3]
click at [856, 319] on div "hero . use Toca enter" at bounding box center [860, 337] width 334 height 64
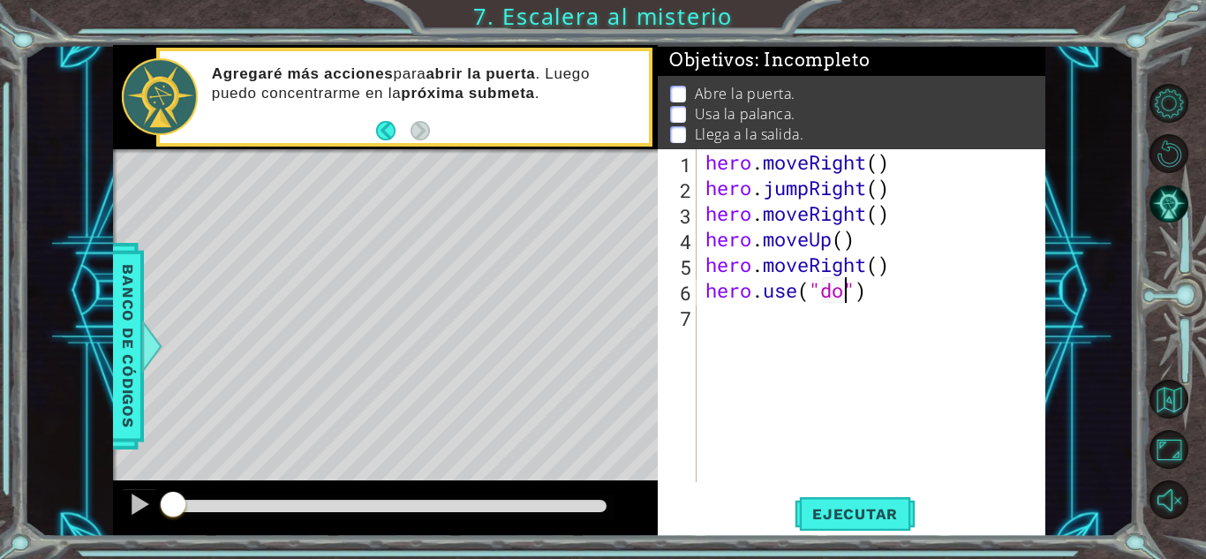
type textarea "hero.use("door")"
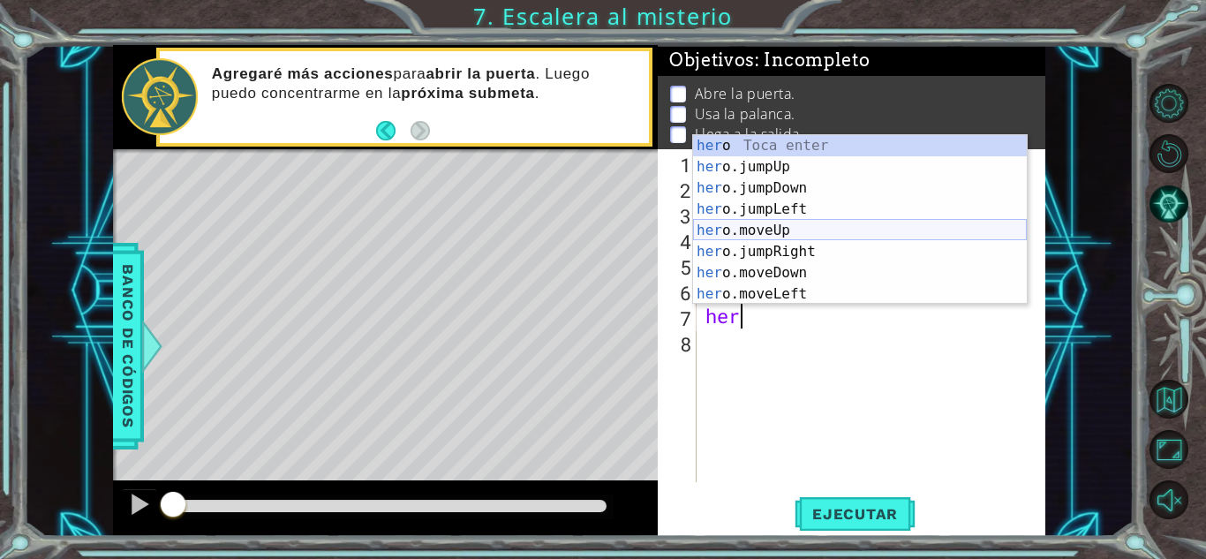
click at [818, 227] on div "her o Toca enter her o.jumpUp Toca enter her o.jumpDown Toca enter her o.jumpLe…" at bounding box center [860, 241] width 334 height 212
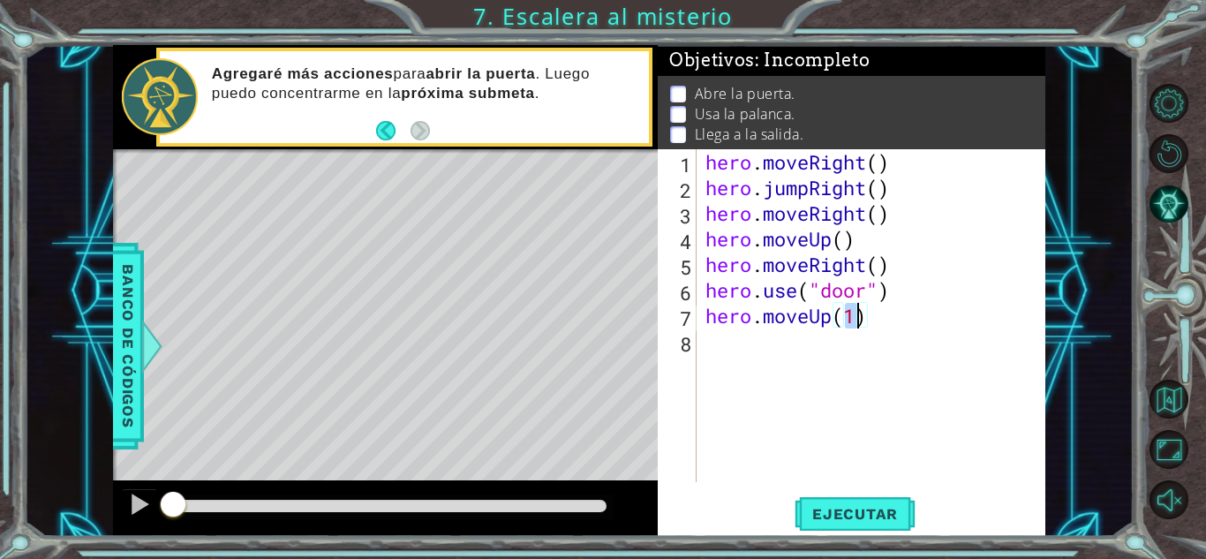
type textarea "hero.moveUp(2)"
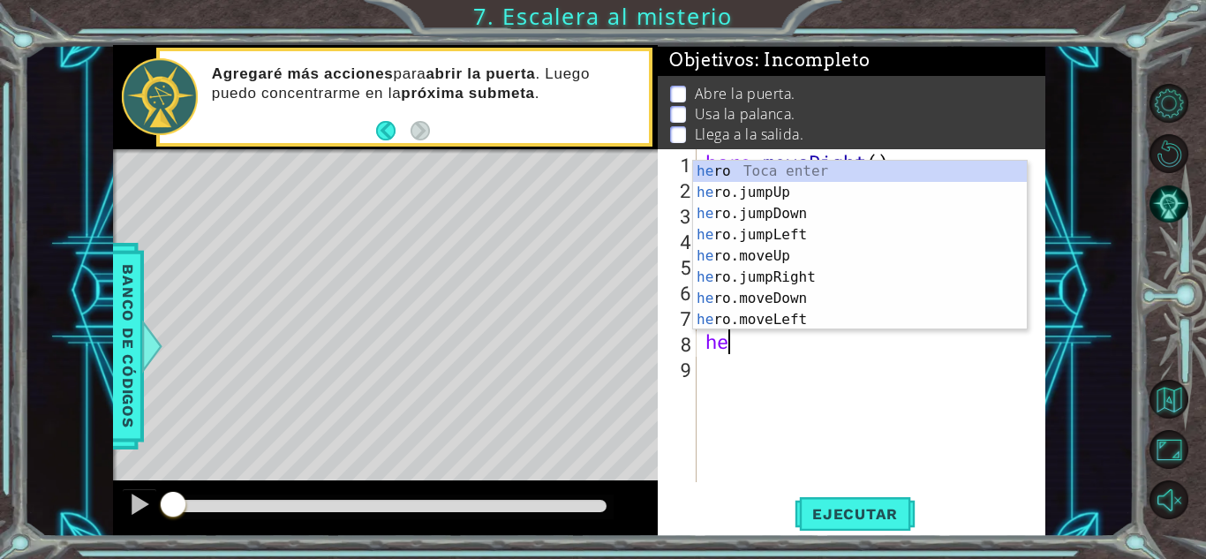
type textarea "her"
click at [813, 236] on div "her o Toca enter her o.jumpUp Toca enter her o.jumpDown Toca enter her o.jumpLe…" at bounding box center [860, 267] width 334 height 212
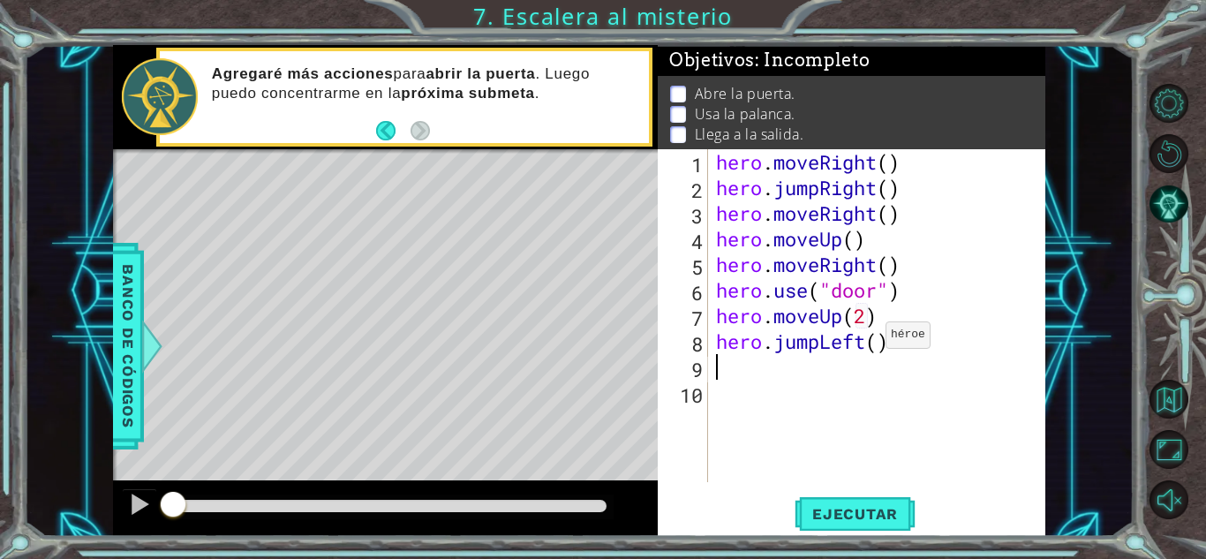
click at [870, 339] on div "hero . moveRight ( ) hero . jumpRight ( ) hero . moveRight ( ) hero . moveUp ( …" at bounding box center [881, 341] width 337 height 384
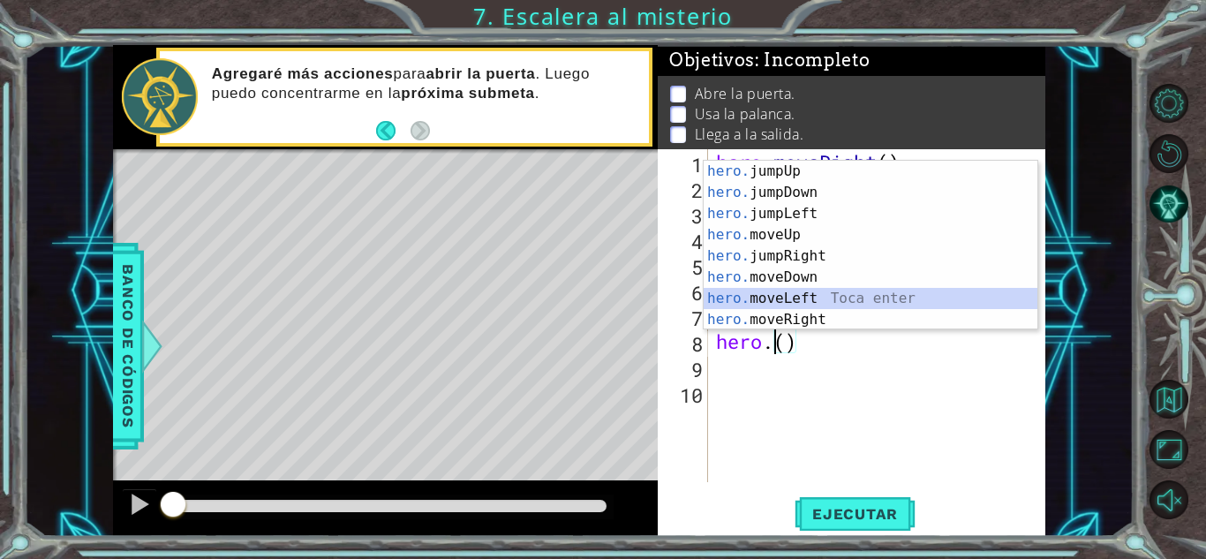
click at [841, 302] on div "hero. jumpUp Toca enter hero. jumpDown Toca enter hero. jumpLeft Toca enter her…" at bounding box center [871, 267] width 334 height 212
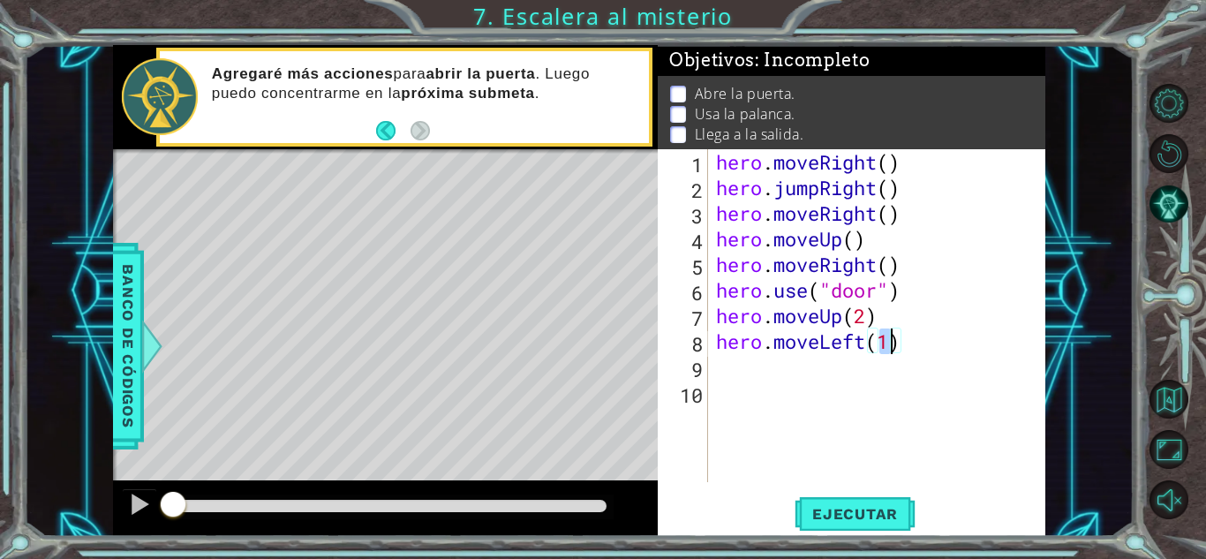
type textarea "hero.moveLeft()"
click at [158, 349] on div at bounding box center [151, 346] width 22 height 53
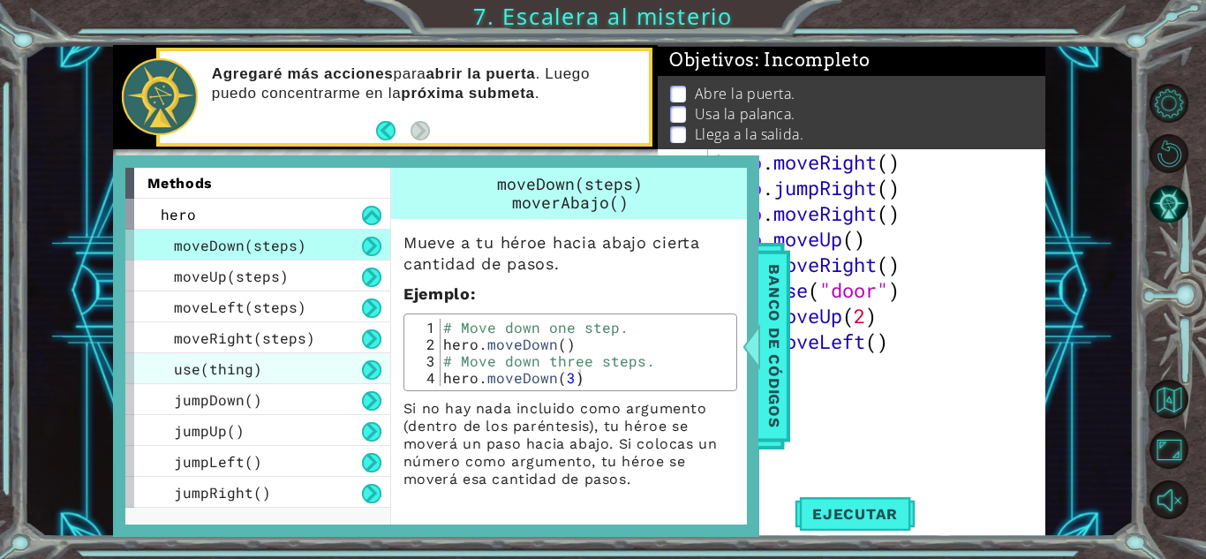
click at [287, 370] on div "use(thing)" at bounding box center [257, 368] width 265 height 31
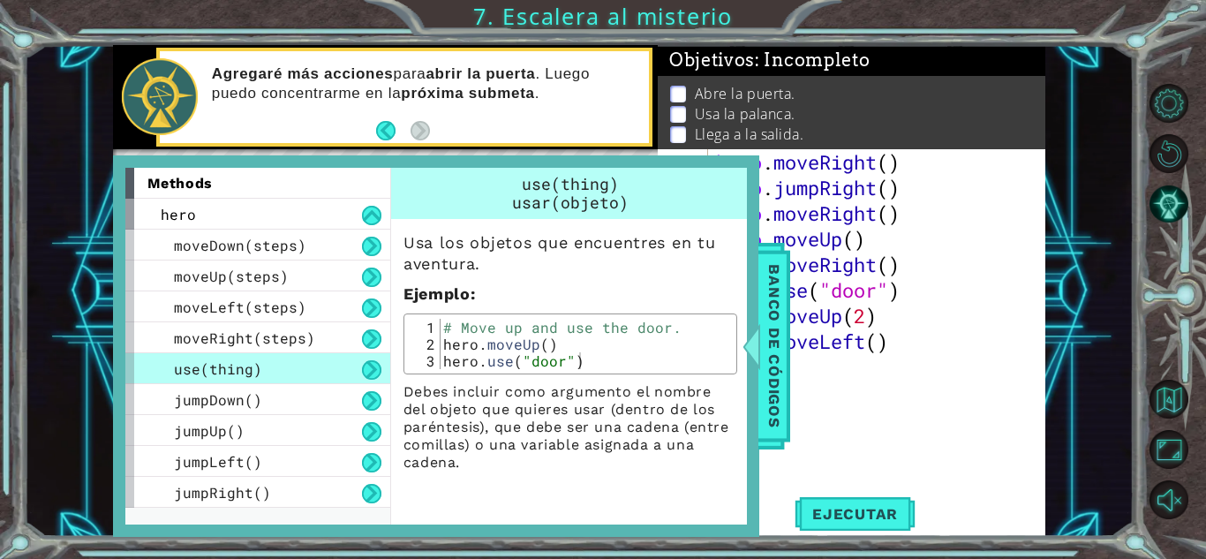
click at [1087, 247] on div "1 ההההההההההההההההההההההההההההההההההההההההההההההההההההההההההההההההההההההההההההה…" at bounding box center [579, 291] width 1110 height 492
click at [765, 344] on span "Banco de códigos" at bounding box center [774, 345] width 28 height 183
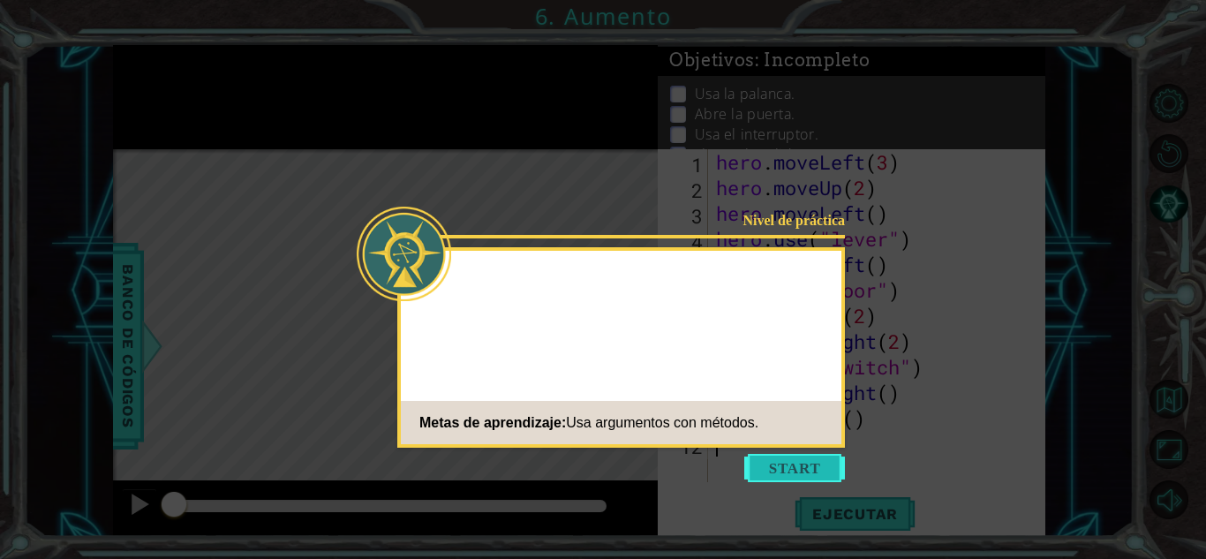
click at [779, 470] on button "Start" at bounding box center [794, 468] width 101 height 28
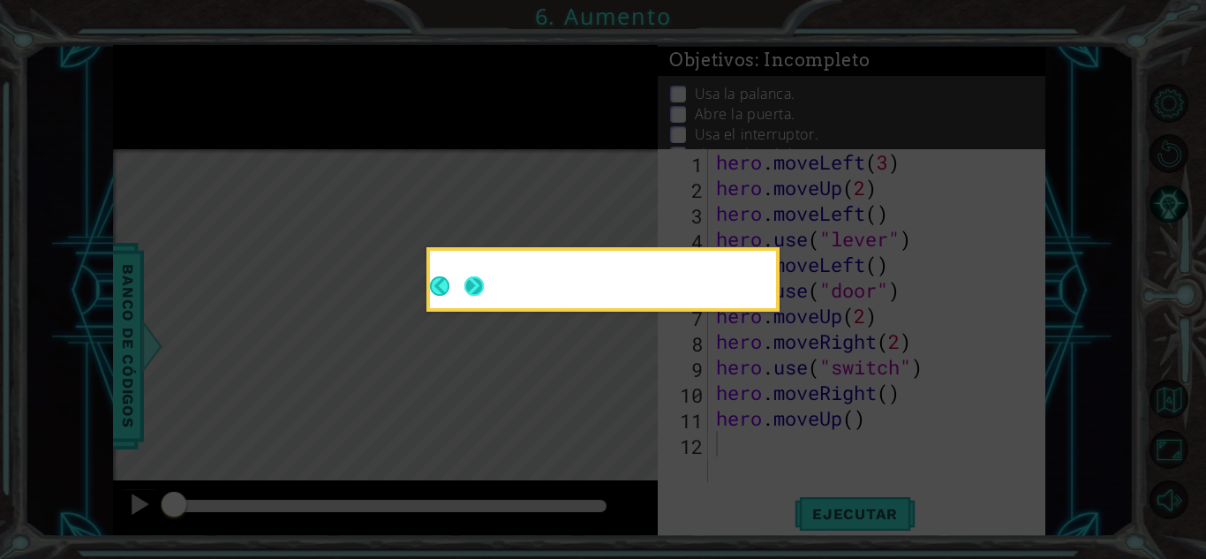
click at [479, 281] on button "Next" at bounding box center [473, 285] width 19 height 19
click at [479, 281] on icon at bounding box center [603, 279] width 1206 height 559
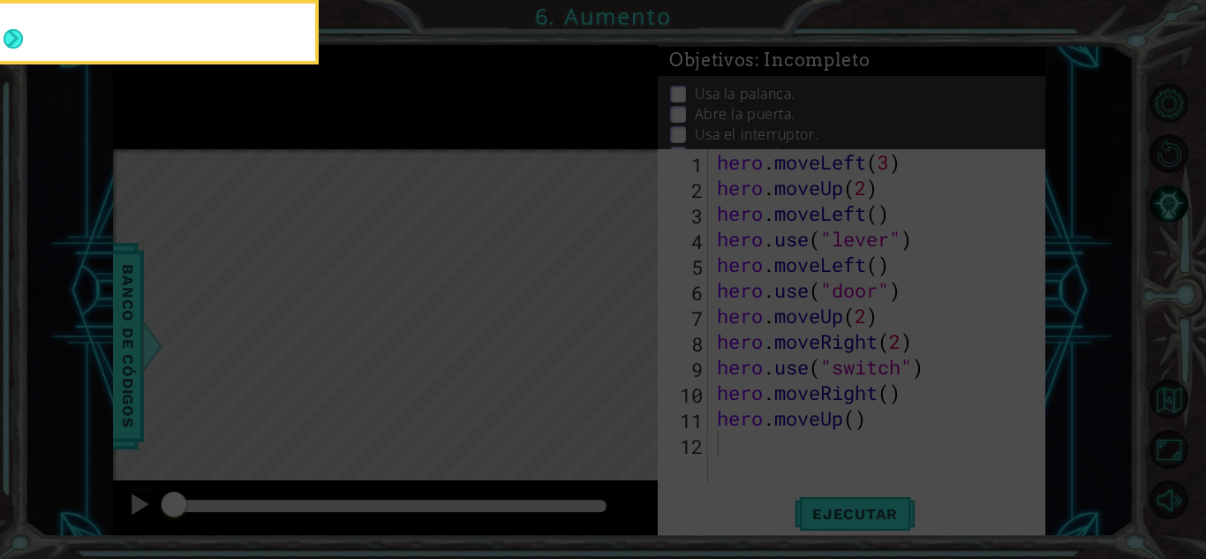
click at [26, 46] on div at bounding box center [142, 36] width 346 height 50
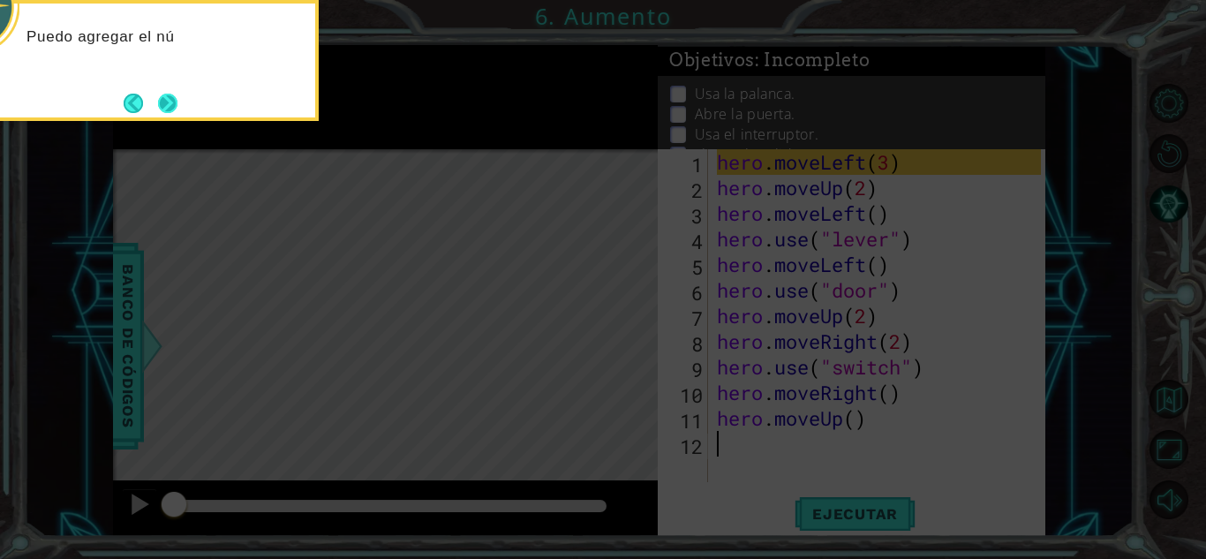
click at [173, 101] on button "Next" at bounding box center [167, 103] width 19 height 19
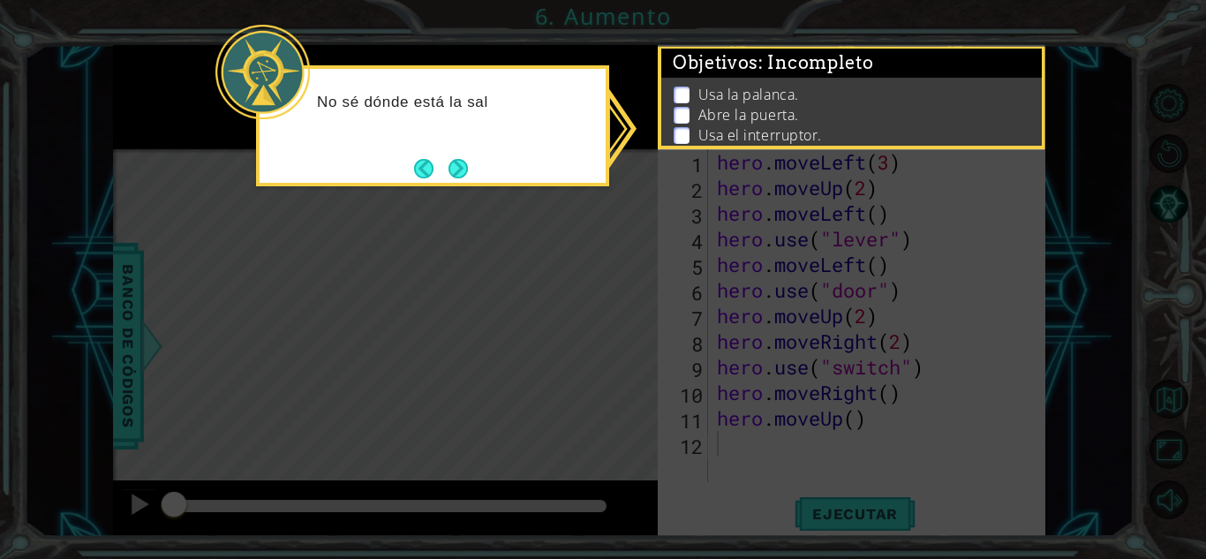
click at [474, 161] on div "No sé dónde está la sal" at bounding box center [432, 125] width 353 height 121
click at [461, 164] on button "Next" at bounding box center [458, 168] width 19 height 19
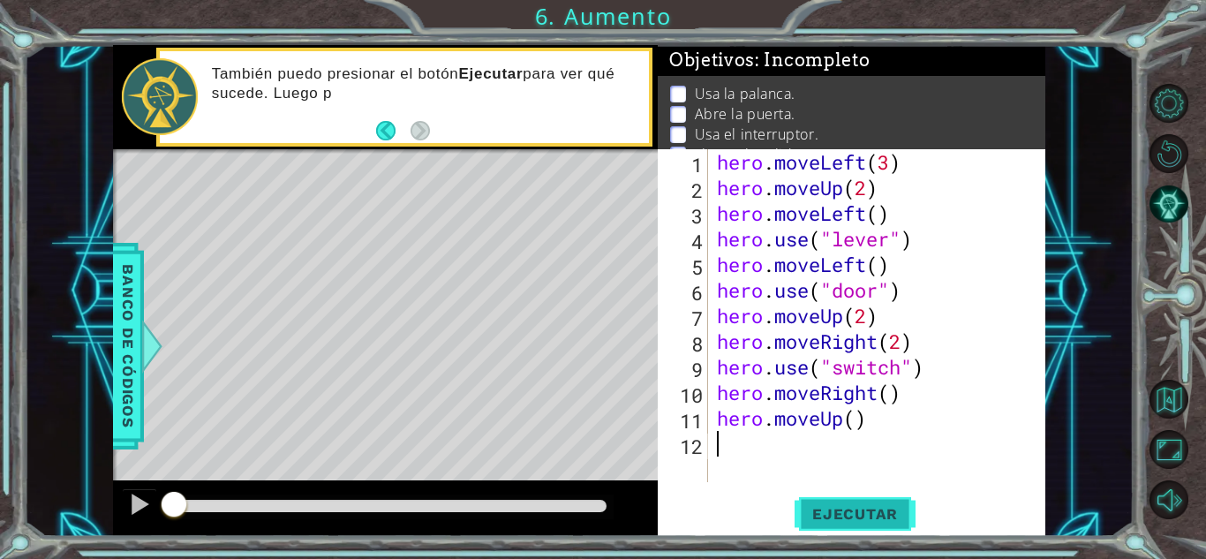
click at [895, 520] on span "Ejecutar" at bounding box center [855, 514] width 121 height 18
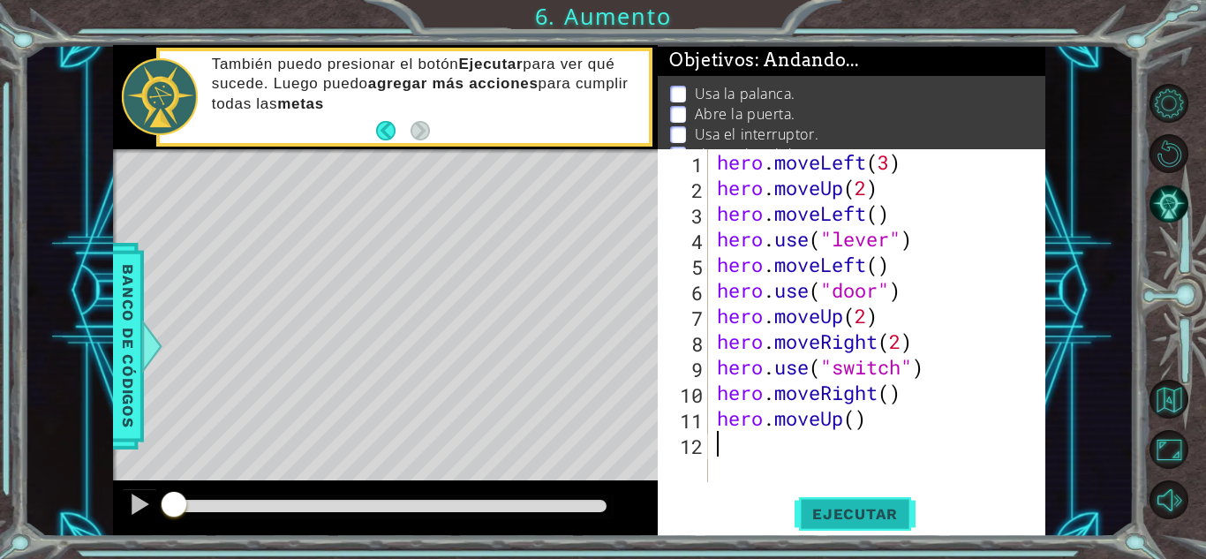
click at [895, 520] on span "Ejecutar" at bounding box center [855, 514] width 121 height 18
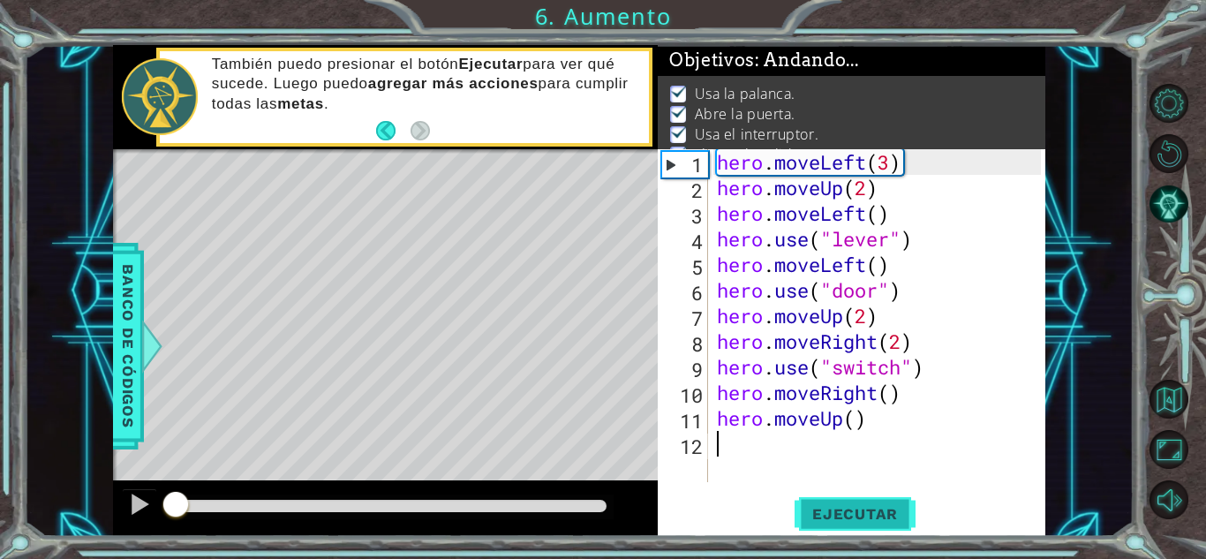
click at [895, 520] on span "Ejecutar" at bounding box center [855, 514] width 121 height 18
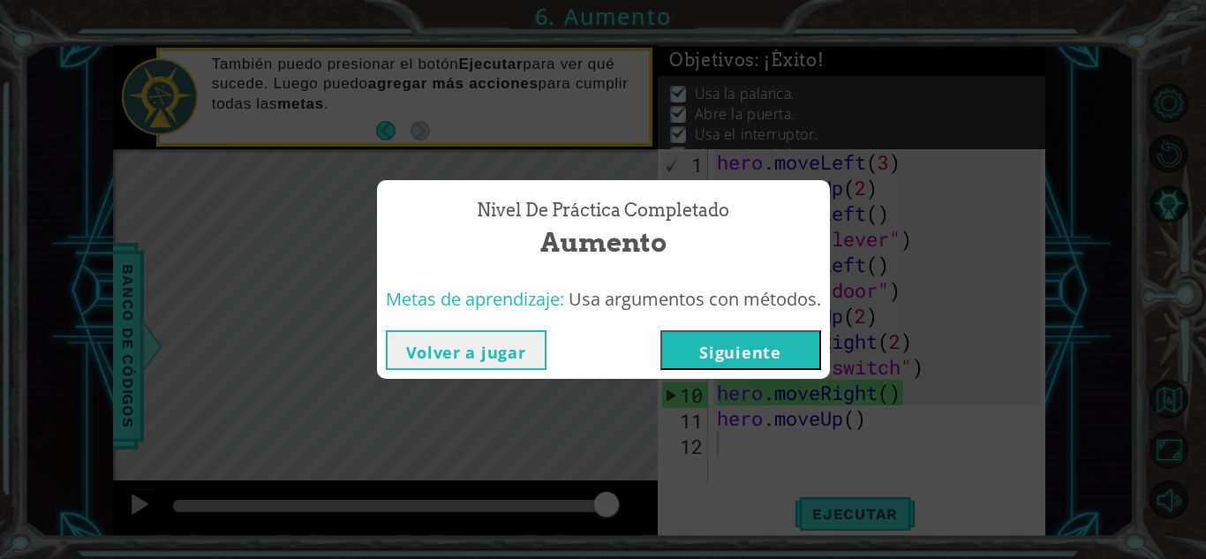
click at [771, 342] on button "Siguiente" at bounding box center [740, 350] width 161 height 40
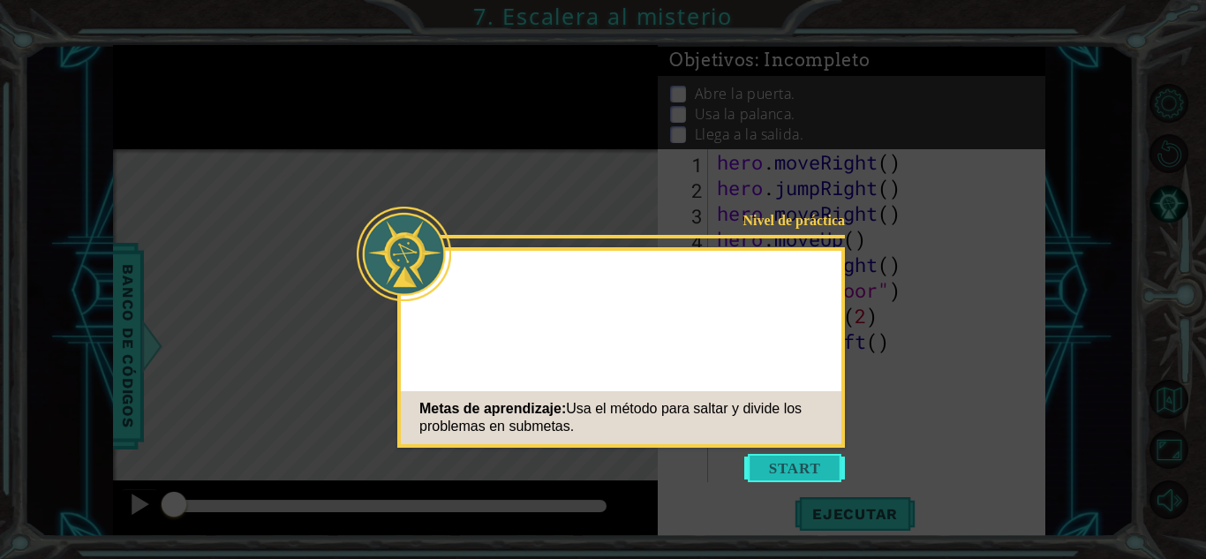
click at [819, 460] on button "Start" at bounding box center [794, 468] width 101 height 28
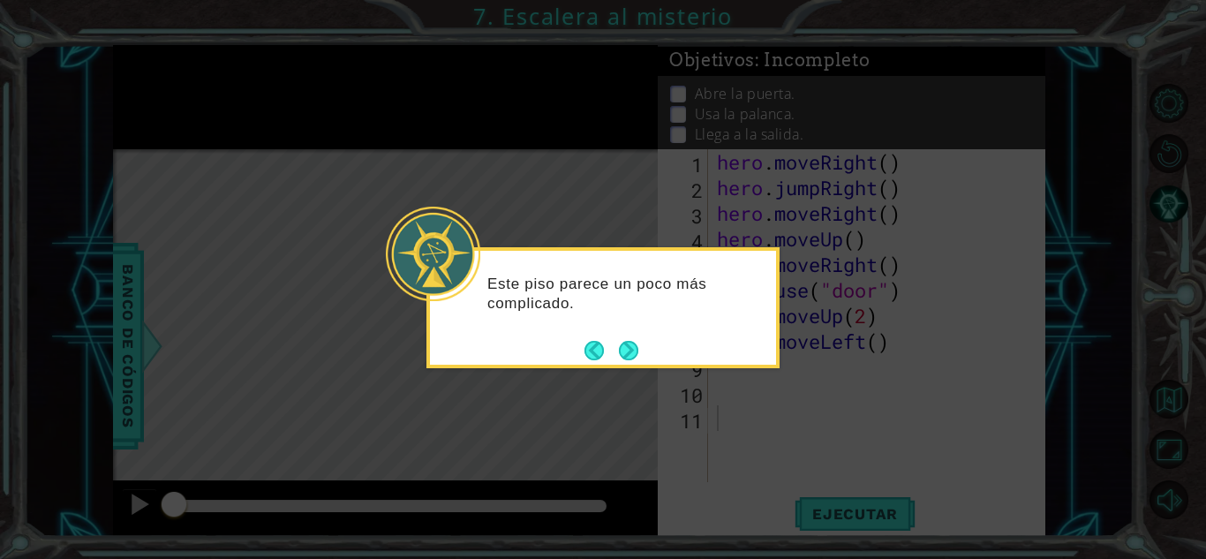
click at [622, 333] on div "Este piso parece un poco más complicado." at bounding box center [603, 302] width 346 height 89
click at [622, 337] on footer at bounding box center [612, 350] width 54 height 26
click at [627, 343] on button "Next" at bounding box center [628, 350] width 19 height 19
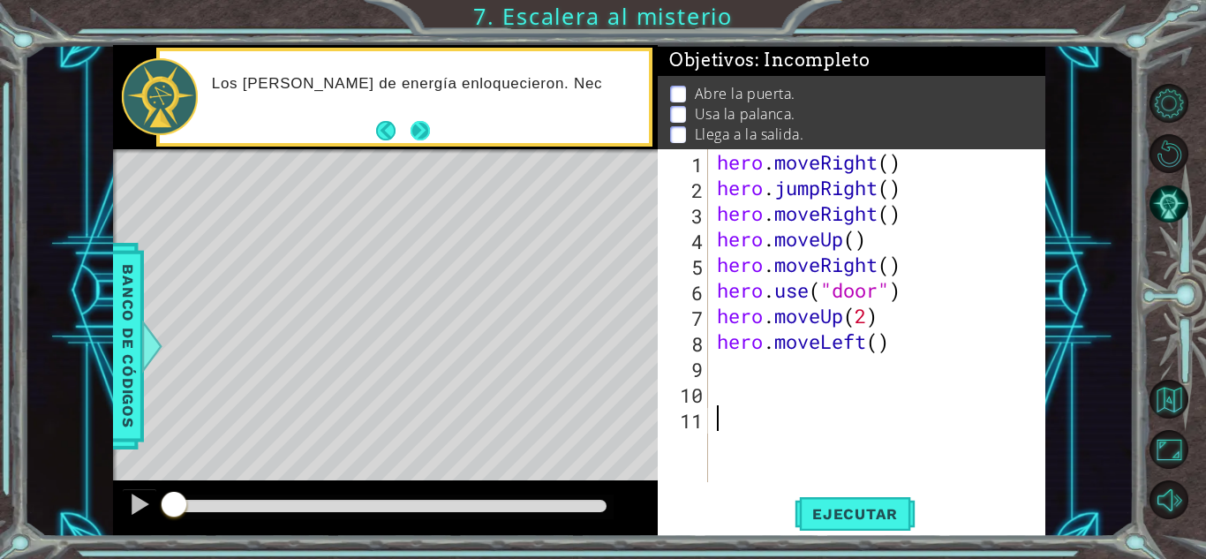
click at [426, 132] on button "Next" at bounding box center [420, 130] width 19 height 19
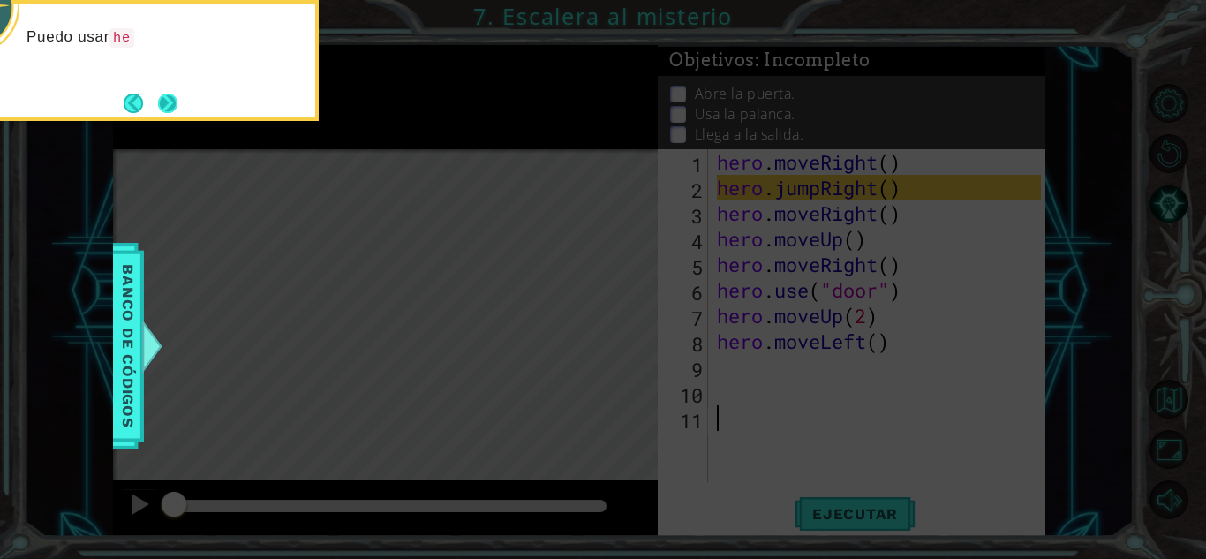
click at [177, 105] on button "Next" at bounding box center [167, 103] width 19 height 19
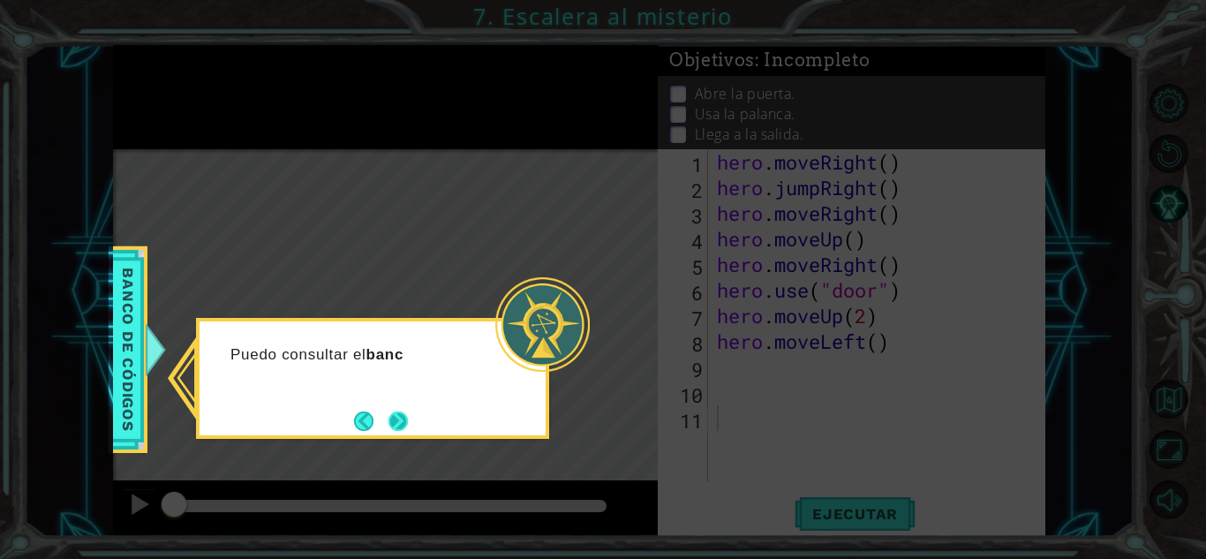
click at [407, 417] on button "Next" at bounding box center [398, 420] width 19 height 19
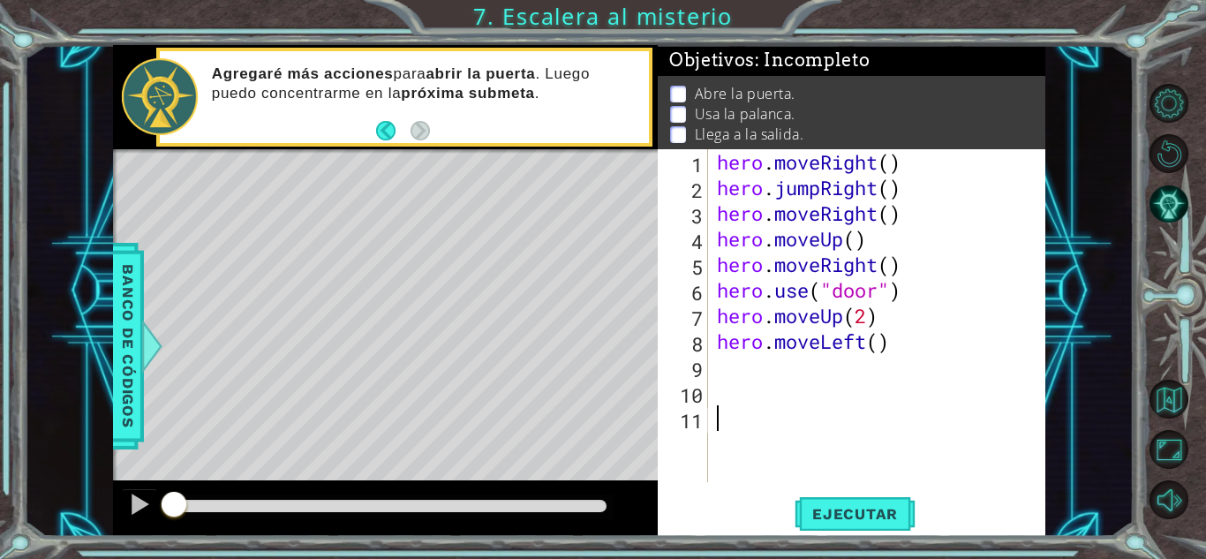
click at [737, 363] on div "hero . moveRight ( ) hero . jumpRight ( ) hero . moveRight ( ) hero . moveUp ( …" at bounding box center [881, 341] width 336 height 384
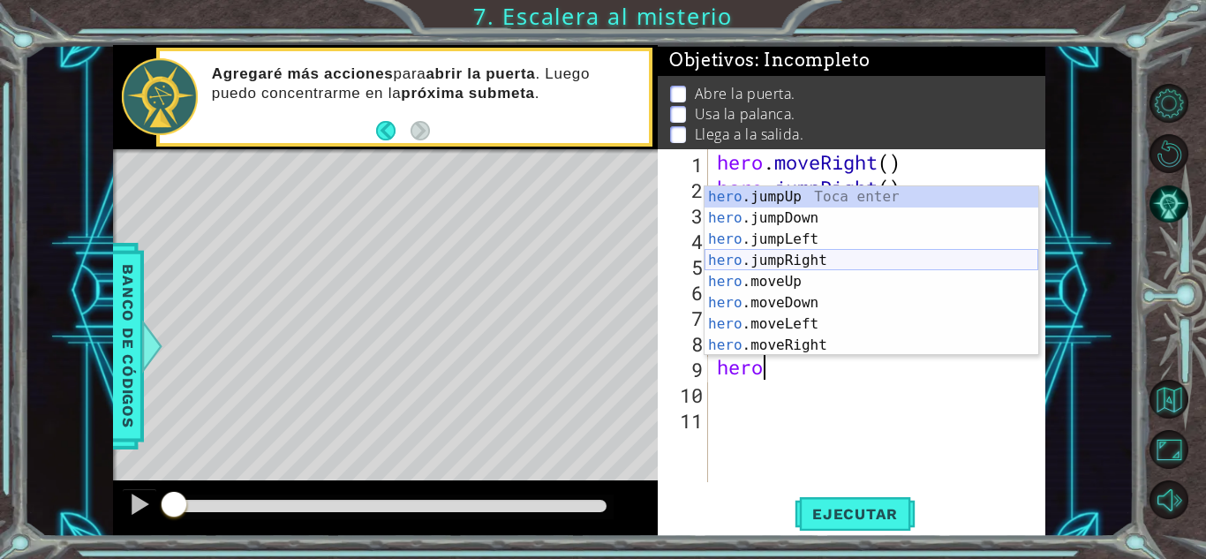
scroll to position [0, 2]
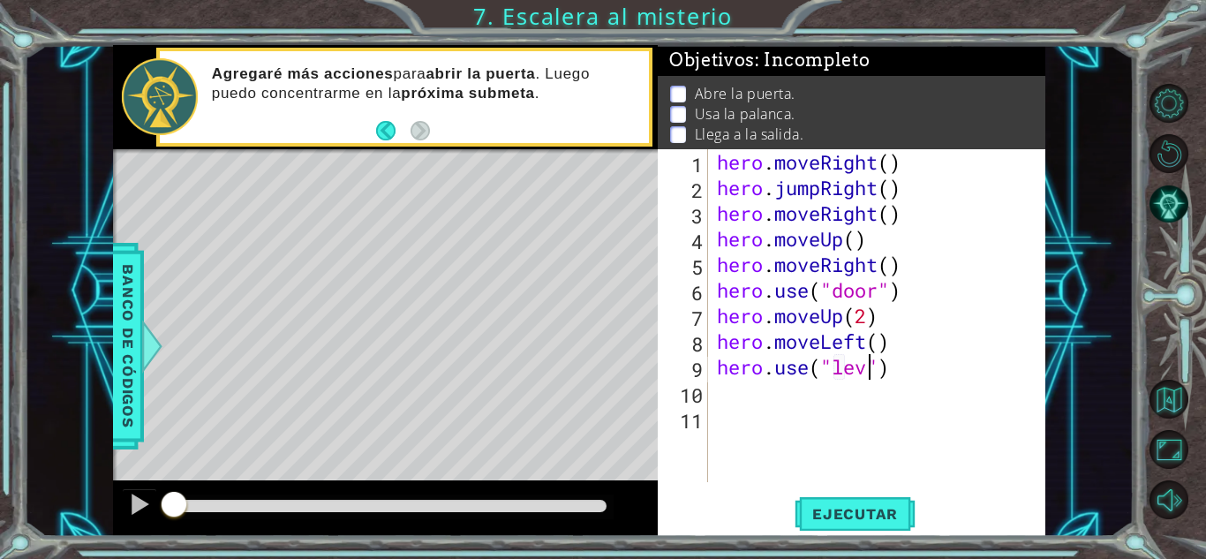
type textarea "hero.use("lever")"
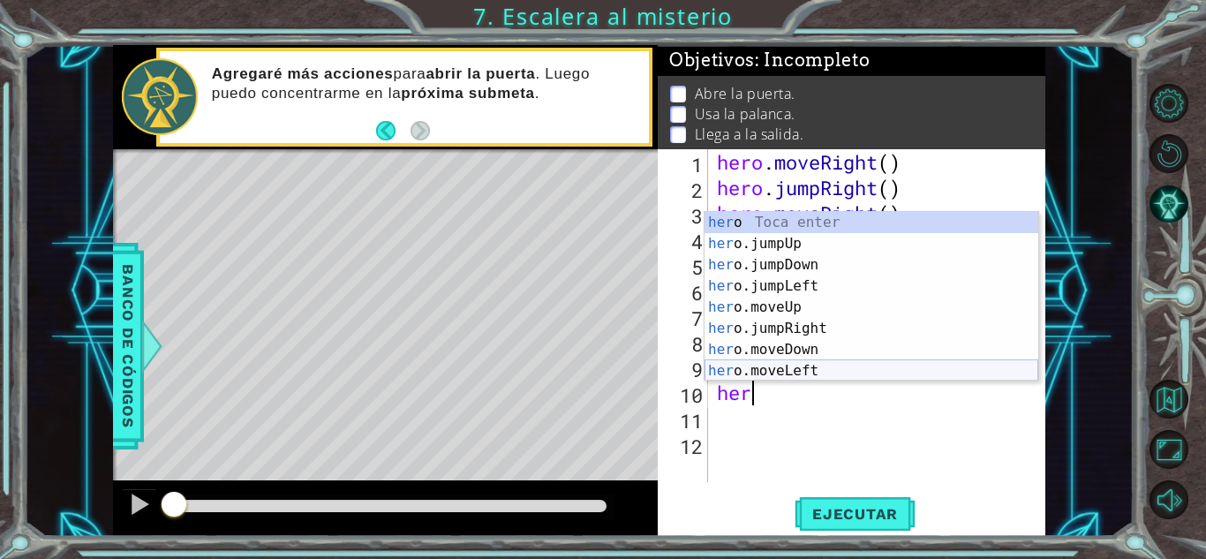
click at [821, 369] on div "her o Toca enter her o.jumpUp Toca enter her o.jumpDown Toca enter her o.jumpLe…" at bounding box center [872, 318] width 334 height 212
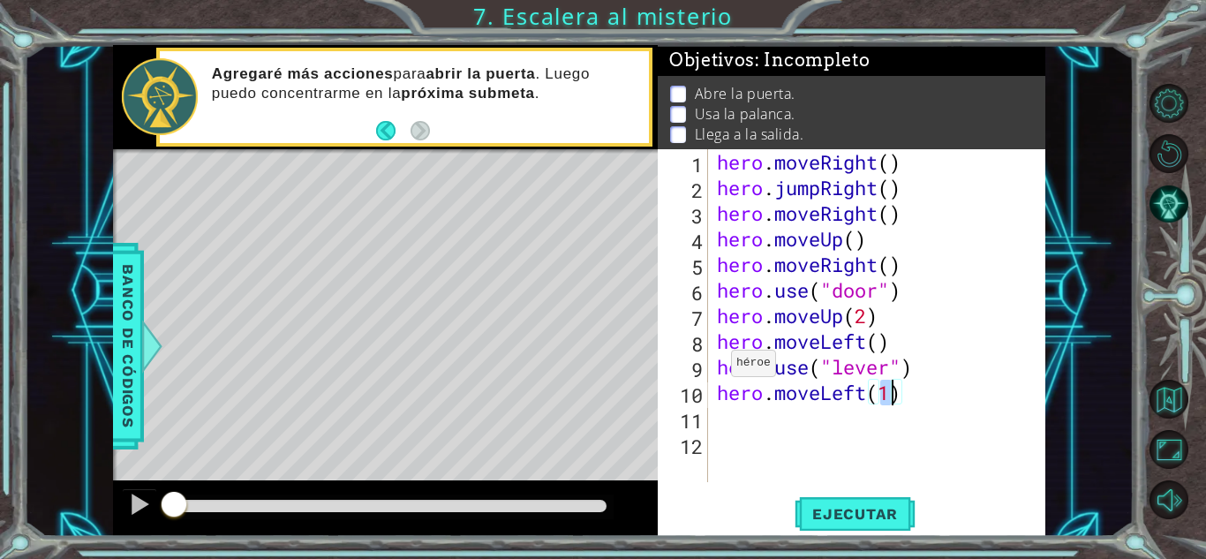
type textarea "hero.moveLeft(2)"
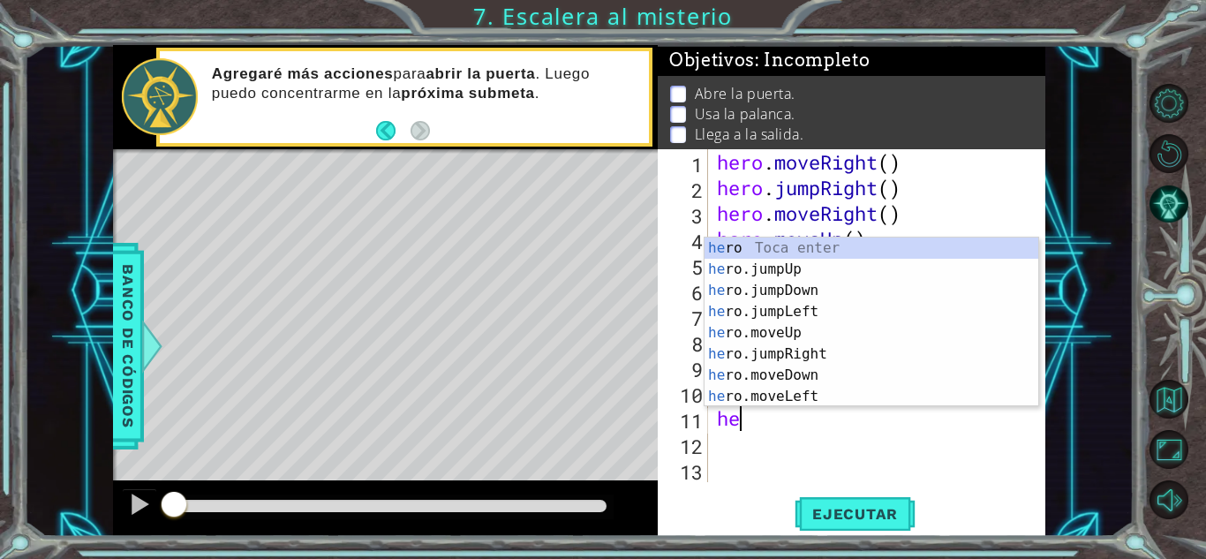
type textarea "her"
click at [786, 265] on div "her o Toca enter her o.jumpUp Toca enter her o.jumpDown Toca enter her o.jumpLe…" at bounding box center [872, 344] width 334 height 212
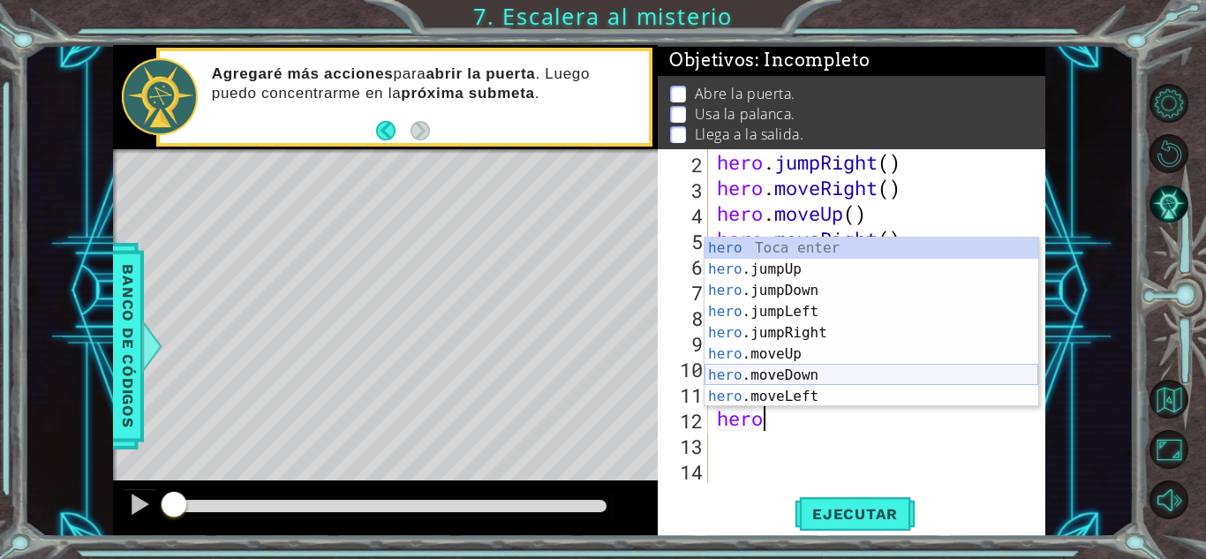
scroll to position [0, 2]
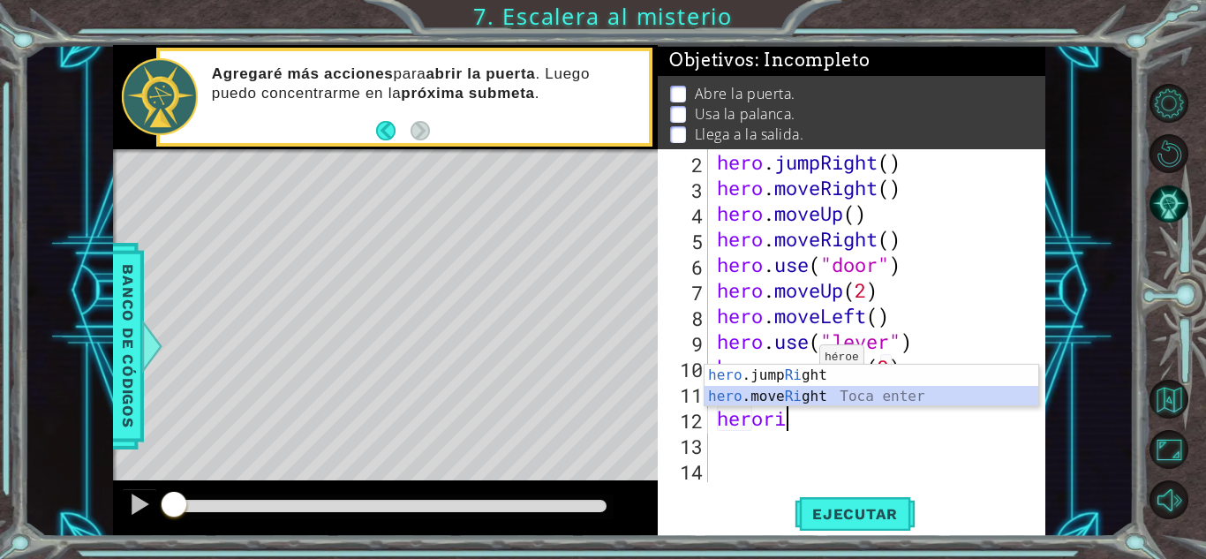
click at [803, 397] on div "hero .jump Ri ght Toca enter hero .move Ri ght Toca enter" at bounding box center [872, 407] width 334 height 85
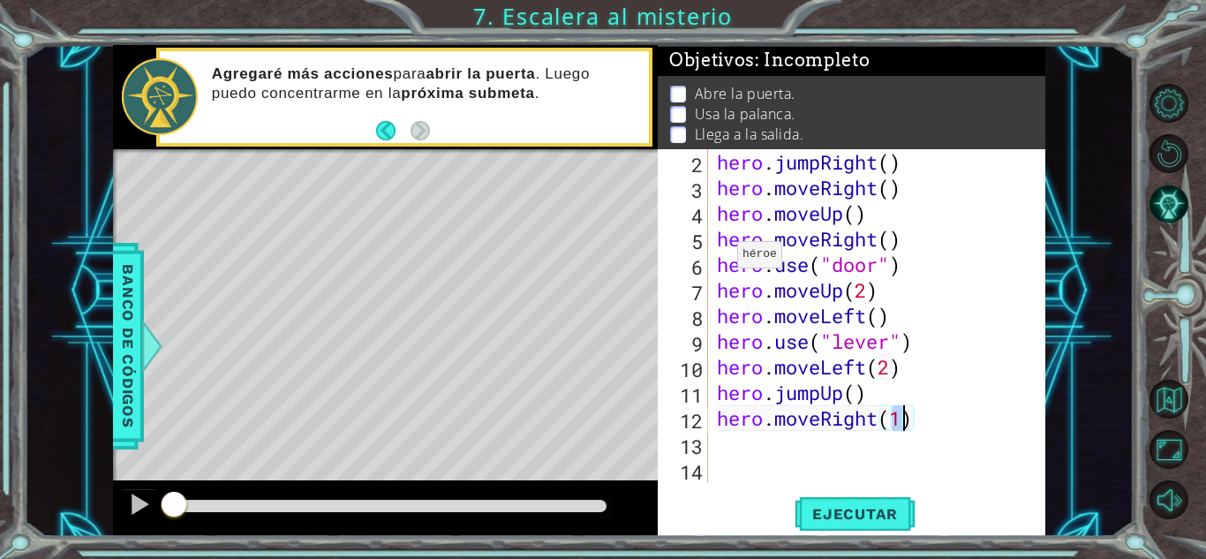
scroll to position [0, 8]
click at [841, 528] on button "Ejecutar" at bounding box center [855, 513] width 121 height 39
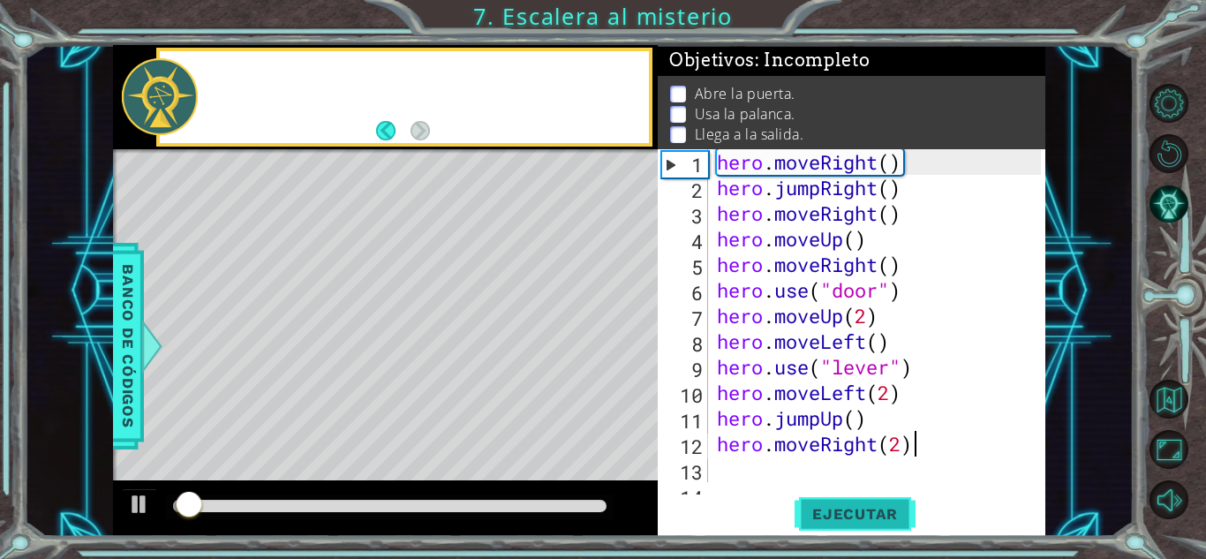
scroll to position [0, 0]
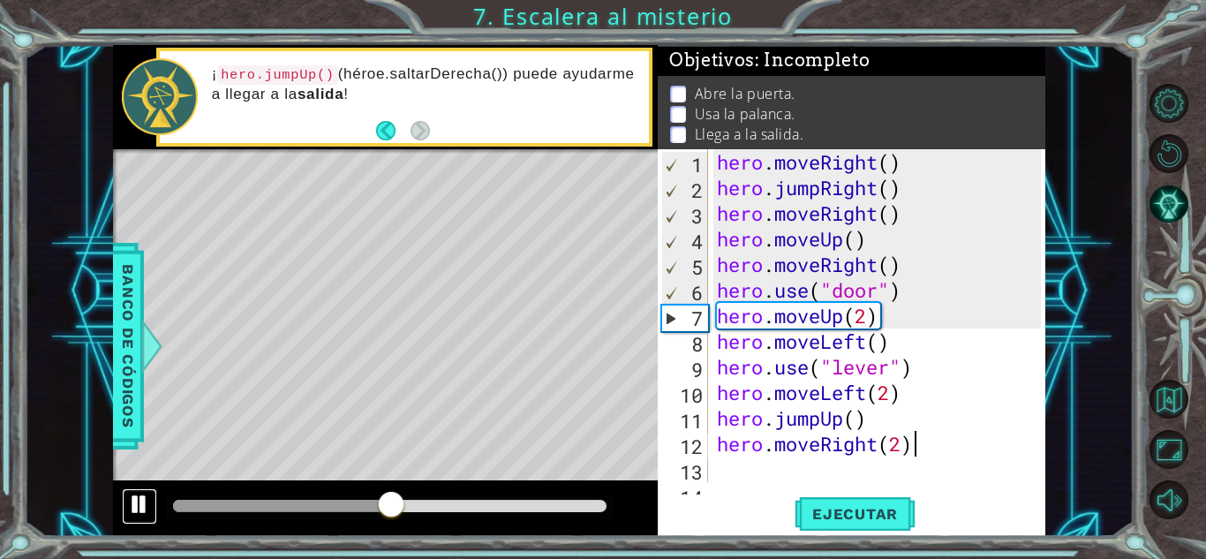
click at [135, 510] on div at bounding box center [139, 504] width 23 height 23
click at [878, 263] on div "hero . moveRight ( ) hero . jumpRight ( ) hero . moveRight ( ) hero . moveUp ( …" at bounding box center [881, 341] width 336 height 384
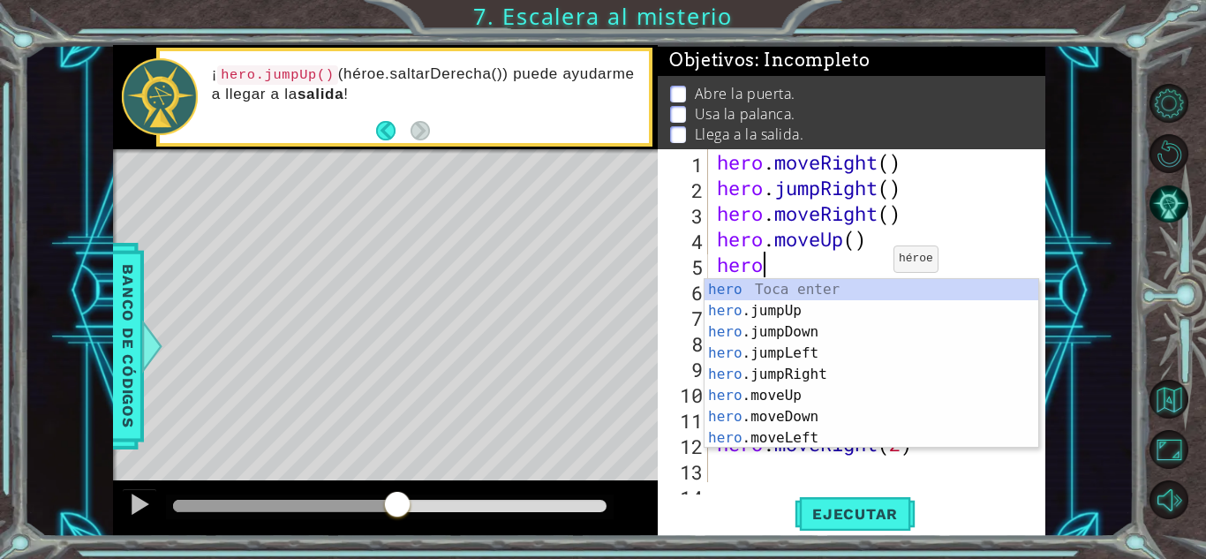
scroll to position [0, 1]
type textarea "h"
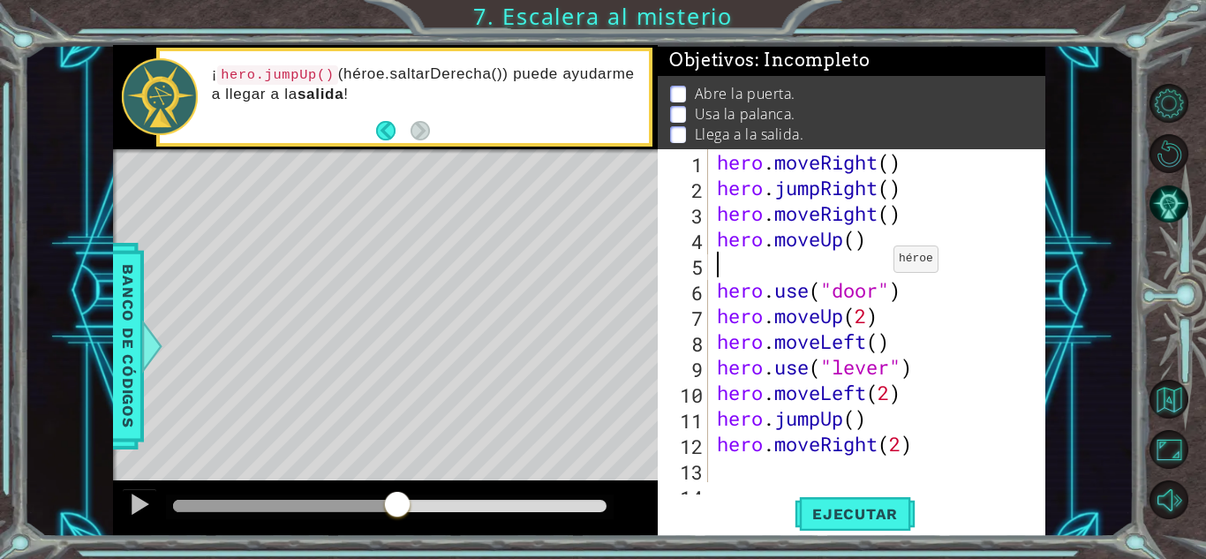
type textarea "hero.moveUp()"
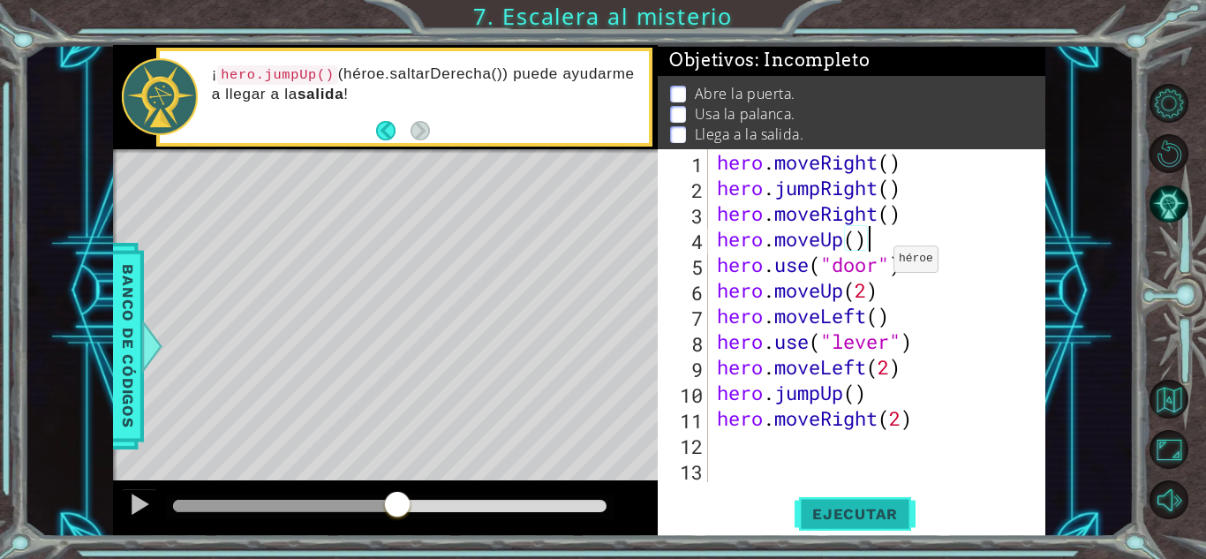
click at [827, 527] on button "Ejecutar" at bounding box center [855, 513] width 121 height 39
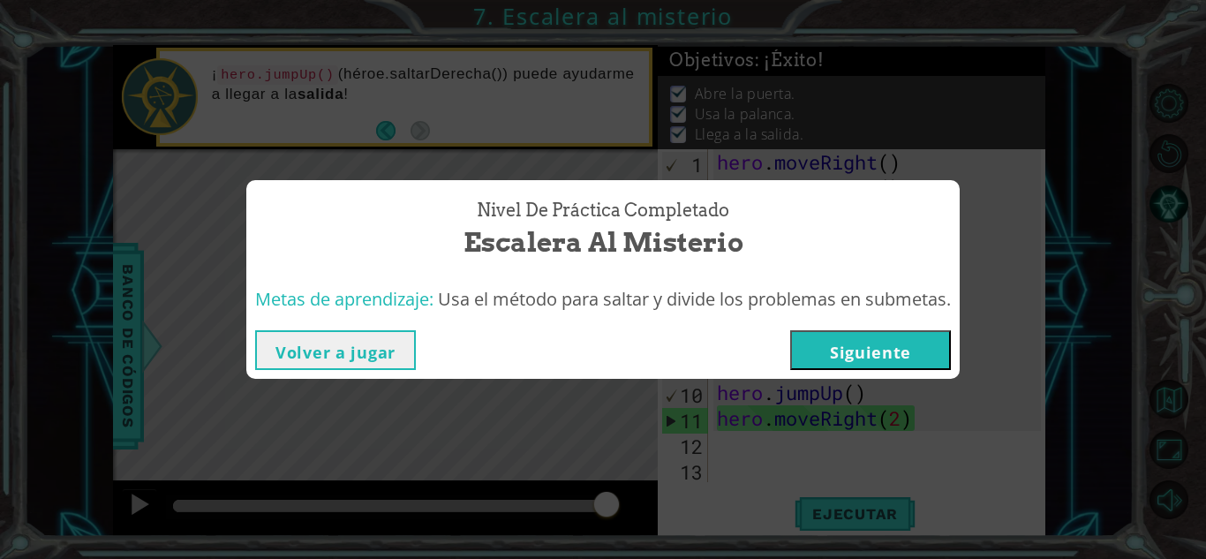
click at [844, 366] on button "Siguiente" at bounding box center [870, 350] width 161 height 40
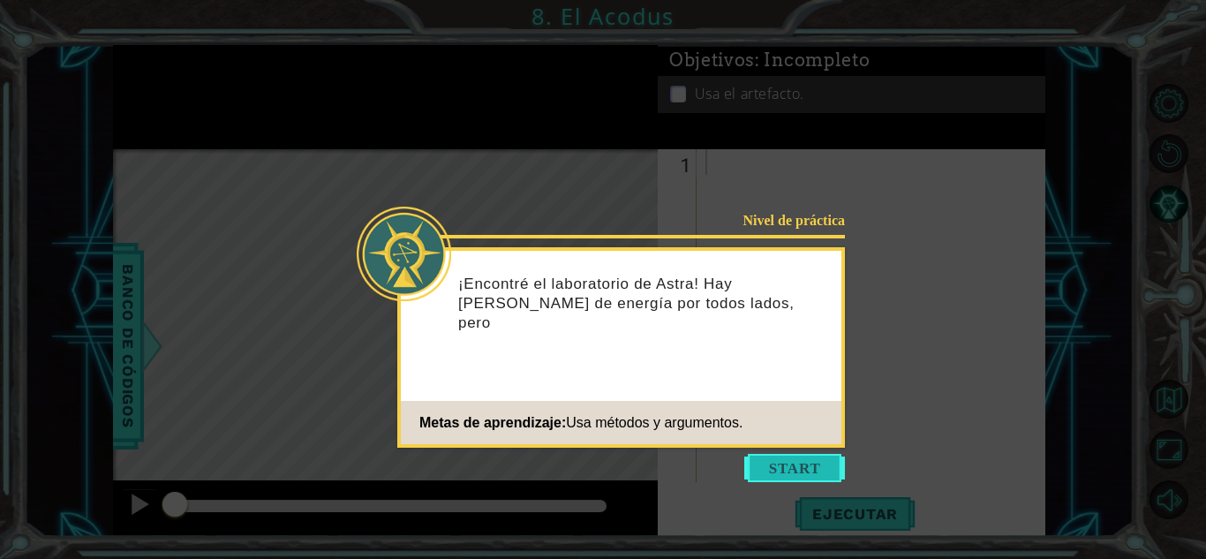
click at [780, 466] on button "Start" at bounding box center [794, 468] width 101 height 28
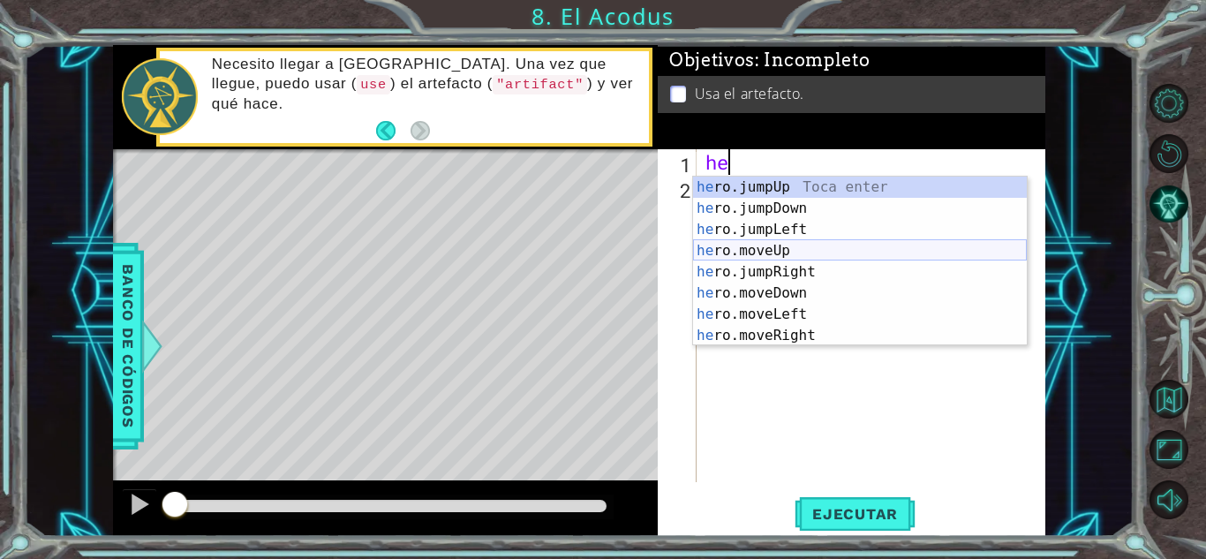
click at [778, 250] on div "he ro.jumpUp Toca enter he ro.jumpDown Toca enter he ro.jumpLeft Toca enter he …" at bounding box center [860, 283] width 334 height 212
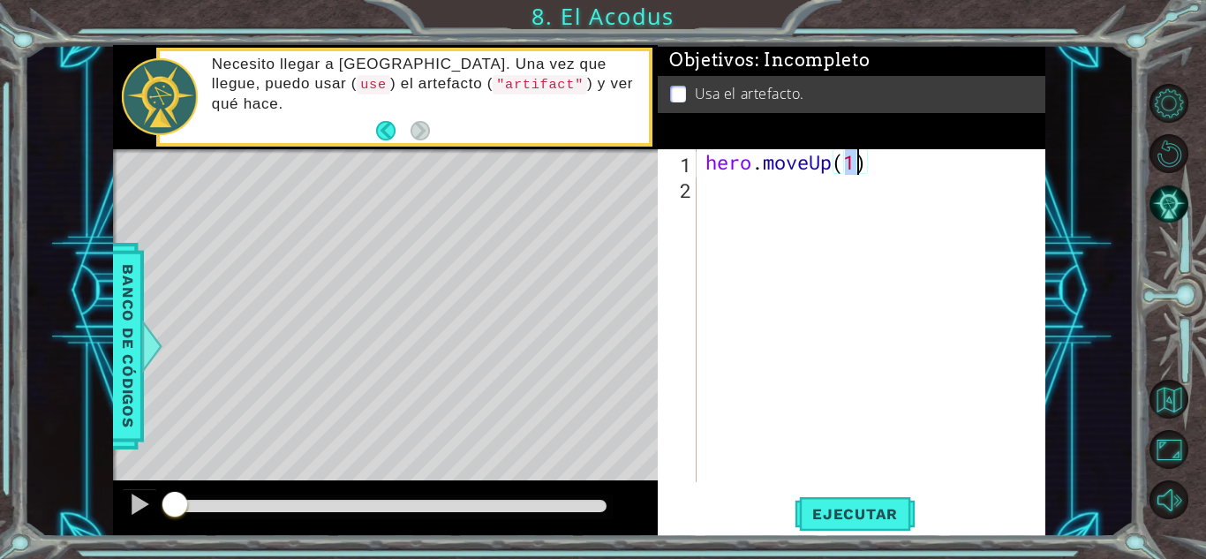
type textarea "hero.moveUp(2)"
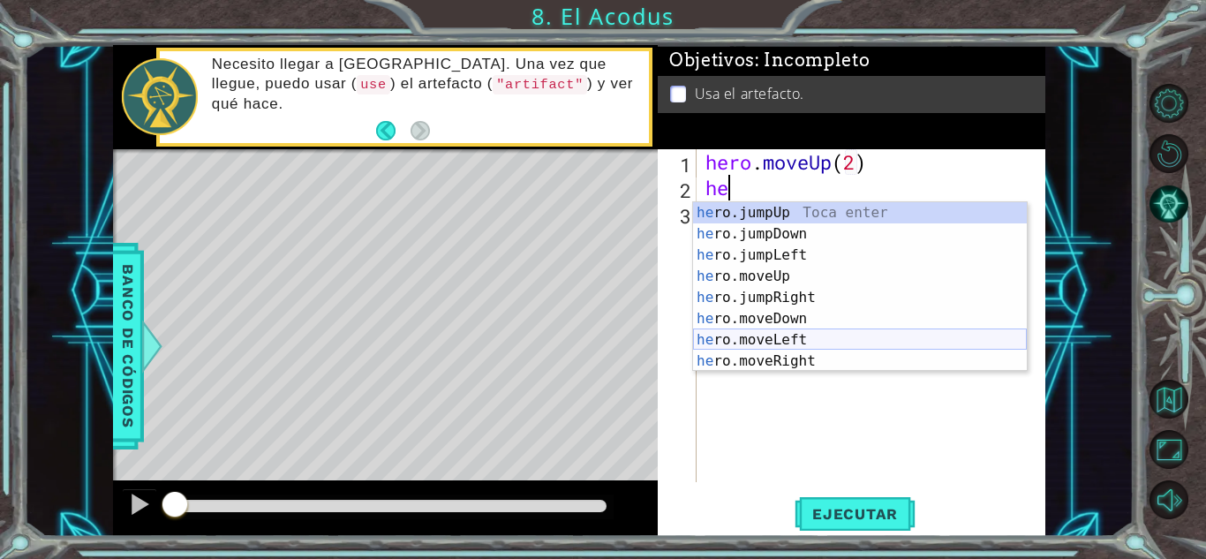
click at [825, 343] on div "he ro.jumpUp Toca enter he ro.jumpDown Toca enter he ro.jumpLeft Toca enter he …" at bounding box center [860, 308] width 334 height 212
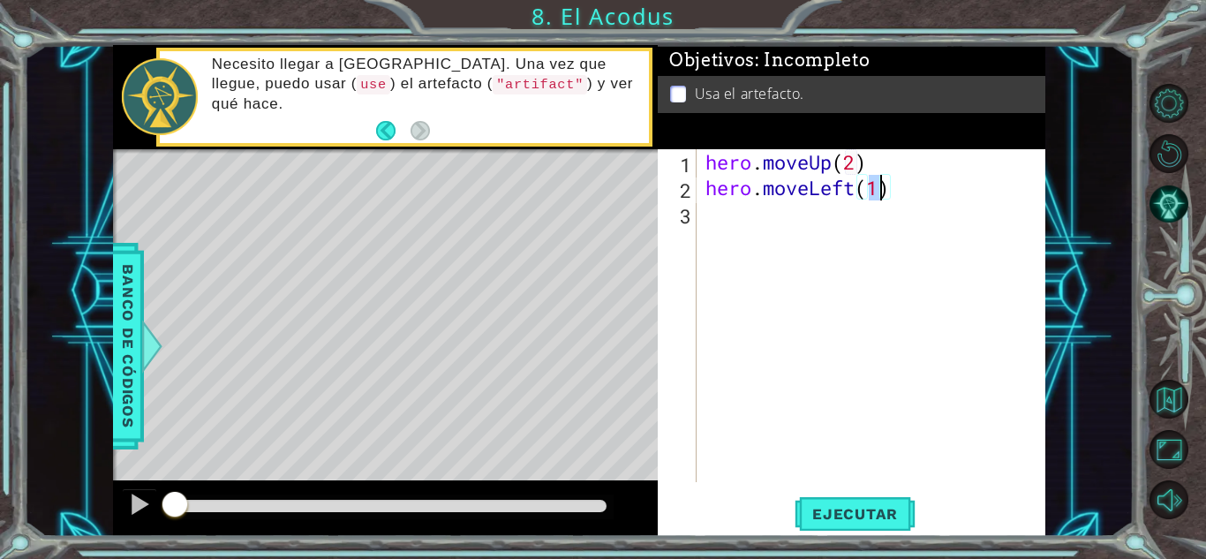
type textarea "hero.moveLeft()"
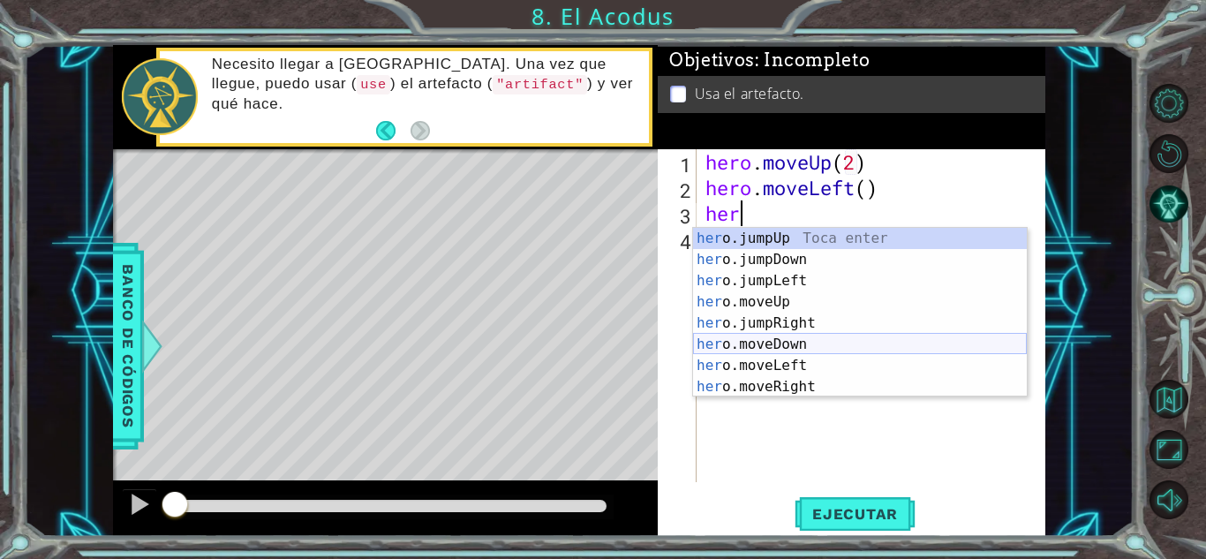
click at [849, 351] on div "her o.jumpUp Toca enter her o.jumpDown Toca enter her o.jumpLeft Toca enter her…" at bounding box center [860, 334] width 334 height 212
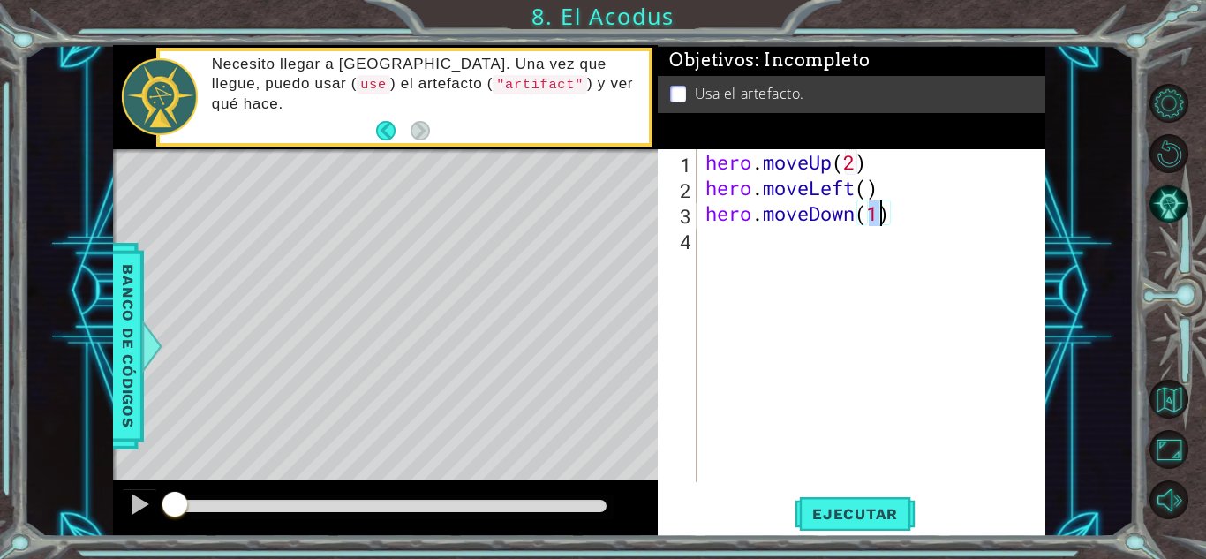
type textarea "hero.moveDown(2)"
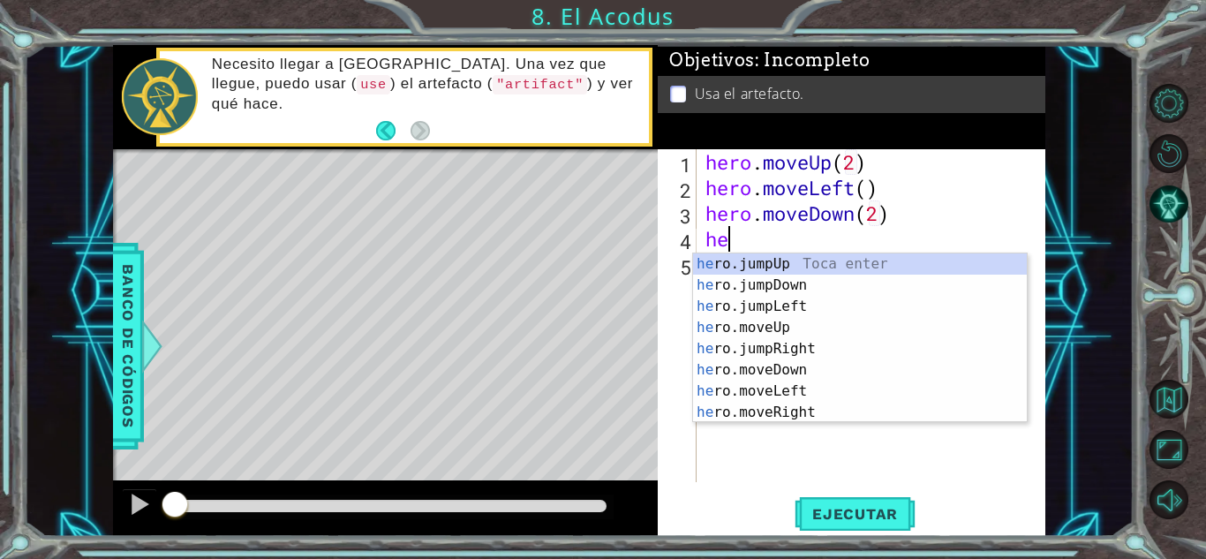
type textarea "her"
click at [796, 304] on div "her o.jumpUp Toca enter her o.jumpDown Toca enter her o.jumpLeft Toca enter her…" at bounding box center [860, 359] width 334 height 212
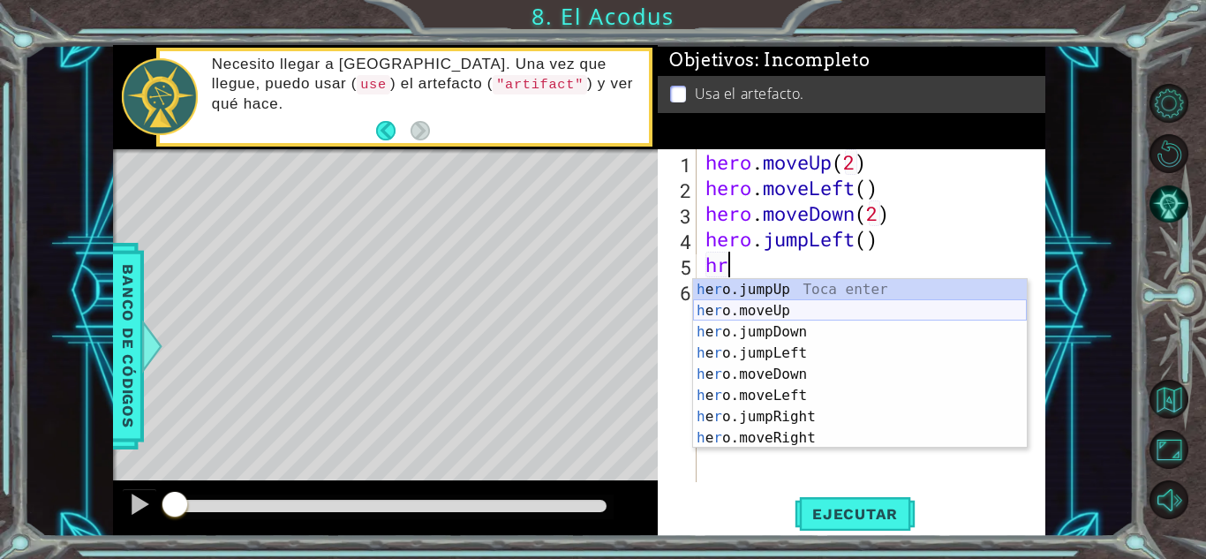
click at [823, 302] on div "h e r o.jumpUp Toca enter h e r o.moveUp Toca enter h e r o.jumpDown Toca enter…" at bounding box center [860, 385] width 334 height 212
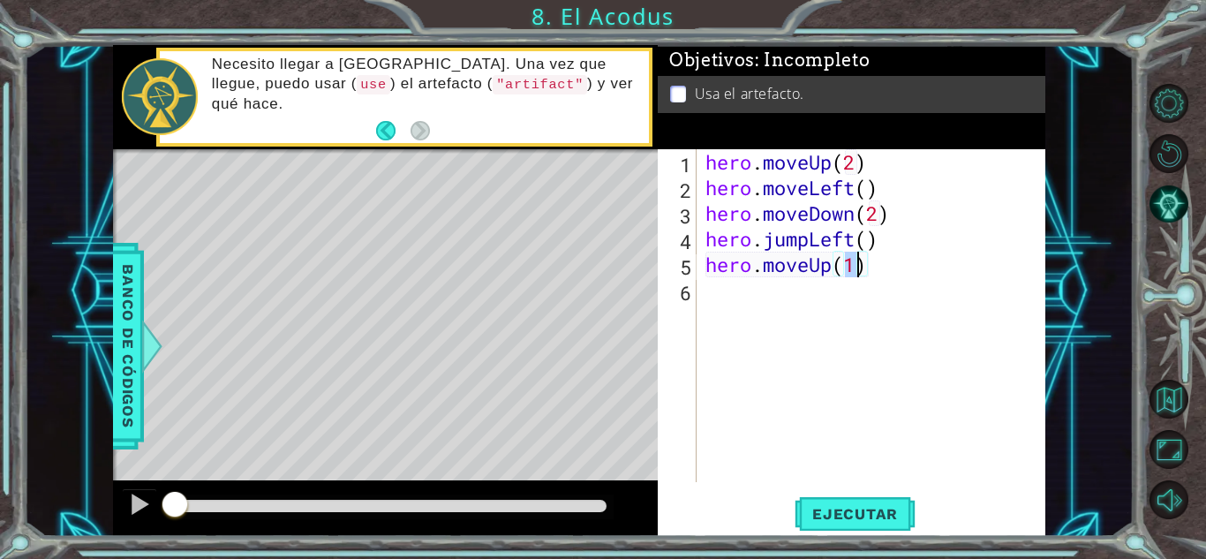
type textarea "hero.moveUp(2)"
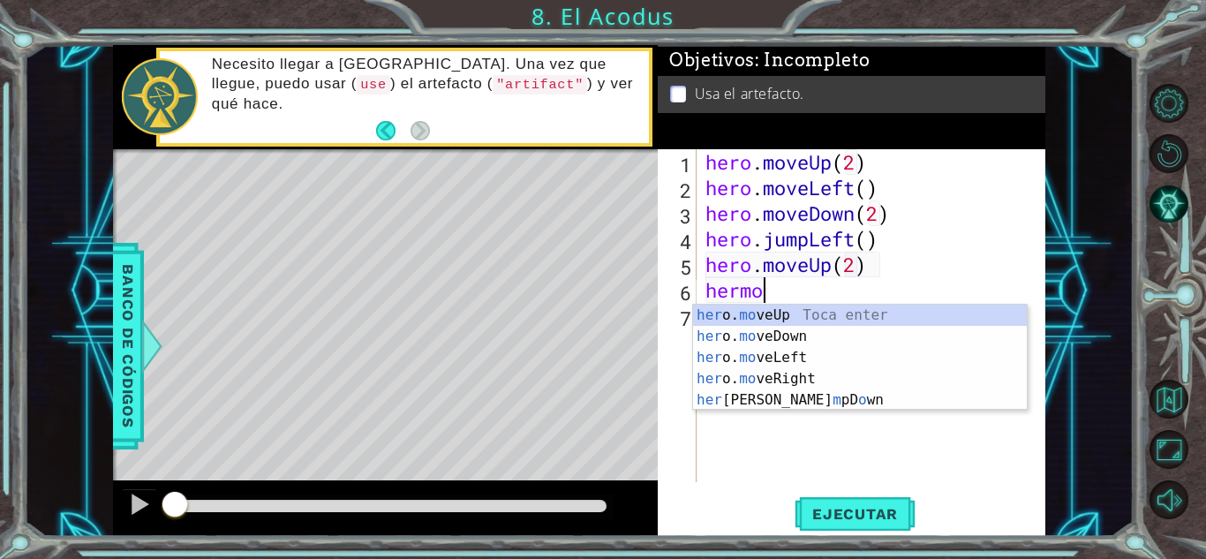
scroll to position [0, 2]
click at [816, 380] on div "her o. mo veUp Toca enter her o. mo veDown Toca enter her o. mo veLeft Toca ent…" at bounding box center [860, 379] width 334 height 148
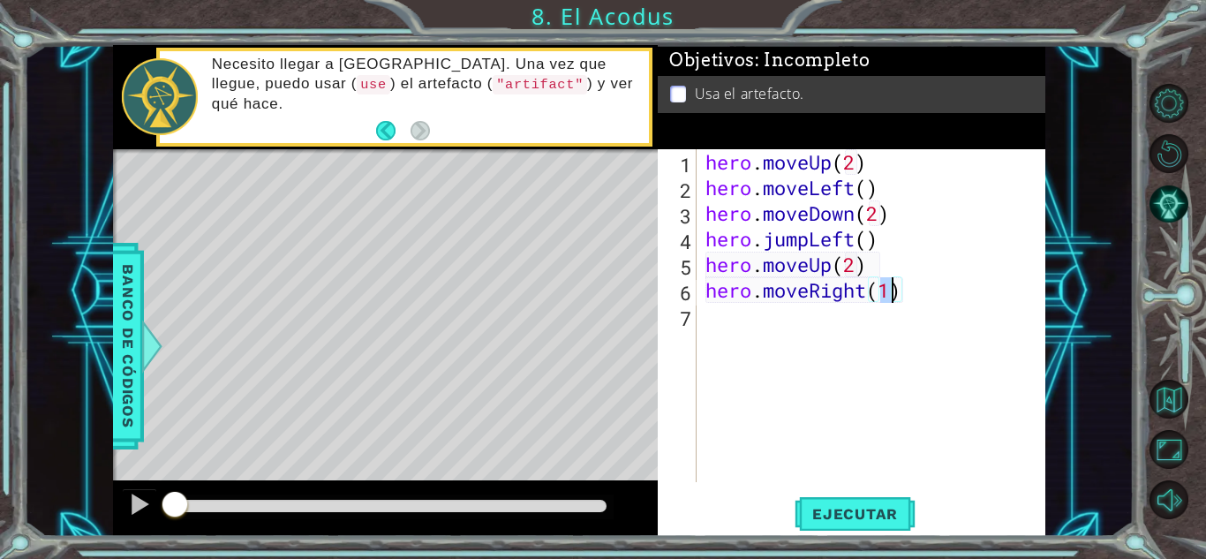
type textarea "hero.moveRight()"
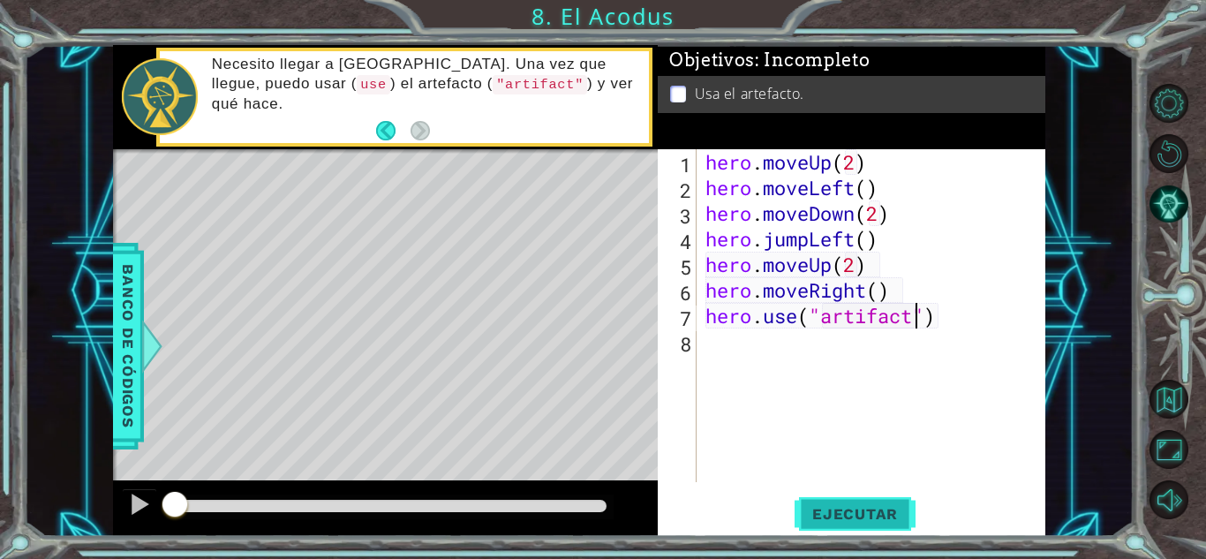
type textarea "hero.use("artifact")"
click at [860, 518] on span "Ejecutar" at bounding box center [855, 514] width 121 height 18
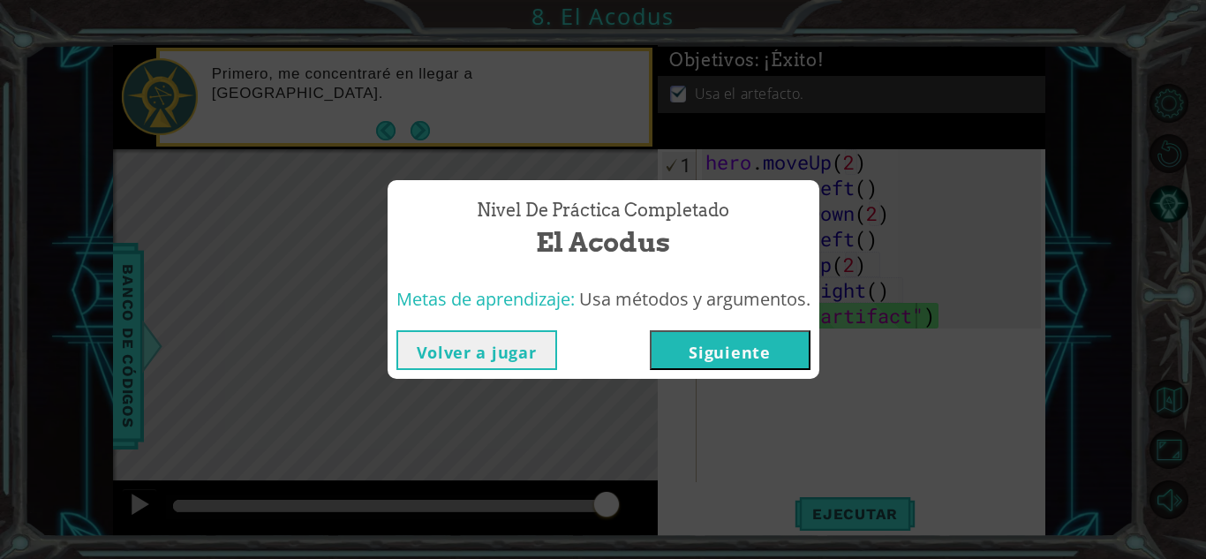
click at [746, 344] on button "Siguiente" at bounding box center [730, 350] width 161 height 40
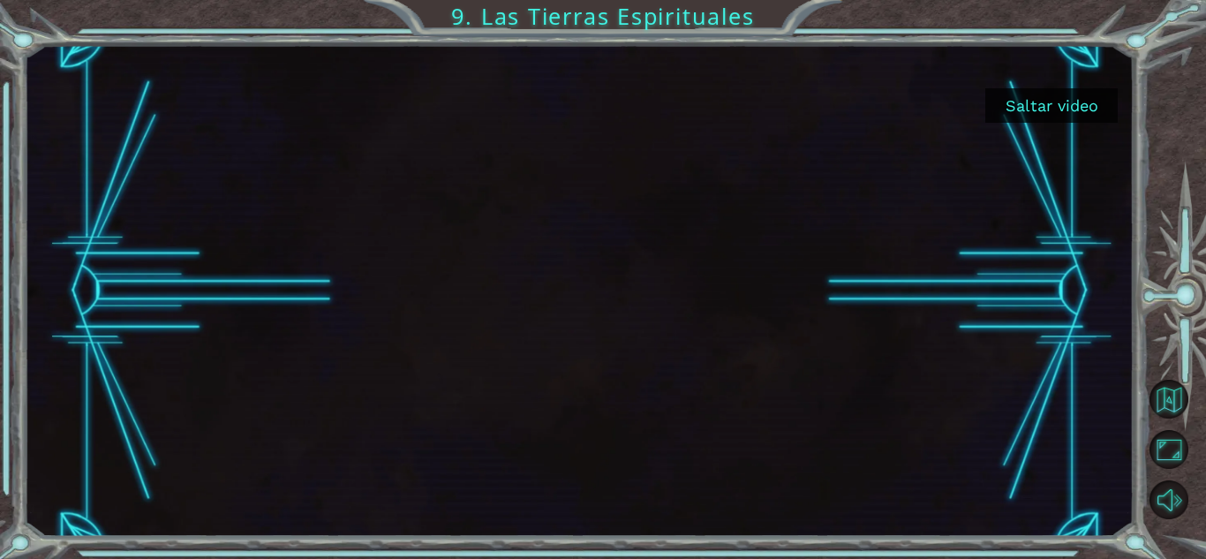
click at [1087, 104] on button "Saltar video" at bounding box center [1051, 105] width 132 height 34
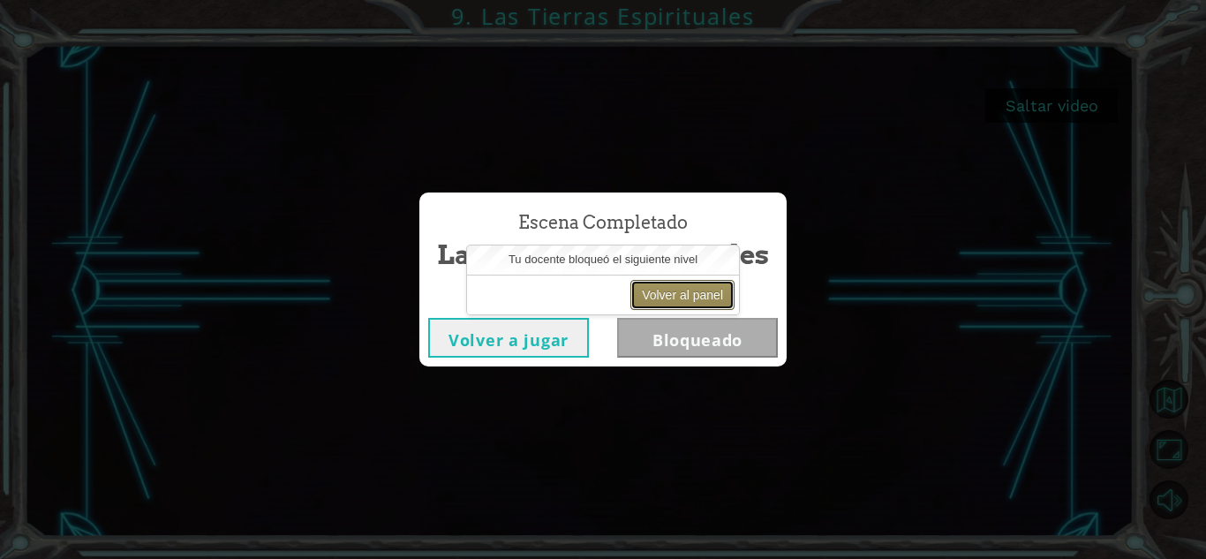
click at [666, 289] on button "Volver al panel" at bounding box center [682, 295] width 104 height 30
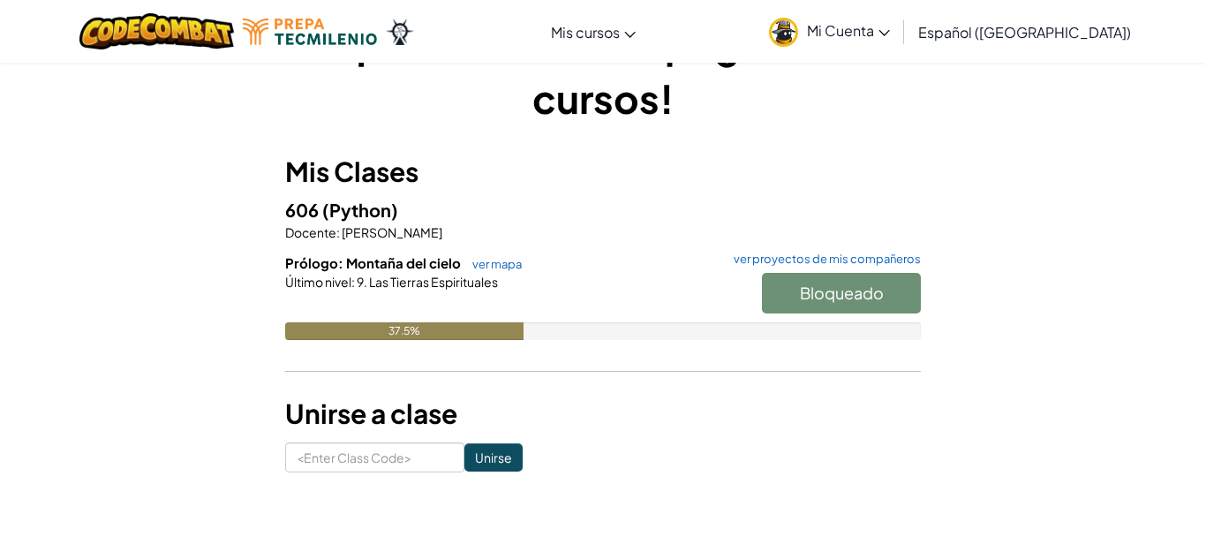
scroll to position [74, 0]
